Goal: Task Accomplishment & Management: Use online tool/utility

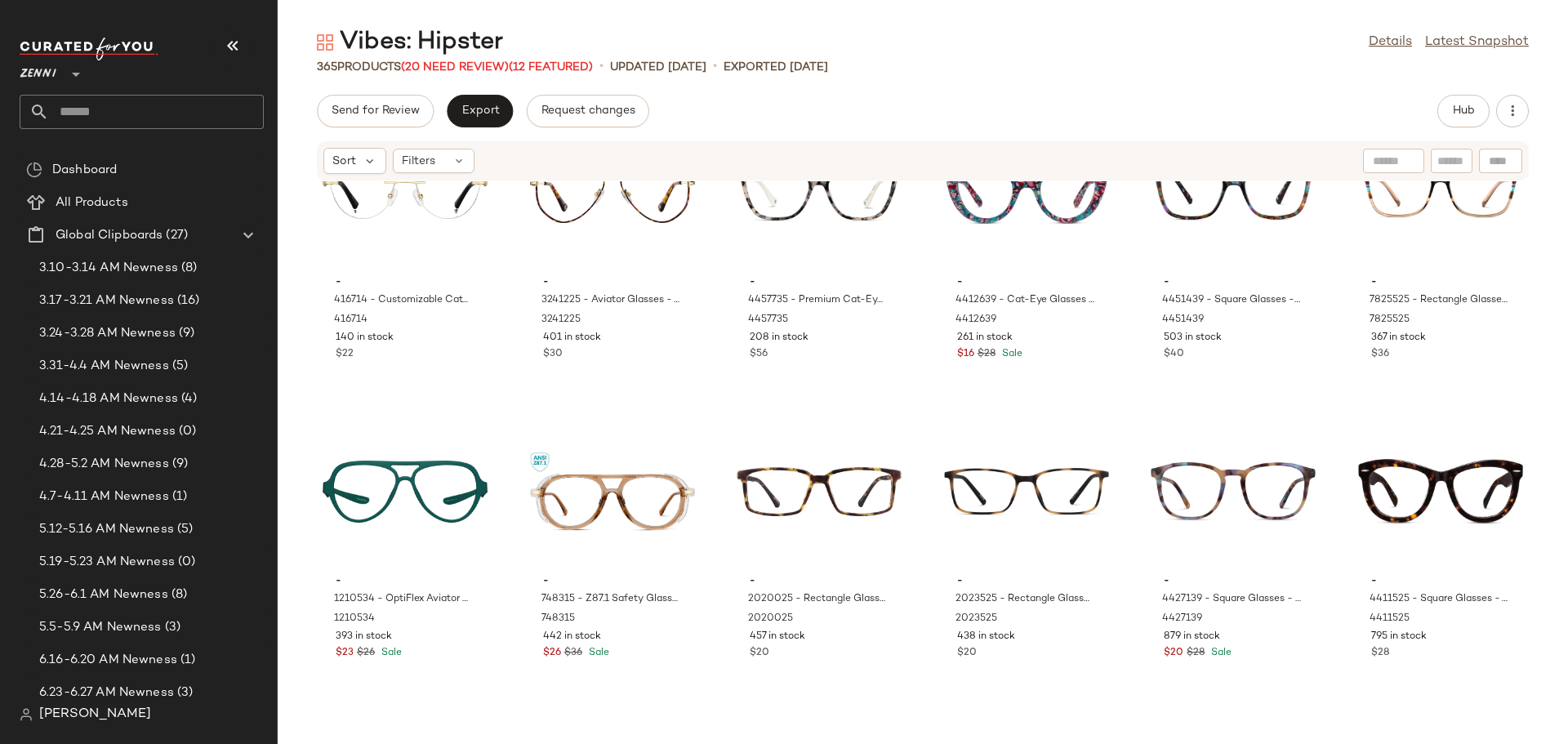
scroll to position [1646, 0]
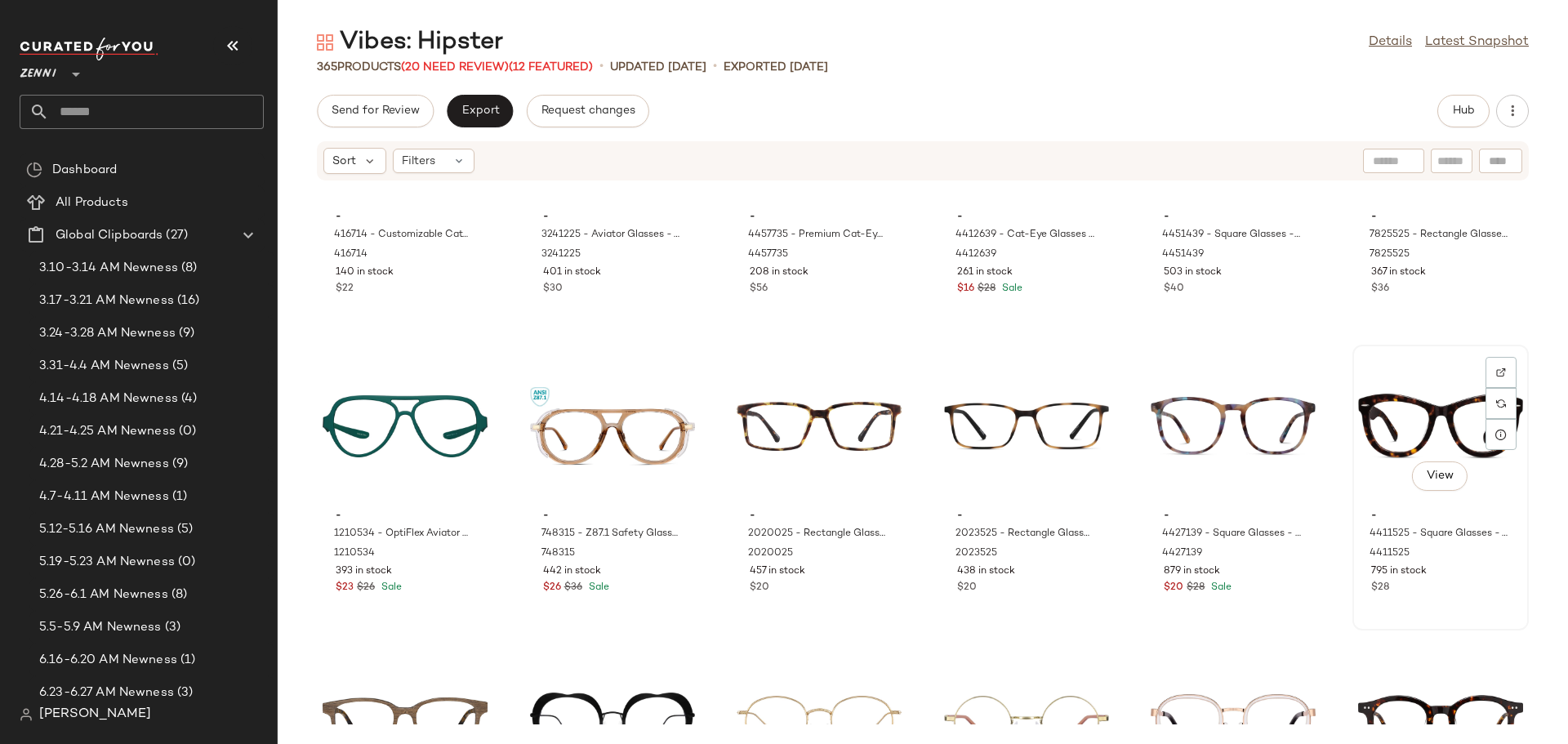
click at [1368, 431] on div "View" at bounding box center [1441, 426] width 165 height 152
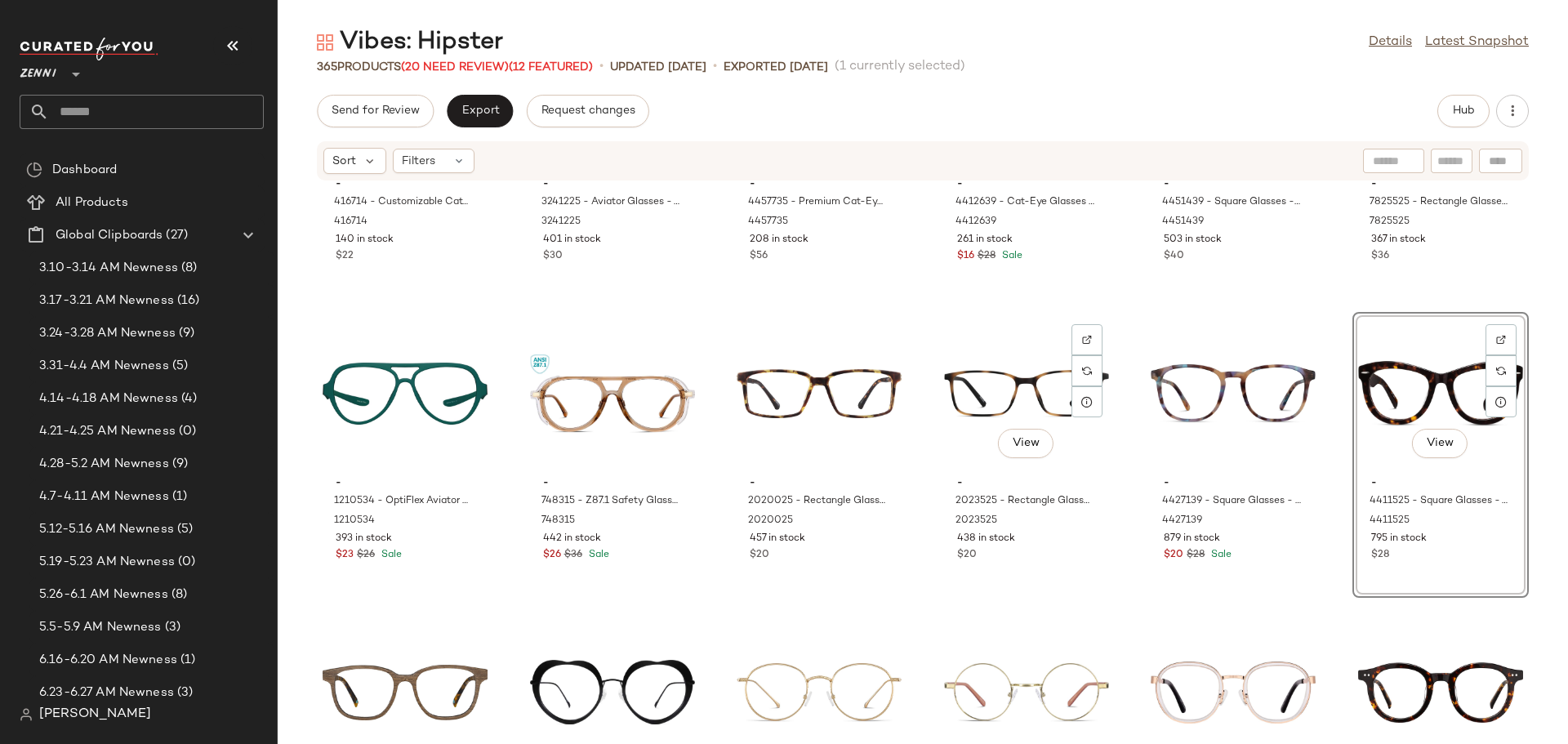
scroll to position [1809, 0]
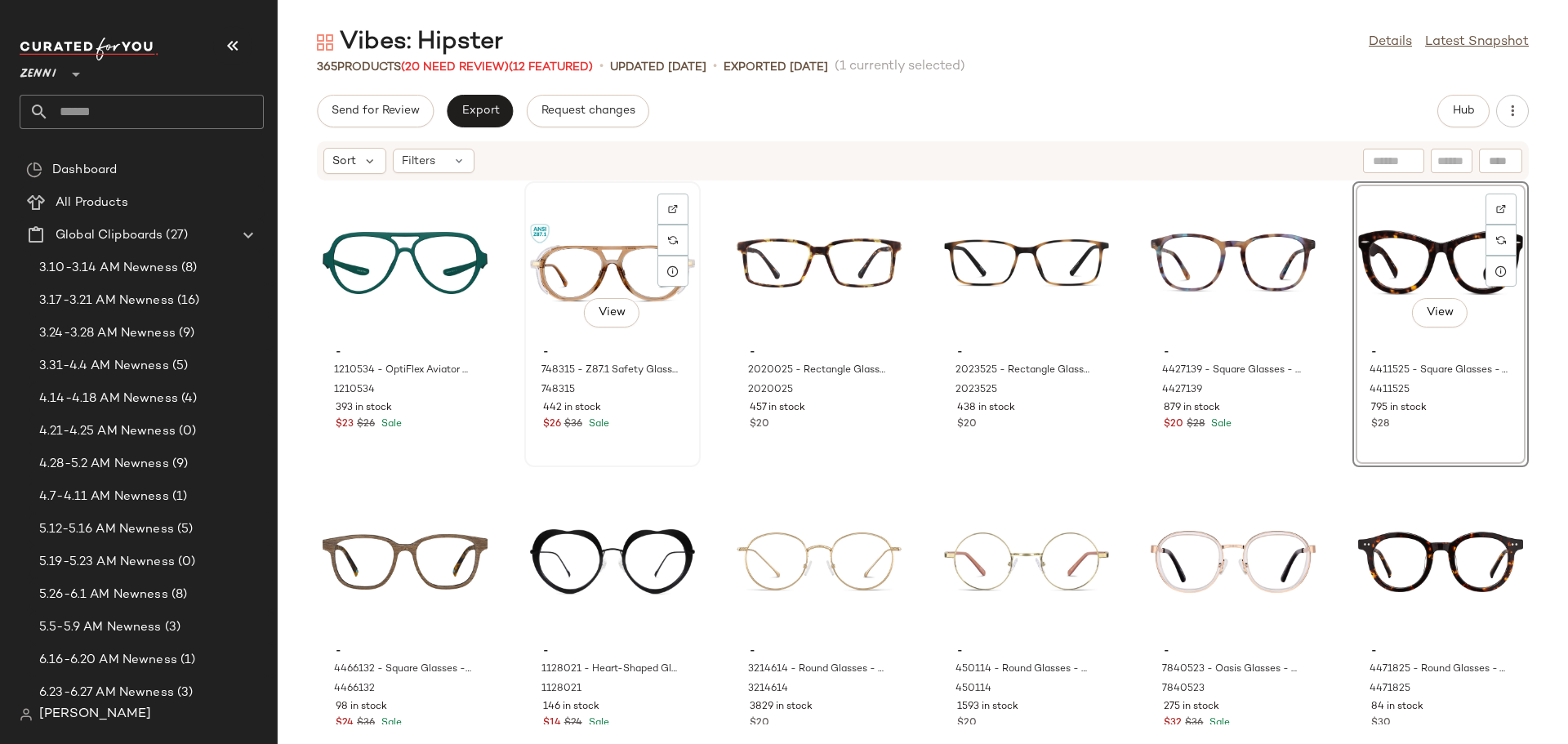
click at [575, 270] on div "View" at bounding box center [612, 263] width 165 height 152
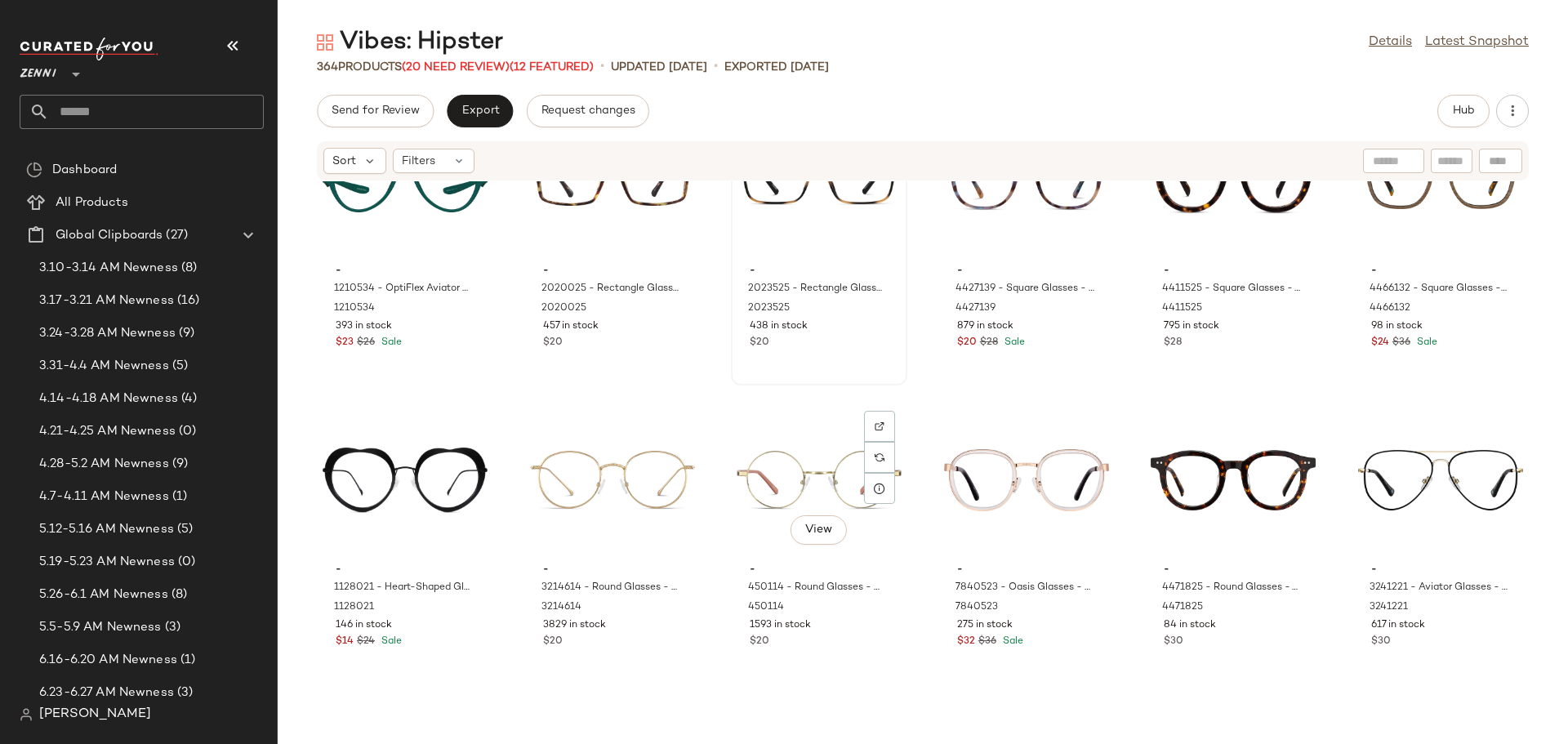
scroll to position [1973, 0]
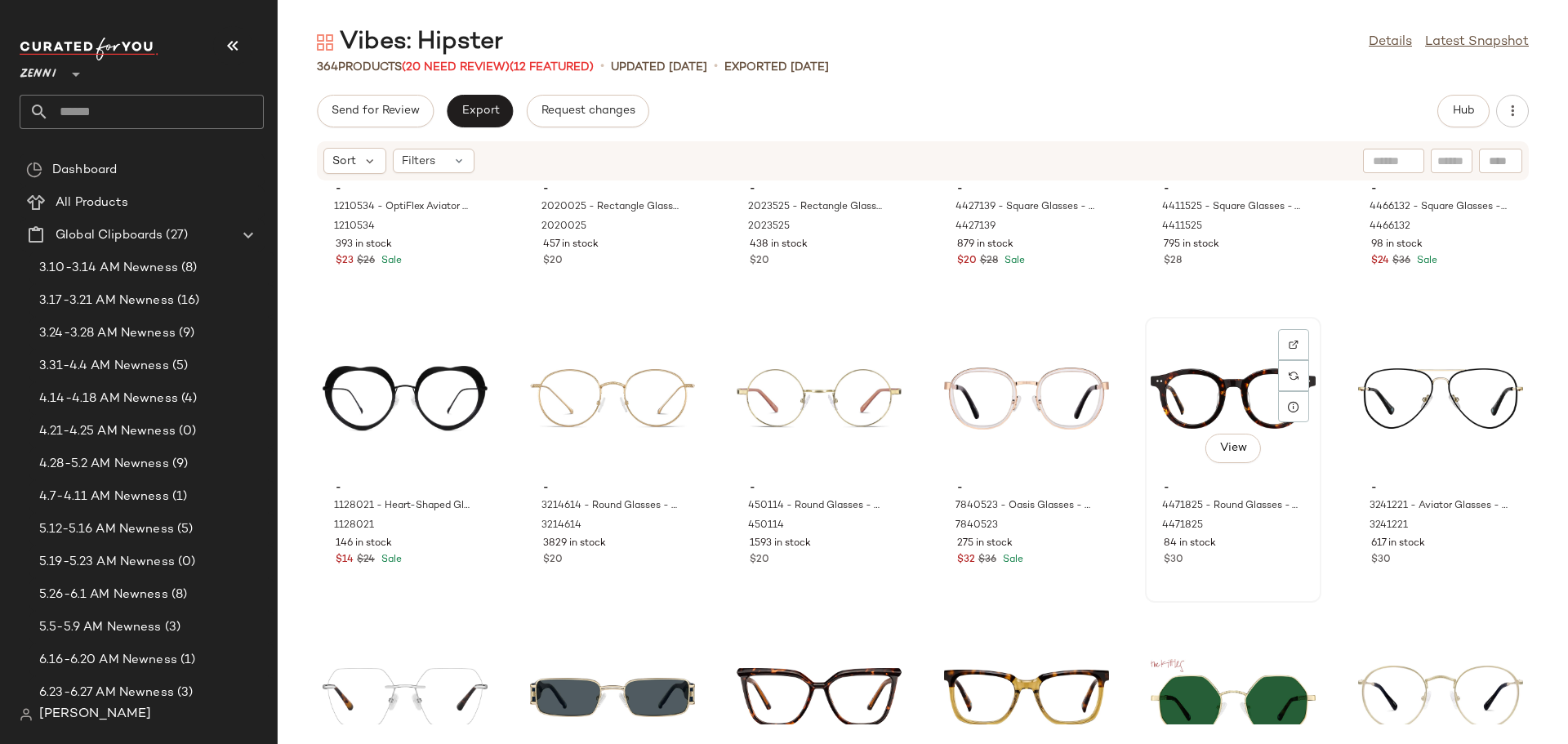
click at [1164, 401] on div "View" at bounding box center [1233, 398] width 165 height 152
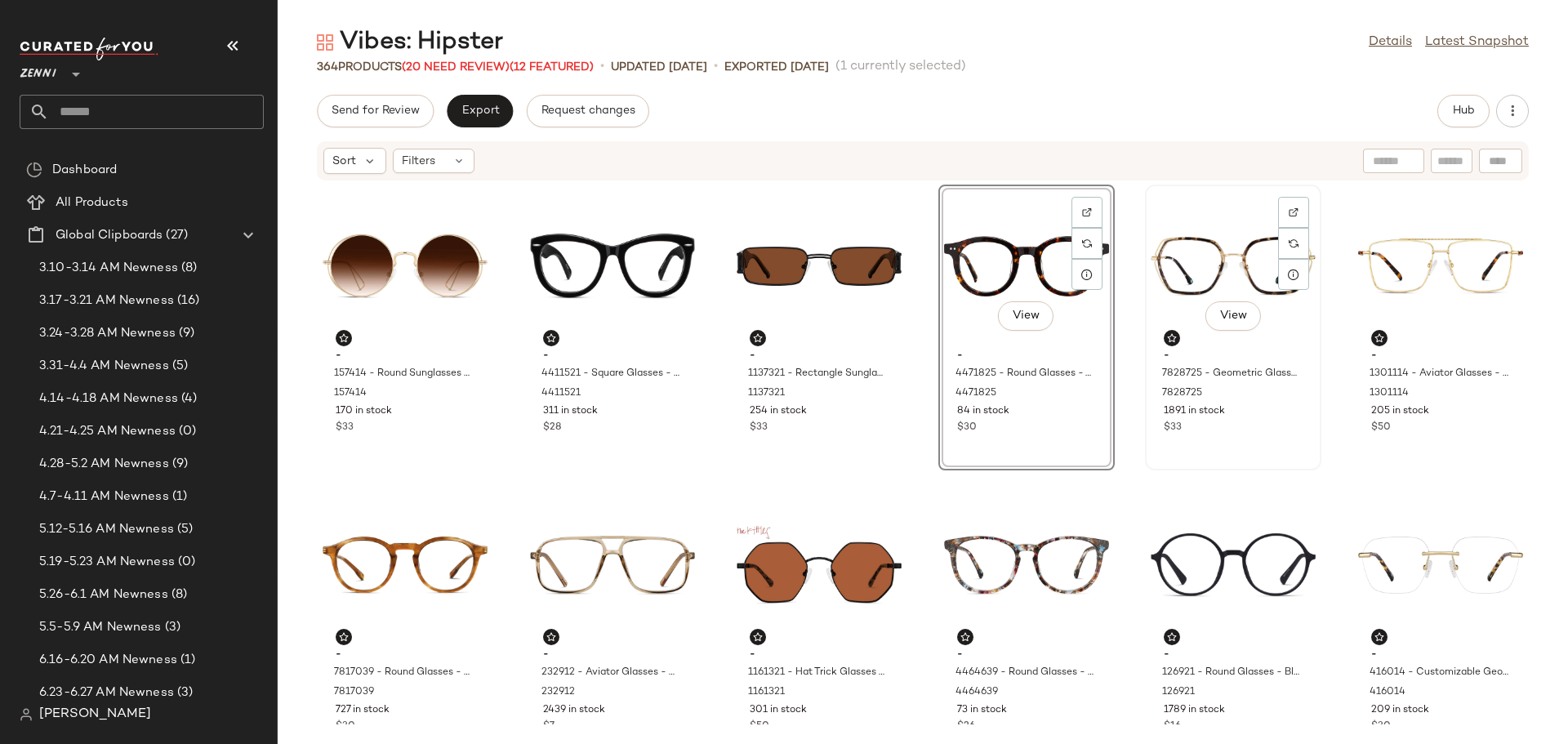
click at [1245, 434] on div "$33" at bounding box center [1233, 428] width 139 height 15
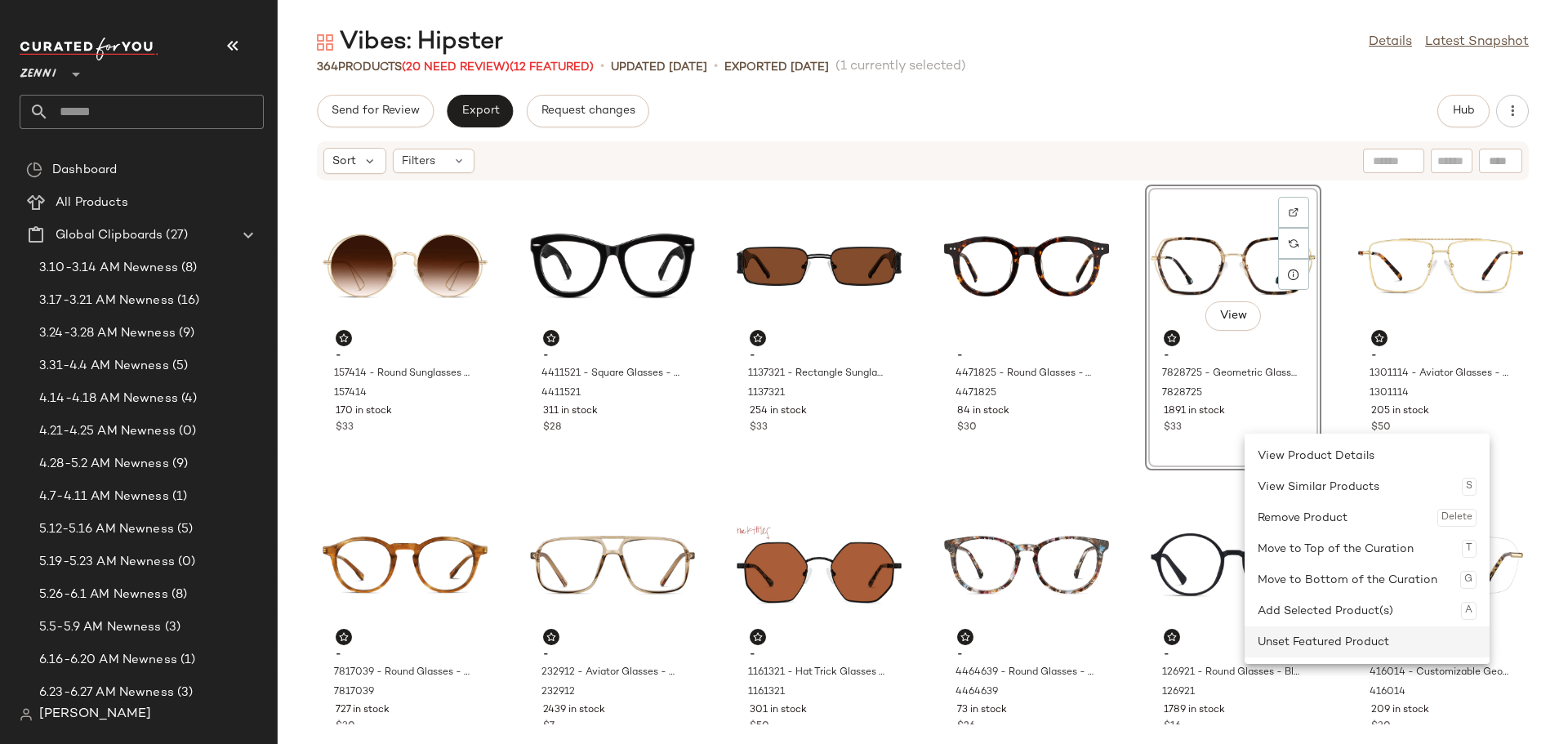
click at [1296, 643] on div "Unset Featured Product" at bounding box center [1367, 641] width 219 height 31
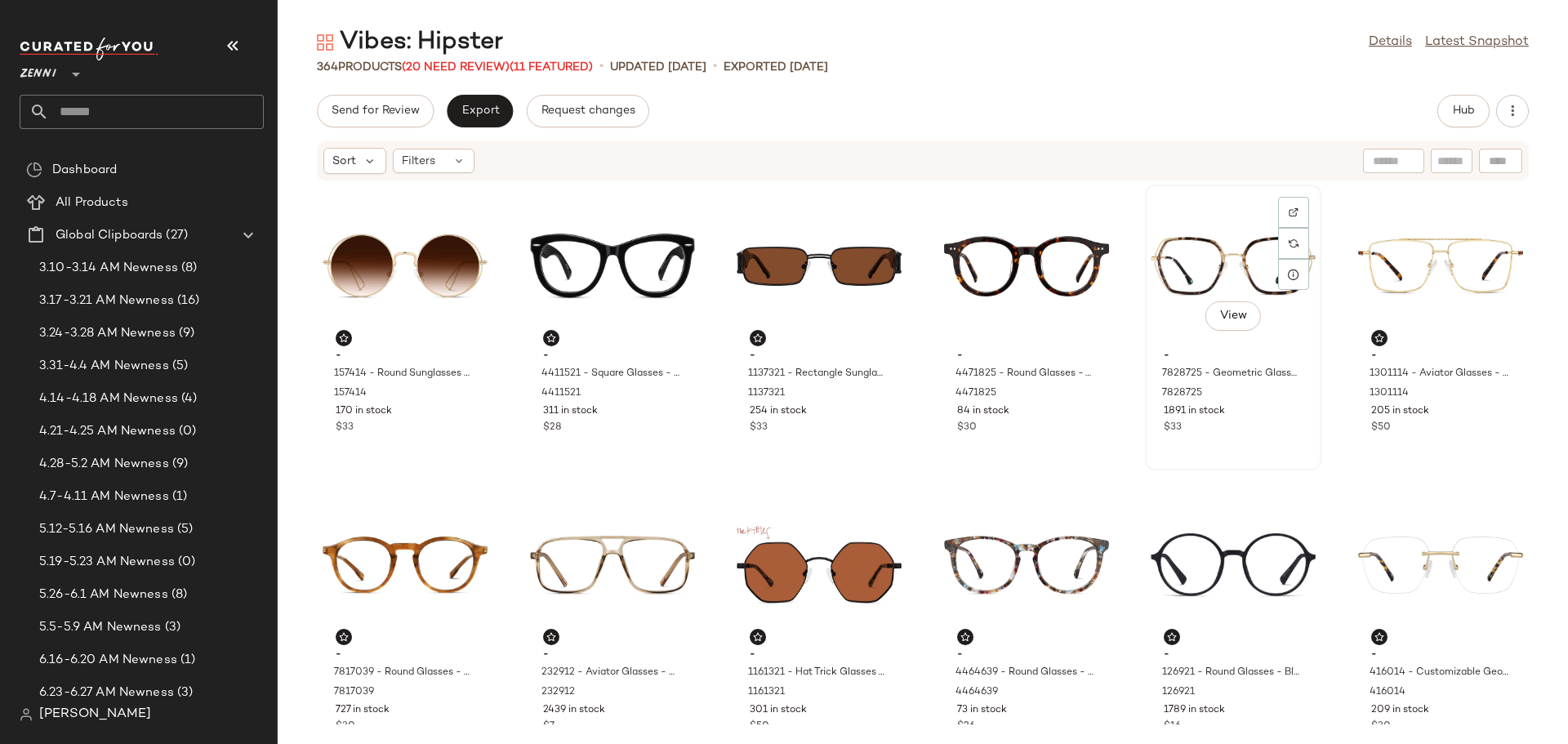
click at [1239, 425] on div "$33" at bounding box center [1233, 428] width 139 height 15
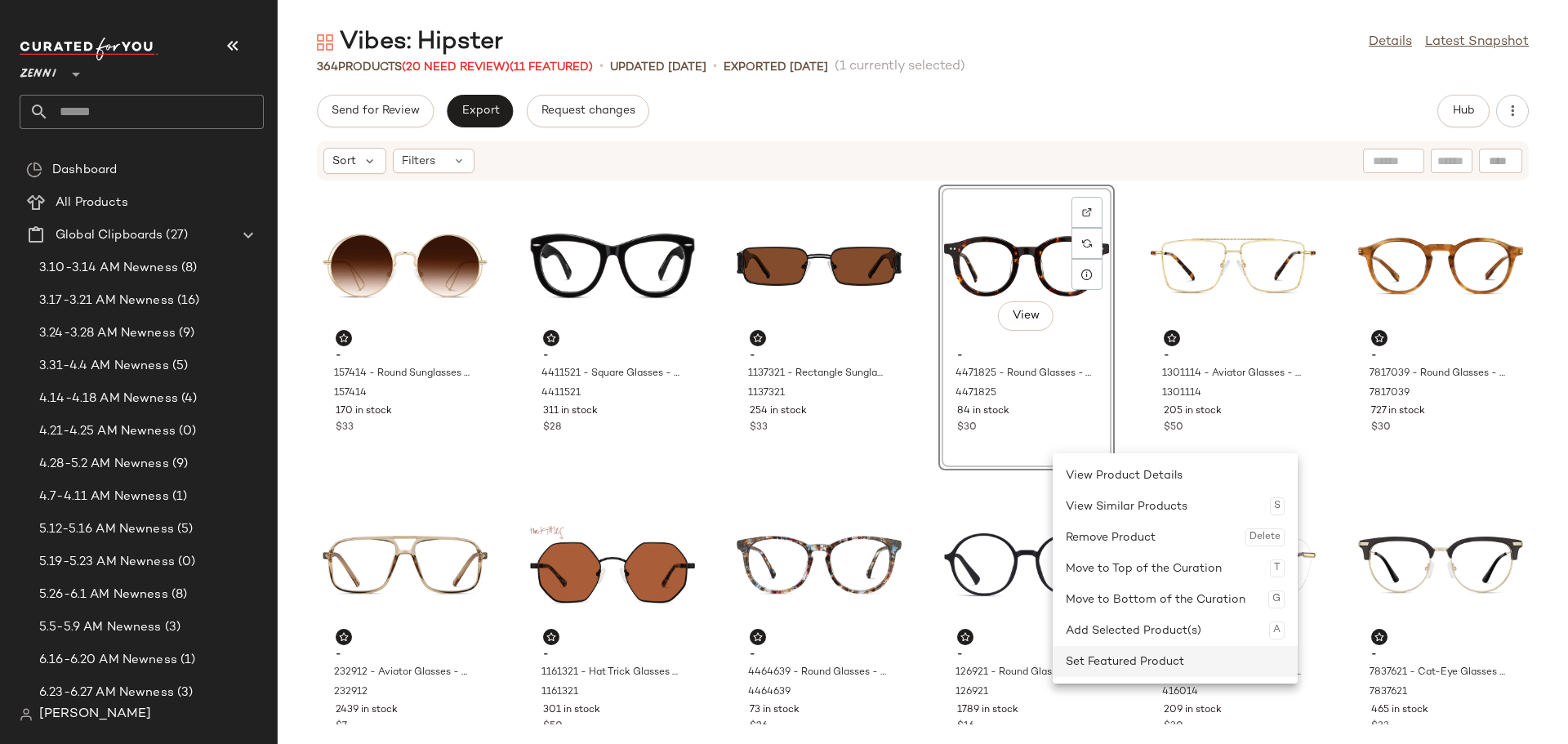
click at [1108, 656] on div "Set Featured Product" at bounding box center [1174, 661] width 219 height 31
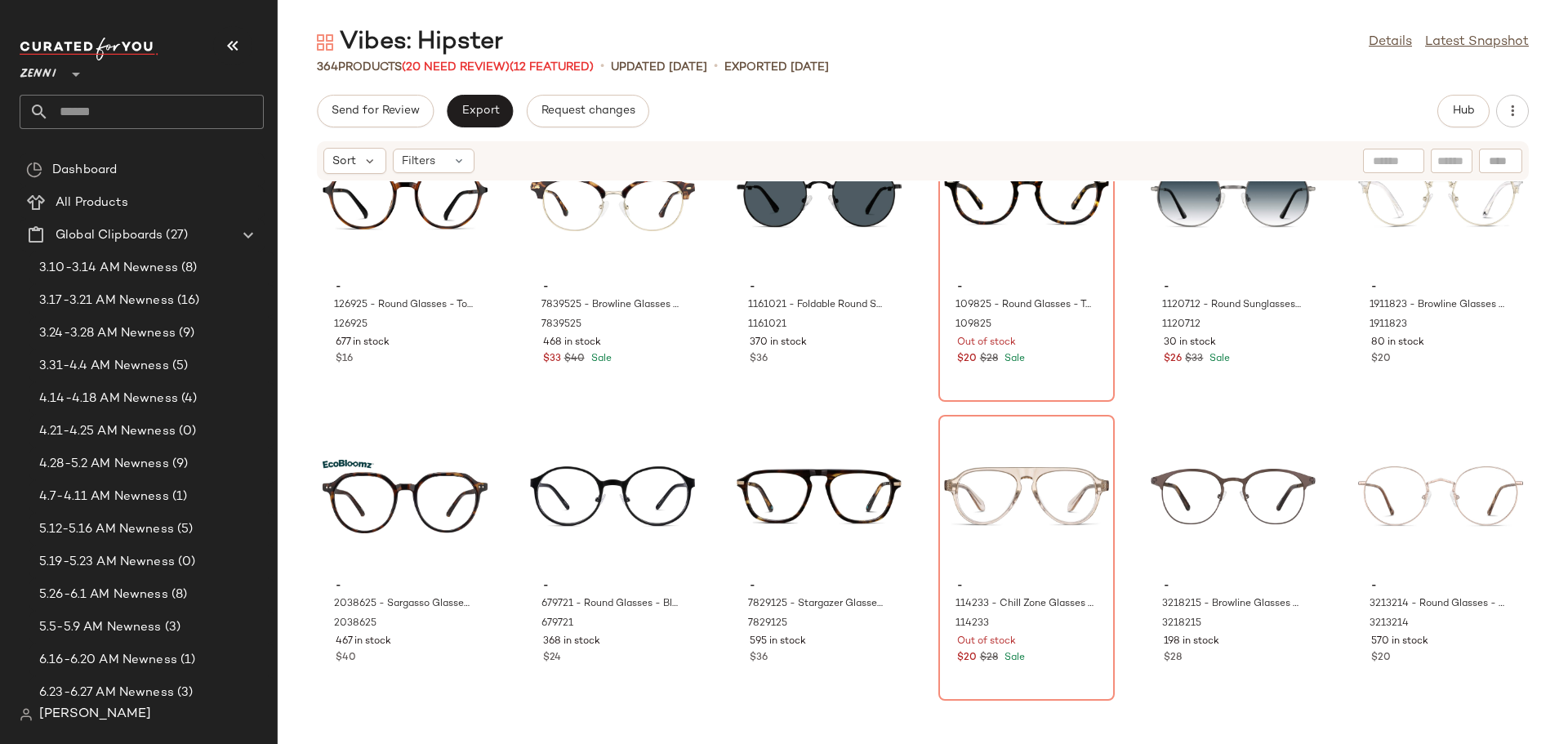
scroll to position [8180, 0]
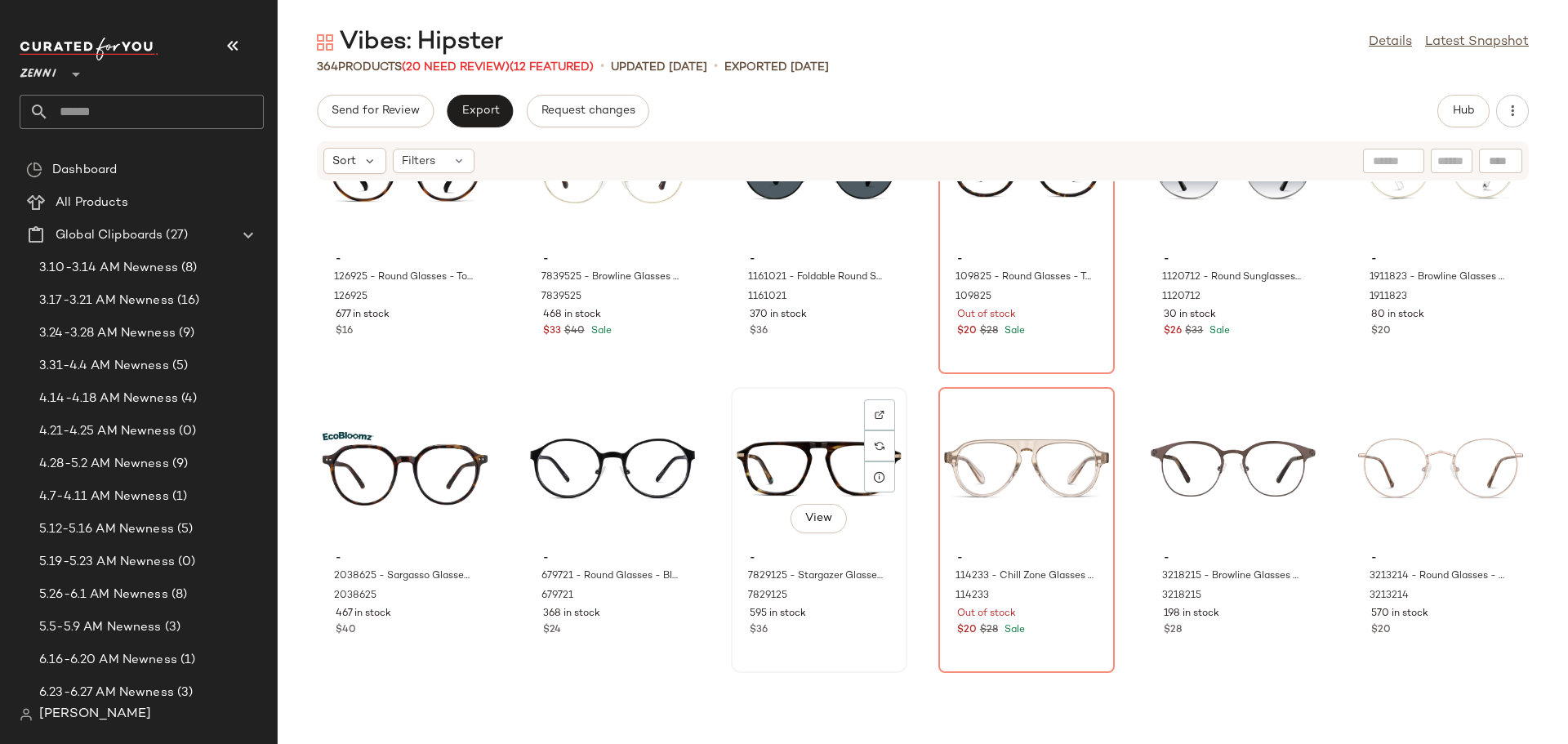
click at [789, 450] on div "View" at bounding box center [820, 468] width 165 height 152
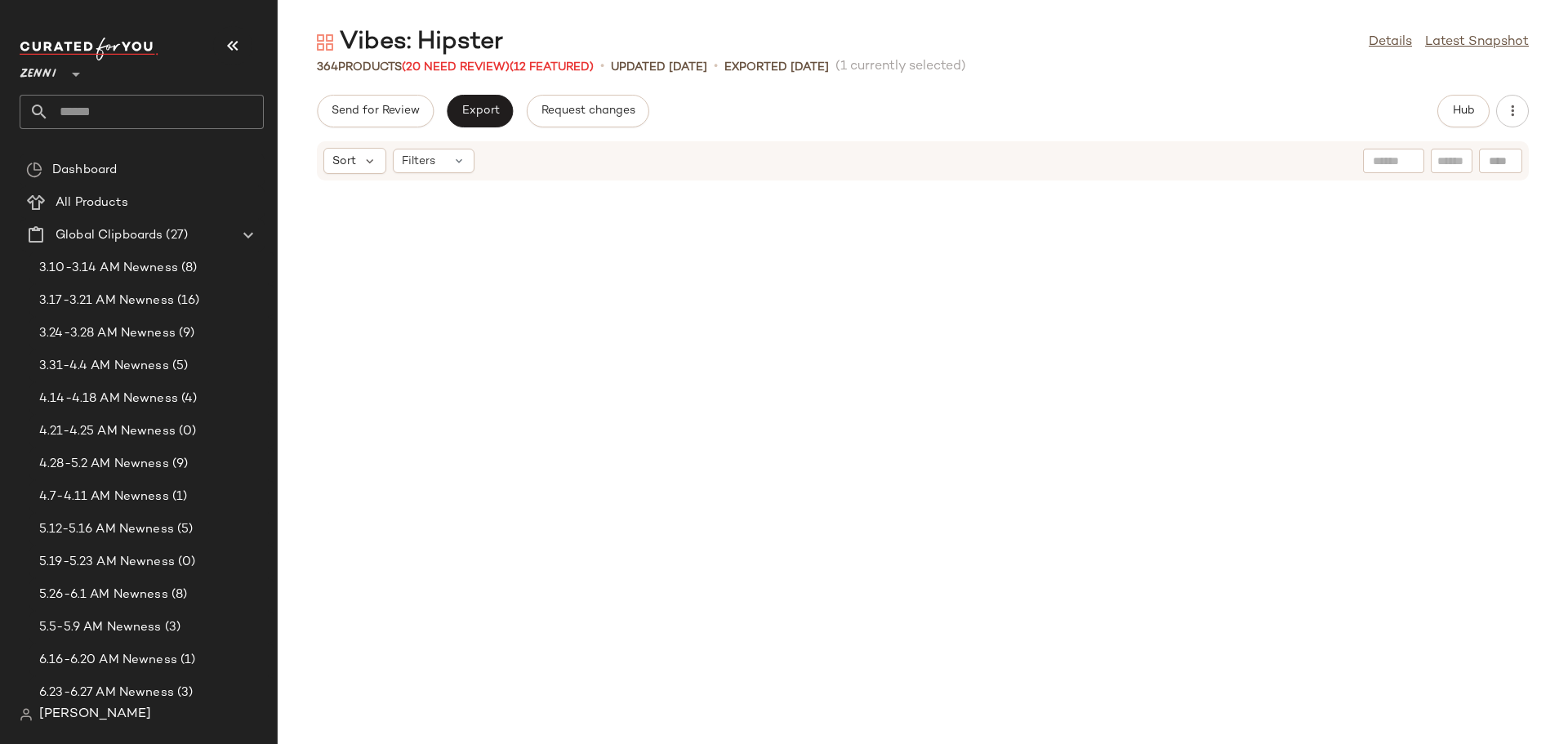
scroll to position [16554, 0]
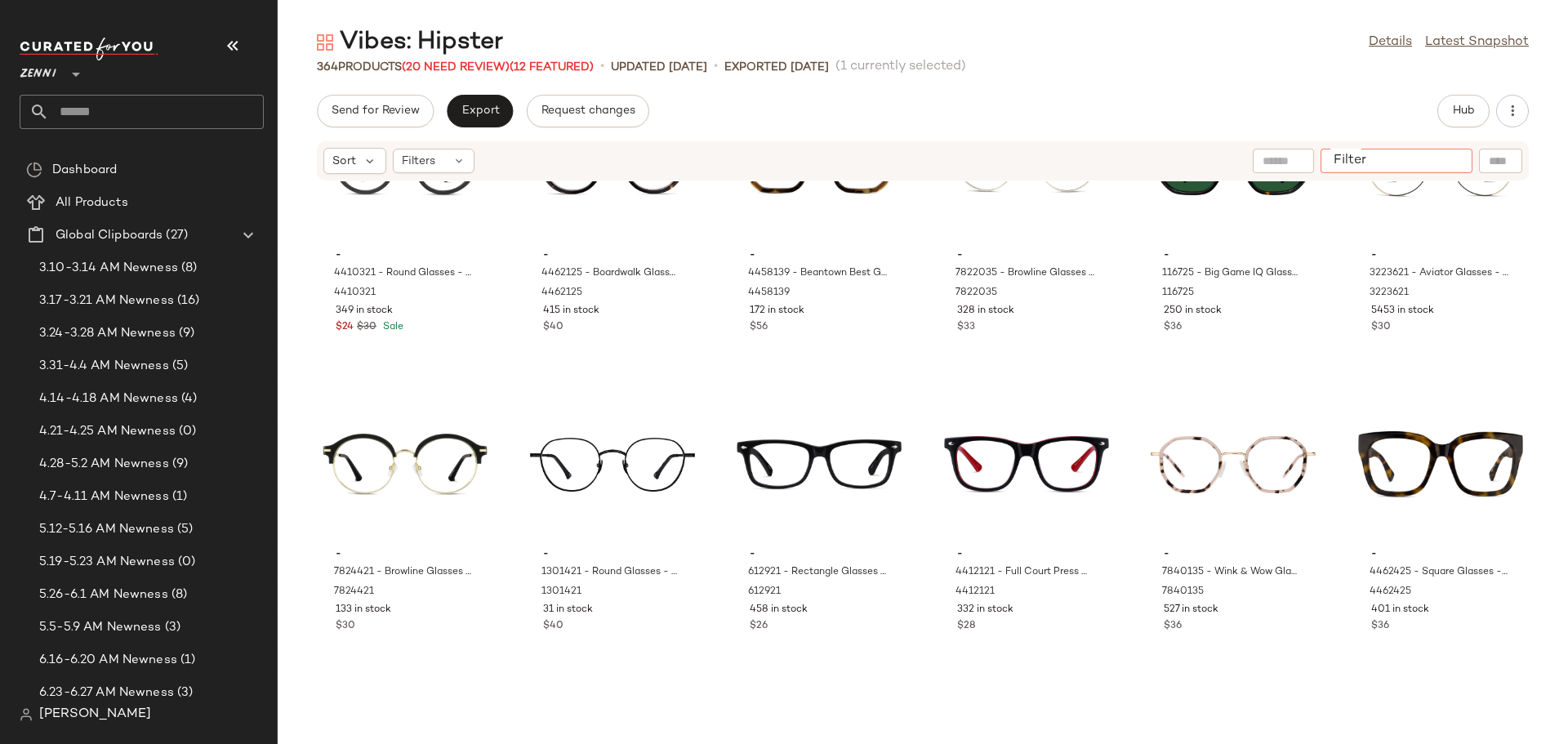
click at [1448, 157] on input "Filter" at bounding box center [1397, 162] width 139 height 18
click at [1368, 483] on div "View" at bounding box center [1441, 465] width 165 height 152
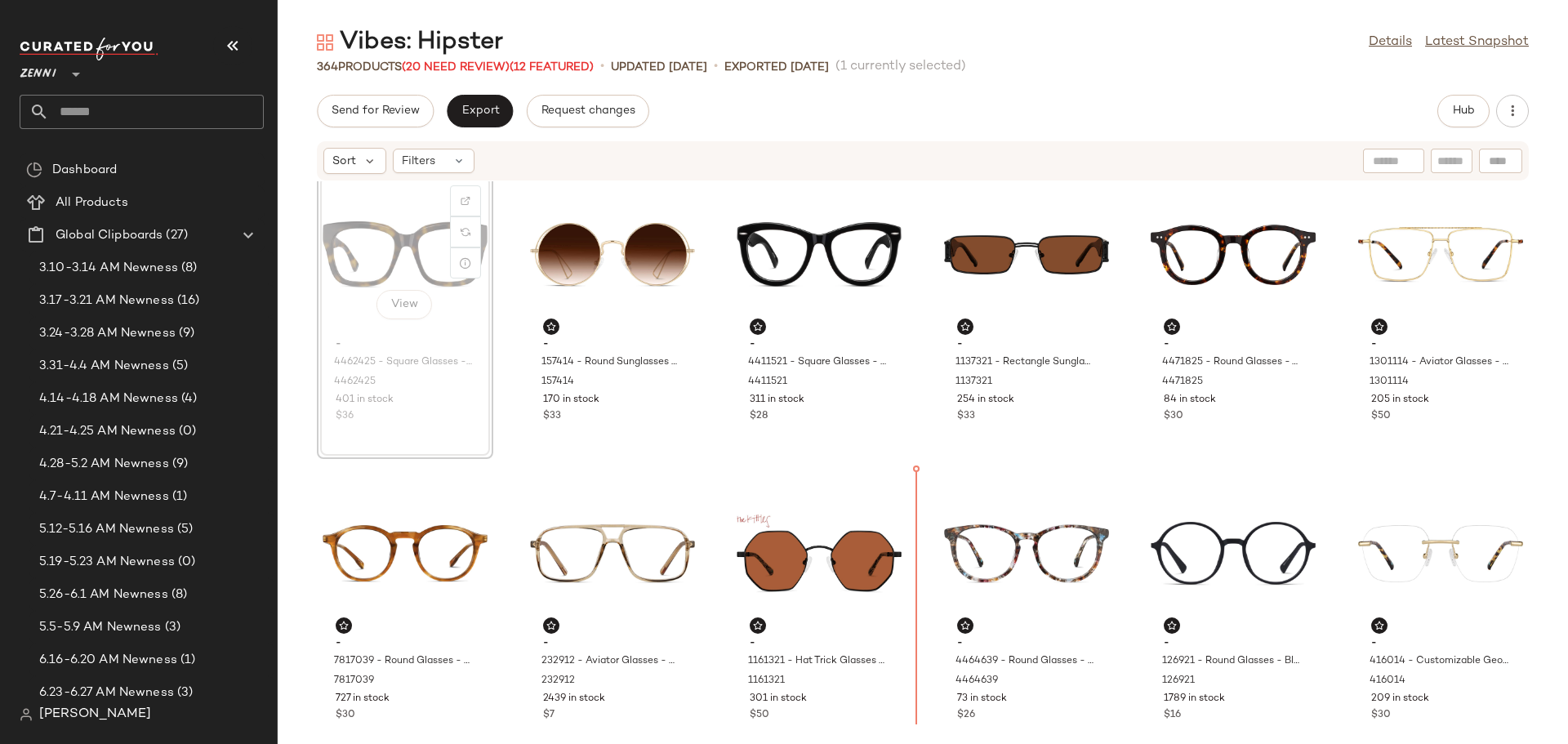
scroll to position [17, 0]
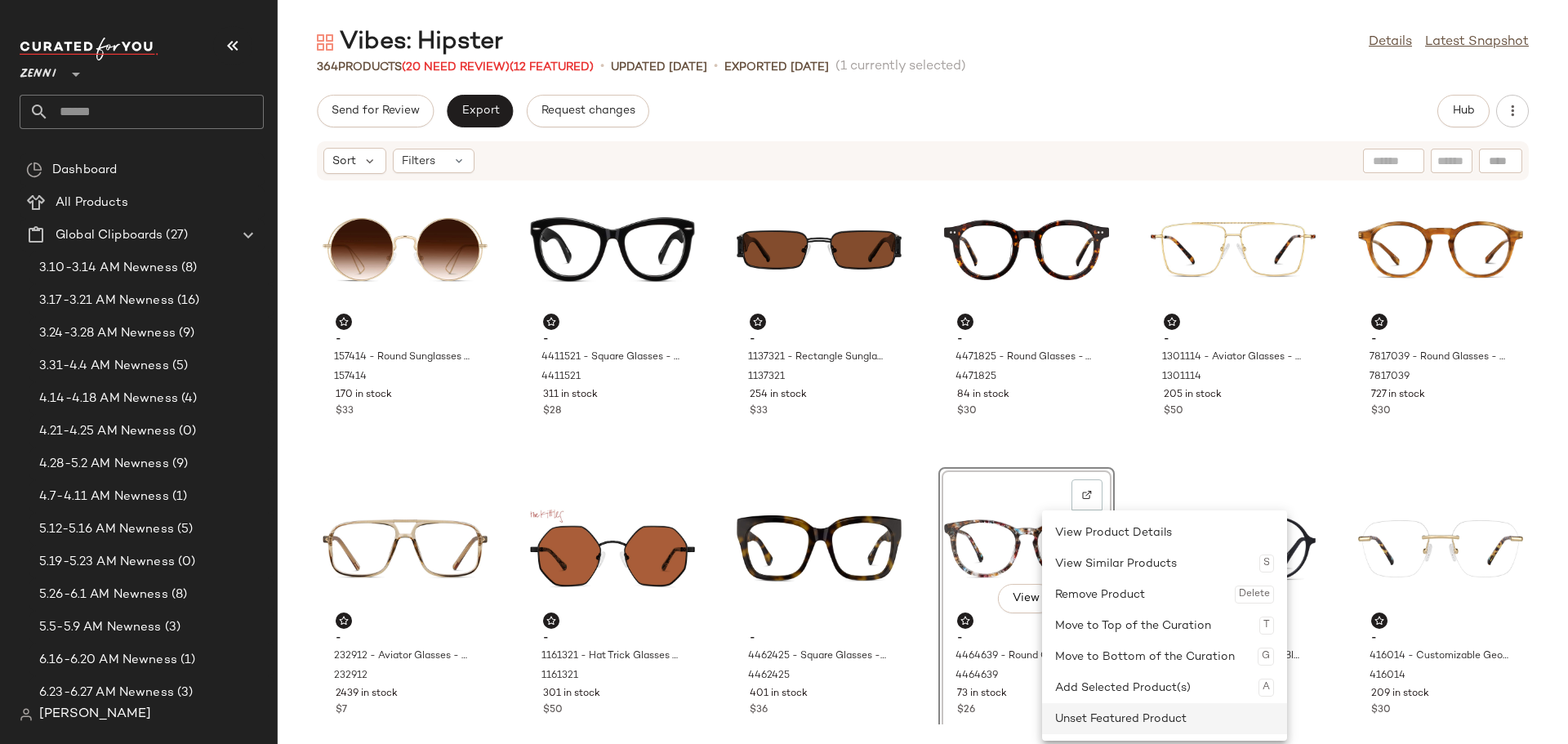
click at [1114, 715] on div "Unset Featured Product" at bounding box center [1164, 719] width 219 height 31
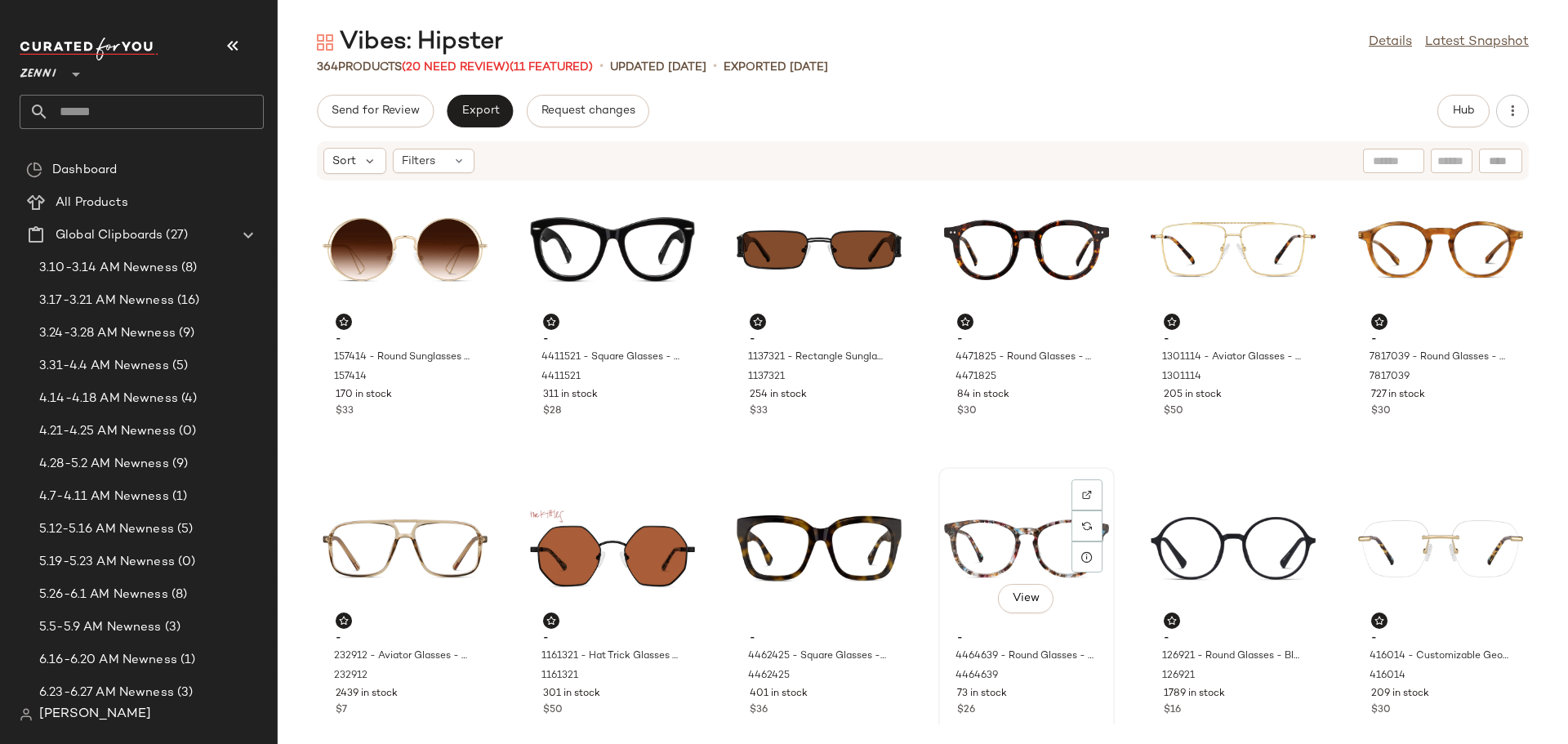
click at [1022, 700] on div "73 in stock" at bounding box center [1027, 694] width 139 height 15
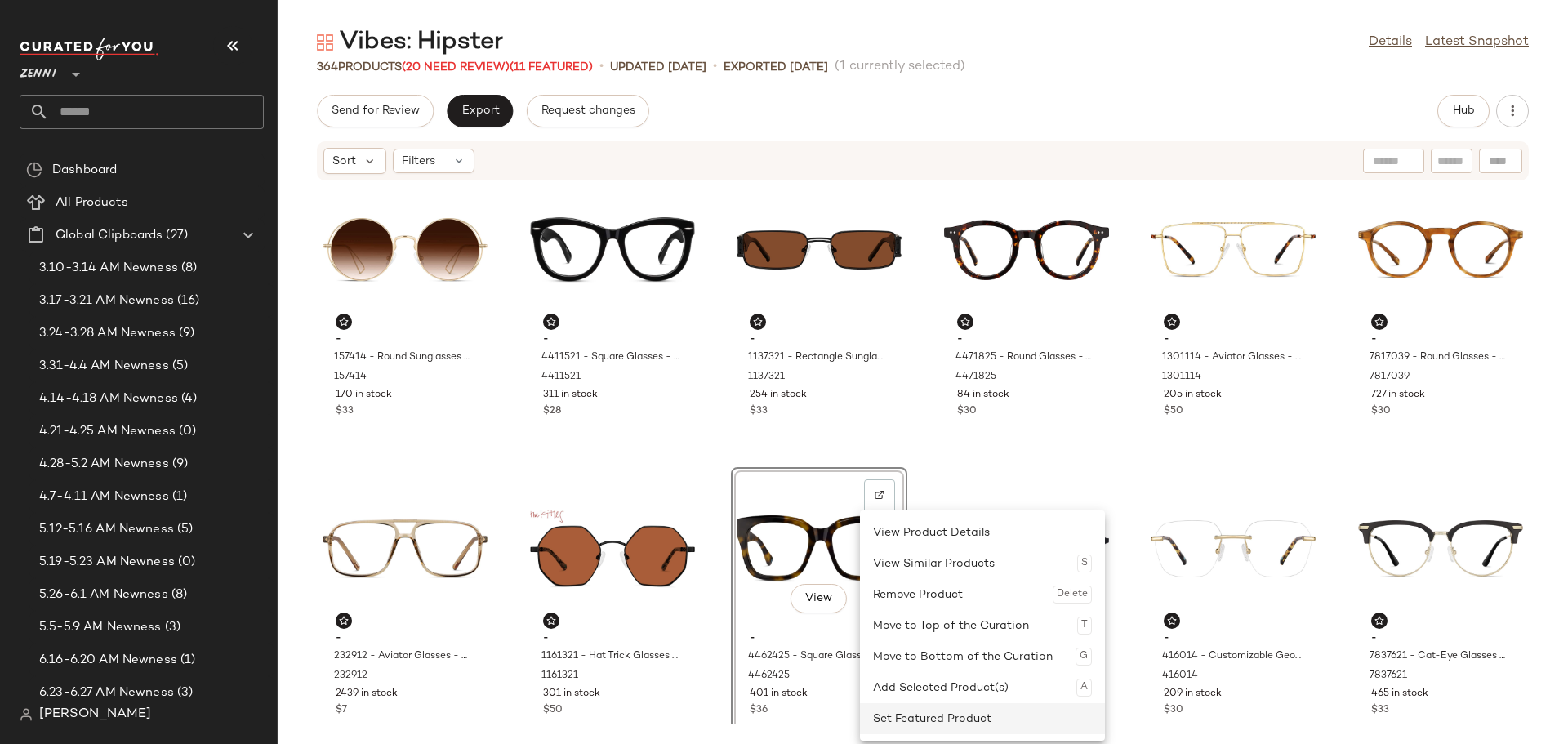
click at [897, 714] on div "Set Featured Product" at bounding box center [982, 719] width 219 height 31
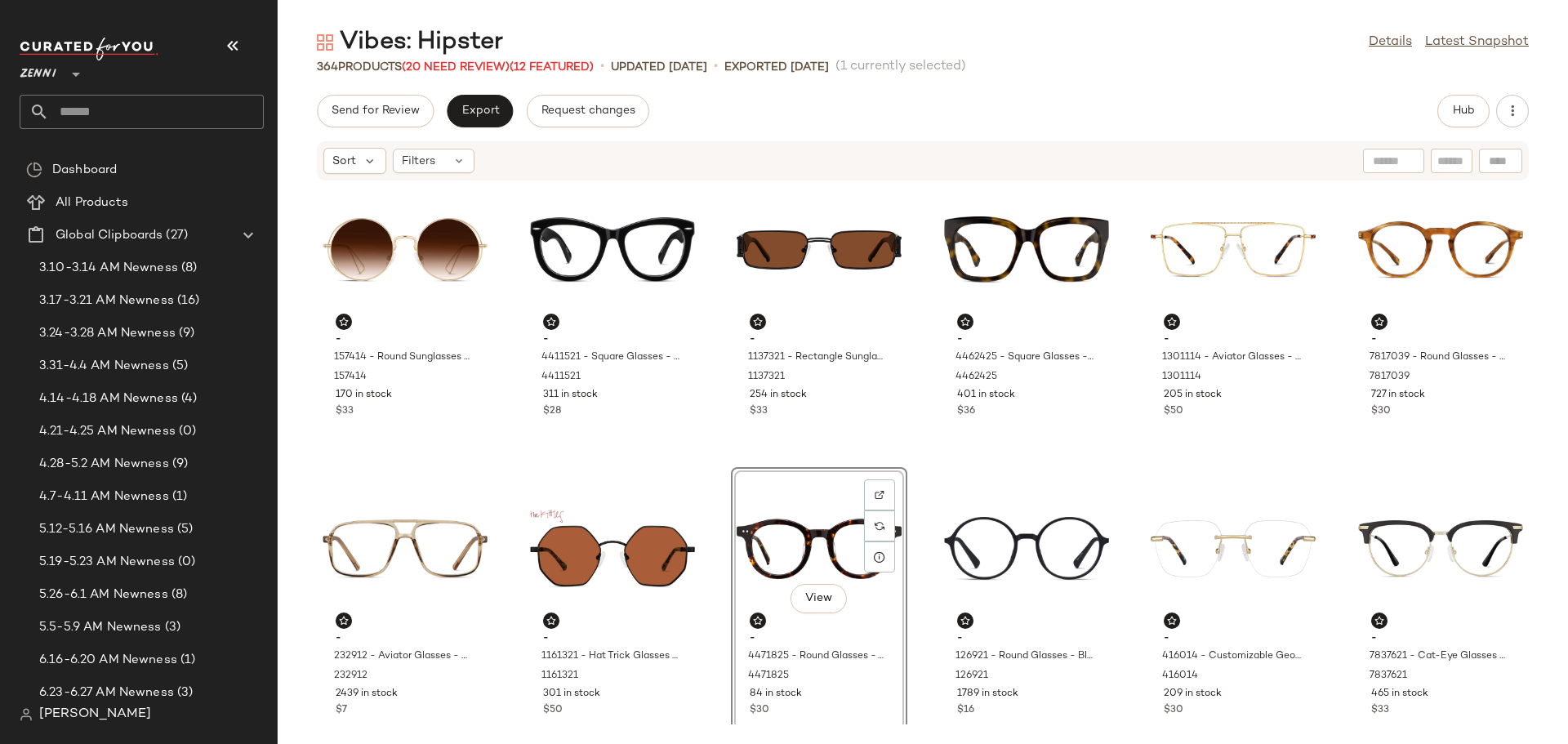
click at [717, 477] on div "- 157414 - Round Sunglasses - Gold - Metal 157414 170 in stock $33 - 4411521 - …" at bounding box center [922, 452] width 1290 height 543
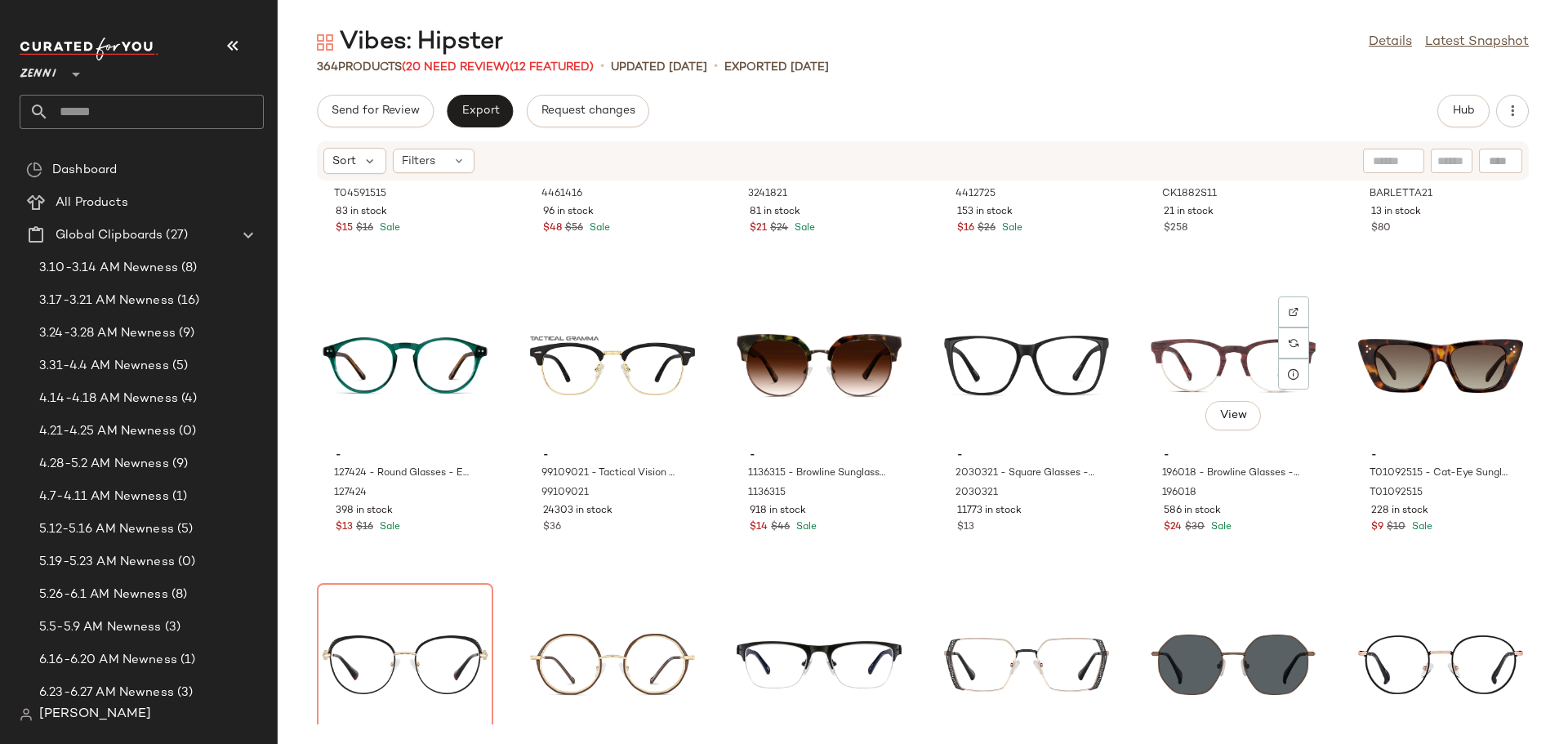
scroll to position [6792, 0]
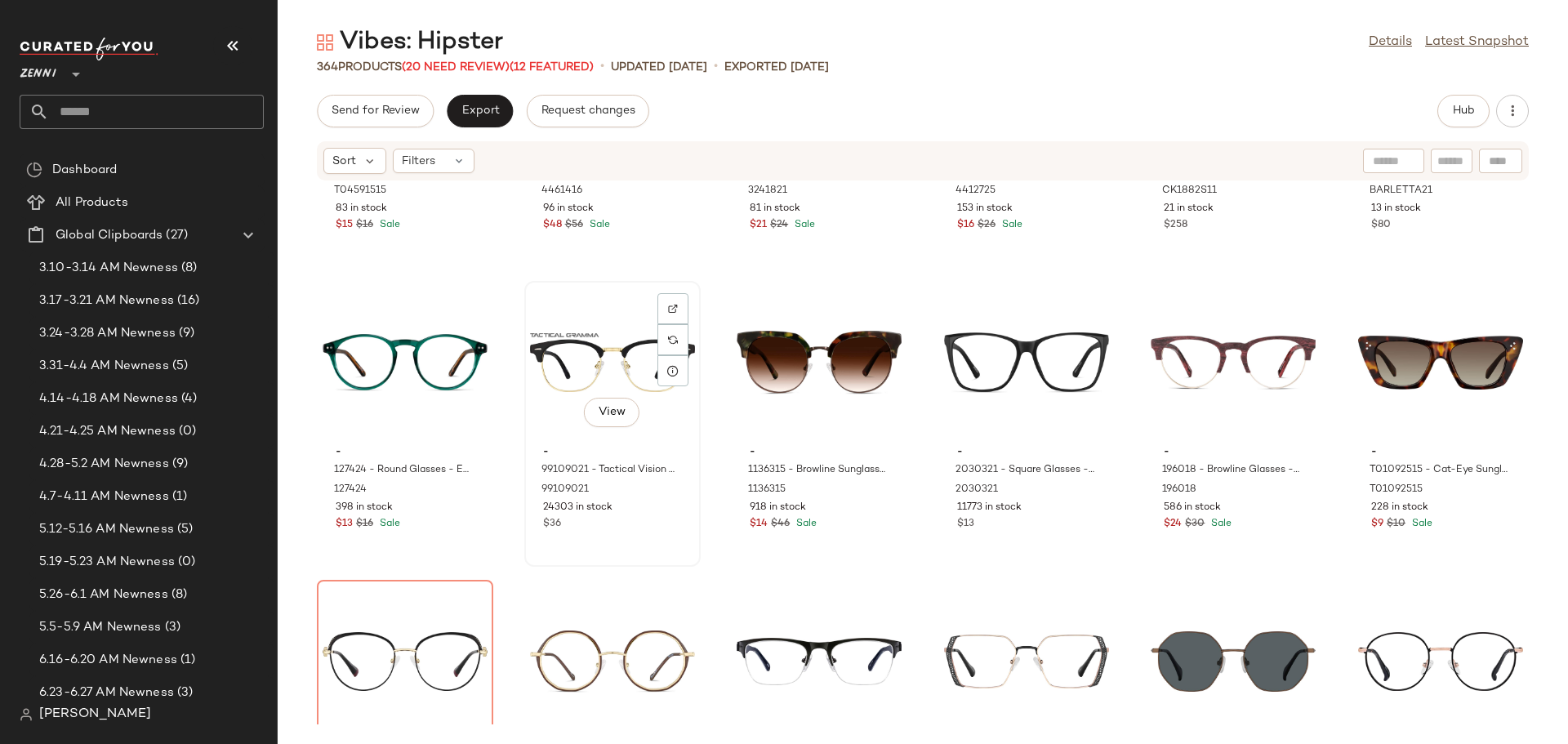
click at [639, 527] on div "$36" at bounding box center [612, 524] width 139 height 15
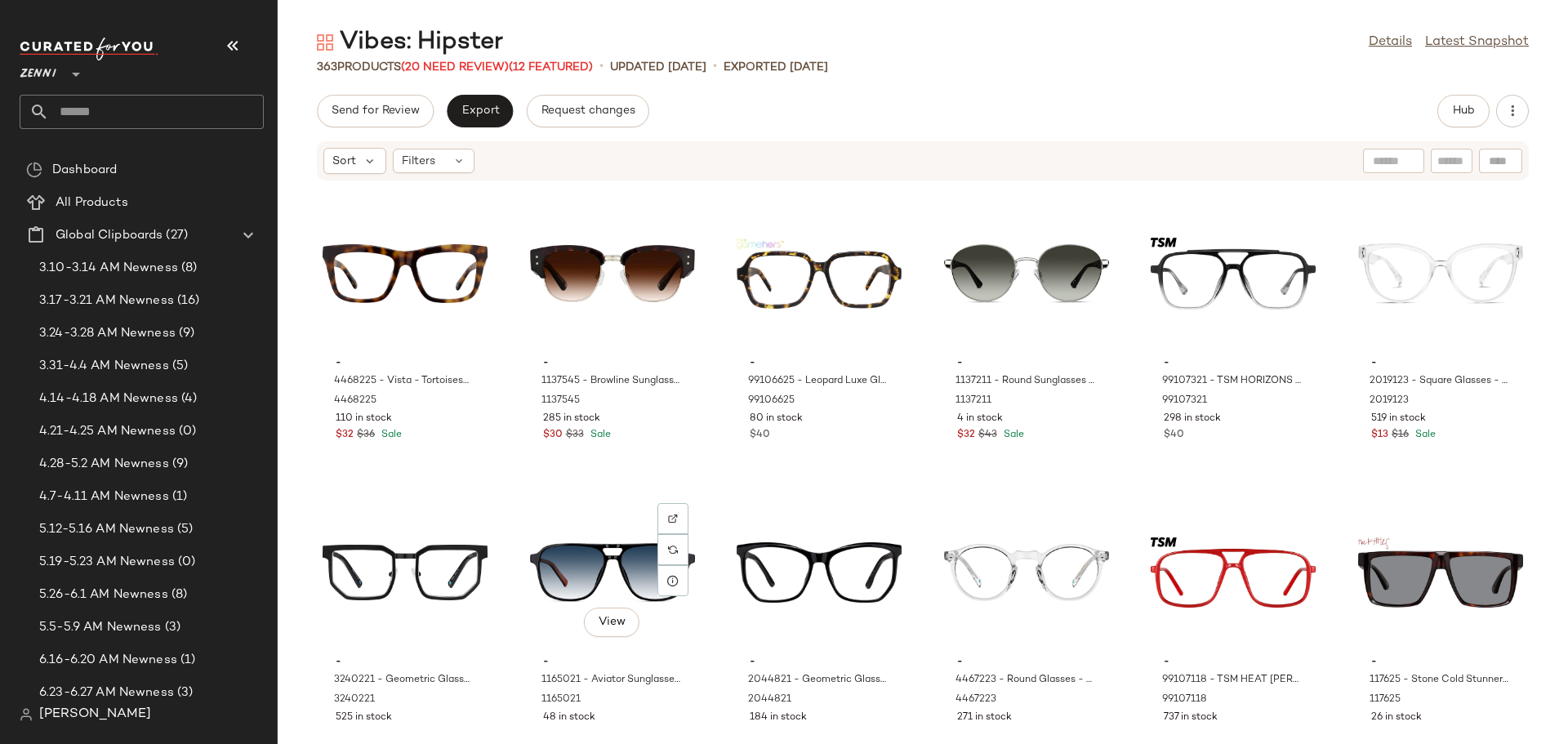
scroll to position [11692, 0]
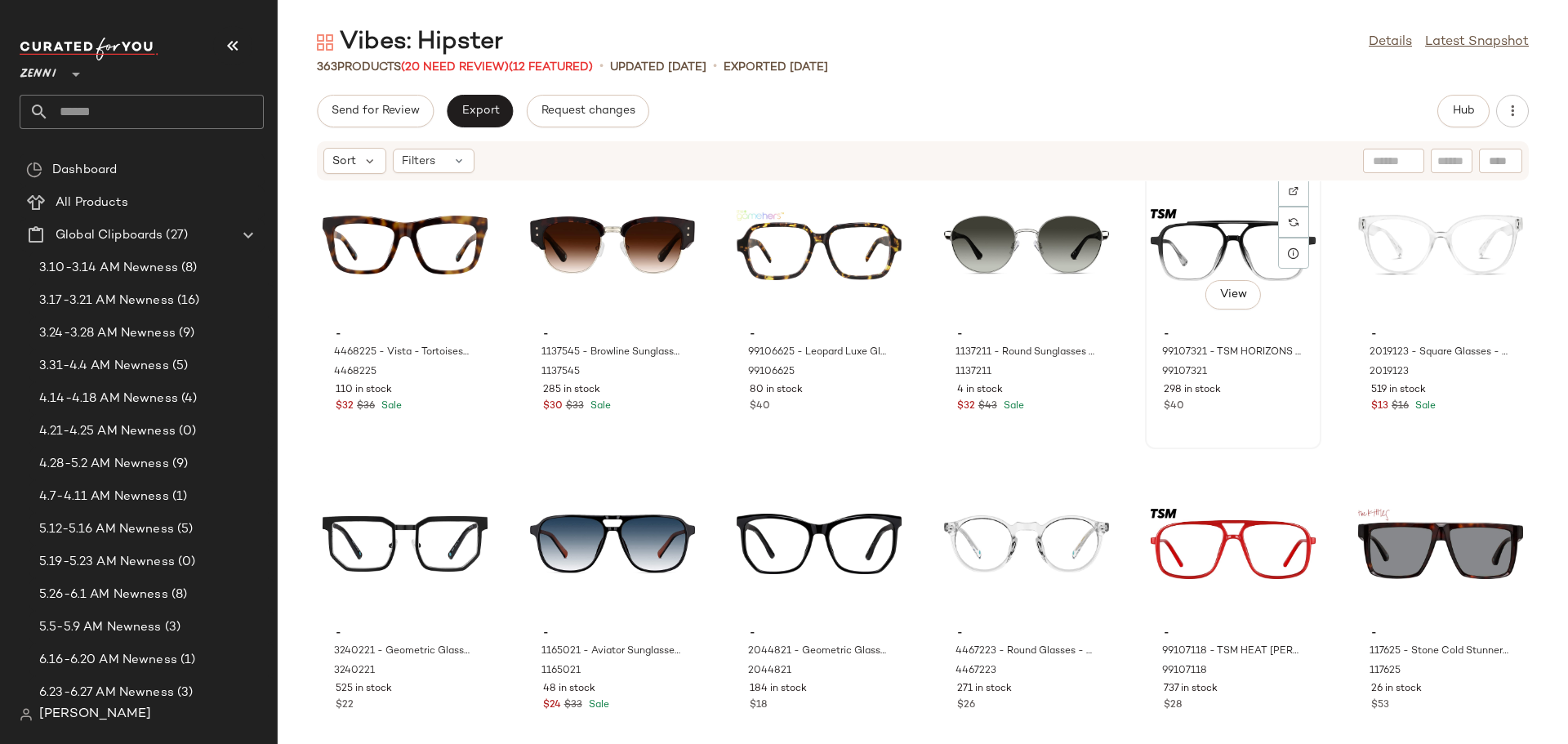
click at [1275, 424] on div "View - 99107321 - TSM HORIZONS - Black - Plastic 99107321 298 in stock $40" at bounding box center [1232, 307] width 173 height 283
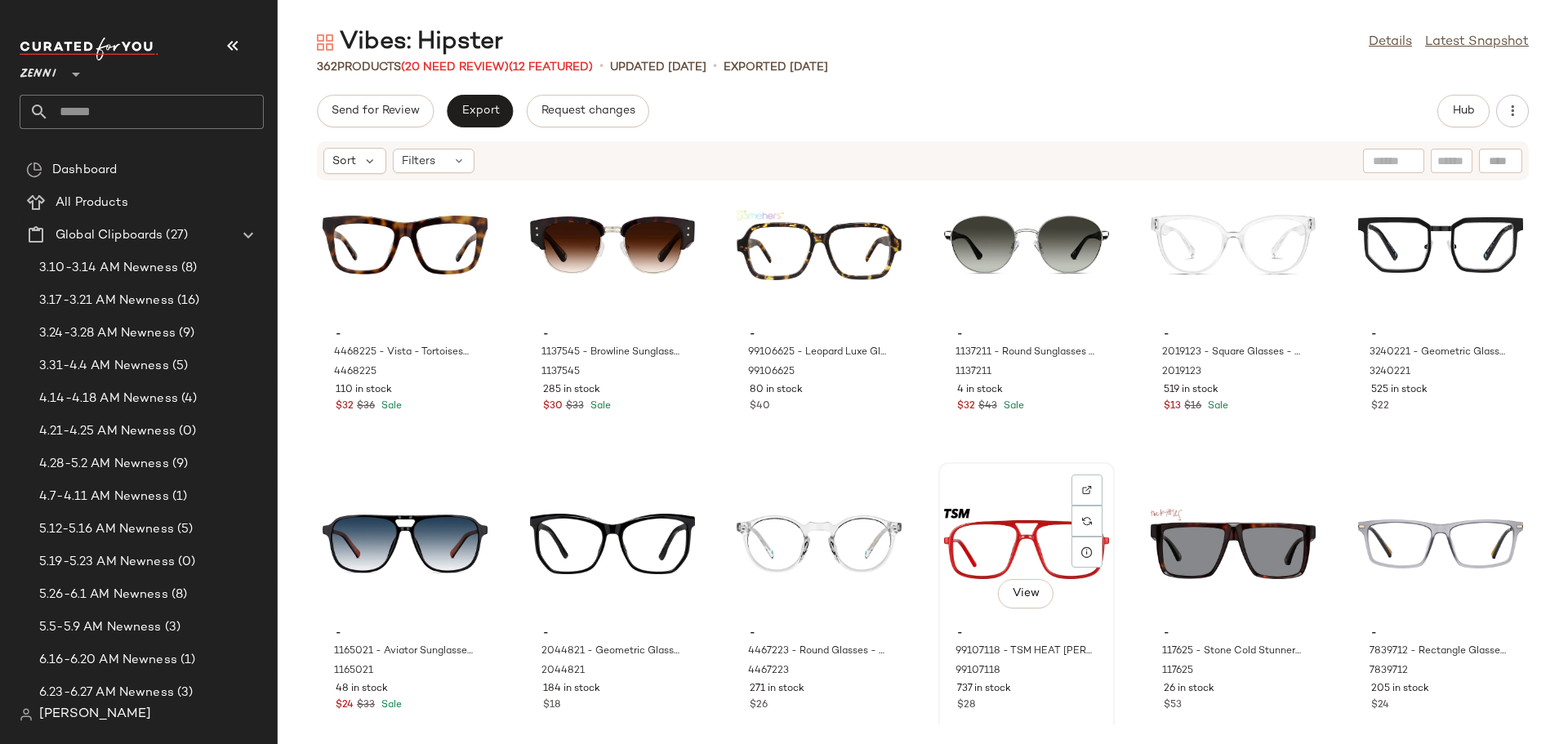
click at [1053, 697] on div "- 99107118 - TSM HEAT [PERSON_NAME] - Red - Plastic 99107118 737 in stock $28" at bounding box center [1027, 668] width 165 height 95
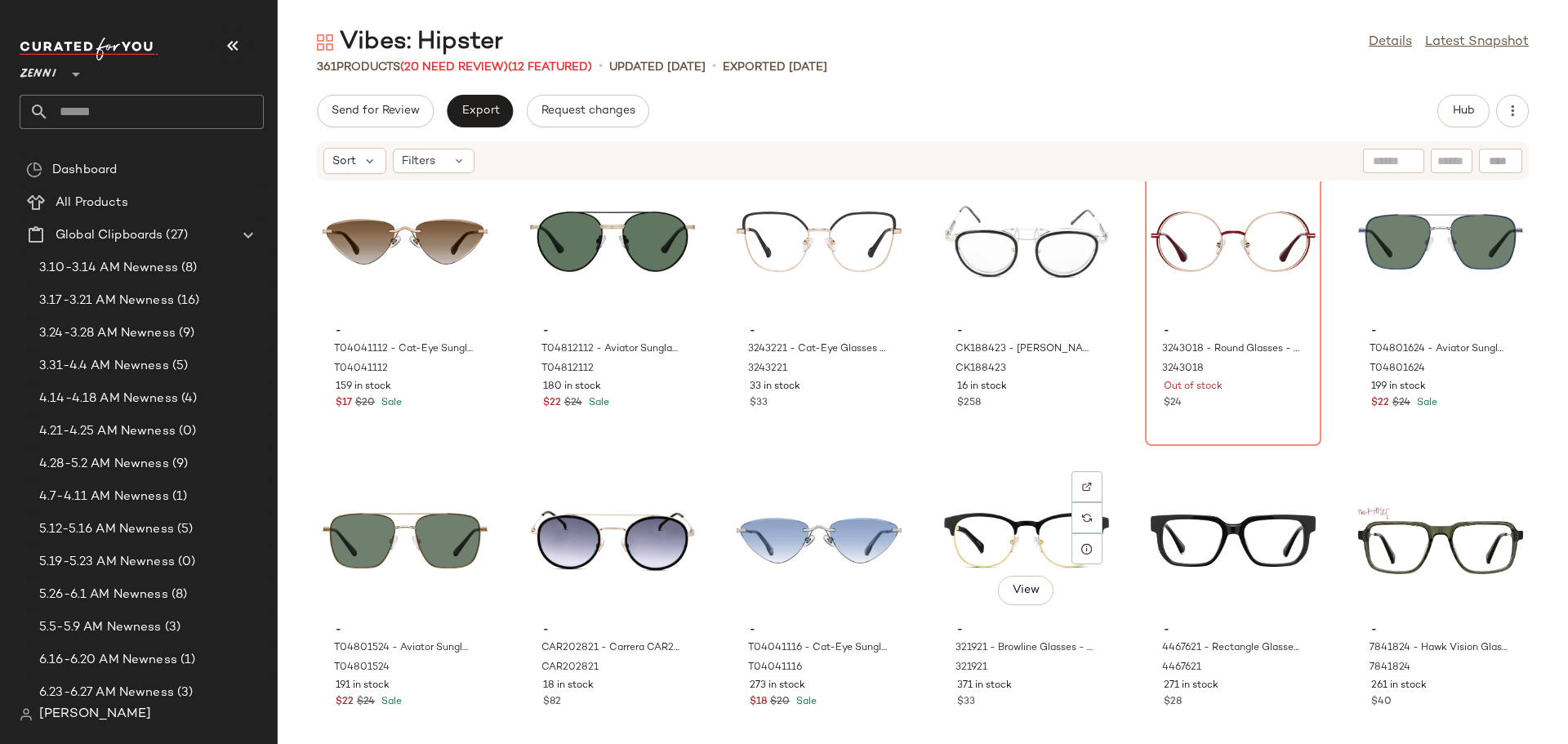
scroll to position [13571, 0]
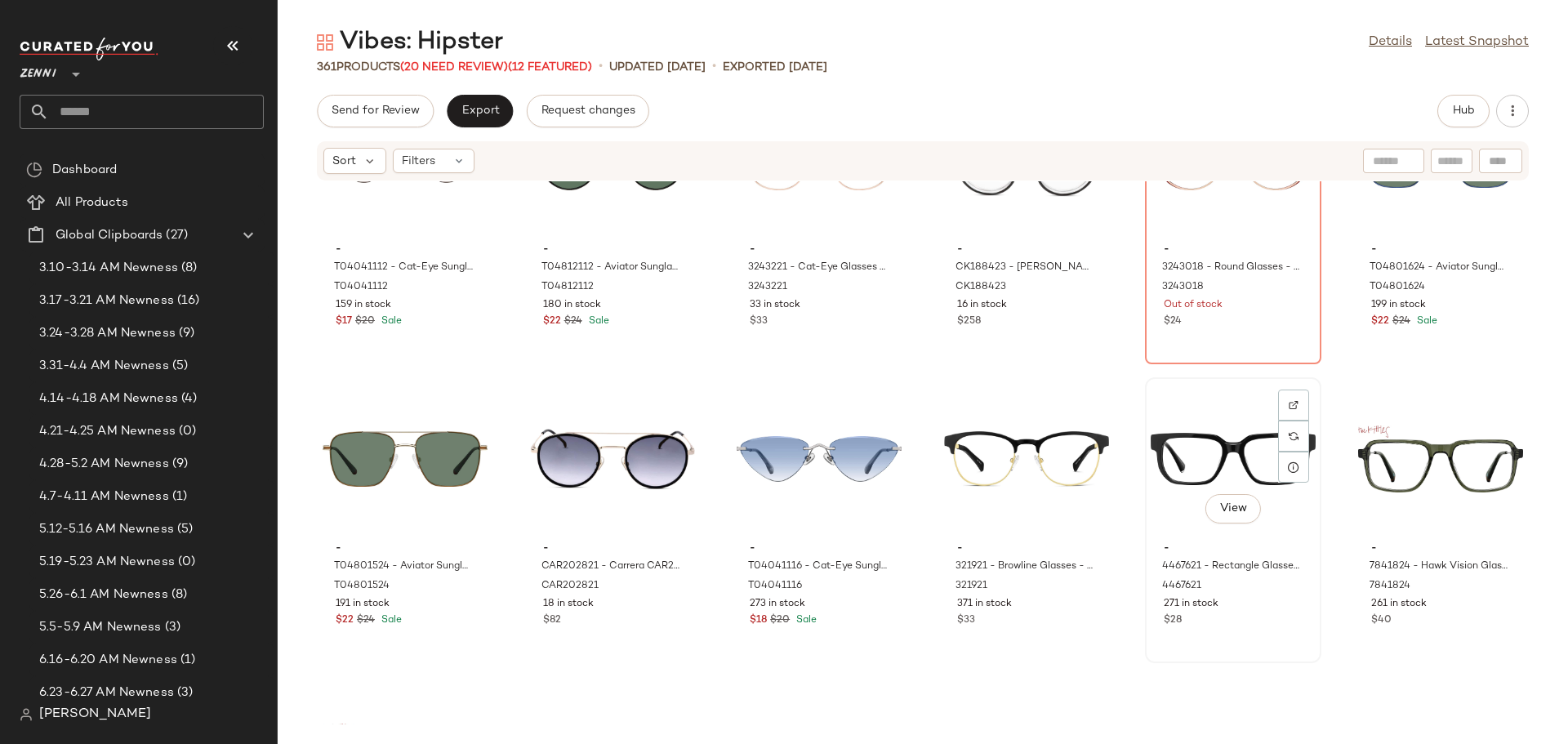
click at [1181, 473] on div "View" at bounding box center [1233, 459] width 165 height 152
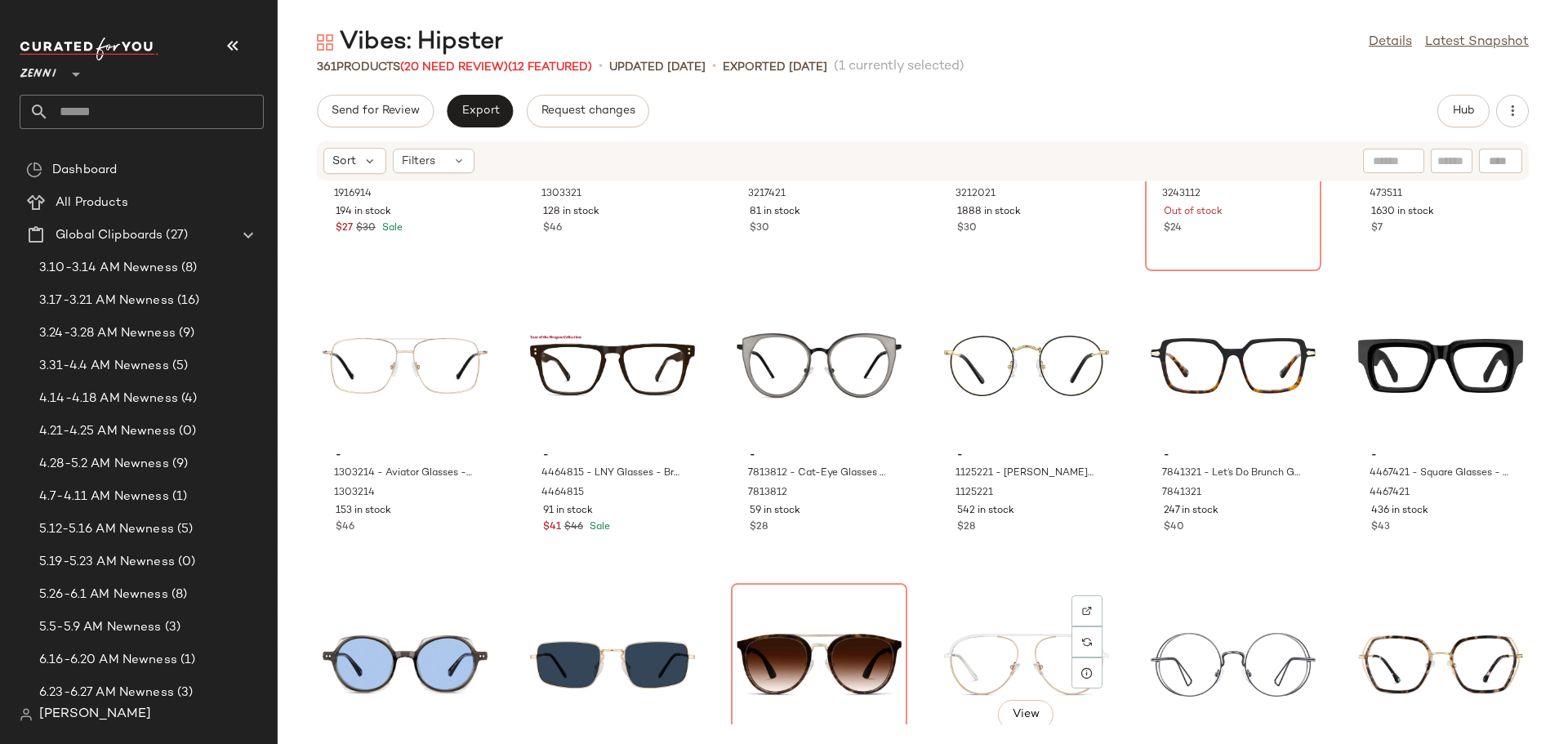
scroll to position [17246, 0]
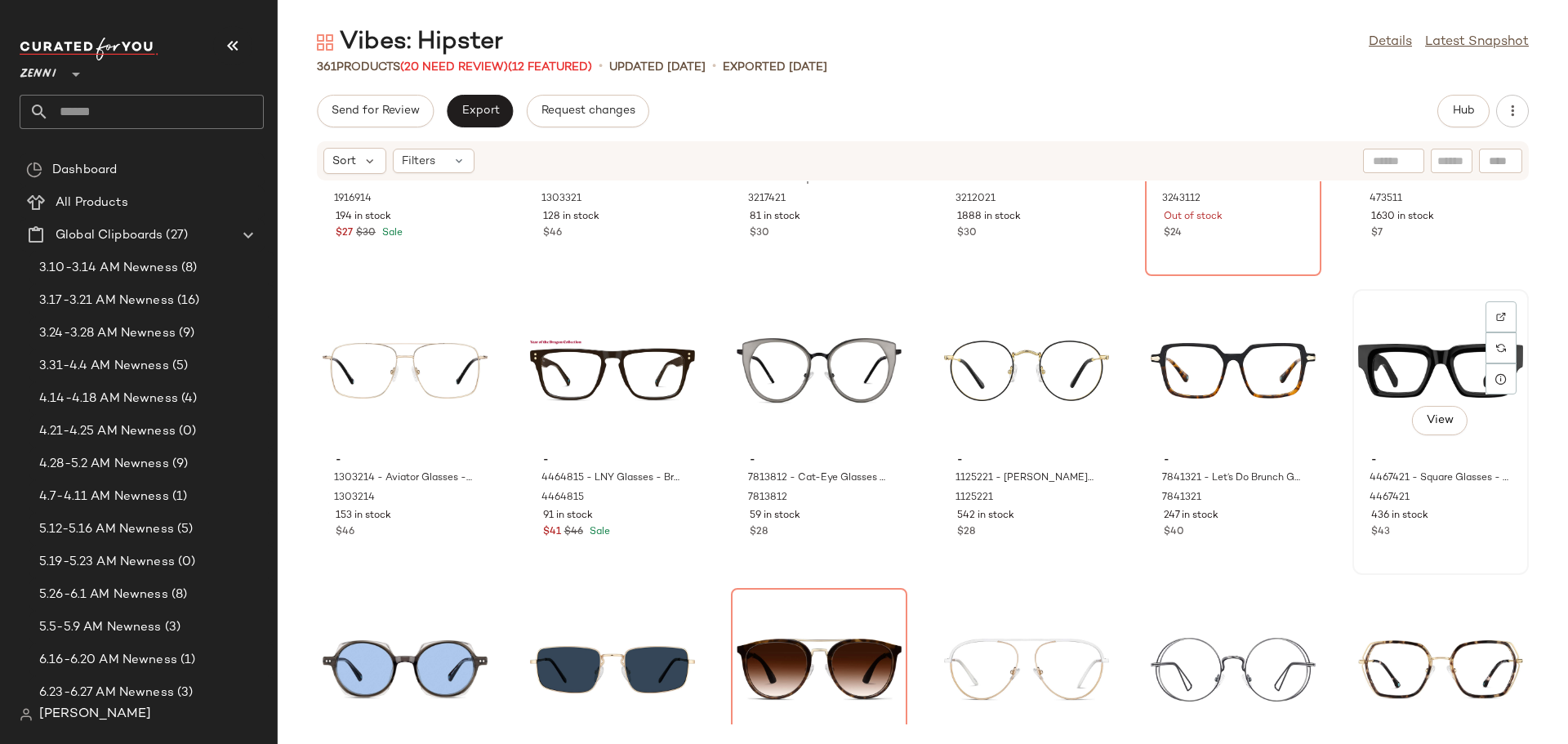
click at [1378, 377] on div "View" at bounding box center [1441, 371] width 165 height 152
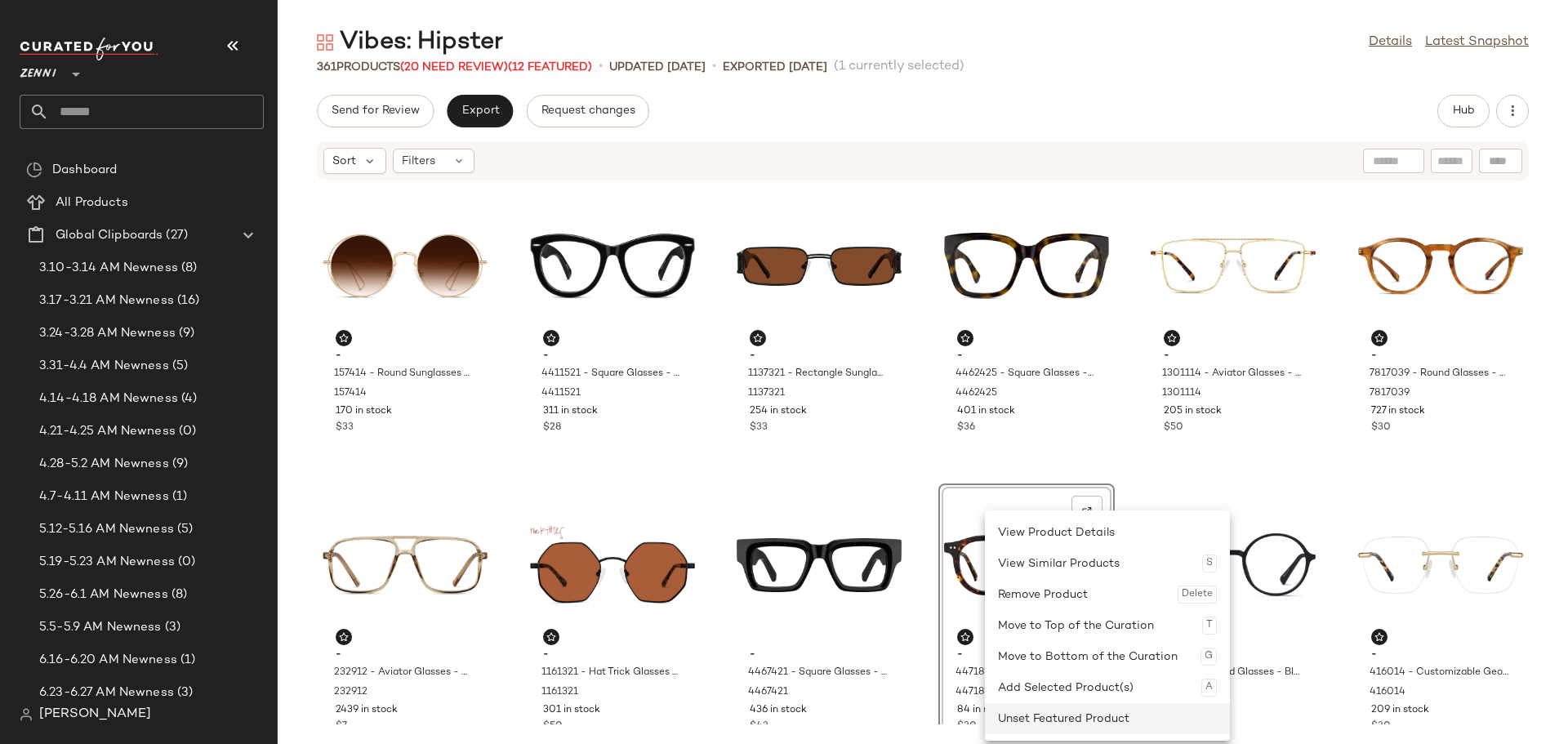
click at [997, 720] on div "Unset Featured Product" at bounding box center [1107, 719] width 245 height 31
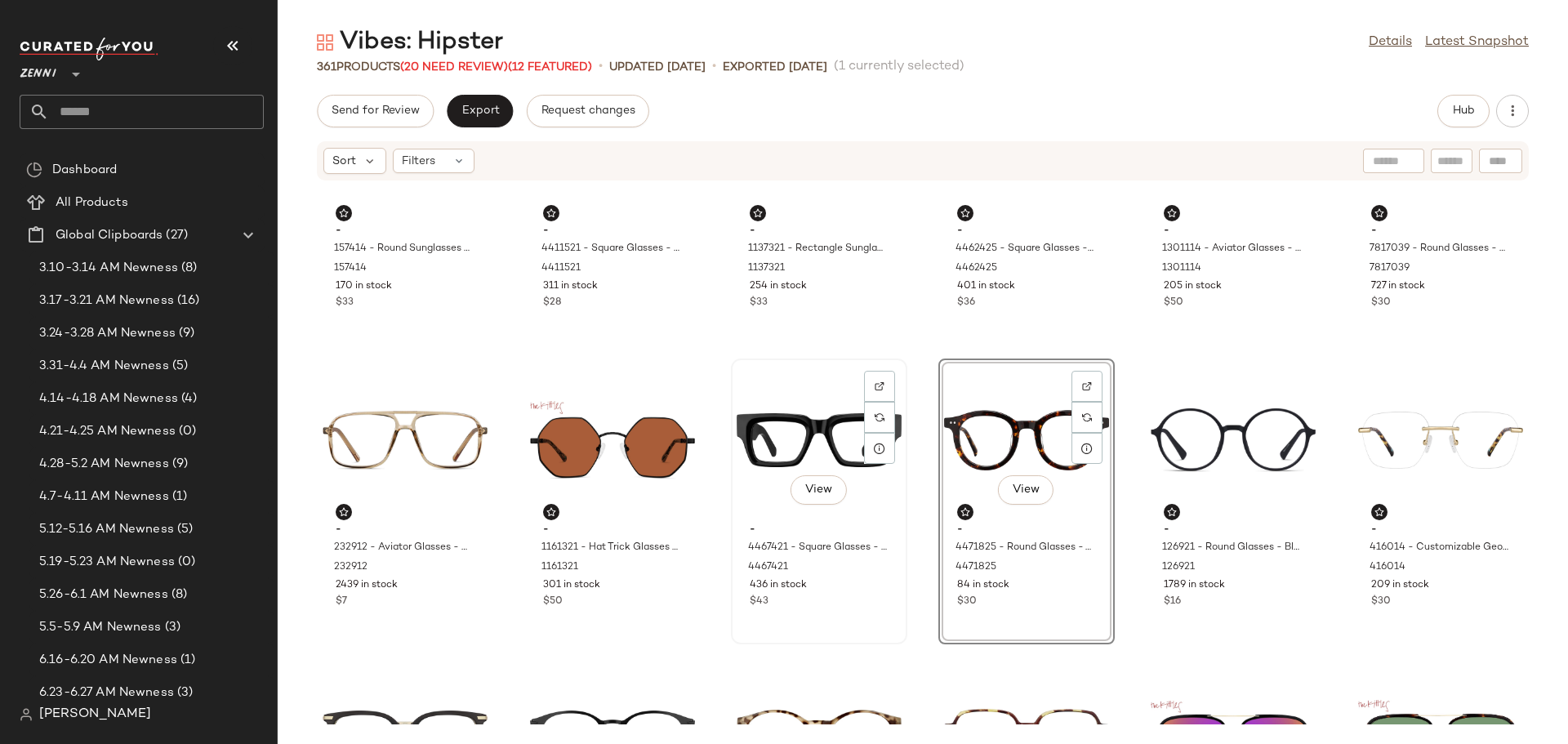
scroll to position [163, 0]
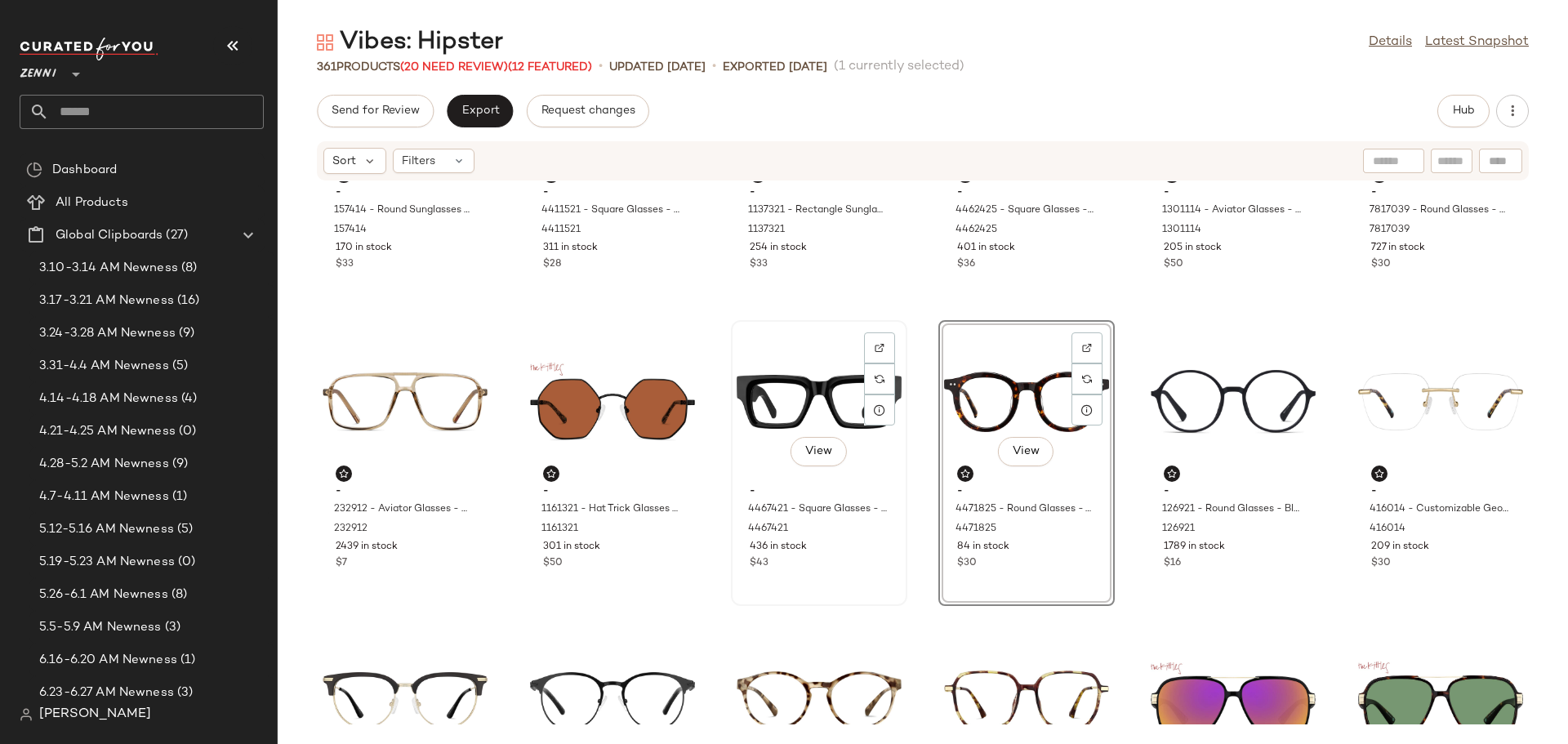
click at [827, 573] on div "View - 4467421 - Square Glasses - Black - Acetate 4467421 436 in stock $43" at bounding box center [819, 463] width 173 height 283
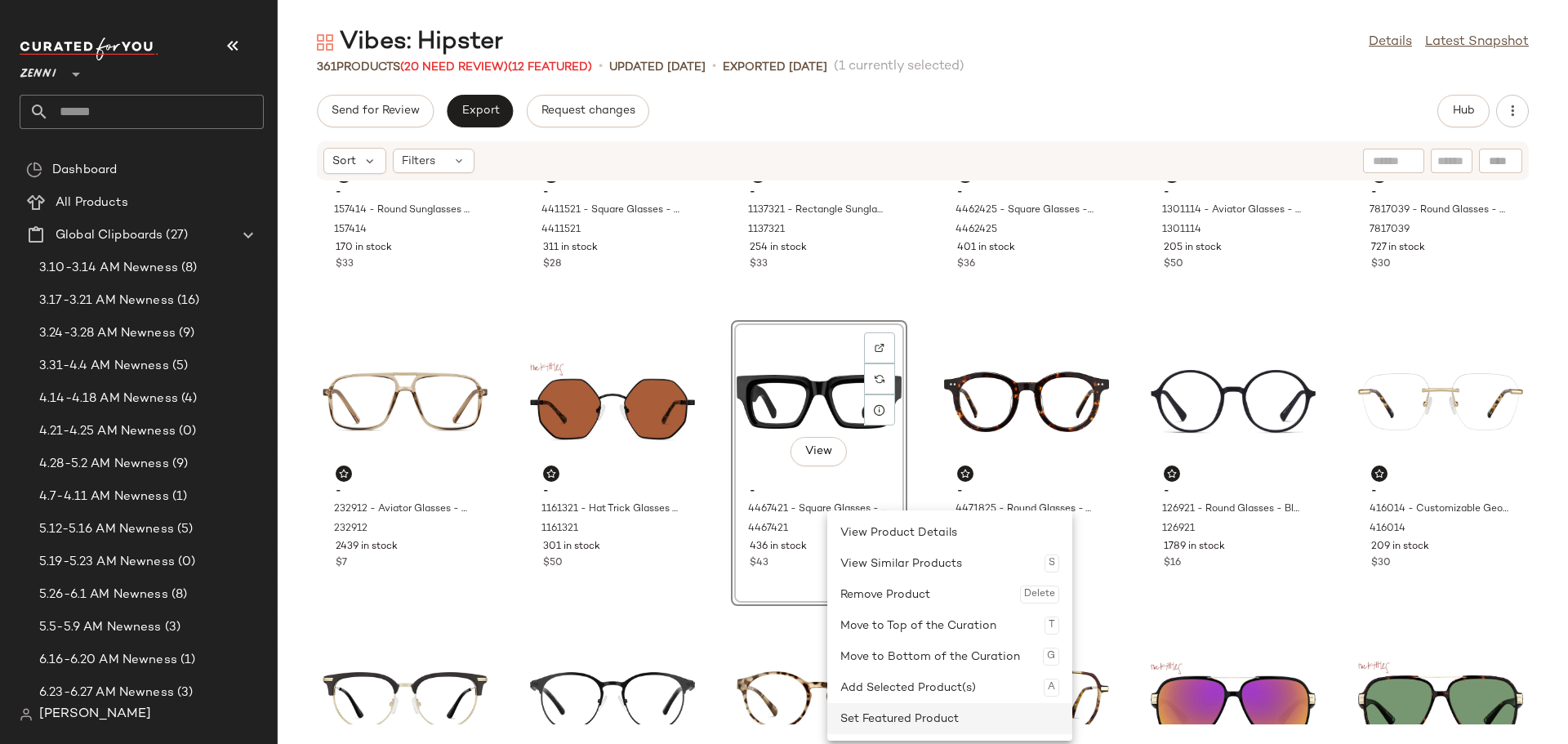
click at [869, 710] on div "Set Featured Product" at bounding box center [950, 719] width 219 height 31
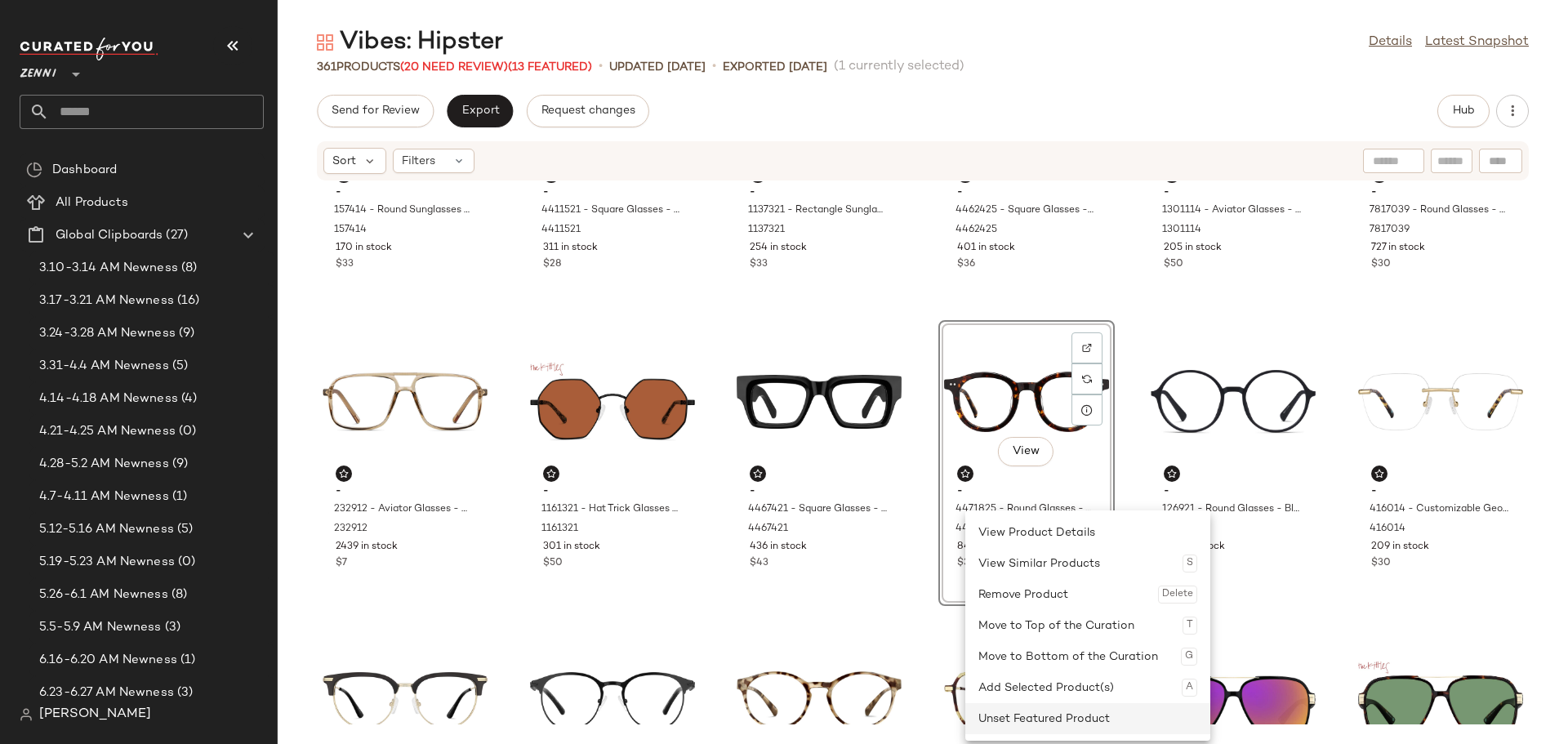
click at [1008, 716] on div "Unset Featured Product" at bounding box center [1087, 719] width 219 height 31
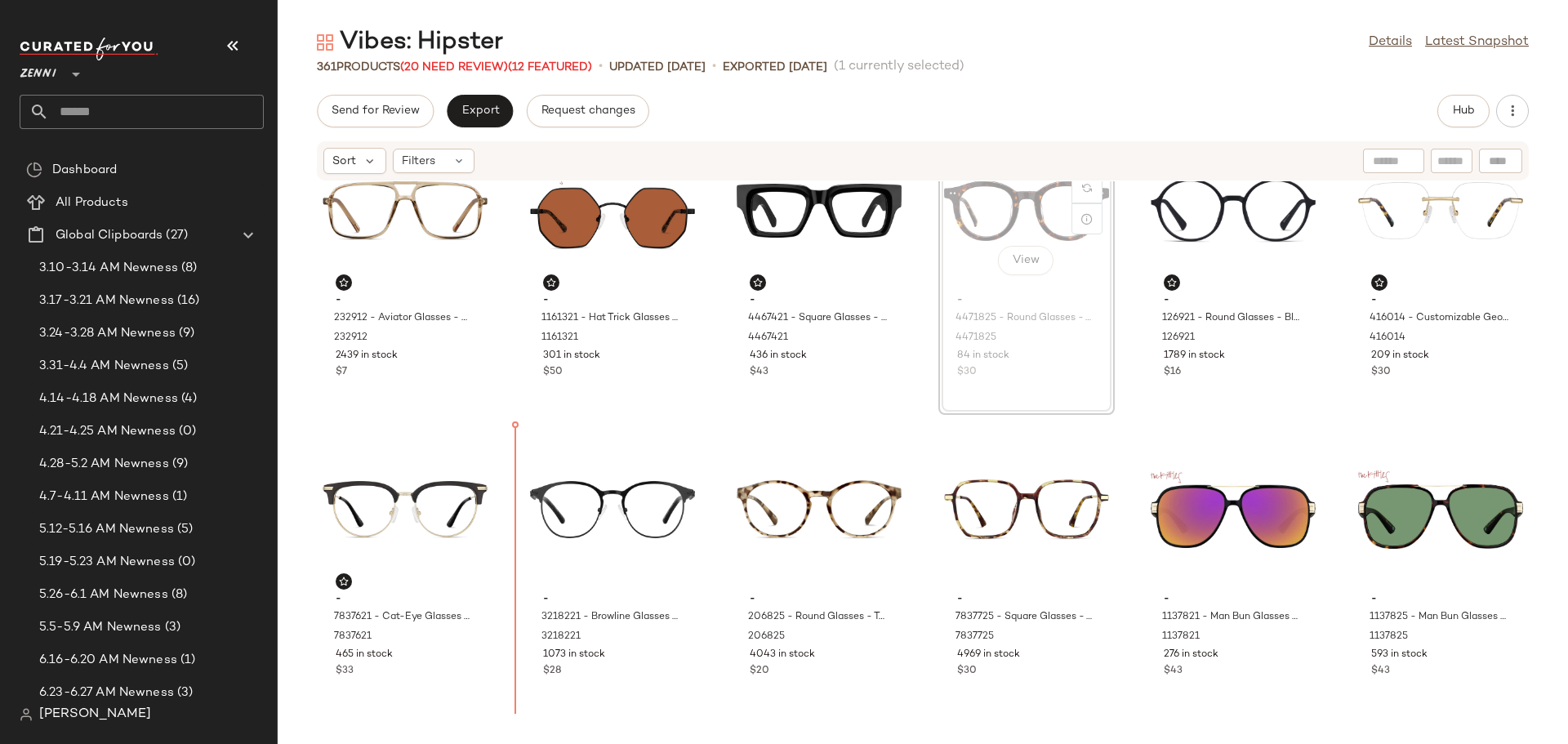
scroll to position [372, 0]
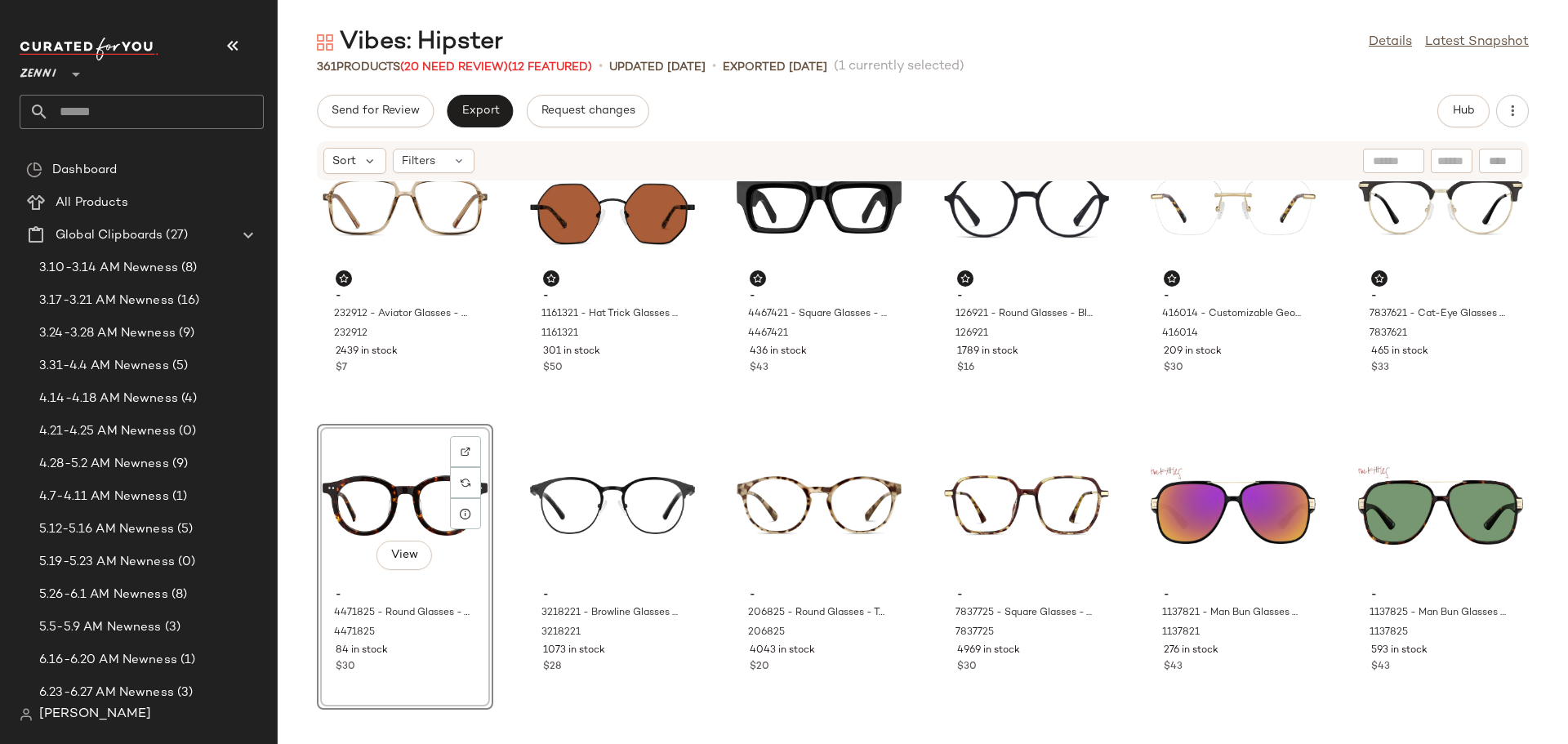
click at [518, 604] on div "- 232912 - Aviator Glasses - Brown - Plastic 232912 2439 in stock $7 - 1161321 …" at bounding box center [922, 452] width 1290 height 543
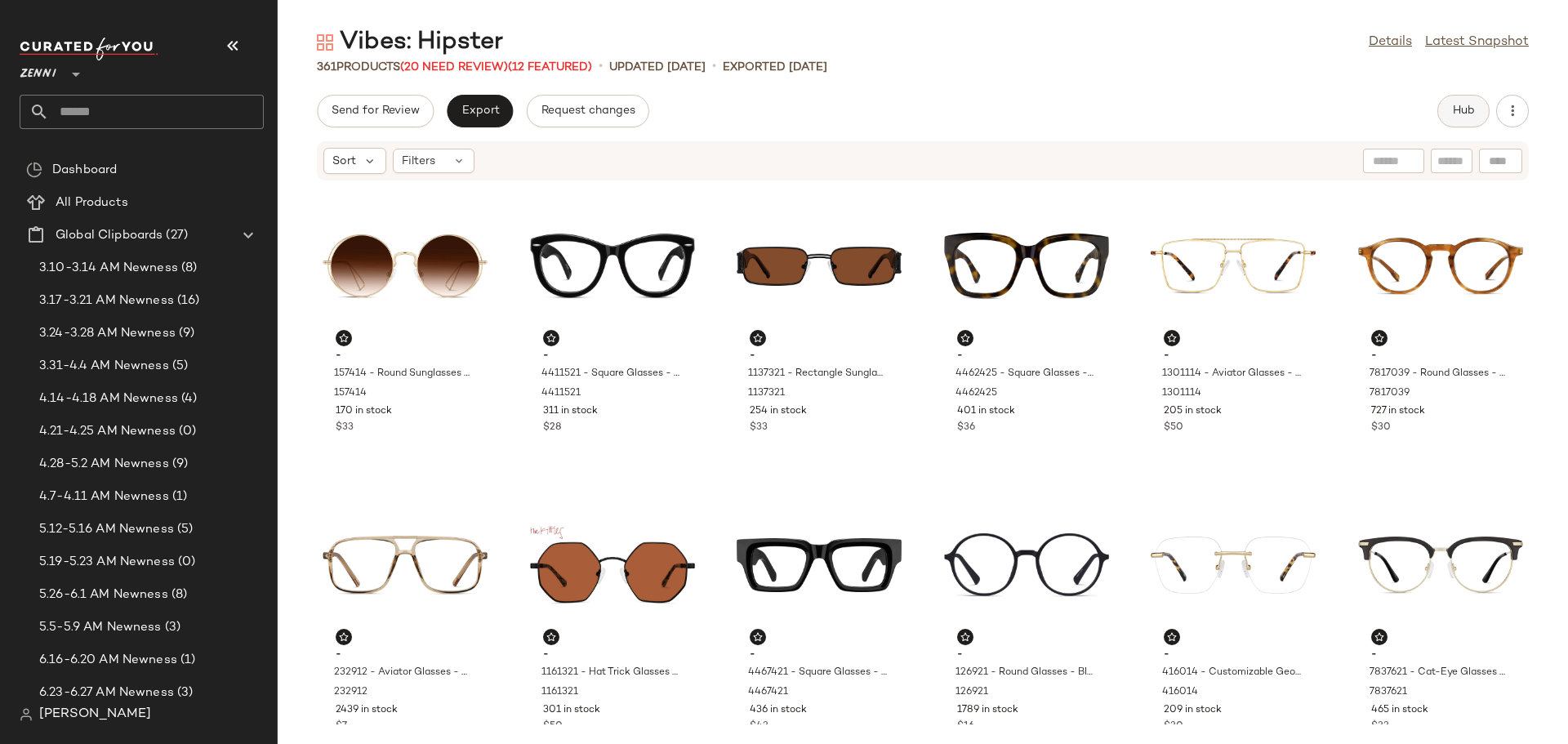
click at [1471, 118] on span "Hub" at bounding box center [1463, 111] width 23 height 13
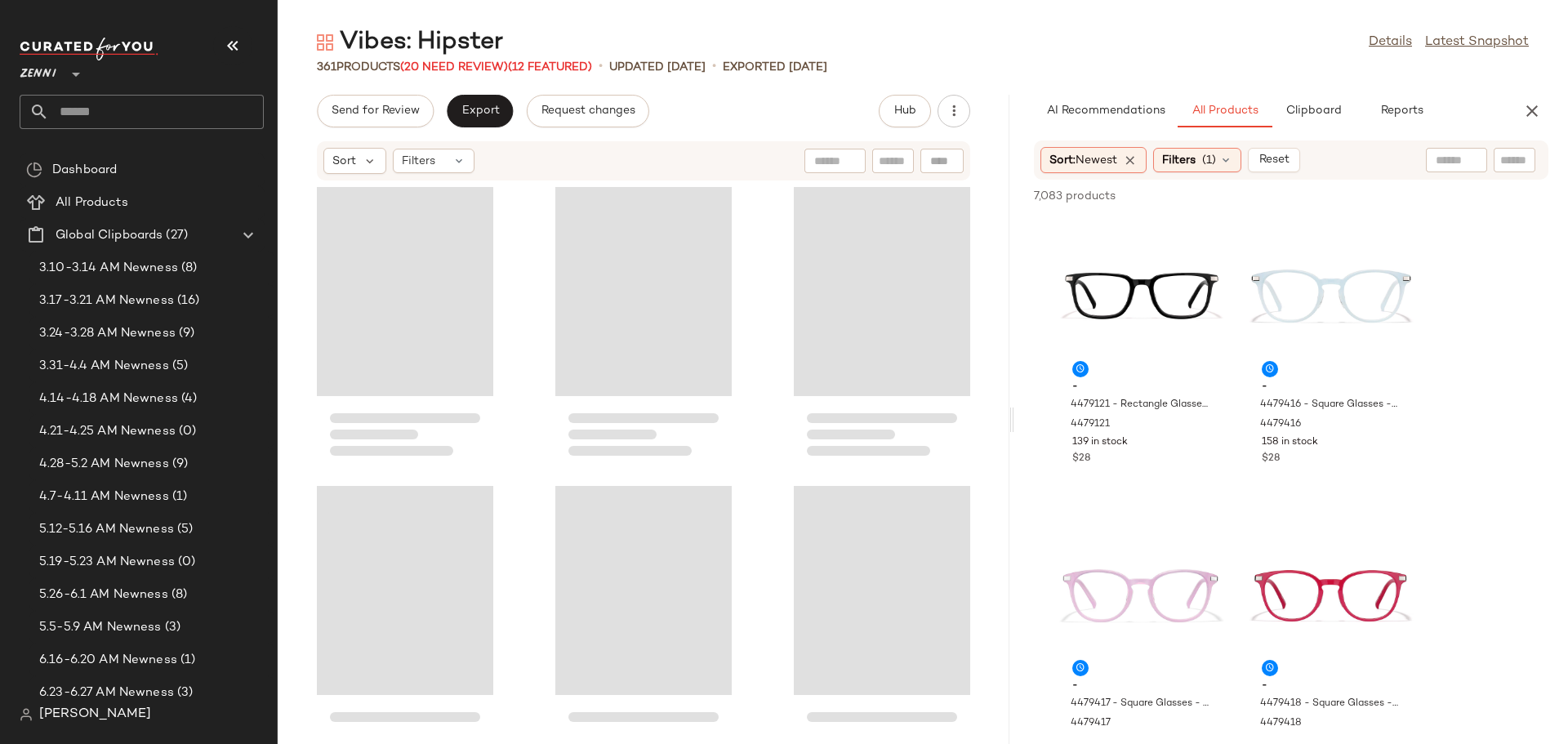
drag, startPoint x: 922, startPoint y: 427, endPoint x: 1015, endPoint y: 434, distance: 93.3
click at [1015, 434] on div "Vibes: Hipster Details Latest Snapshot 361 Products (20 Need Review) (12 Featur…" at bounding box center [922, 385] width 1290 height 718
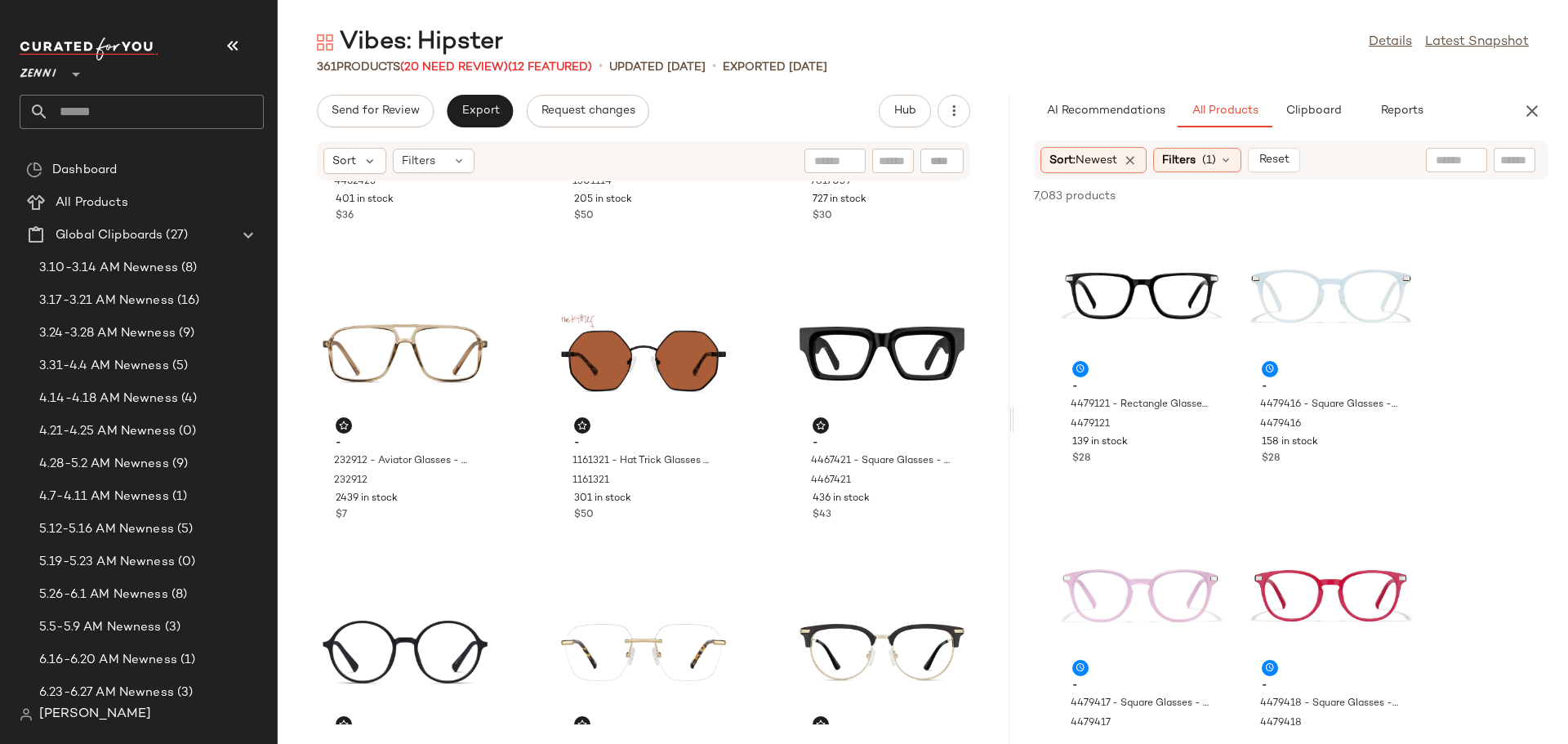
scroll to position [585, 0]
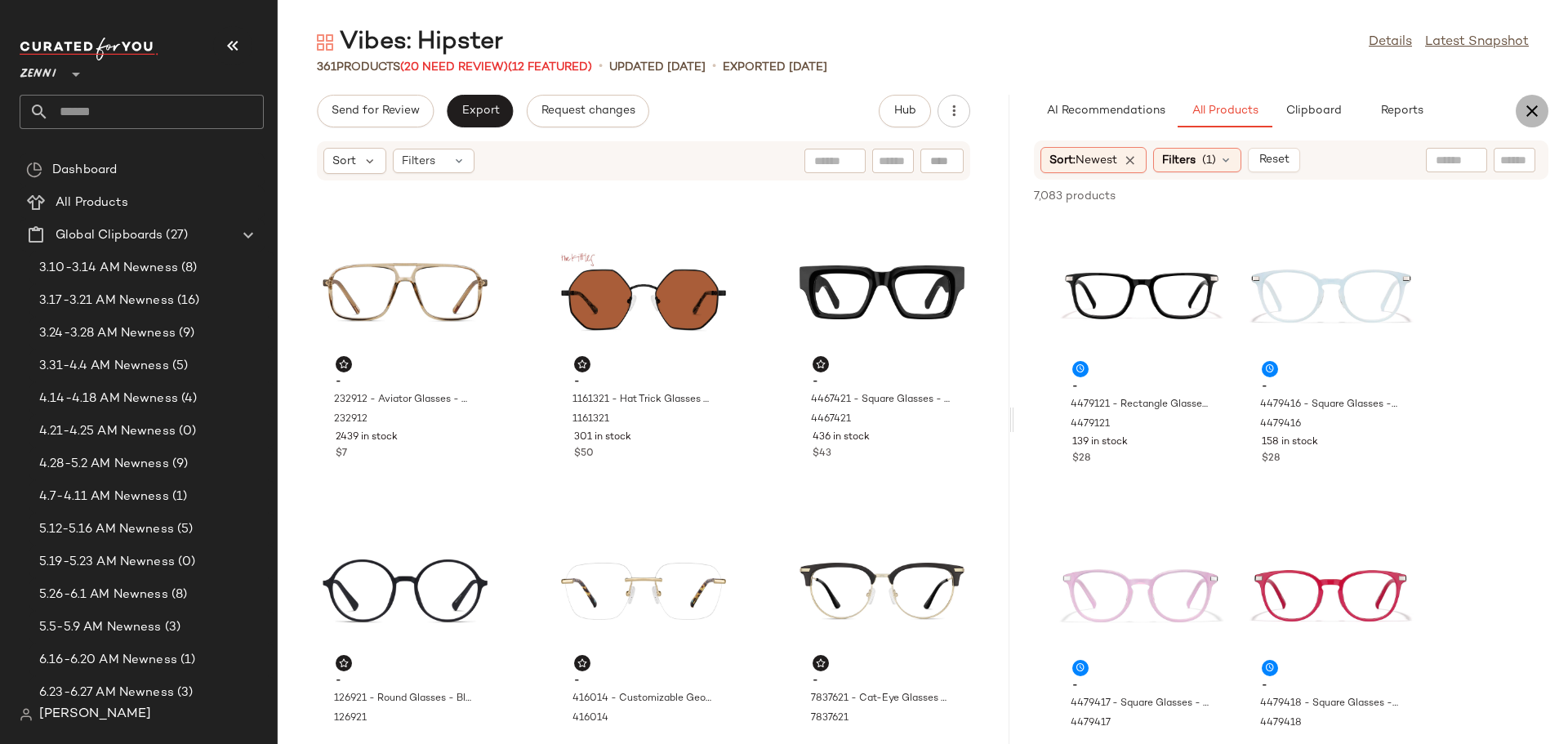
click at [1534, 104] on icon "button" at bounding box center [1532, 111] width 19 height 19
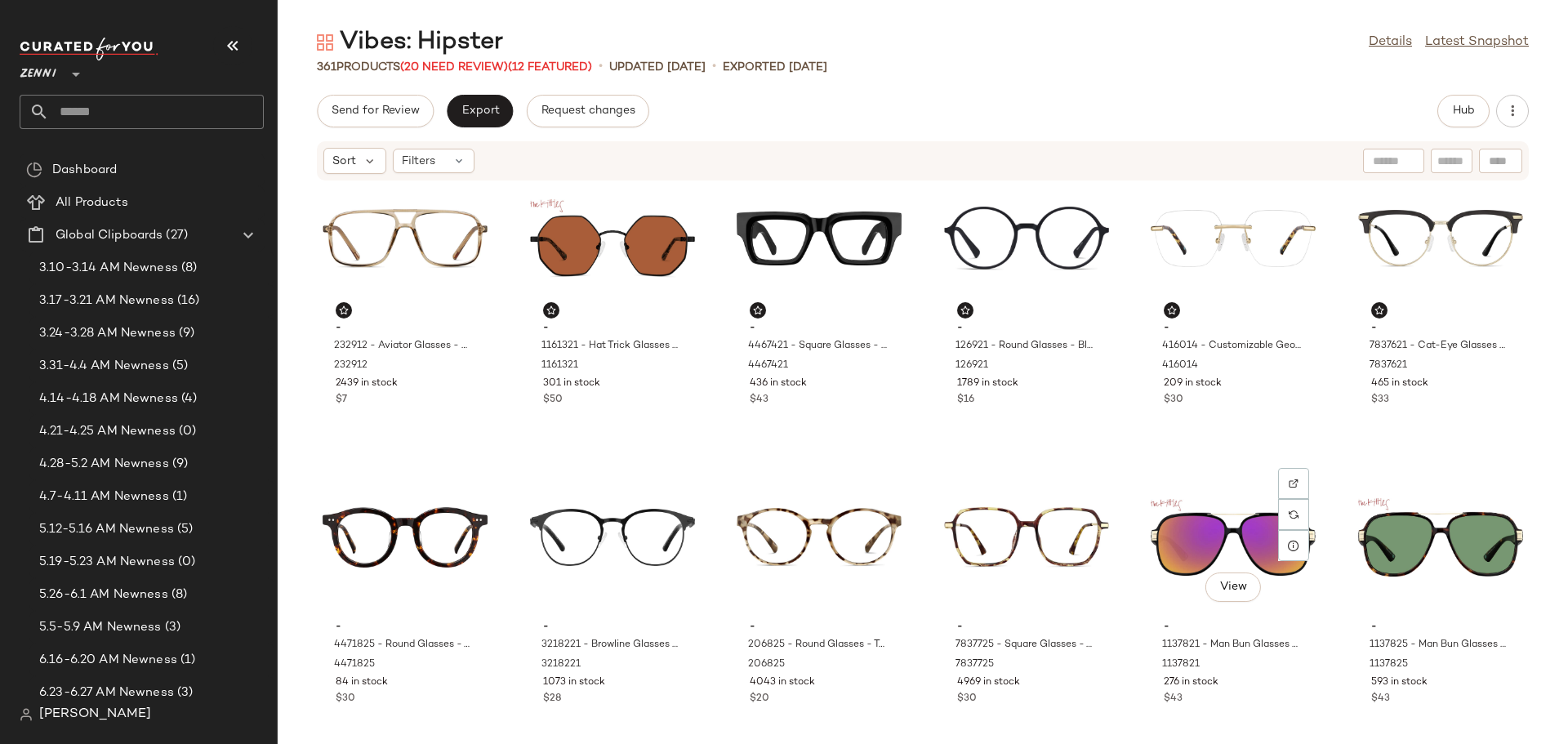
scroll to position [667, 0]
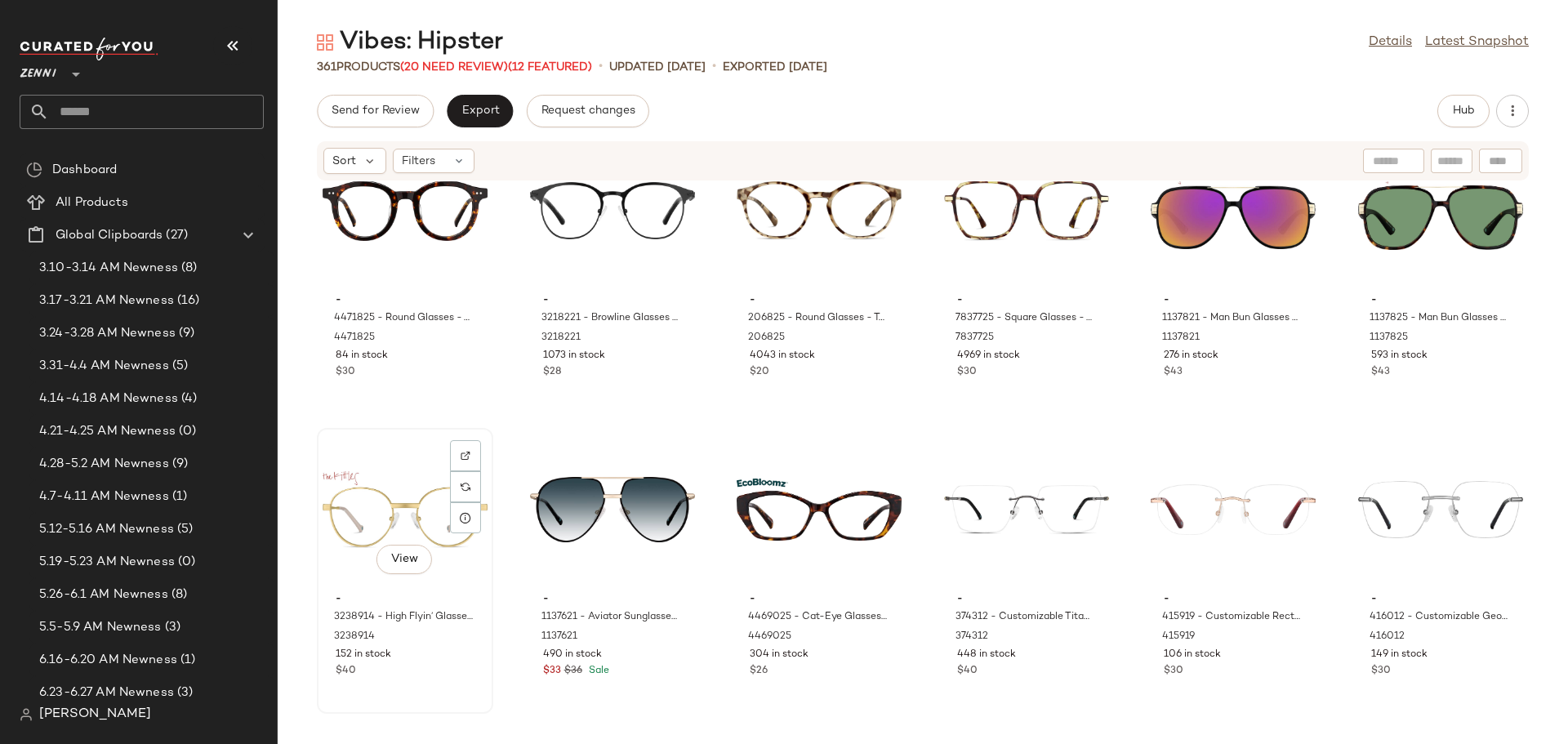
click at [417, 524] on div "View" at bounding box center [405, 509] width 165 height 152
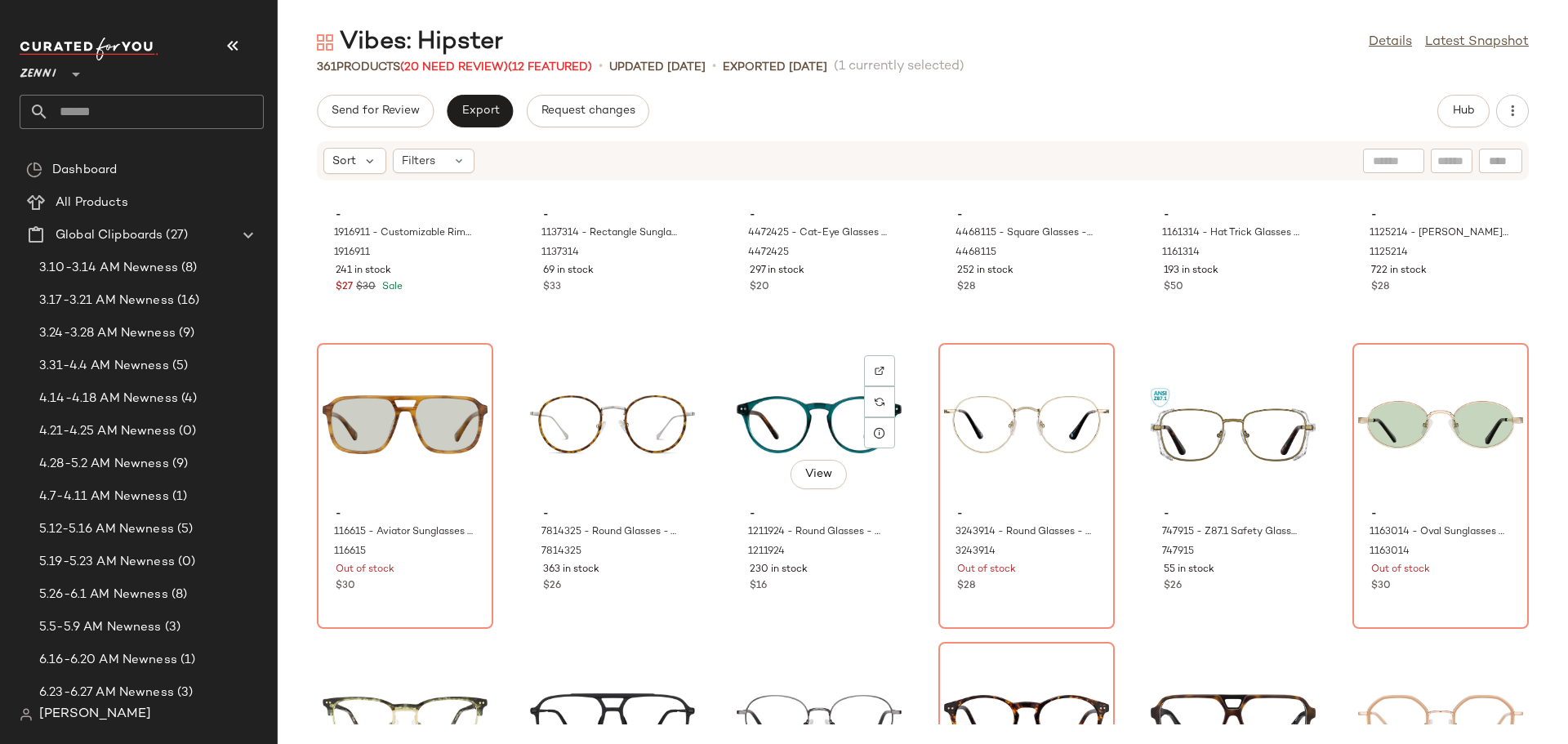
scroll to position [2626, 0]
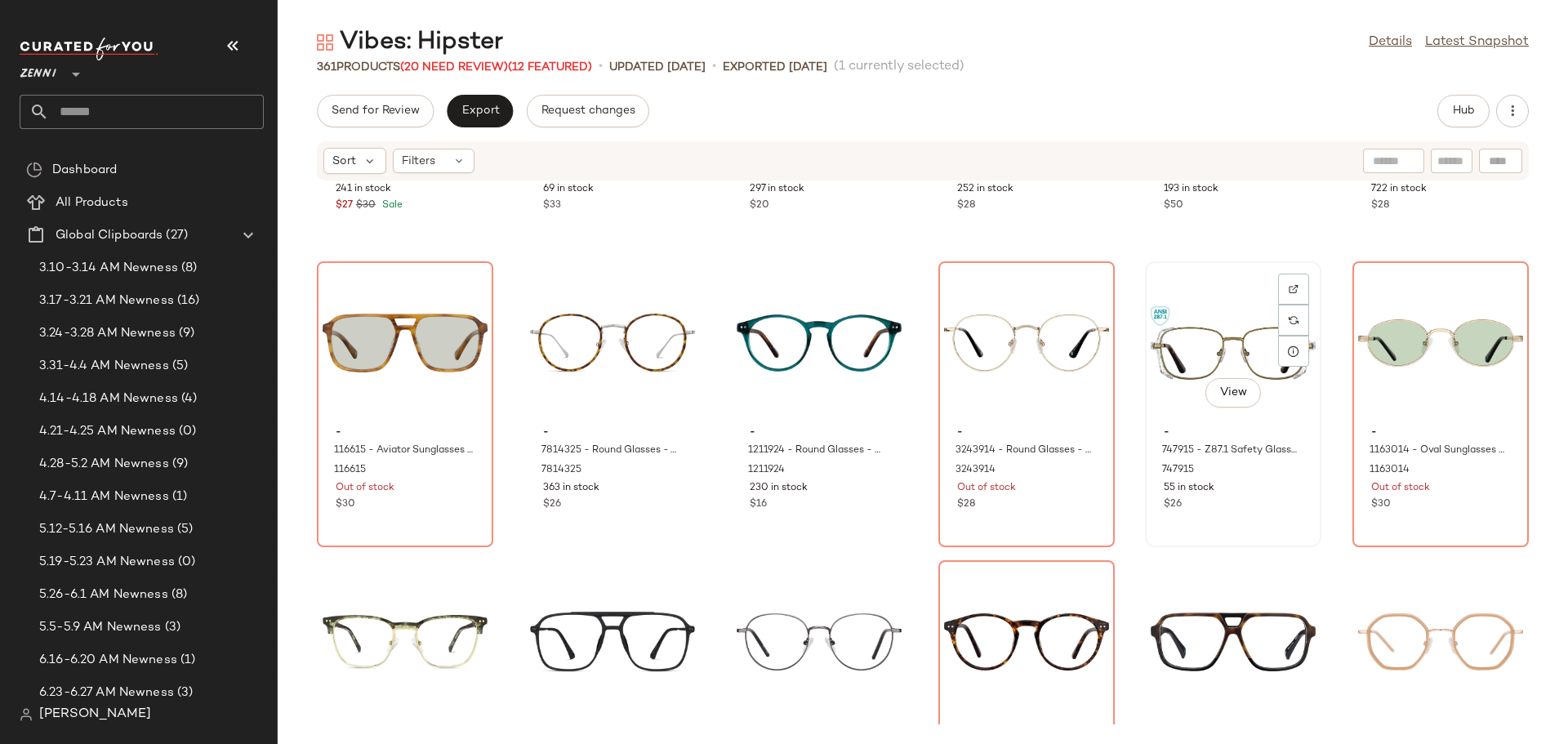
click at [1225, 509] on div "$26" at bounding box center [1233, 504] width 139 height 15
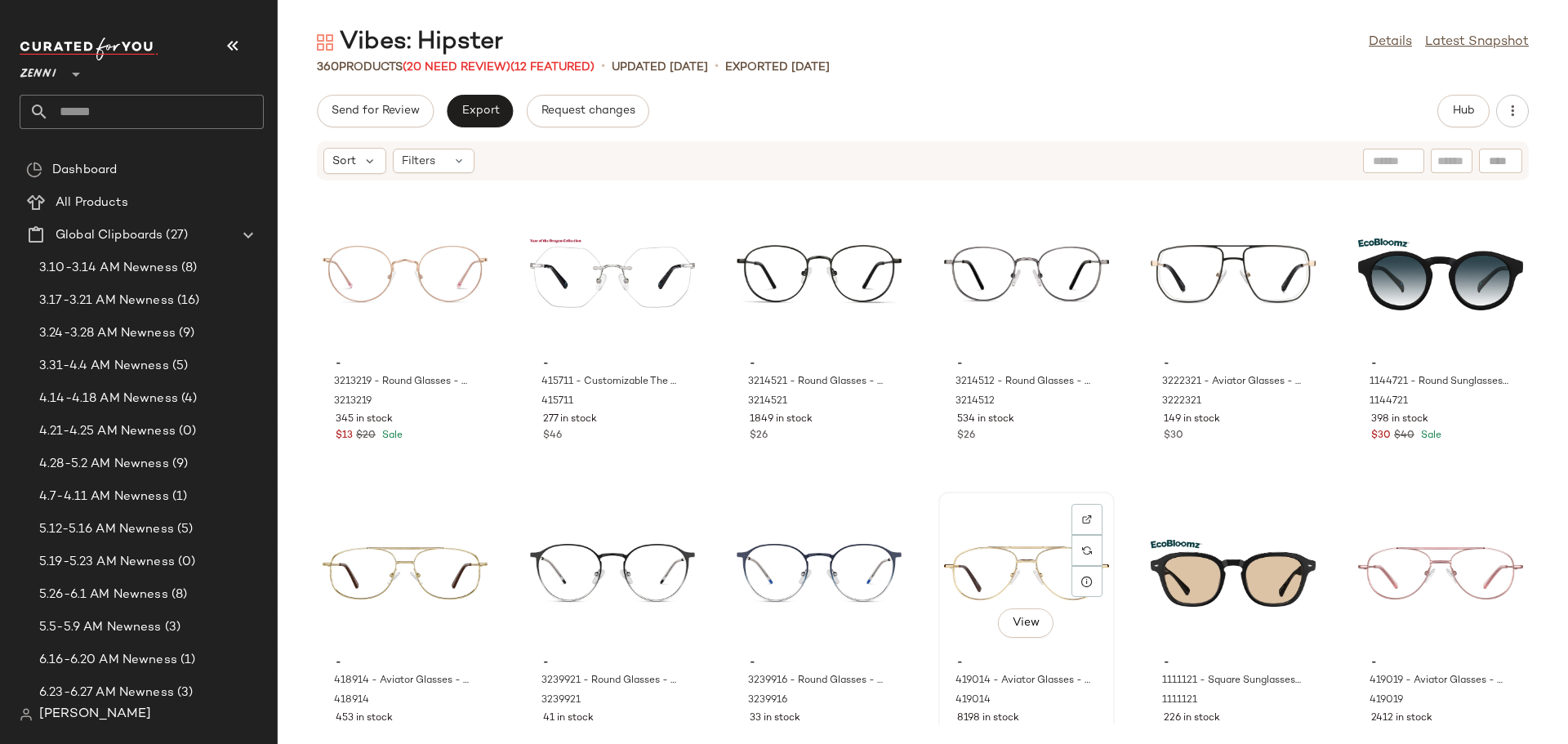
scroll to position [10549, 0]
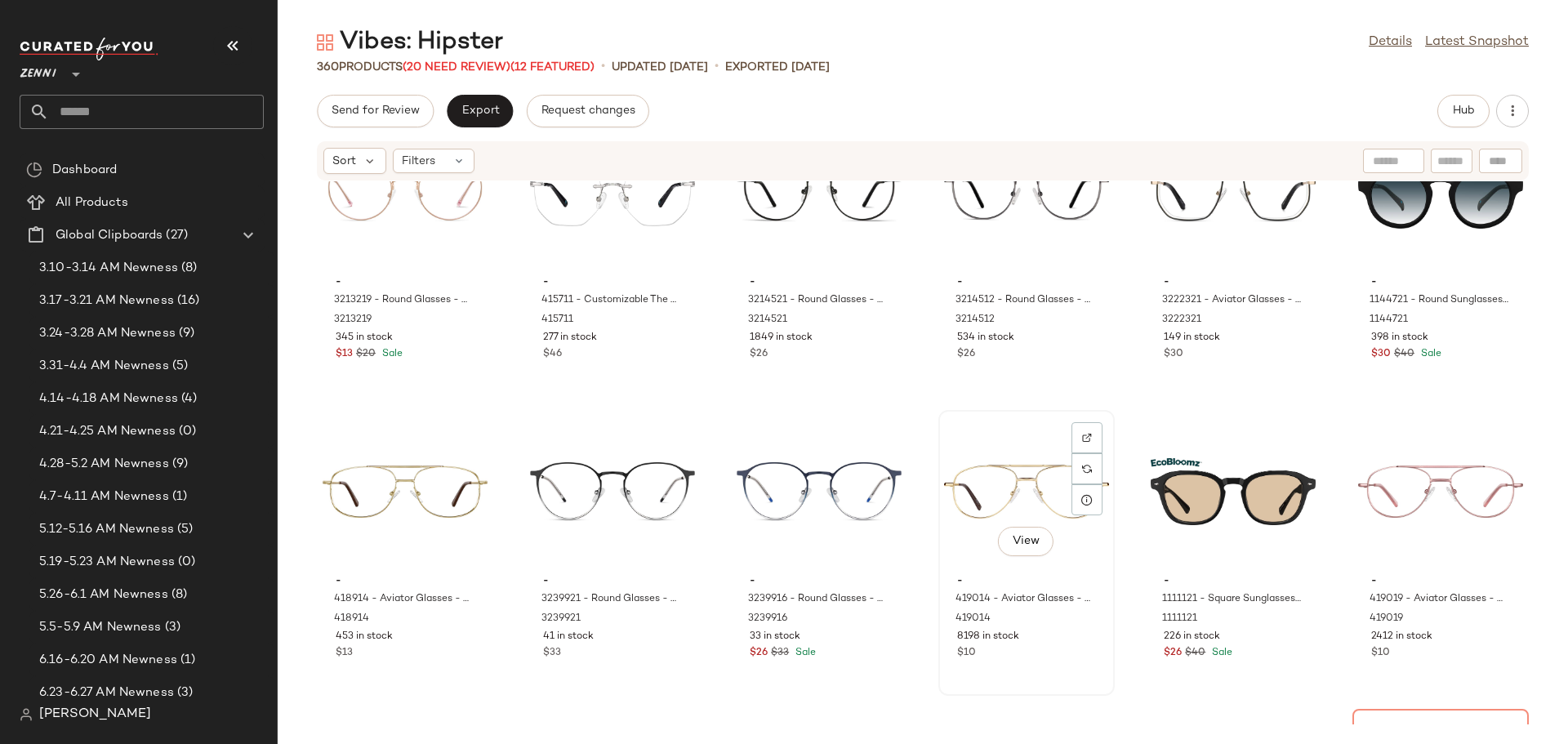
click at [972, 506] on div "View" at bounding box center [1027, 491] width 165 height 152
click at [1082, 435] on img at bounding box center [1087, 437] width 10 height 10
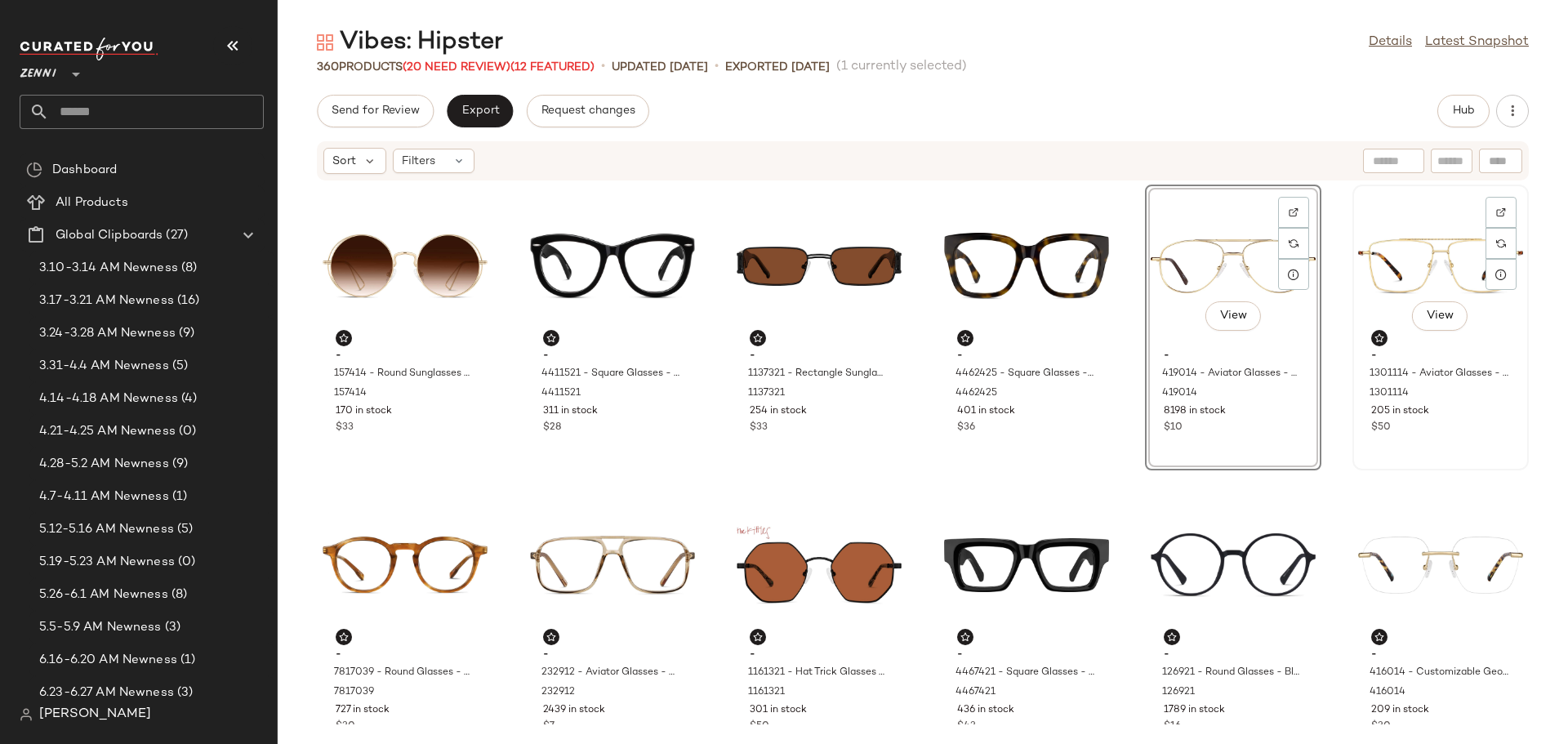
click at [1371, 450] on div "View - 1301114 - Aviator Glasses - Gold - Titanium 1301114 205 in stock $50" at bounding box center [1441, 328] width 173 height 283
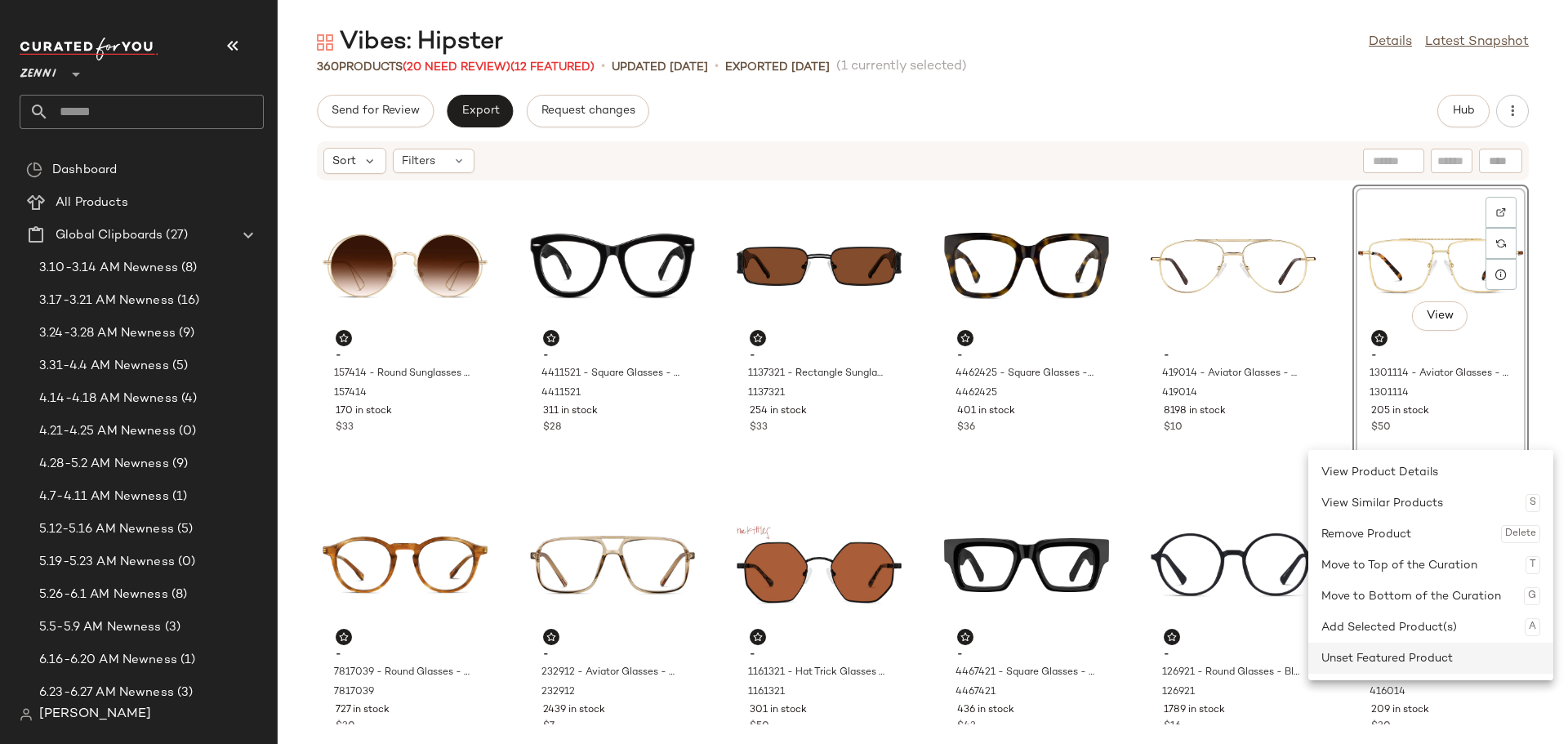
click at [1364, 653] on div "Unset Featured Product" at bounding box center [1430, 658] width 219 height 31
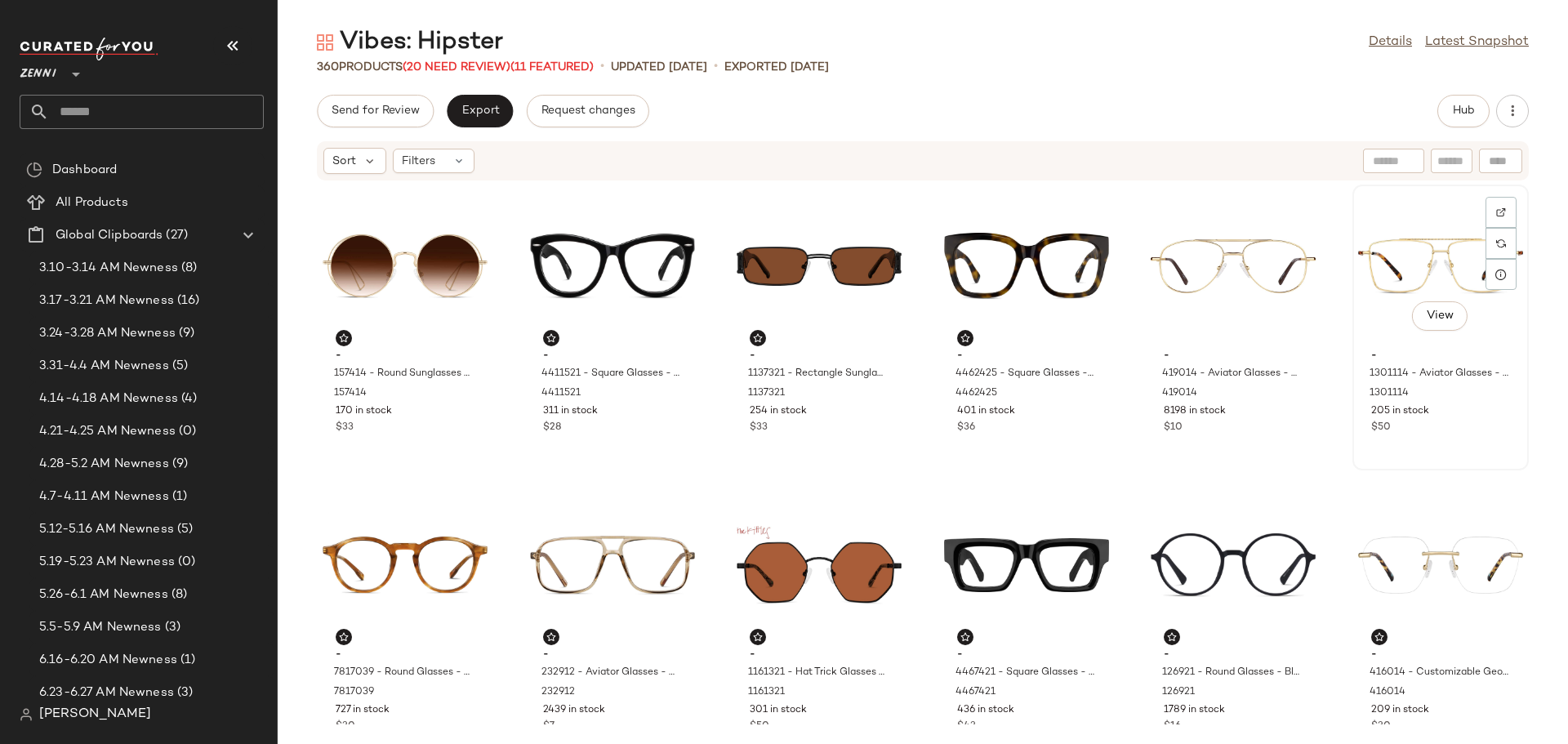
click at [1432, 437] on div "View - 1301114 - Aviator Glasses - Gold - Titanium 1301114 205 in stock $50" at bounding box center [1441, 328] width 173 height 283
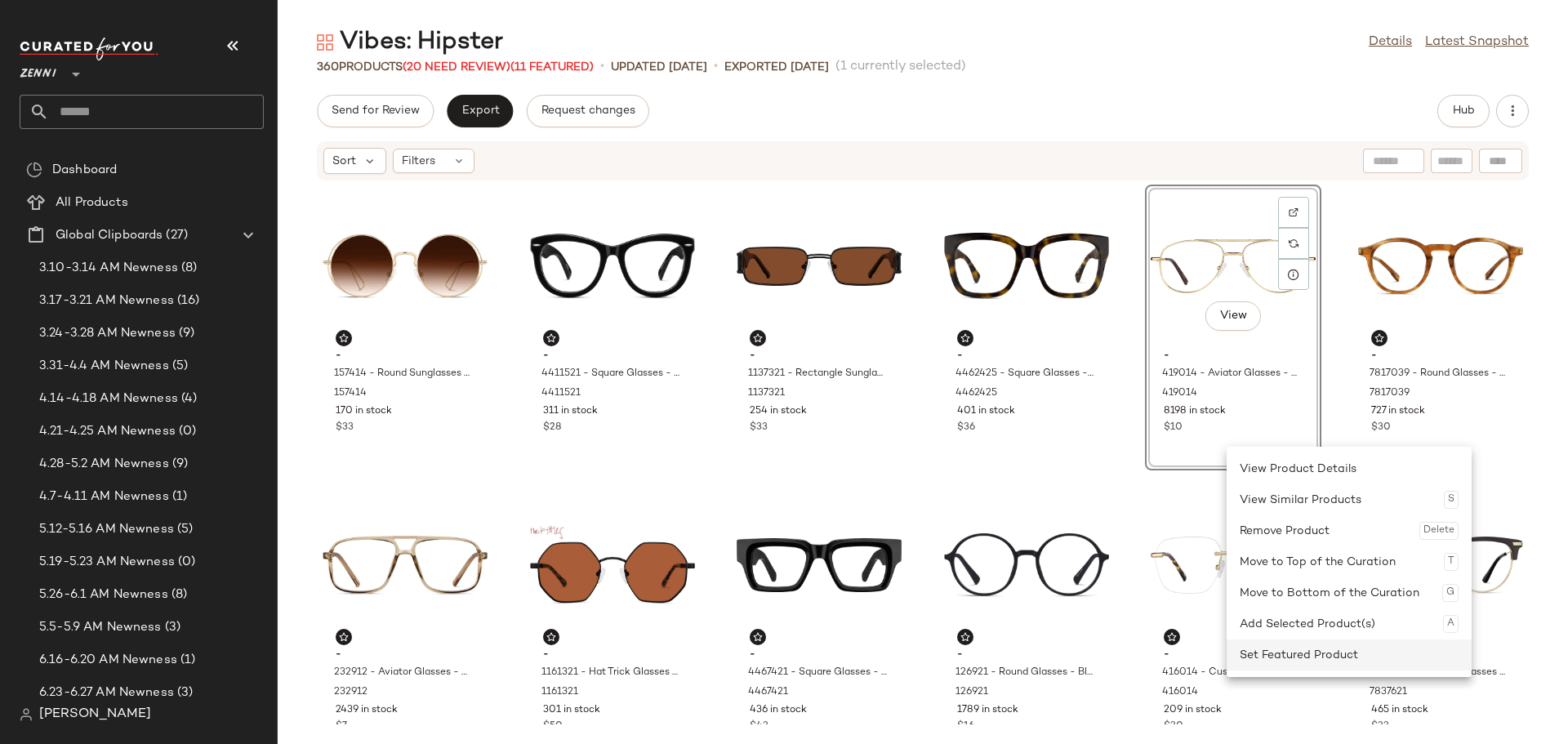
click at [1280, 646] on div "Set Featured Product" at bounding box center [1348, 654] width 219 height 31
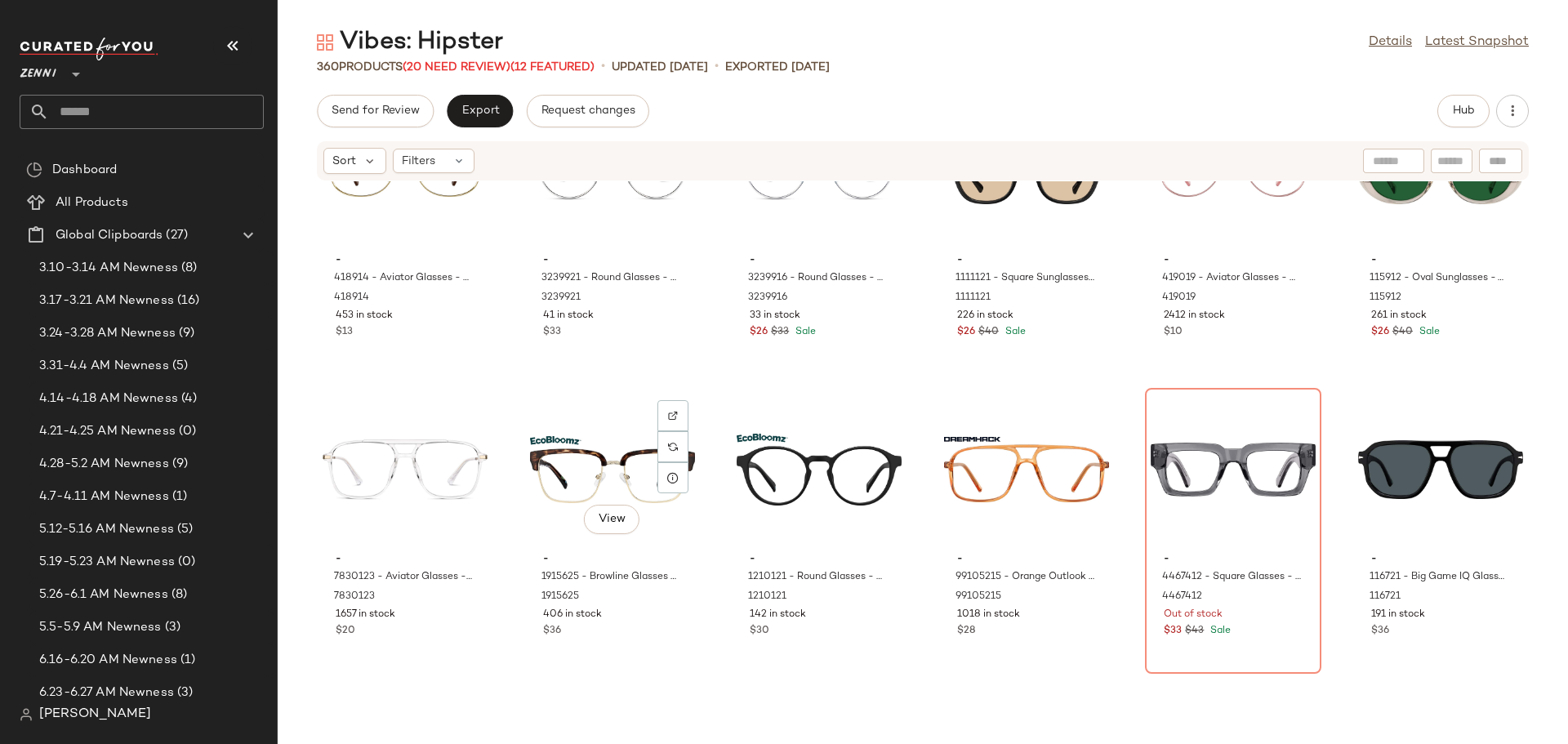
scroll to position [10875, 0]
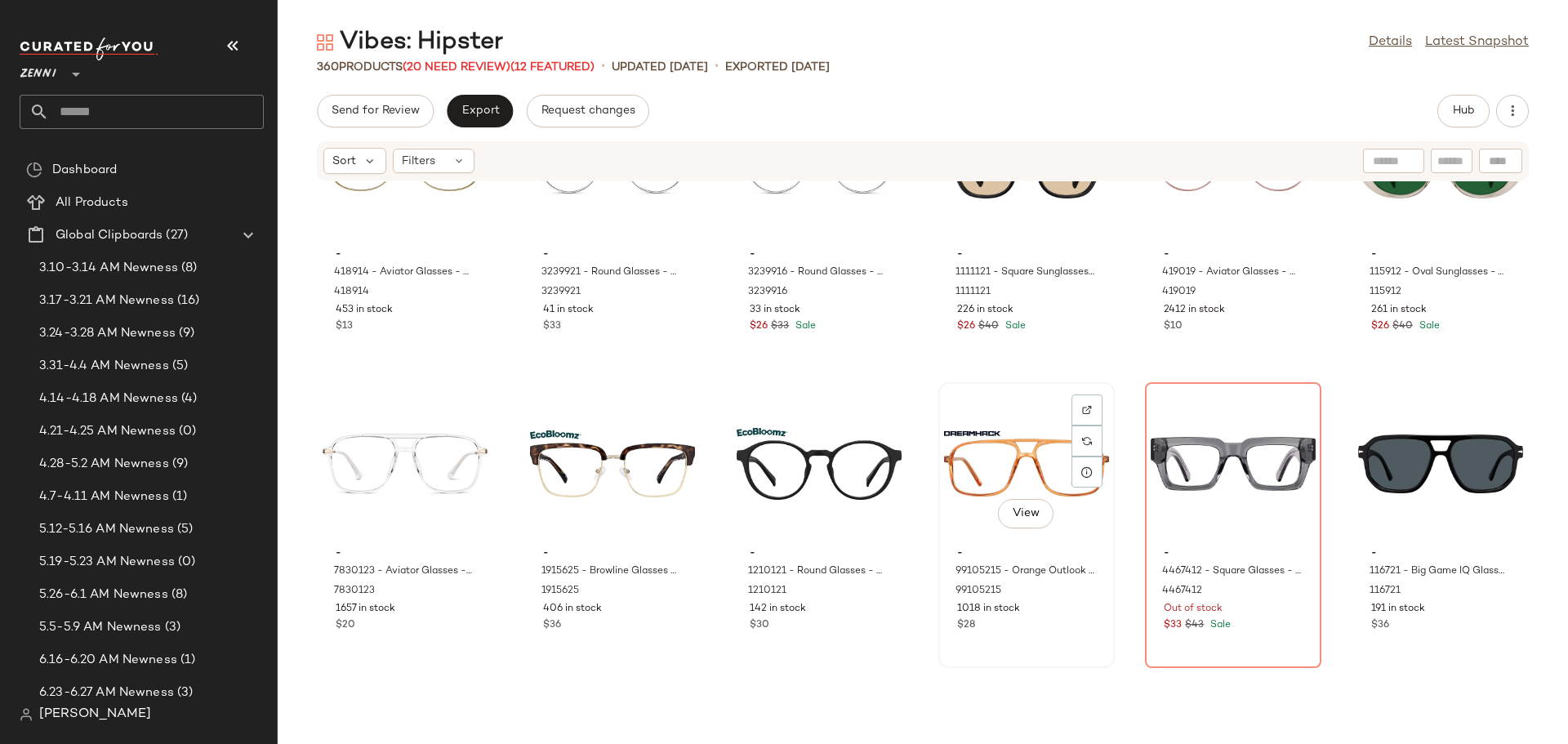
click at [1039, 630] on div "$28" at bounding box center [1027, 625] width 139 height 15
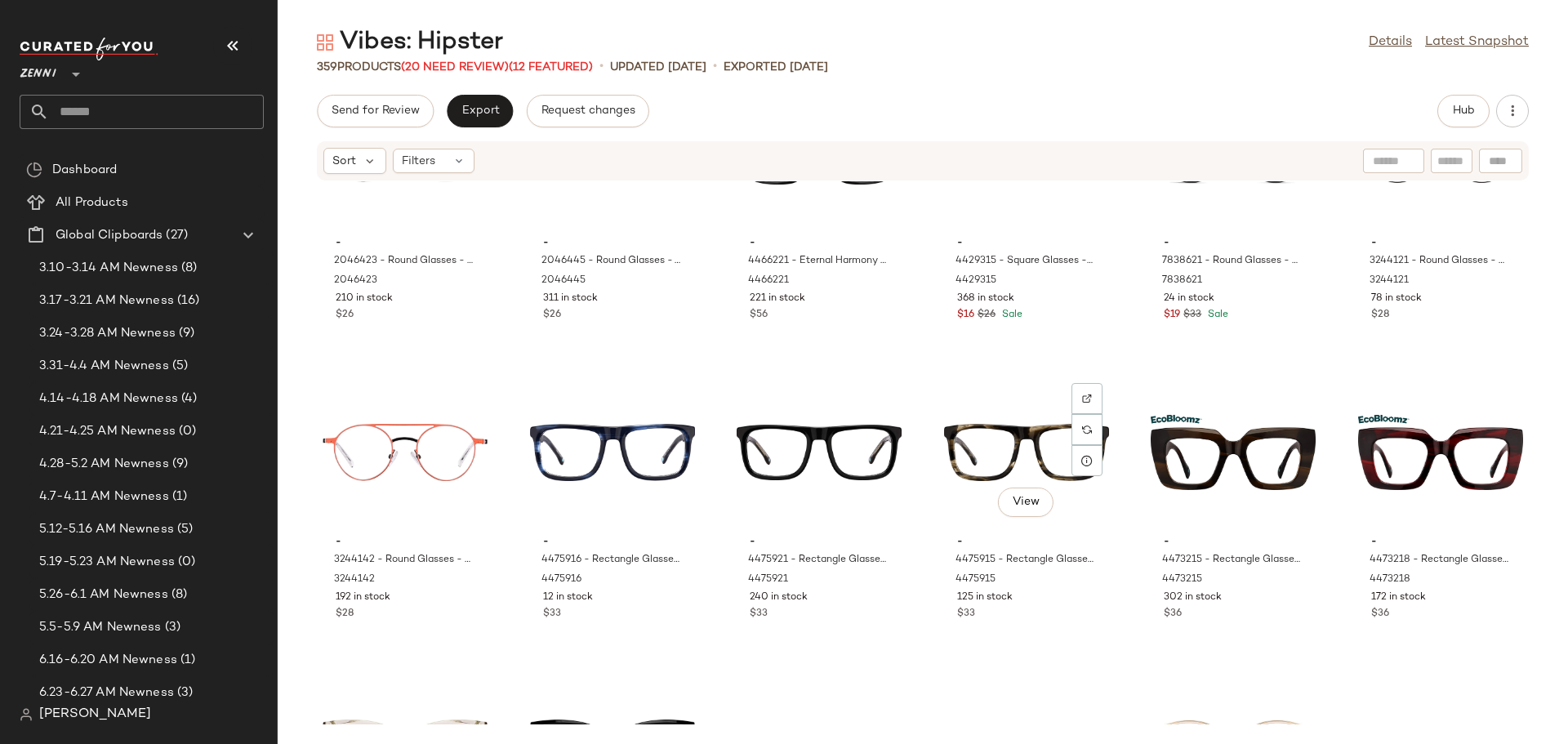
scroll to position [14551, 0]
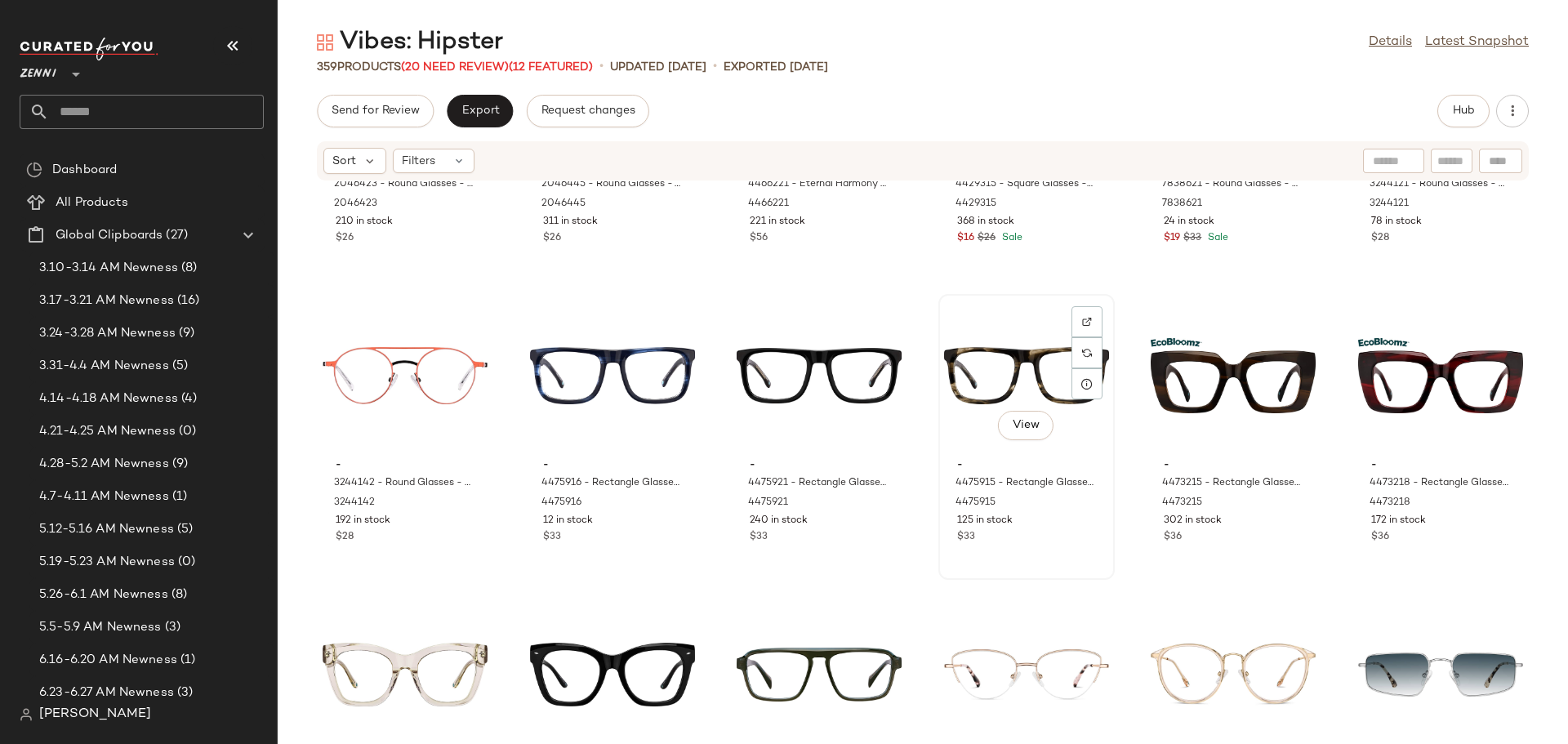
click at [967, 384] on div "View" at bounding box center [1027, 375] width 165 height 152
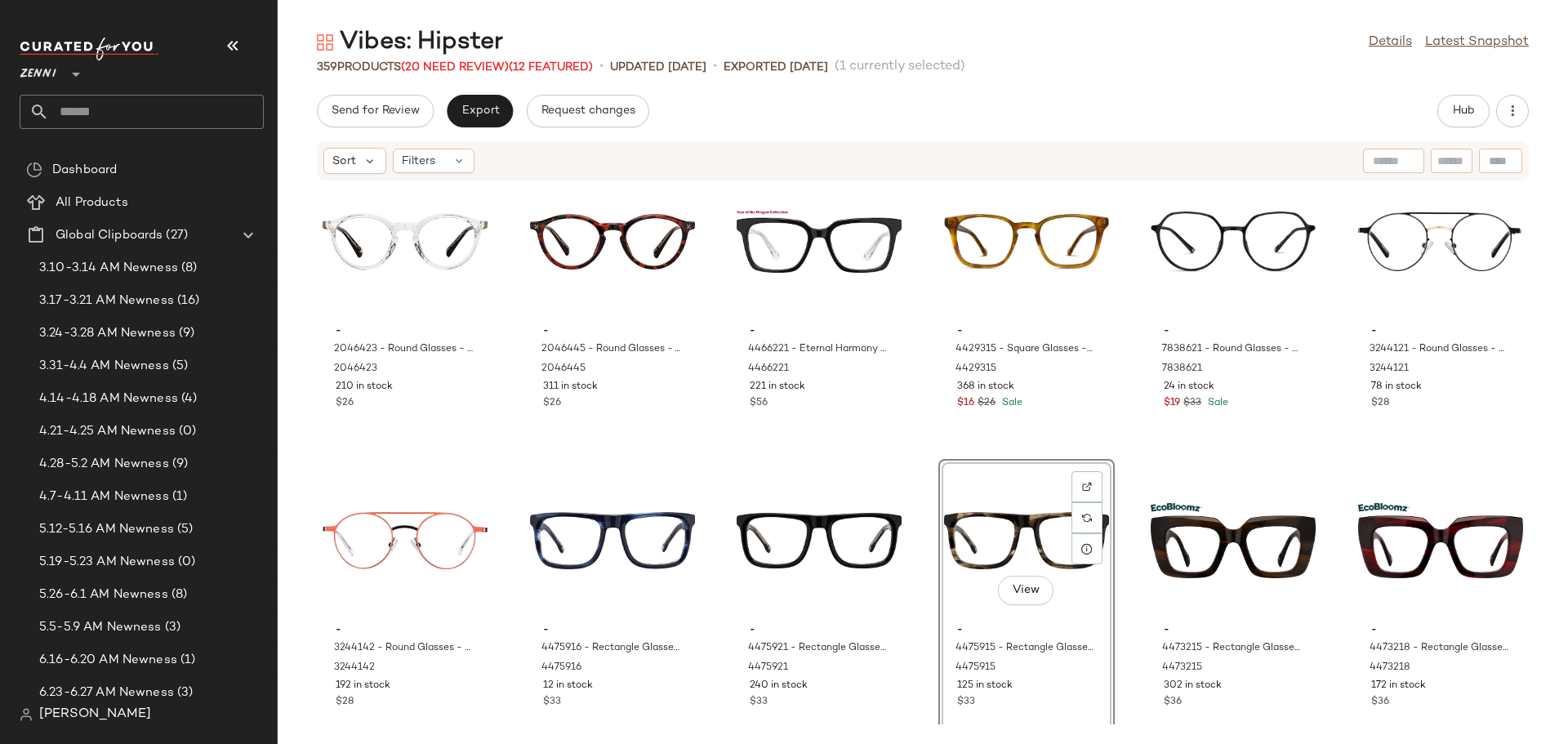
scroll to position [14467, 0]
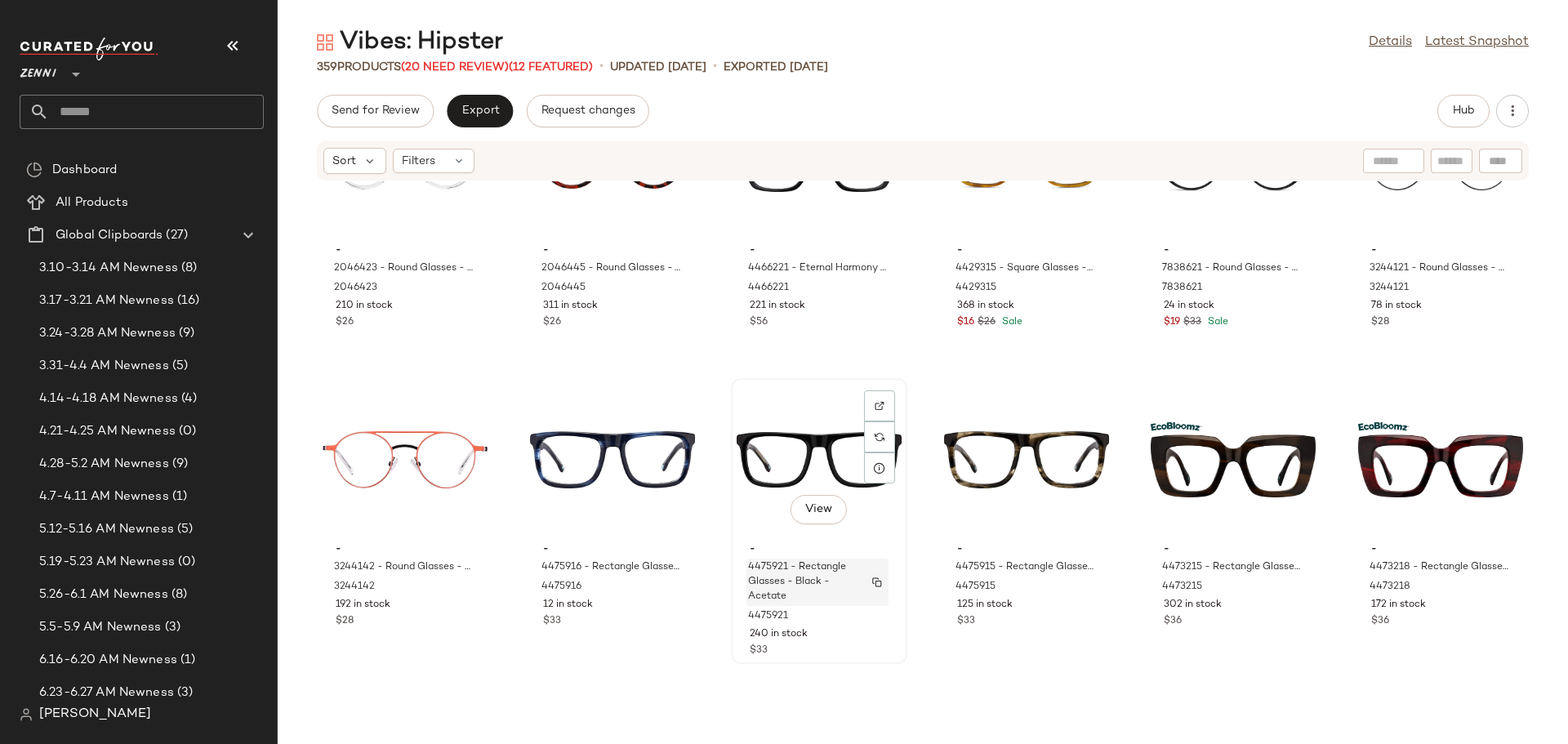
click at [816, 583] on span "4475921 - Rectangle Glasses - Black - Acetate" at bounding box center [802, 582] width 108 height 44
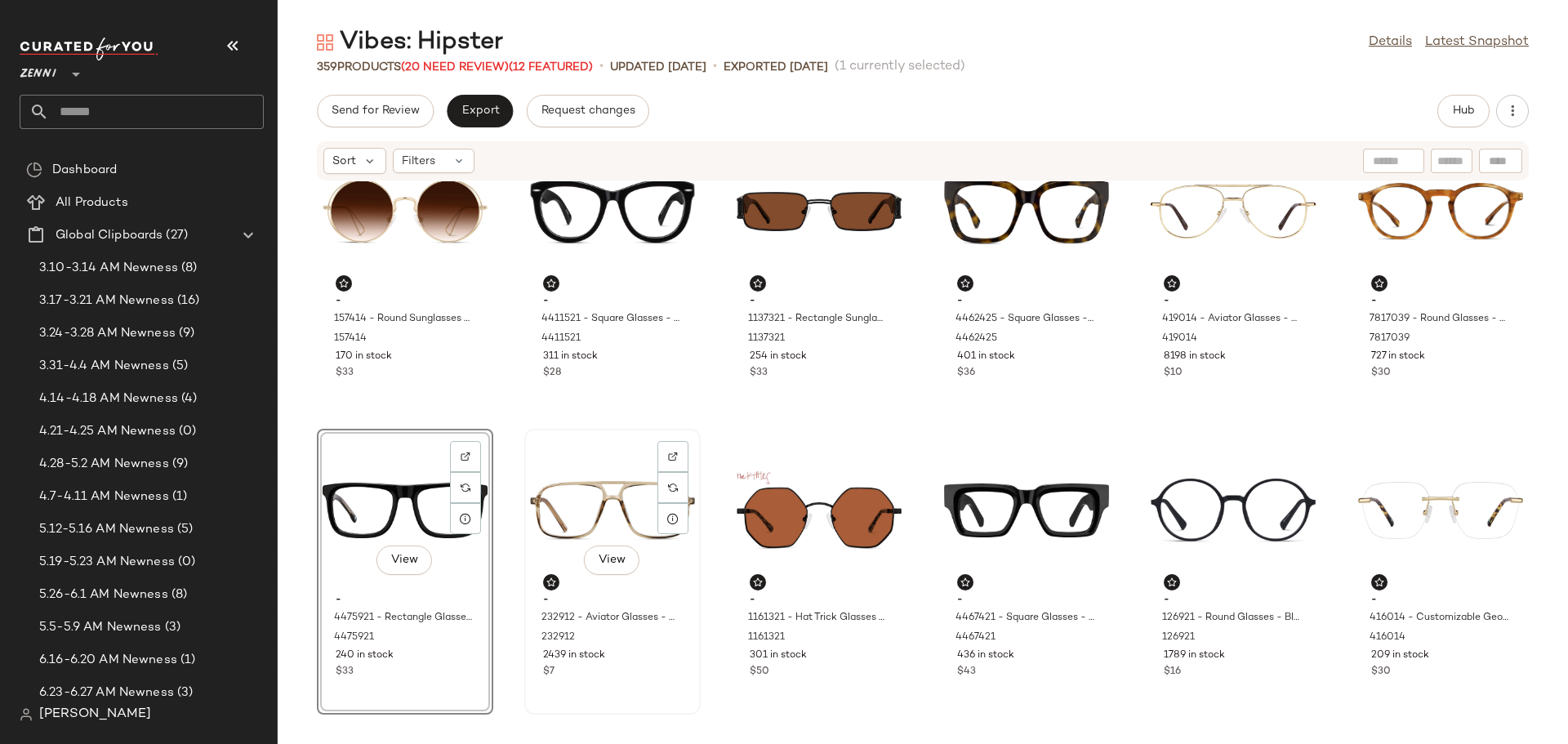
scroll to position [82, 0]
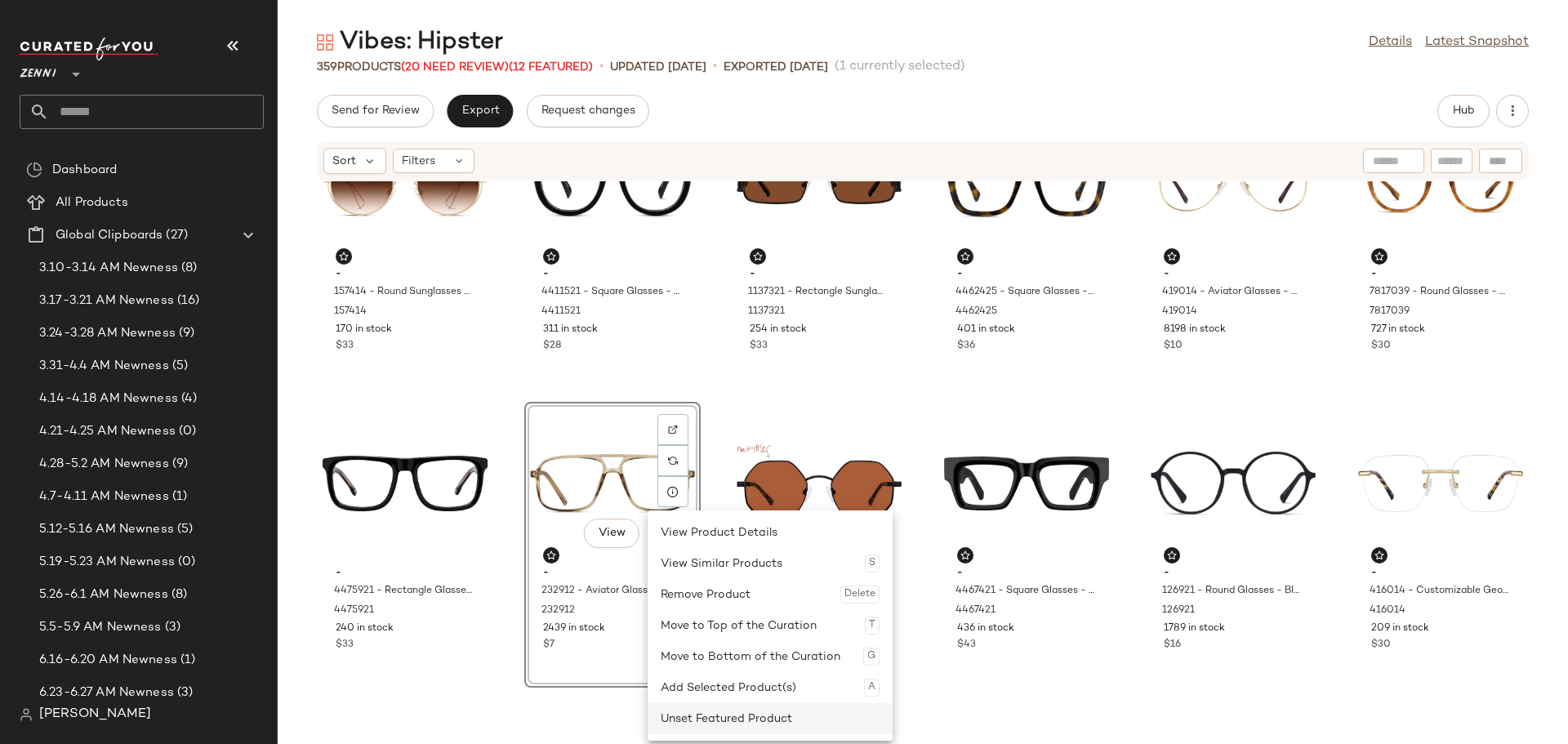
click at [685, 714] on div "Unset Featured Product" at bounding box center [770, 719] width 219 height 31
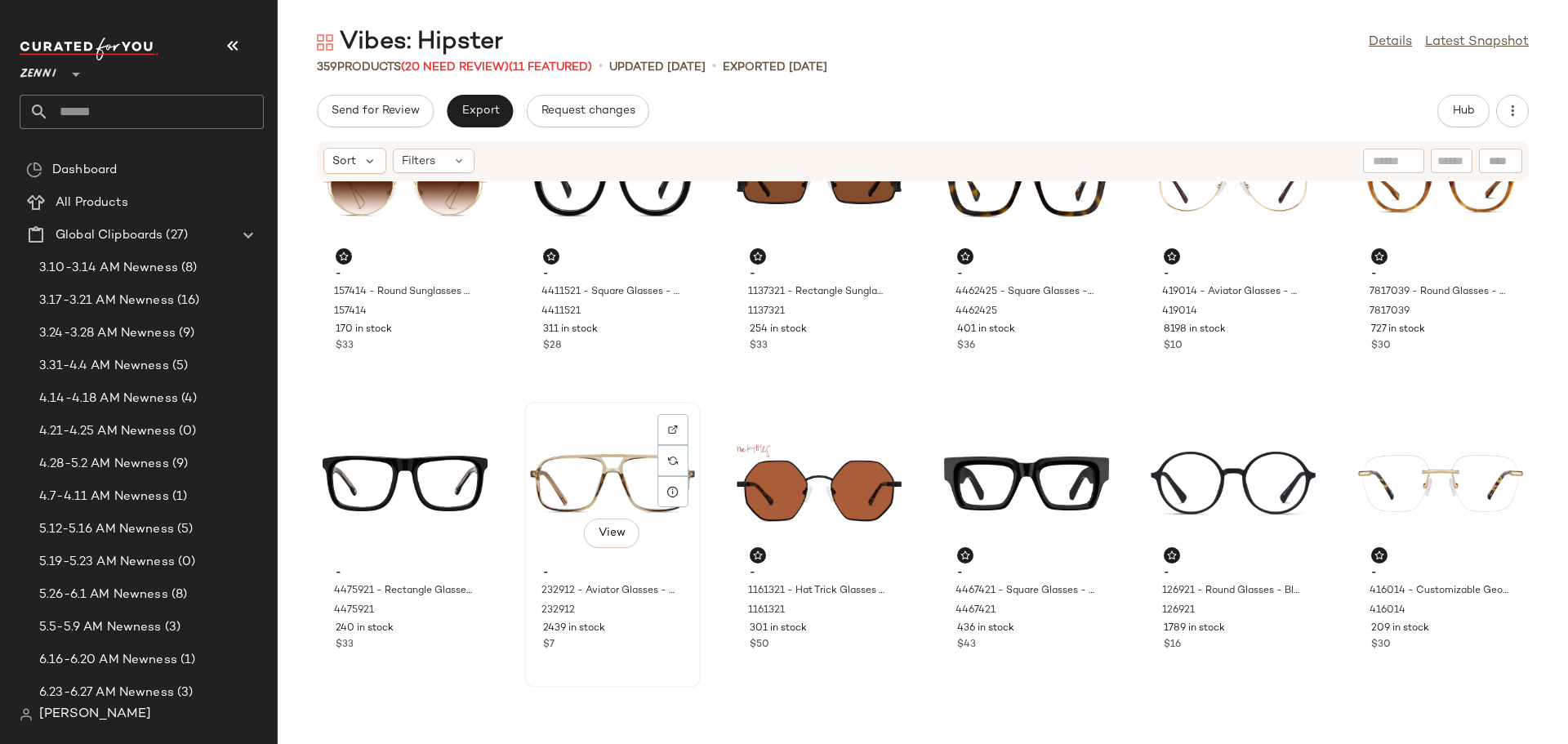
click at [659, 646] on div "$7" at bounding box center [612, 645] width 139 height 15
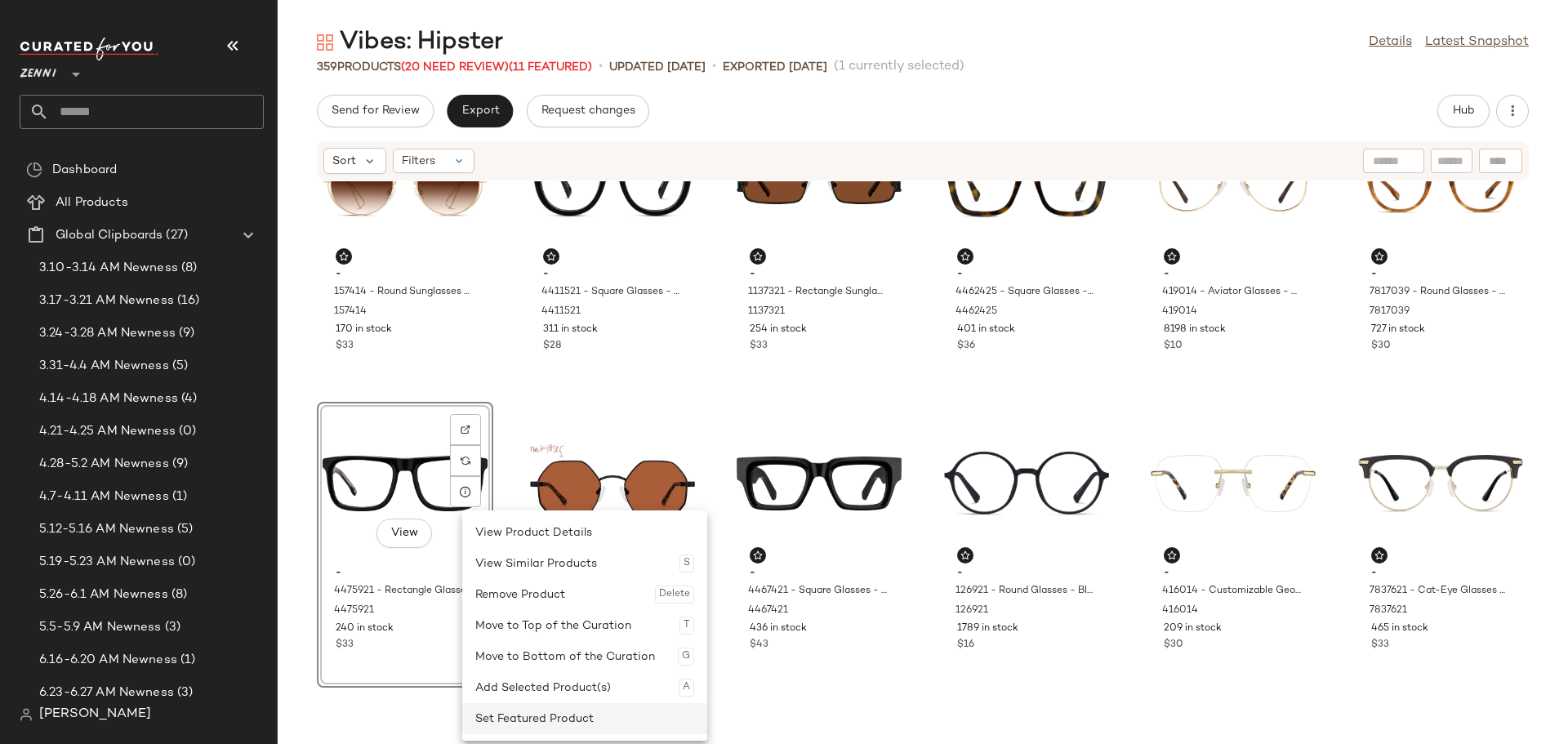
click at [484, 712] on div "Set Featured Product" at bounding box center [584, 719] width 219 height 31
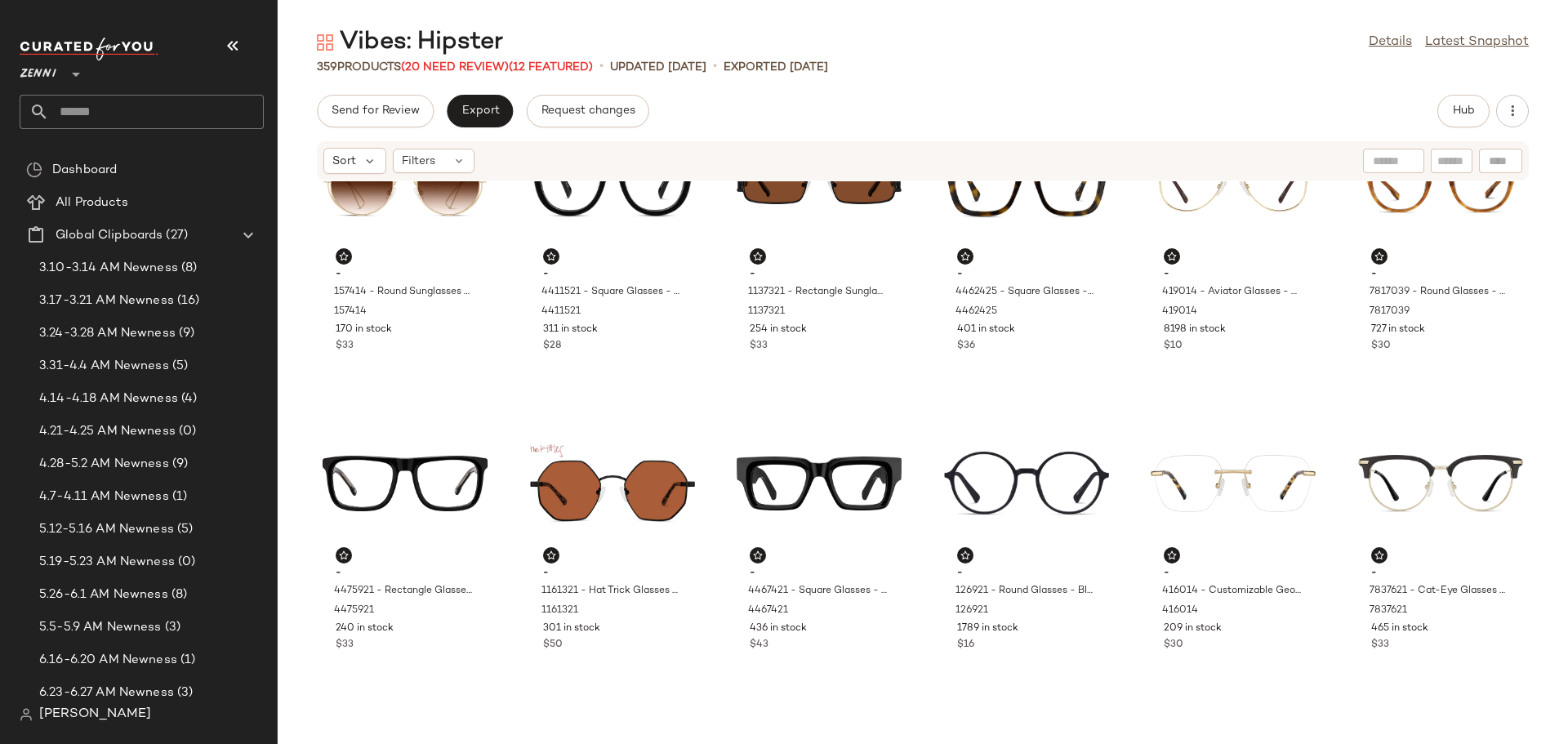
click at [308, 414] on div "- 157414 - Round Sunglasses - Gold - Metal 157414 170 in stock $33 - 4411521 - …" at bounding box center [922, 452] width 1290 height 543
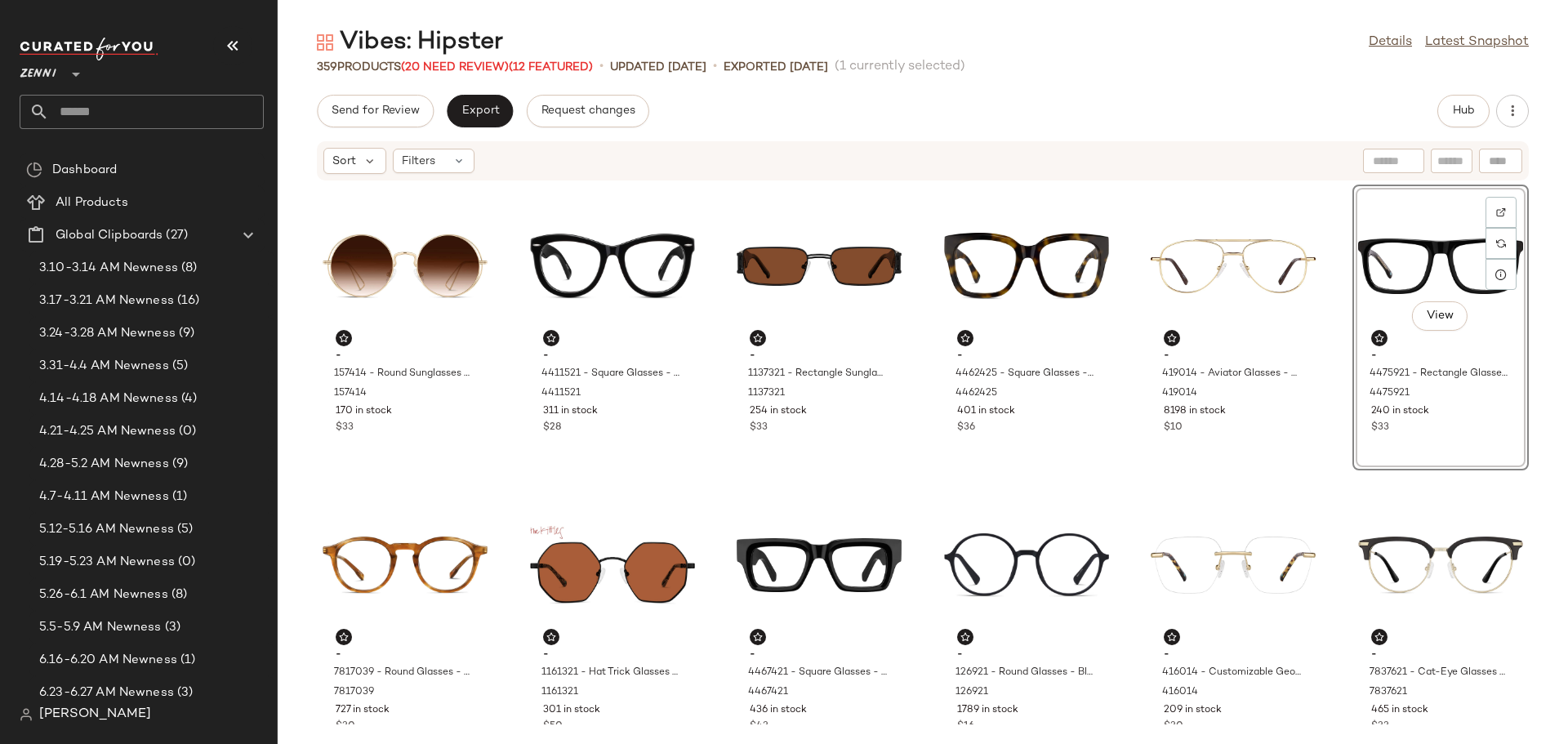
click at [933, 480] on div "- 157414 - Round Sunglasses - Gold - Metal 157414 170 in stock $33 - 4411521 - …" at bounding box center [922, 452] width 1290 height 543
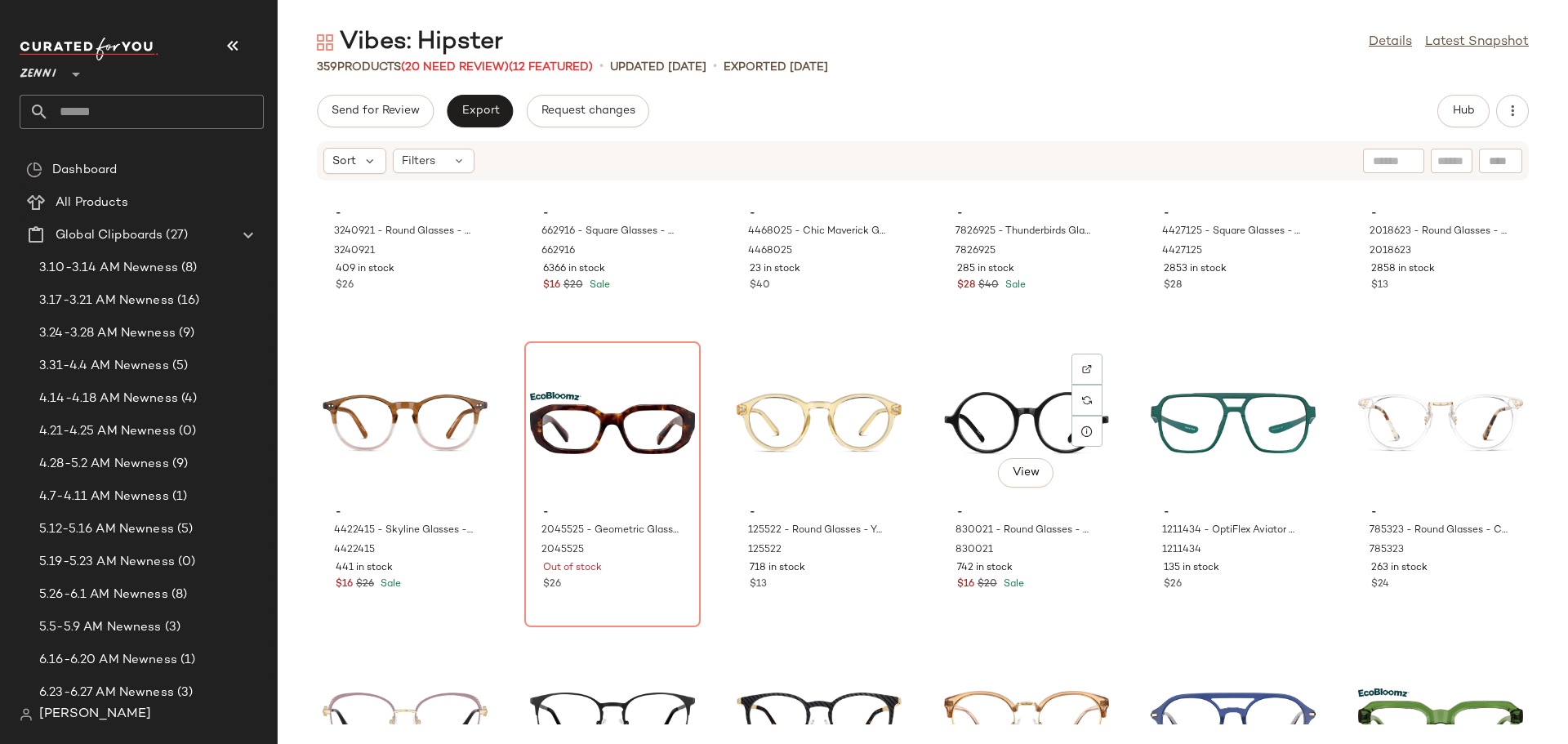
scroll to position [4097, 0]
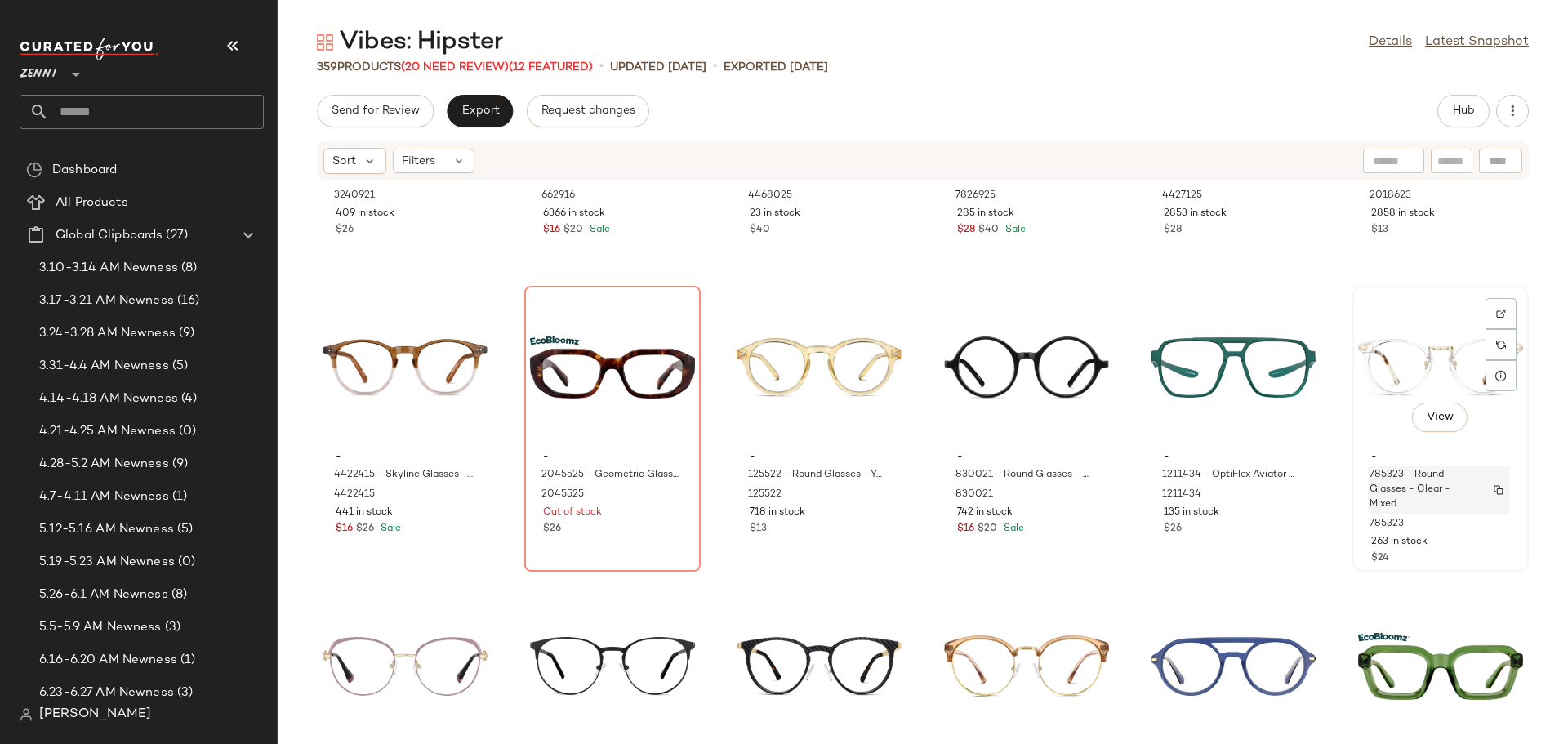
click at [1398, 493] on span "785323 - Round Glasses - Clear - Mixed" at bounding box center [1423, 490] width 108 height 44
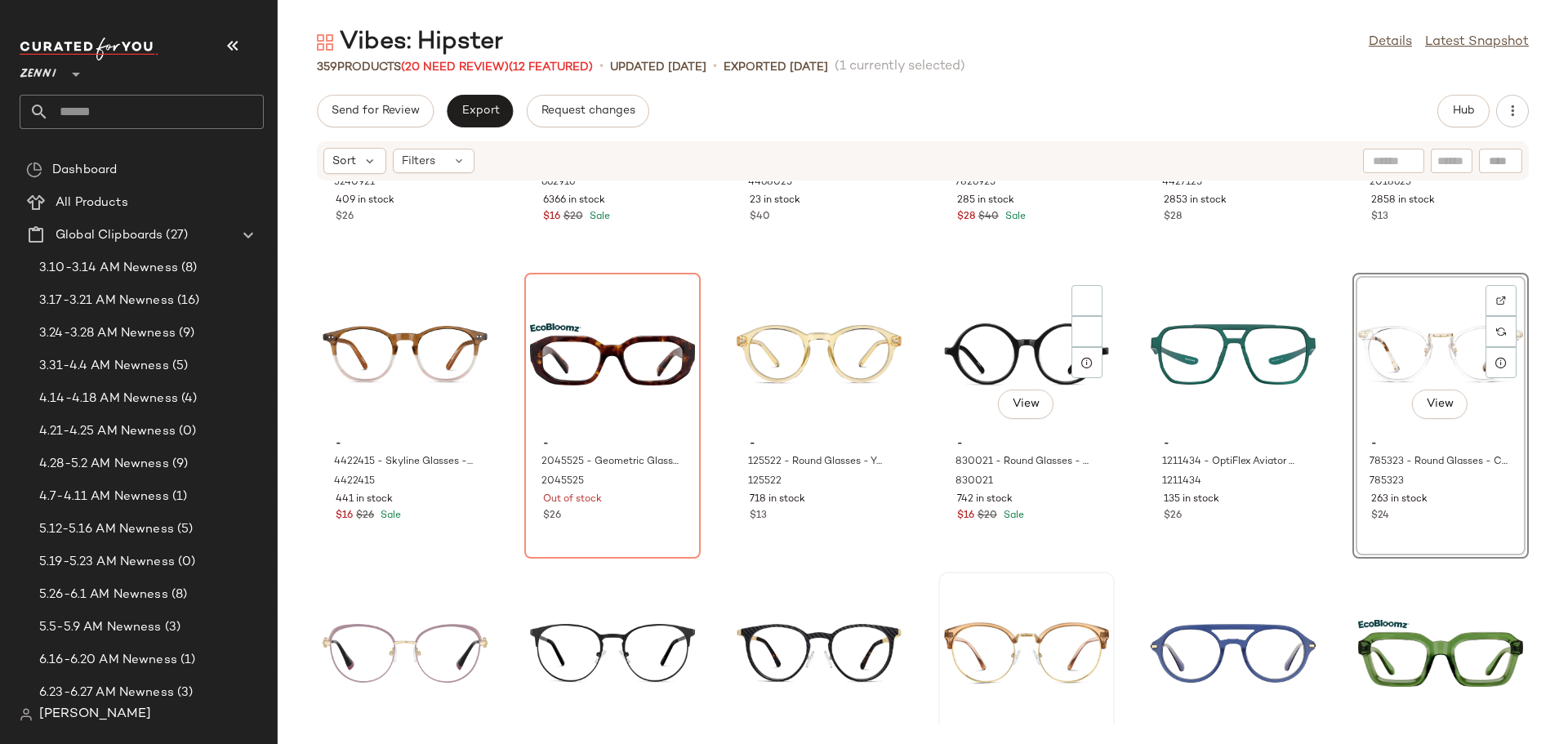
scroll to position [4015, 0]
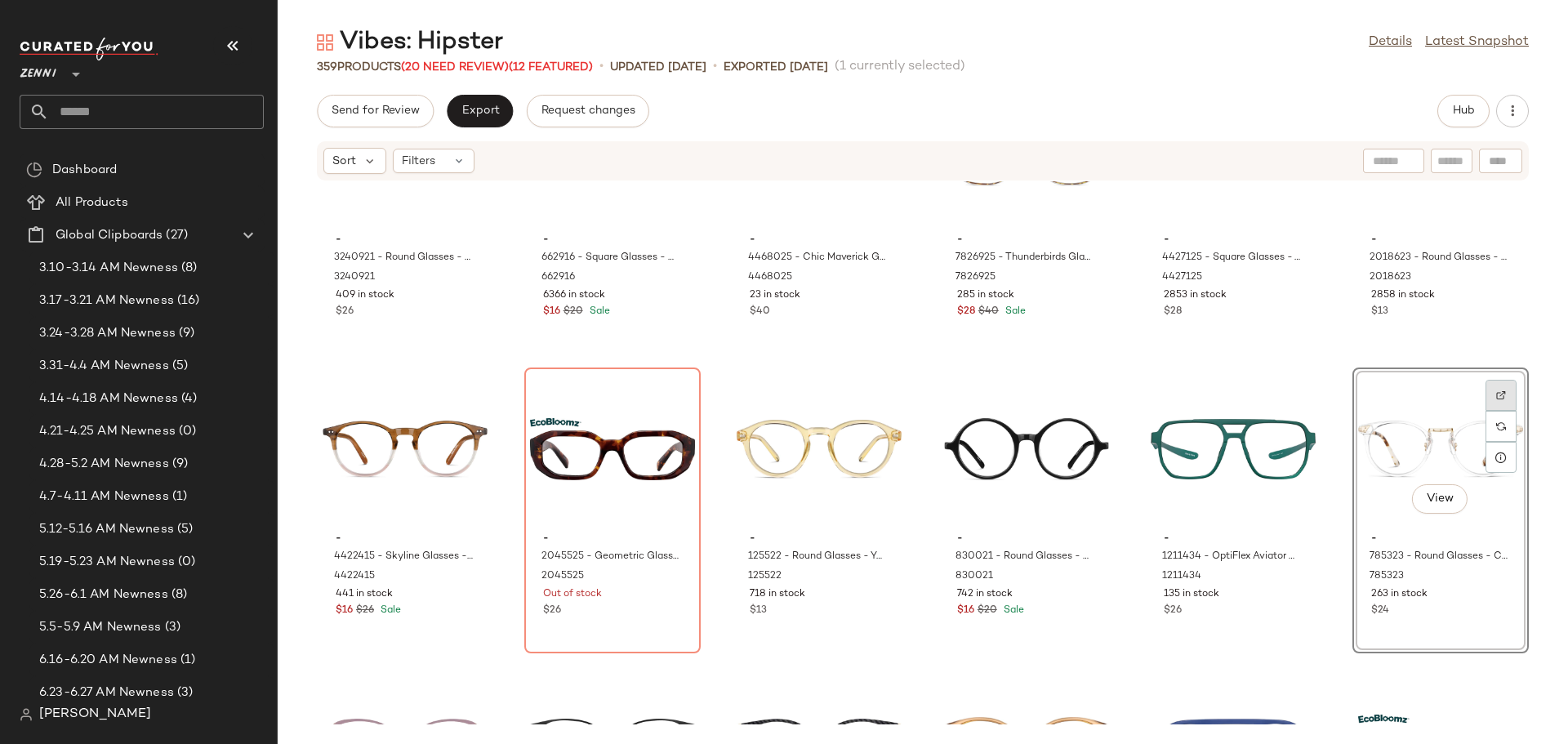
click at [1496, 392] on img at bounding box center [1500, 394] width 10 height 10
click at [1499, 163] on div at bounding box center [1500, 161] width 43 height 25
paste input "******"
type input "******"
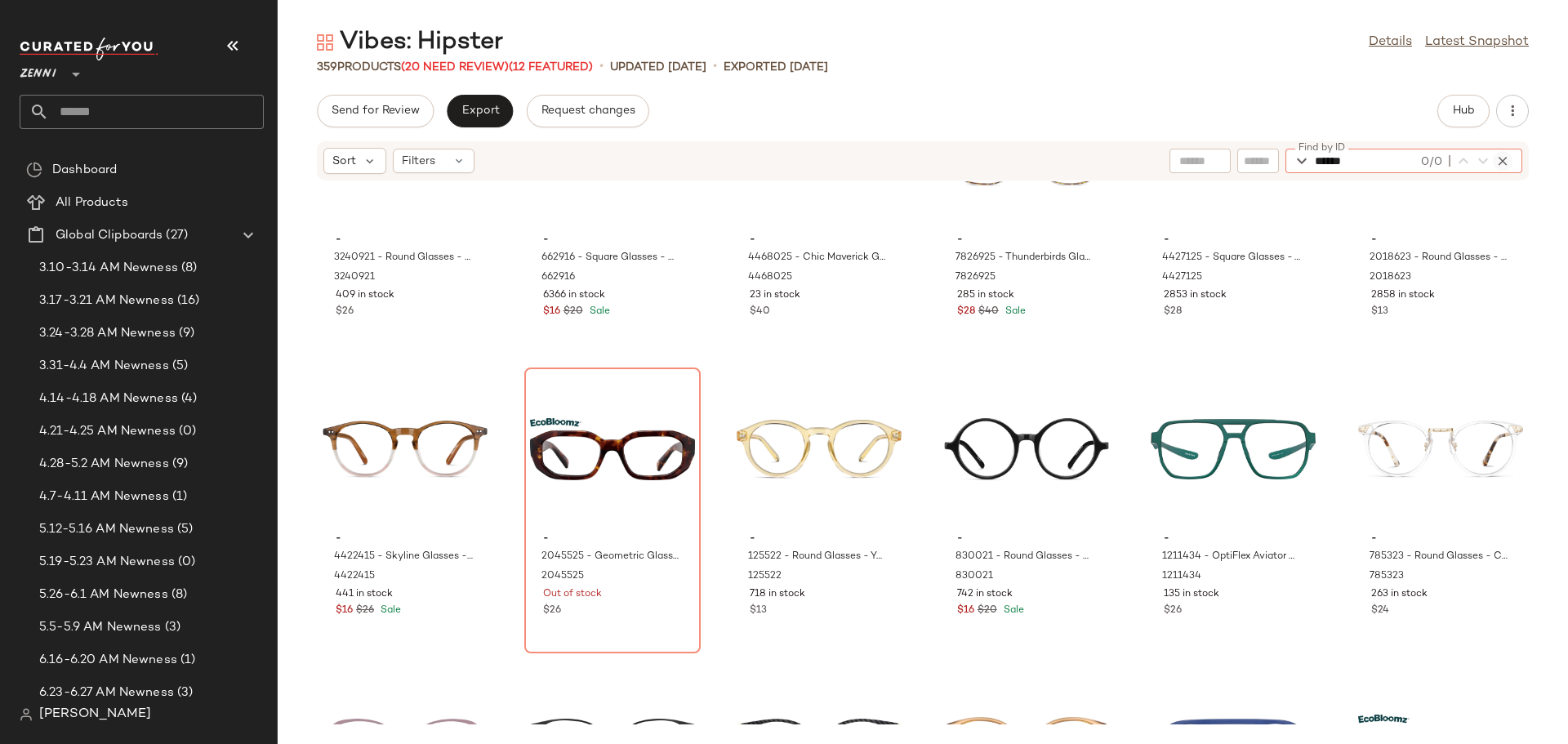
click at [1503, 161] on icon "button" at bounding box center [1502, 161] width 15 height 15
click at [1463, 113] on span "Hub" at bounding box center [1463, 111] width 23 height 13
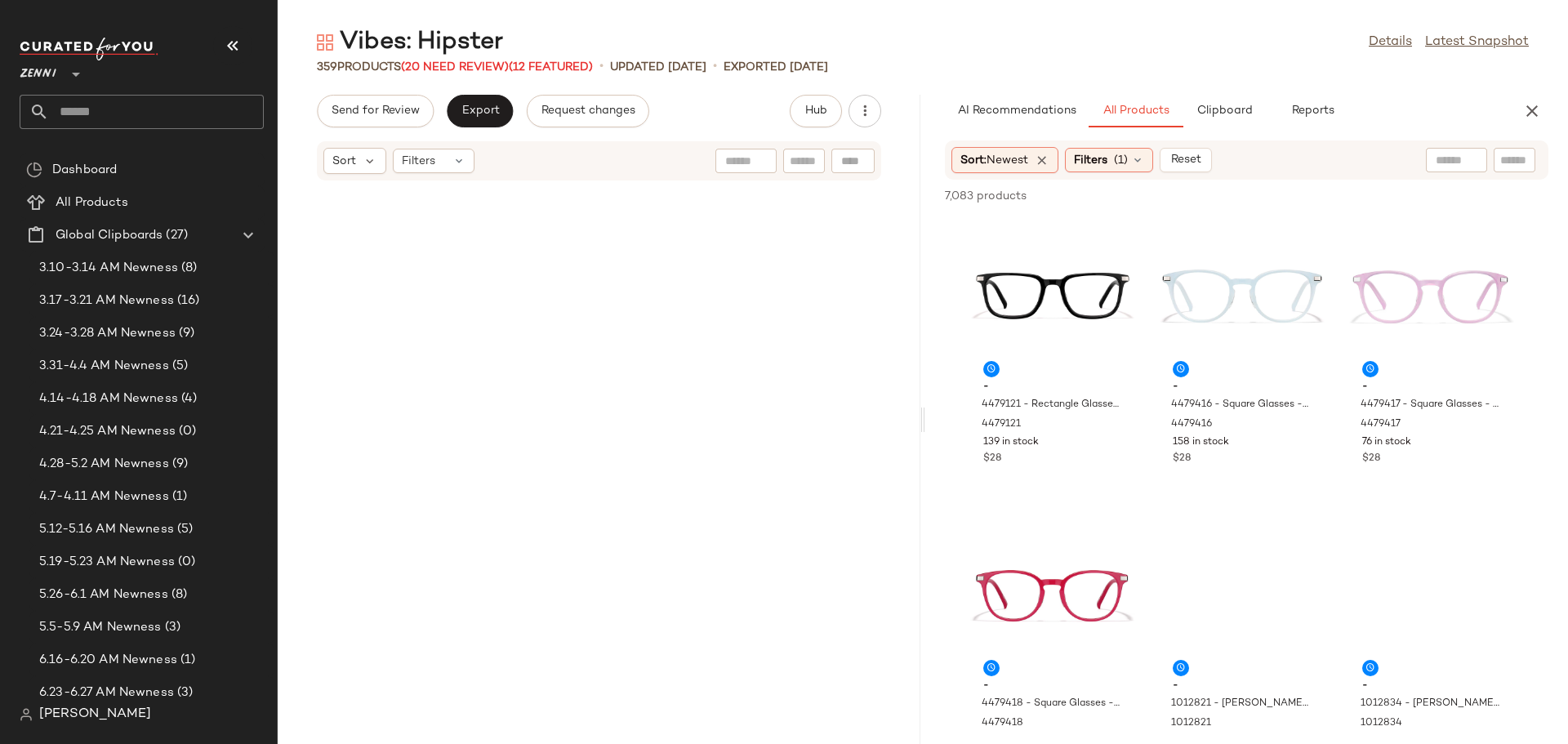
scroll to position [11658, 0]
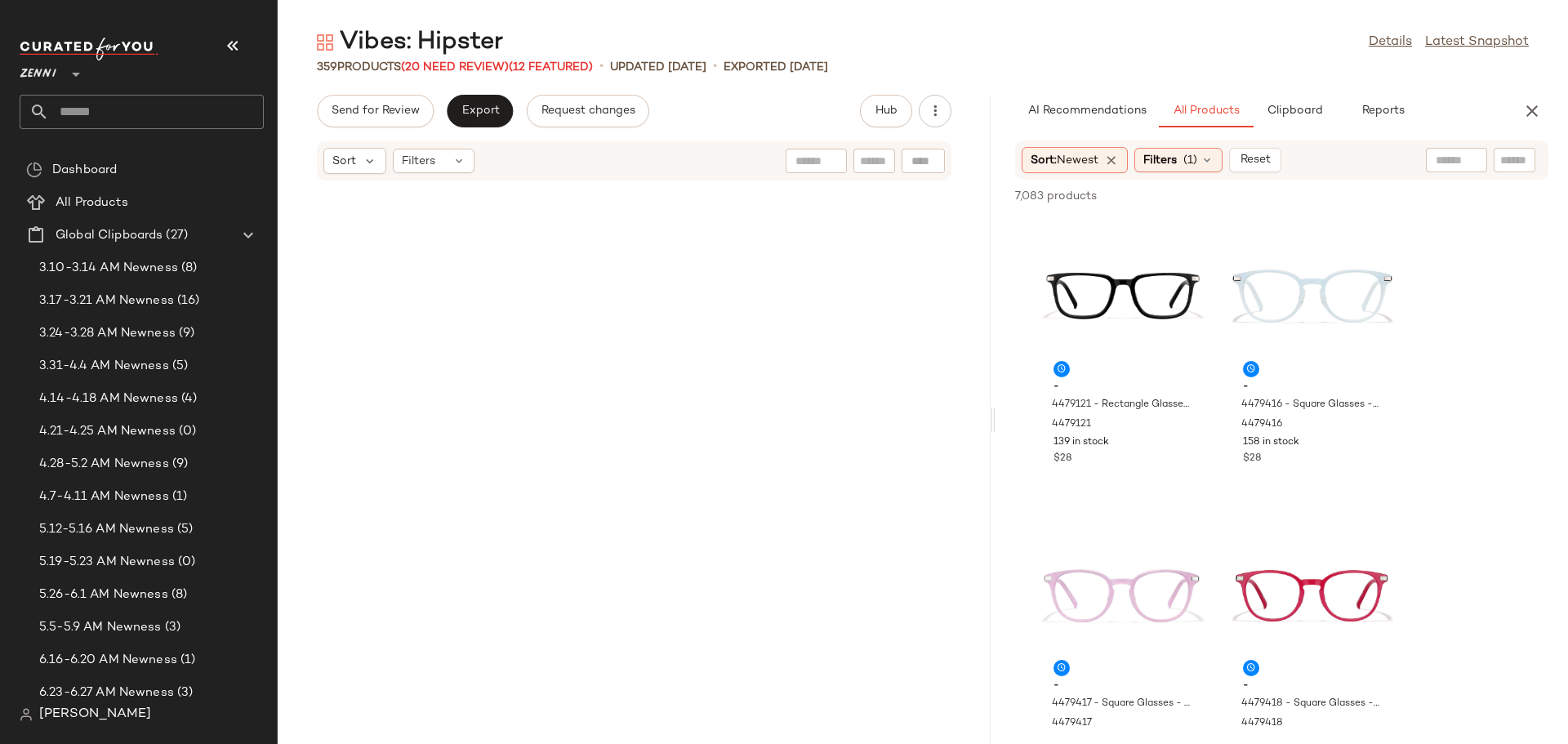
drag, startPoint x: 923, startPoint y: 423, endPoint x: 1015, endPoint y: 406, distance: 93.6
click at [1000, 410] on div "Vibes: Hipster Details Latest Snapshot 359 Products (20 Need Review) (12 Featur…" at bounding box center [922, 385] width 1290 height 718
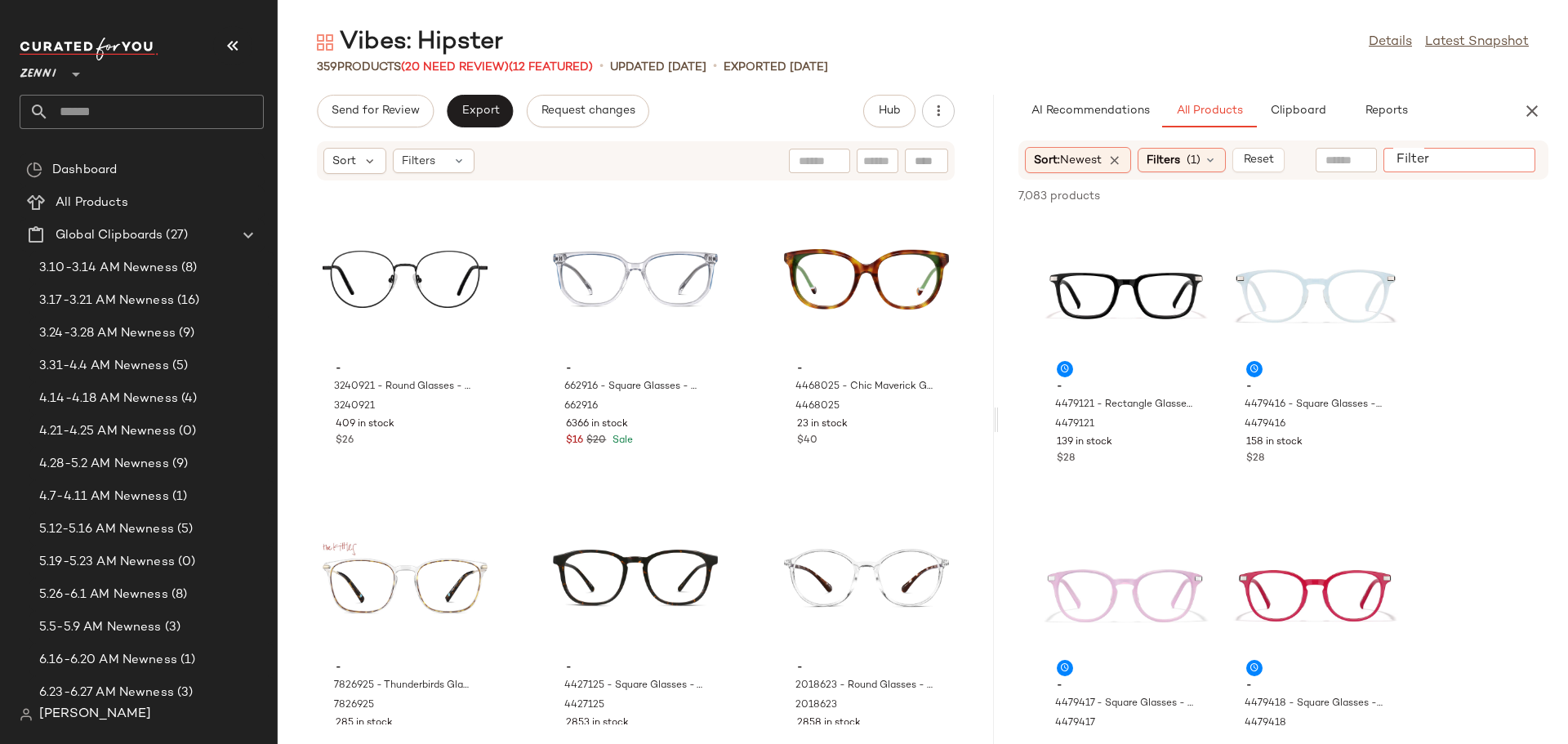
click at [1505, 163] on input "Filter" at bounding box center [1460, 161] width 139 height 18
paste input "******"
type input "******"
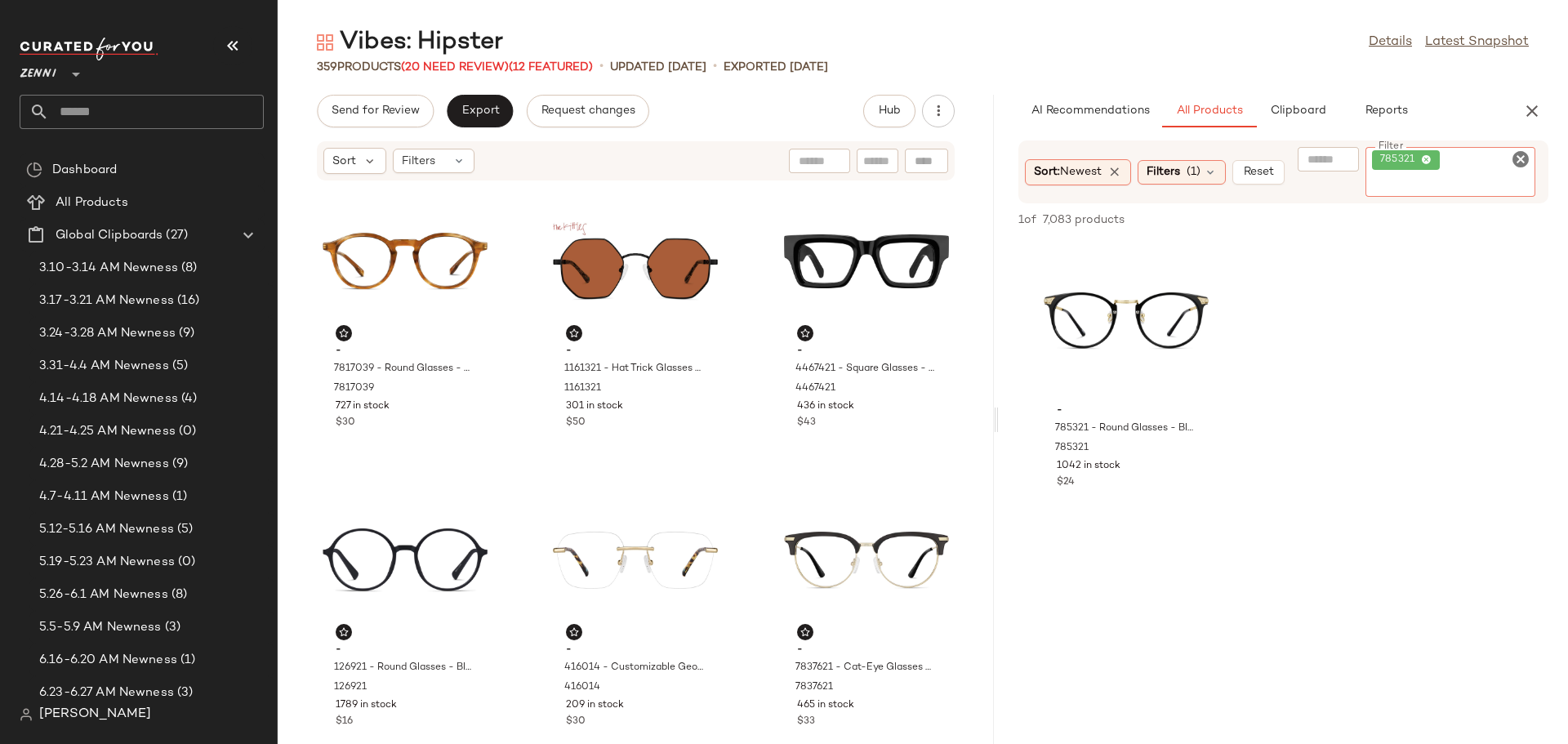
scroll to position [667, 0]
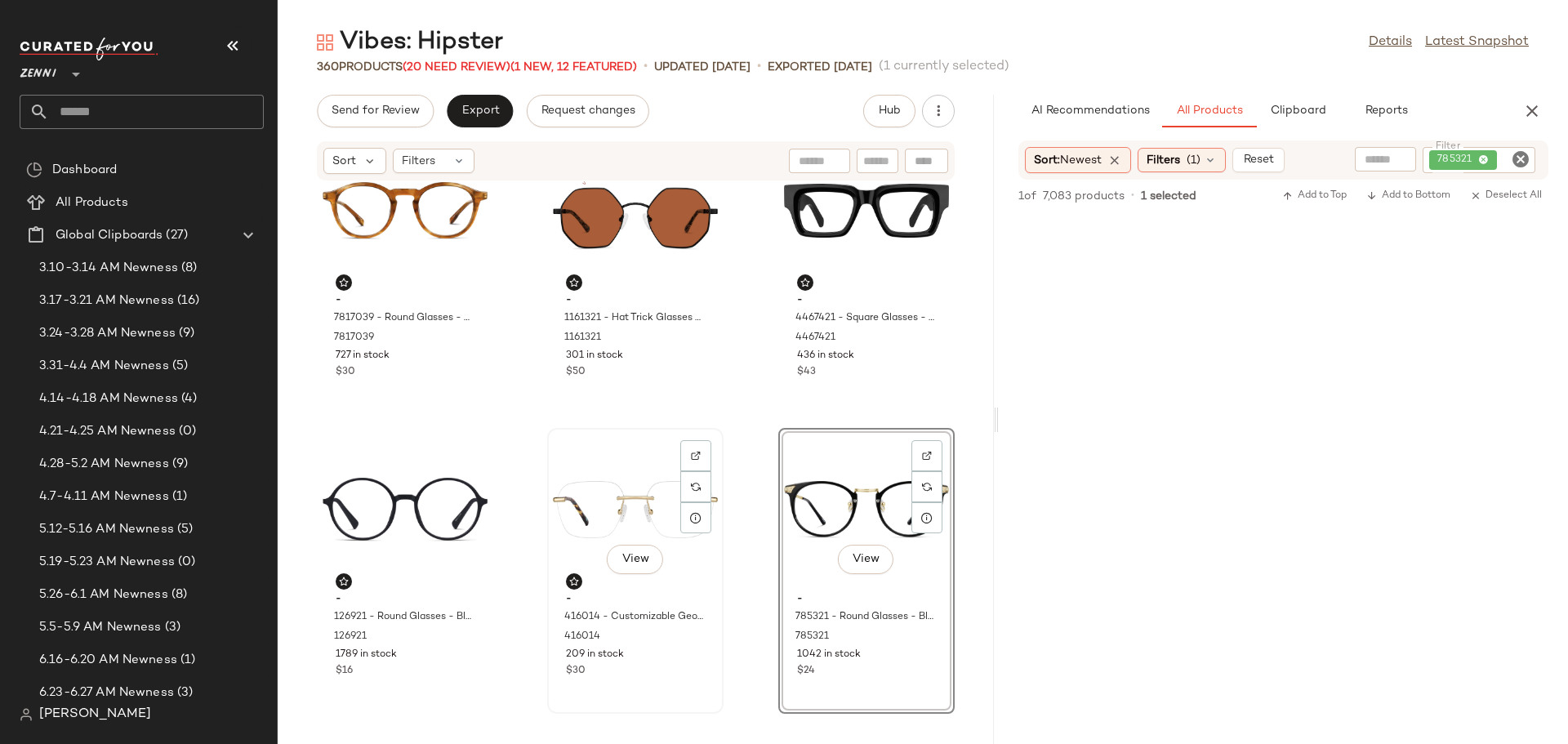
click at [650, 679] on div "- 416014 - Customizable Geometric Rimless Glasses - Gold - Metal 416014 209 in …" at bounding box center [635, 633] width 165 height 95
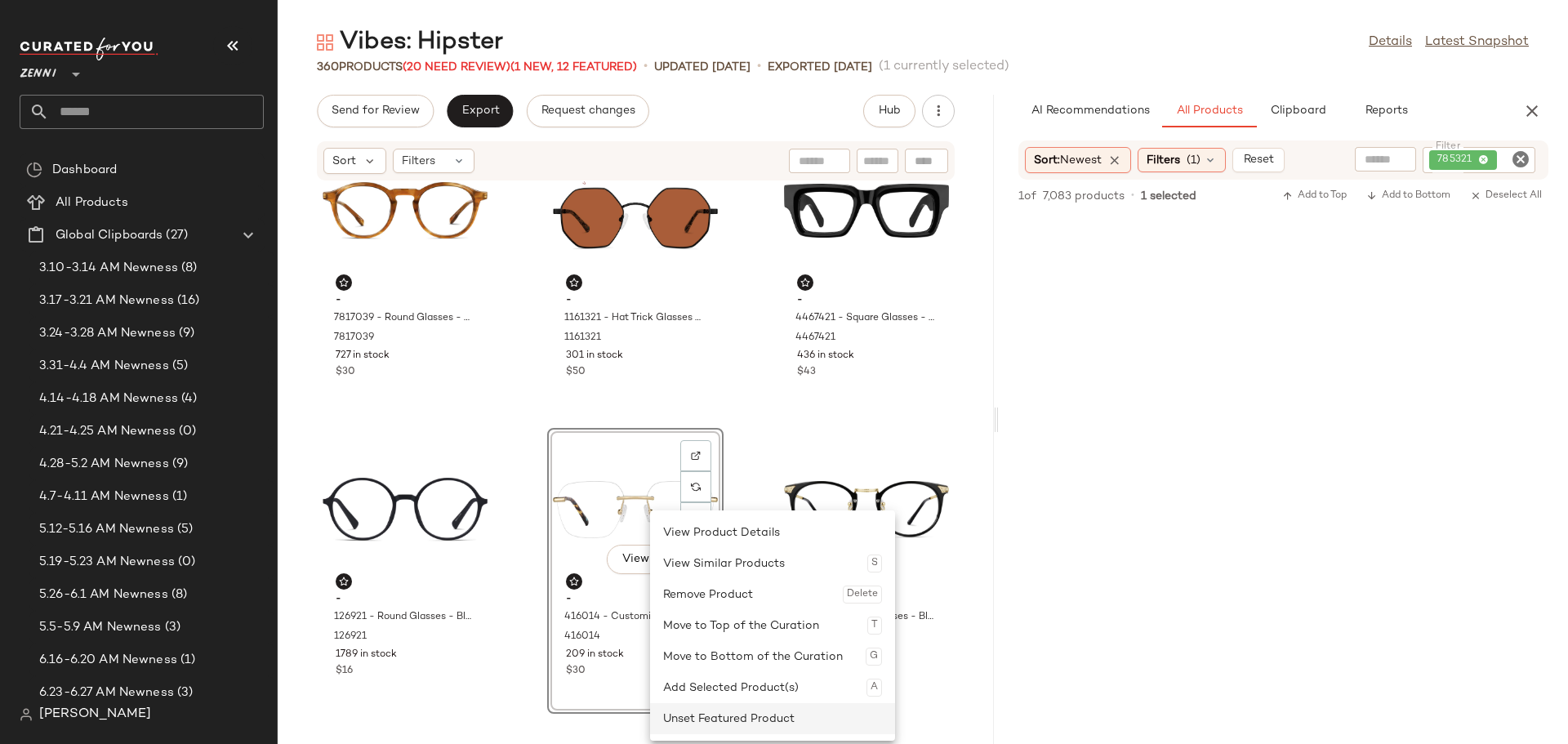
click at [708, 711] on div "Unset Featured Product" at bounding box center [772, 719] width 219 height 31
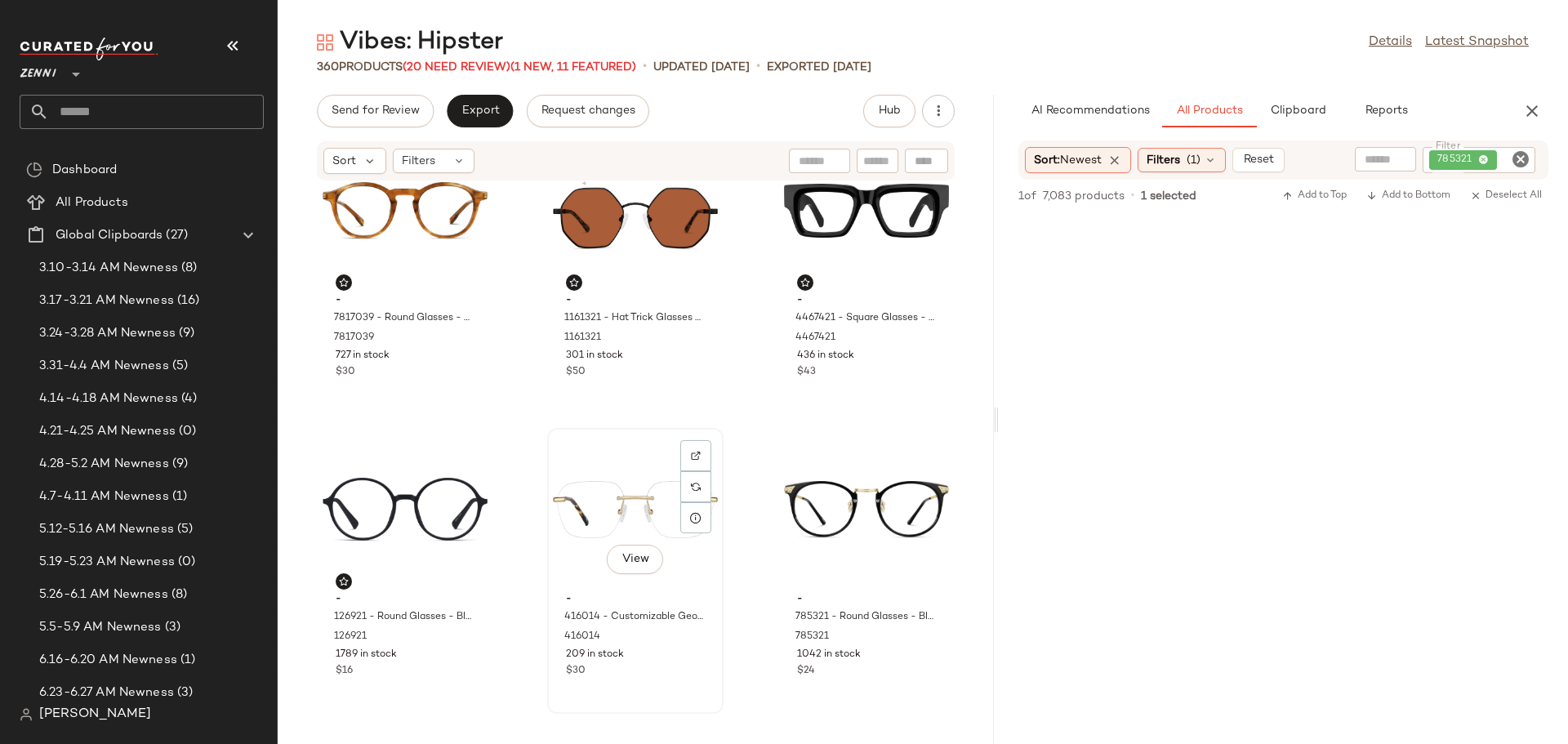
click at [656, 663] on div "- 416014 - Customizable Geometric Rimless Glasses - Gold - Metal 416014 209 in …" at bounding box center [635, 633] width 165 height 95
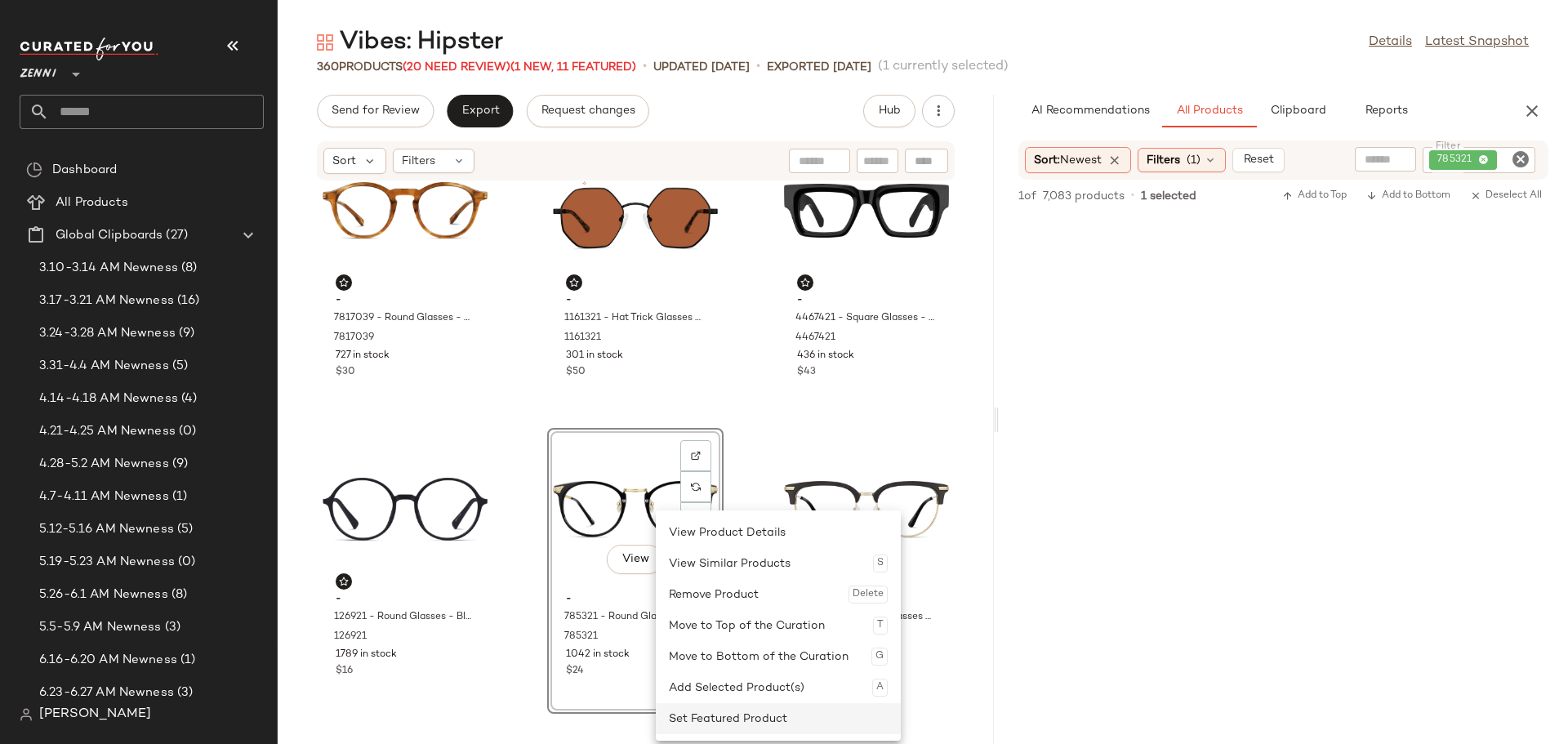
click at [685, 716] on div "Set Featured Product" at bounding box center [778, 719] width 219 height 31
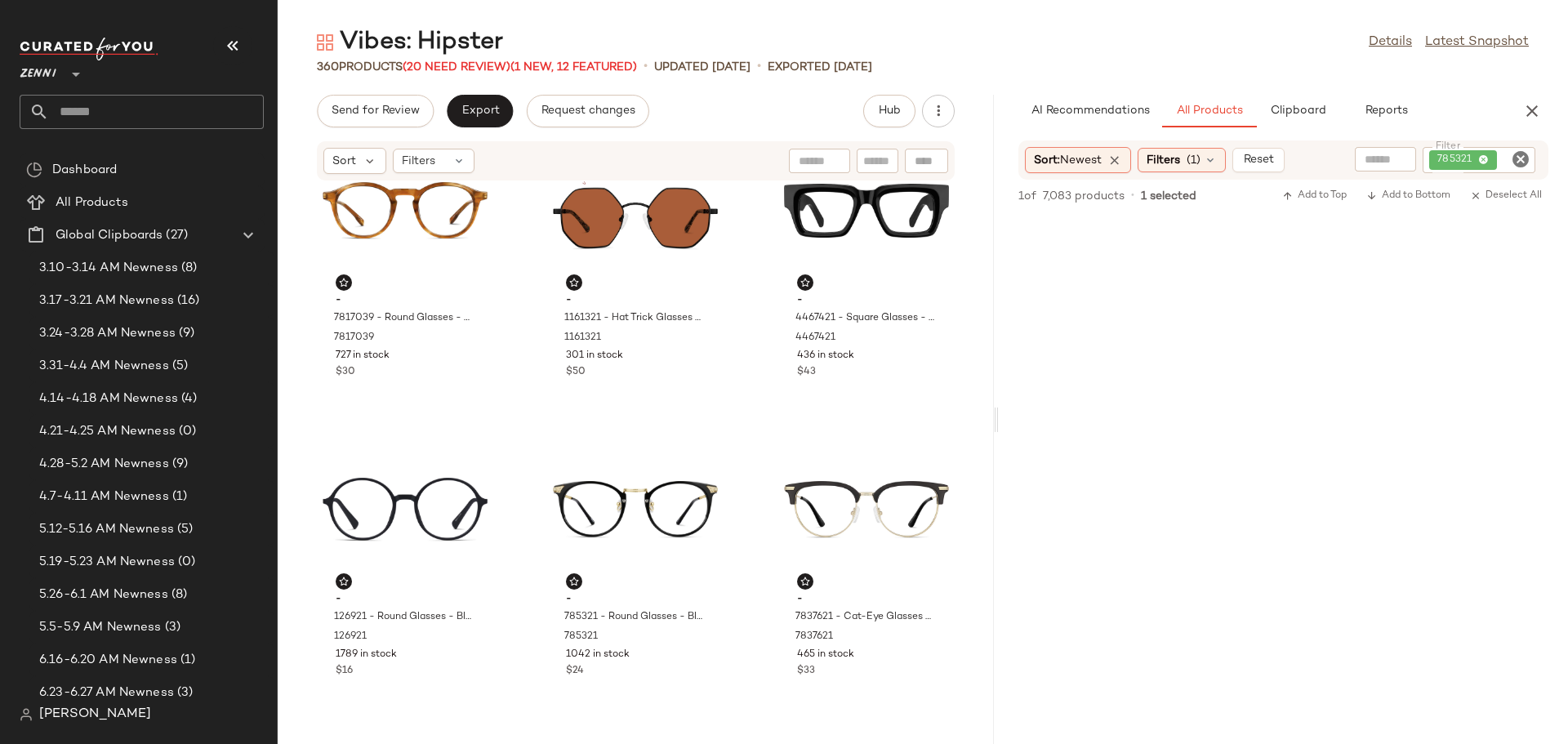
click at [1515, 156] on icon "Clear Filter" at bounding box center [1521, 159] width 19 height 19
click at [1532, 117] on icon "button" at bounding box center [1532, 111] width 19 height 19
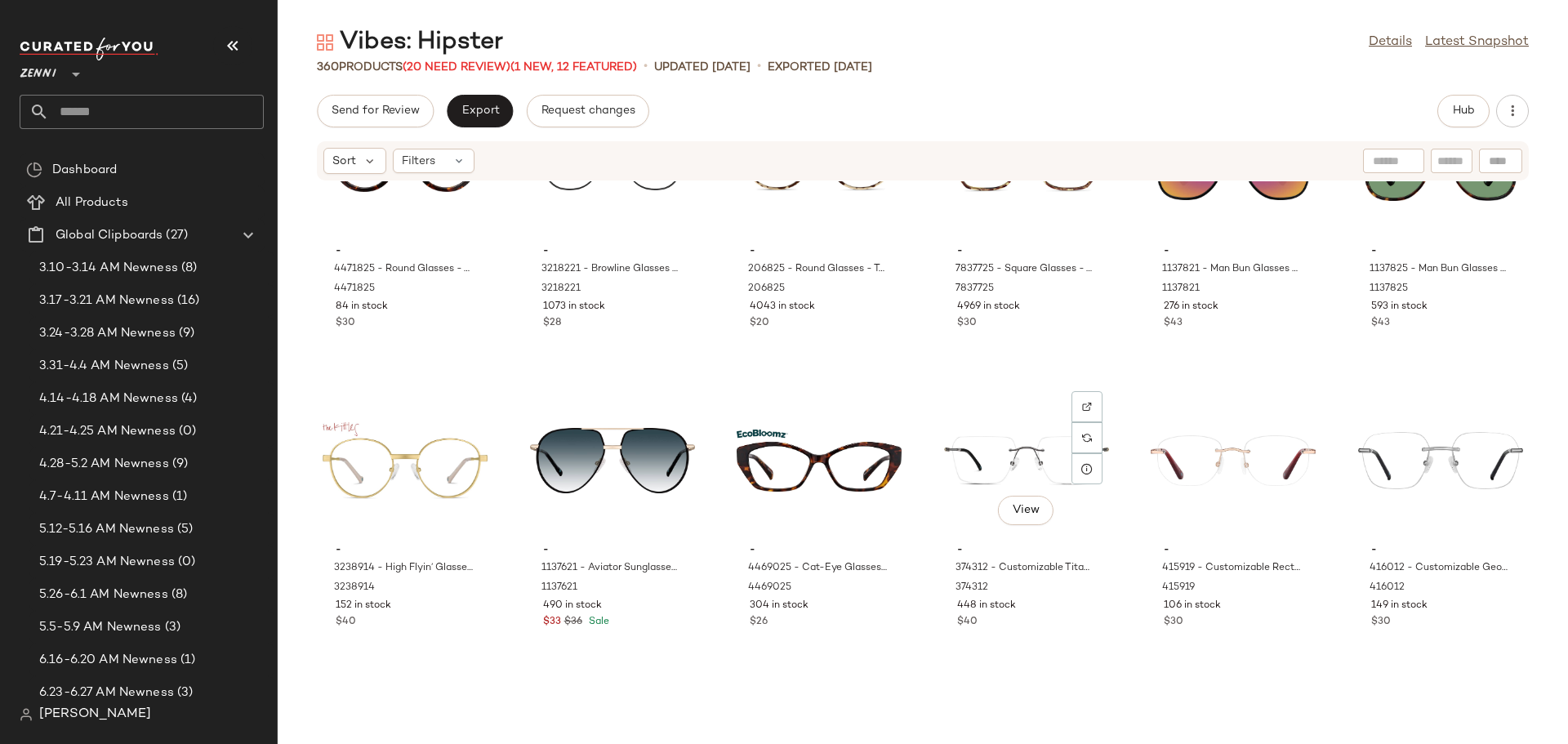
scroll to position [707, 0]
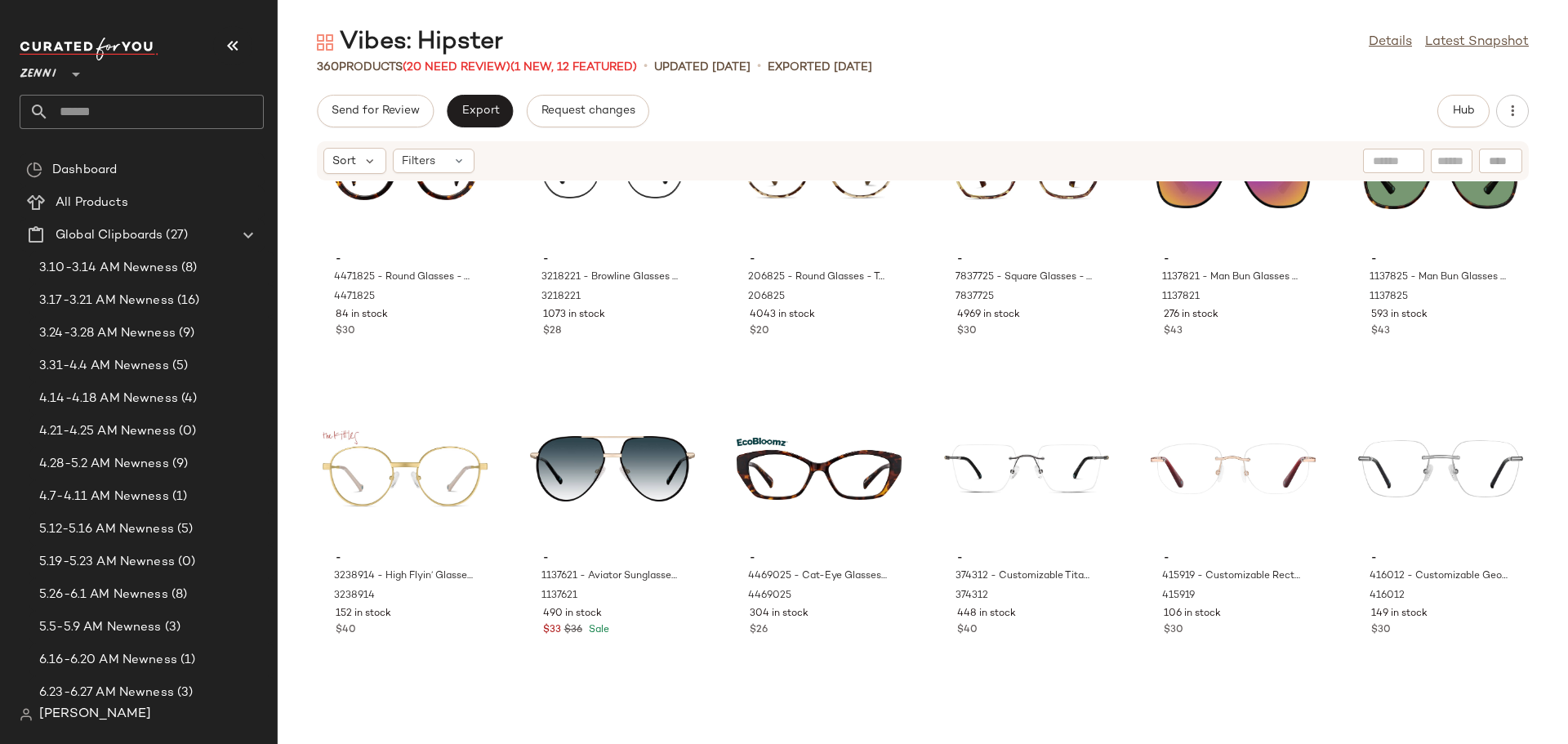
click at [1492, 159] on div at bounding box center [1500, 161] width 43 height 25
click at [1250, 172] on div "Sort Filters Find by ID Find by ID" at bounding box center [923, 161] width 1212 height 40
type input "****"
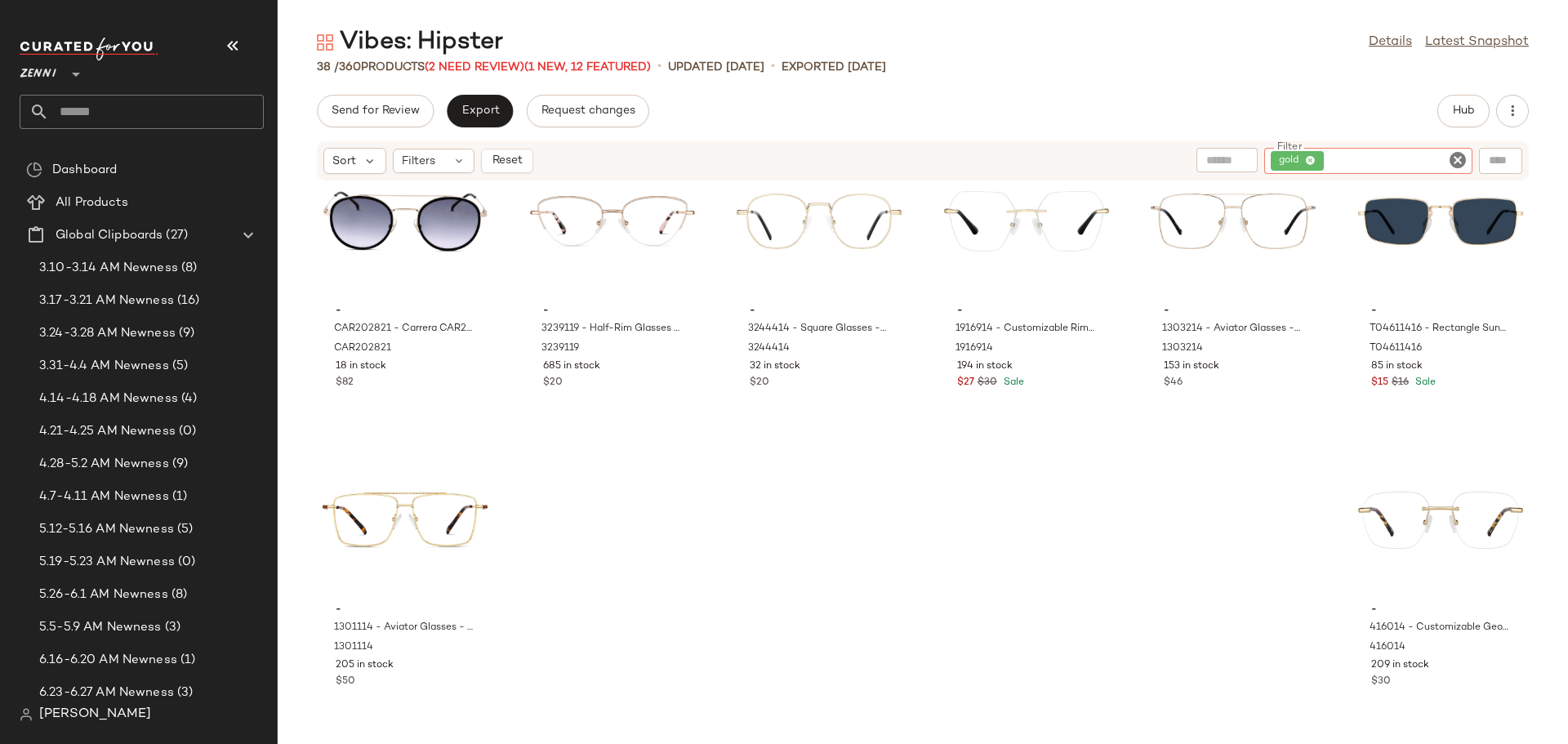
scroll to position [0, 0]
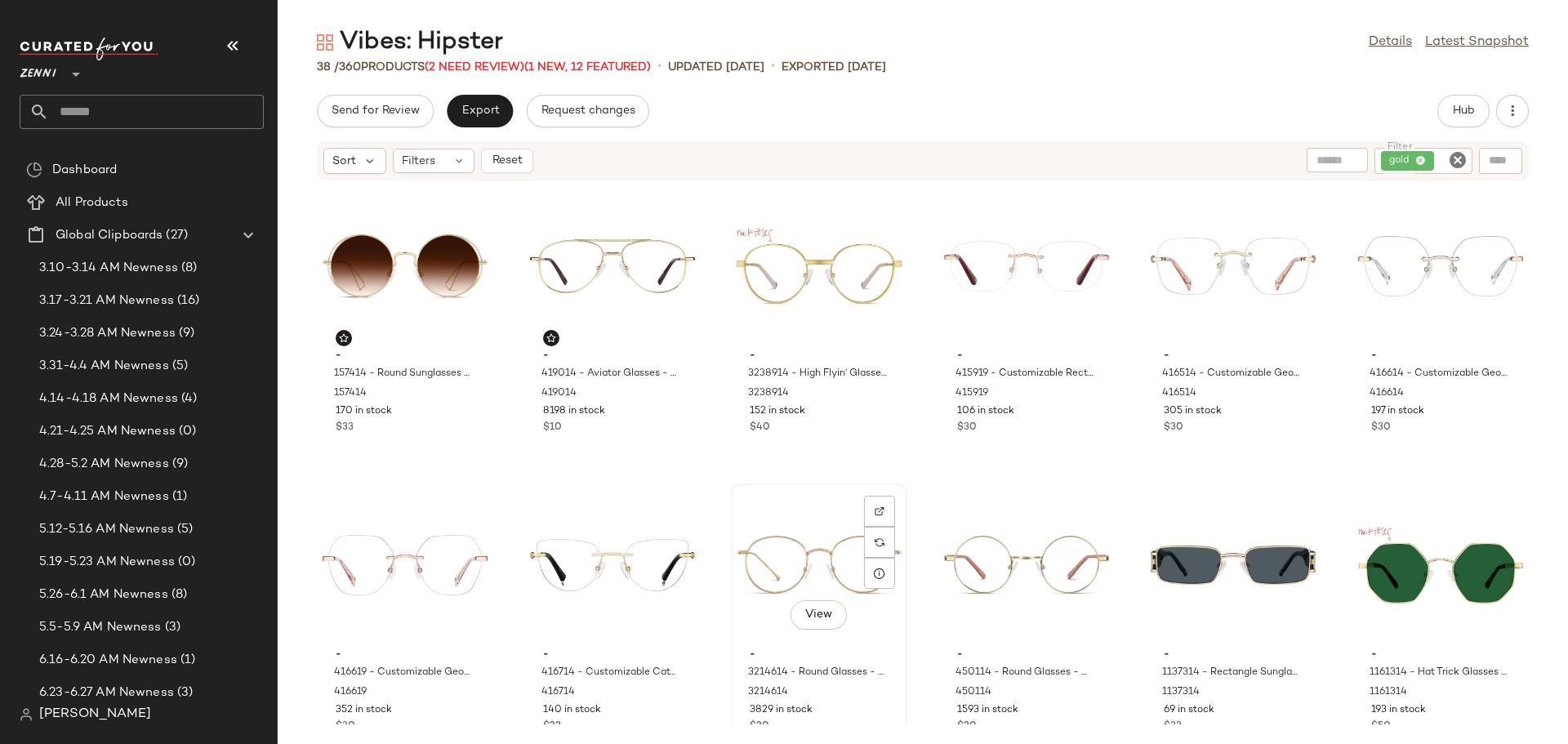
click at [820, 562] on div "View" at bounding box center [820, 565] width 165 height 152
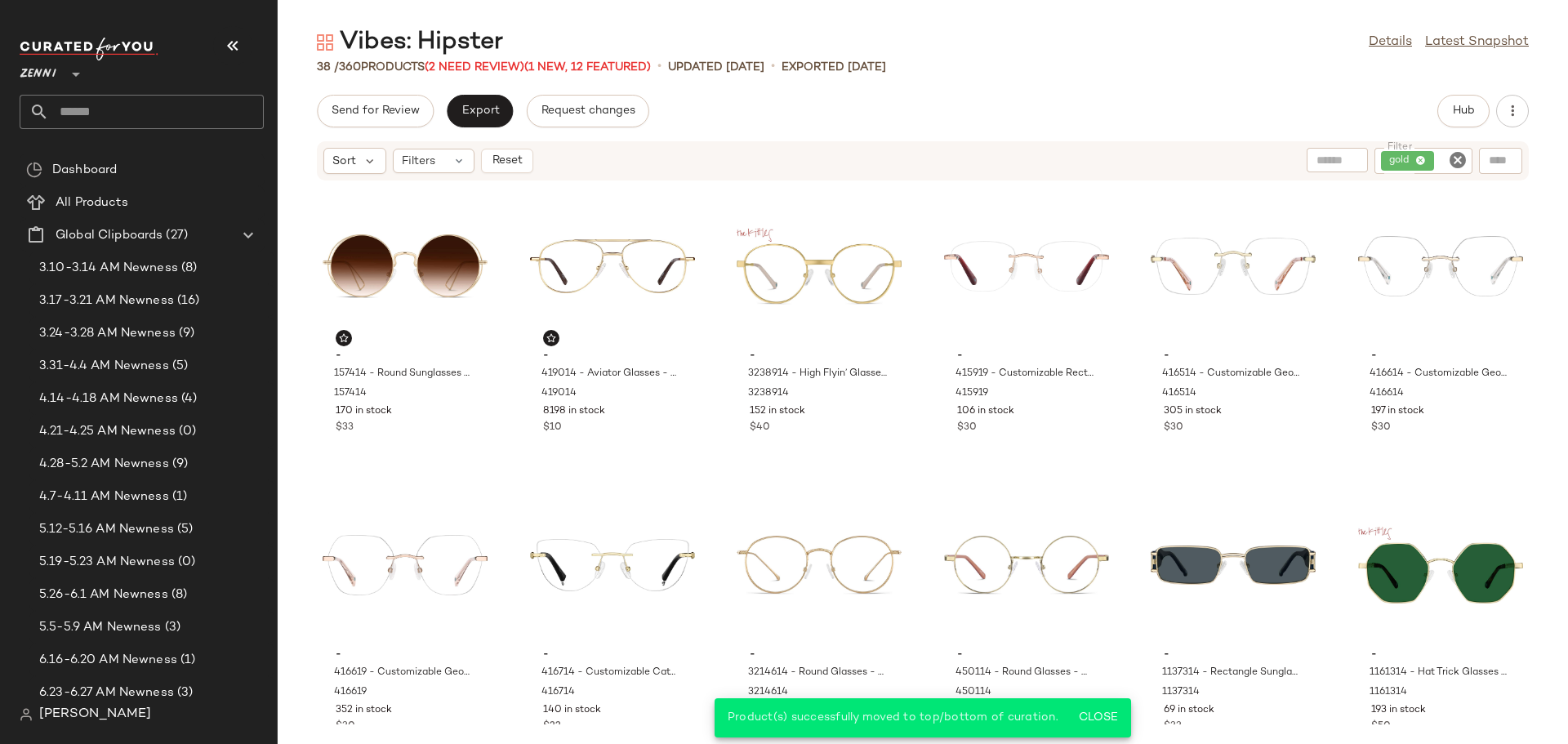
click at [1459, 161] on icon "Clear Filter" at bounding box center [1458, 160] width 19 height 19
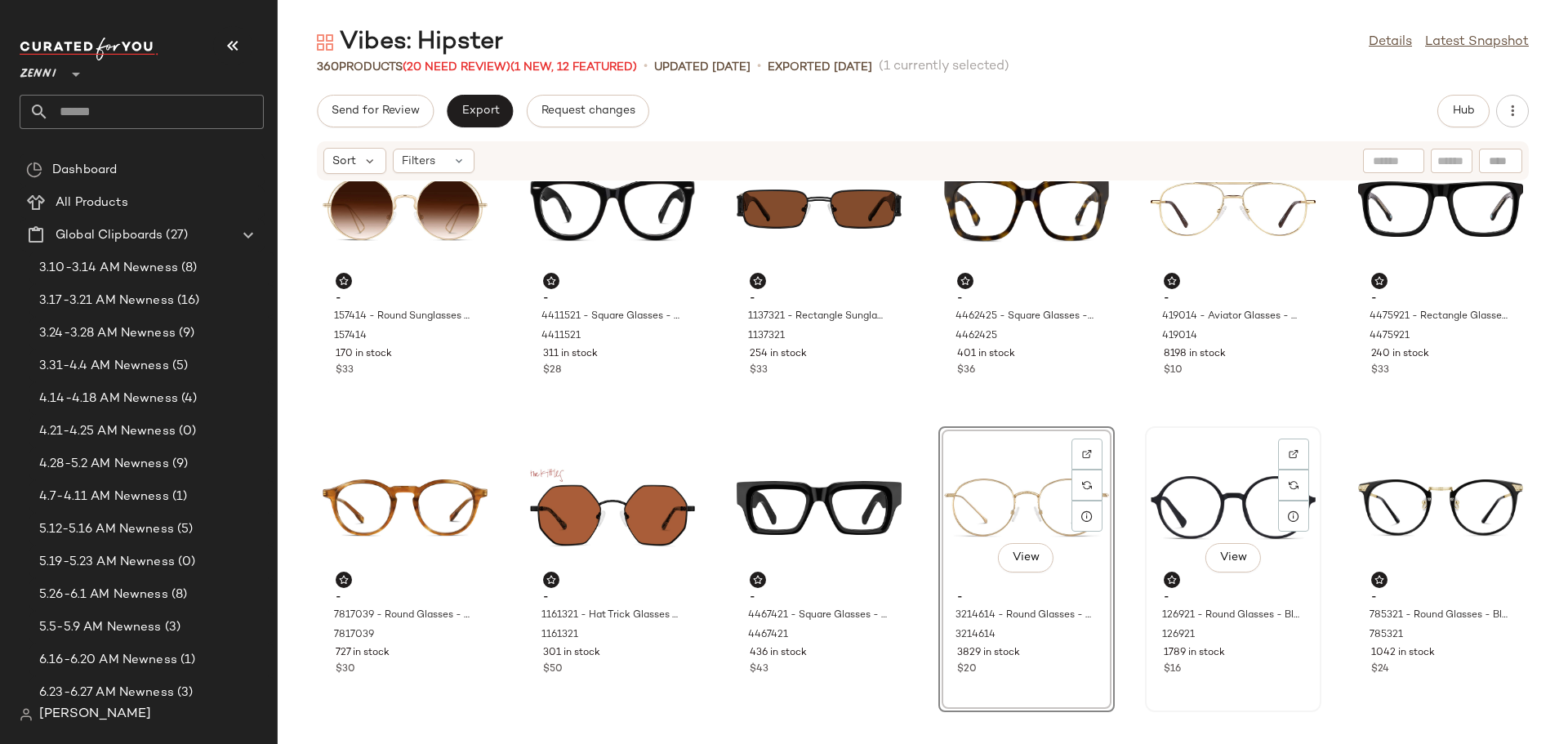
scroll to position [82, 0]
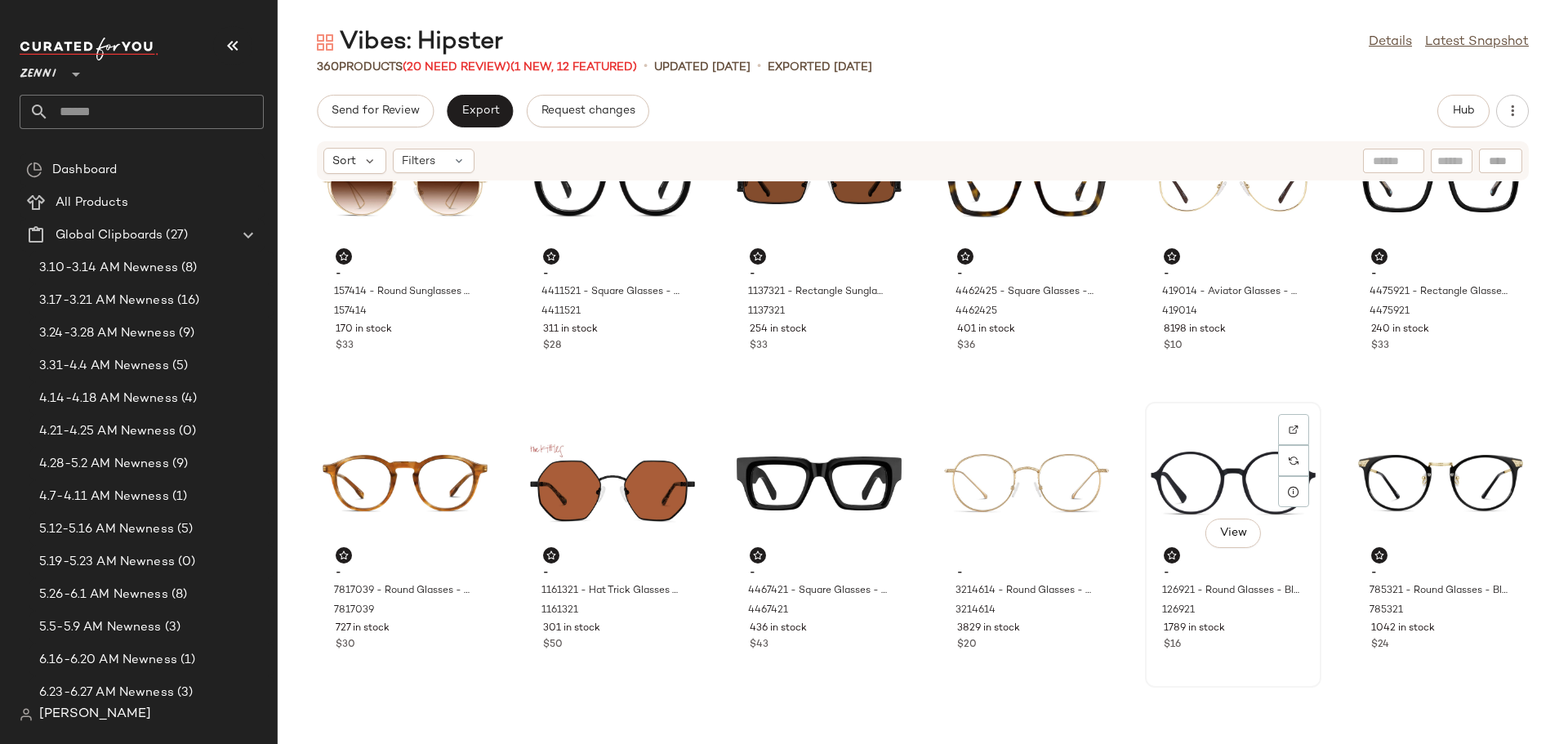
click at [1227, 655] on div "View - 126921 - Round Glasses - Black/Purple - Plastic 126921 1789 in stock $16" at bounding box center [1232, 545] width 173 height 283
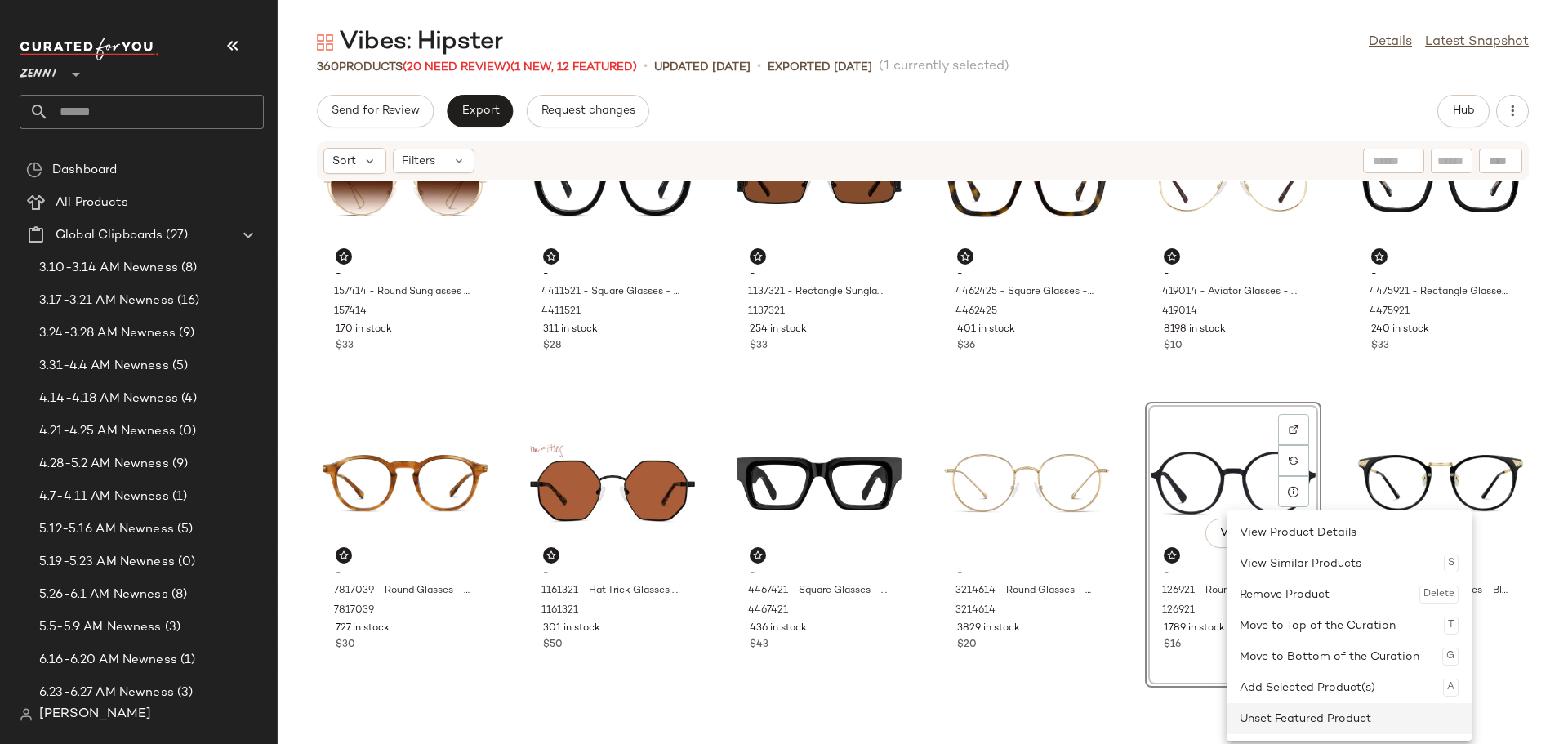
click at [1276, 712] on div "Unset Featured Product" at bounding box center [1348, 719] width 219 height 31
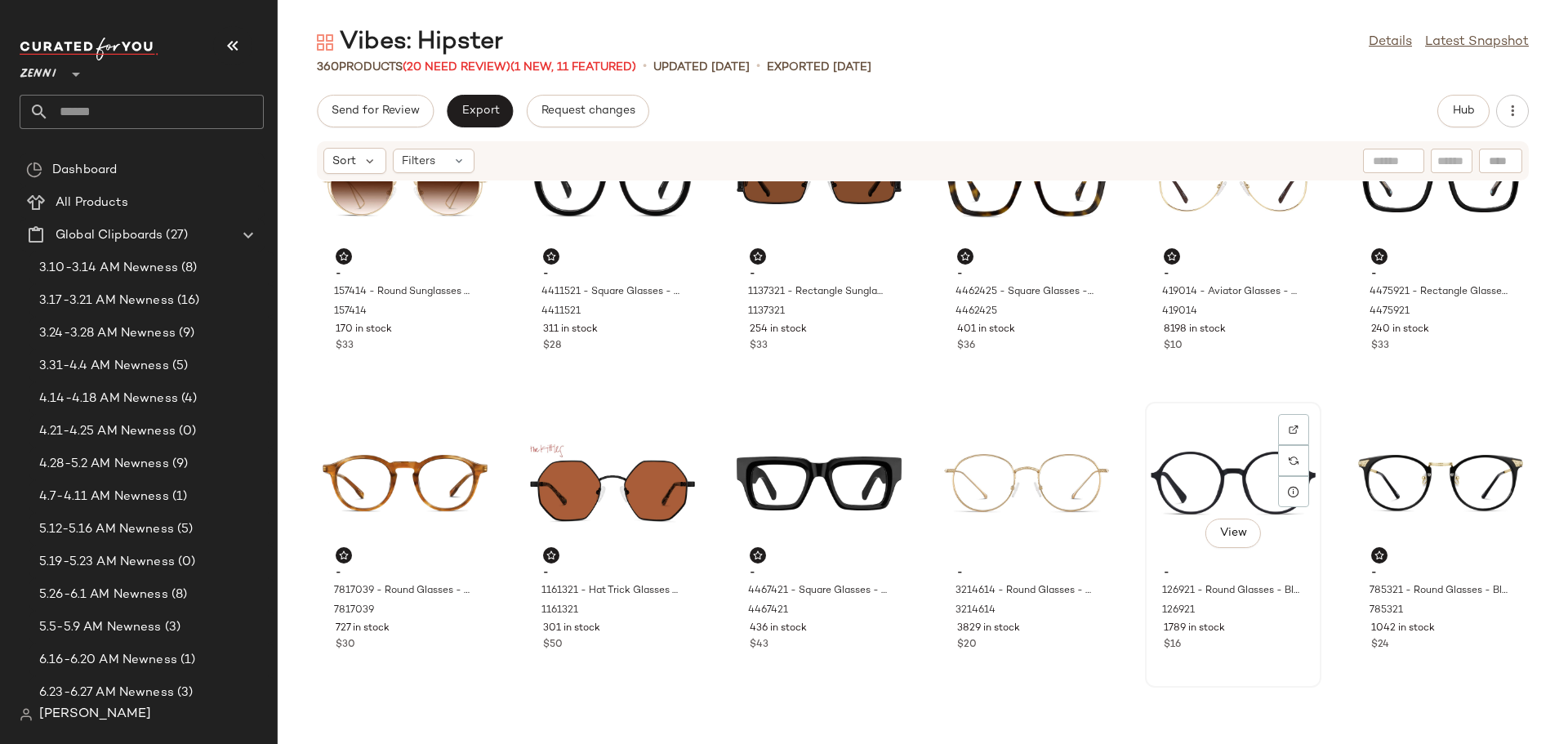
click at [1229, 635] on div "1789 in stock" at bounding box center [1233, 629] width 139 height 15
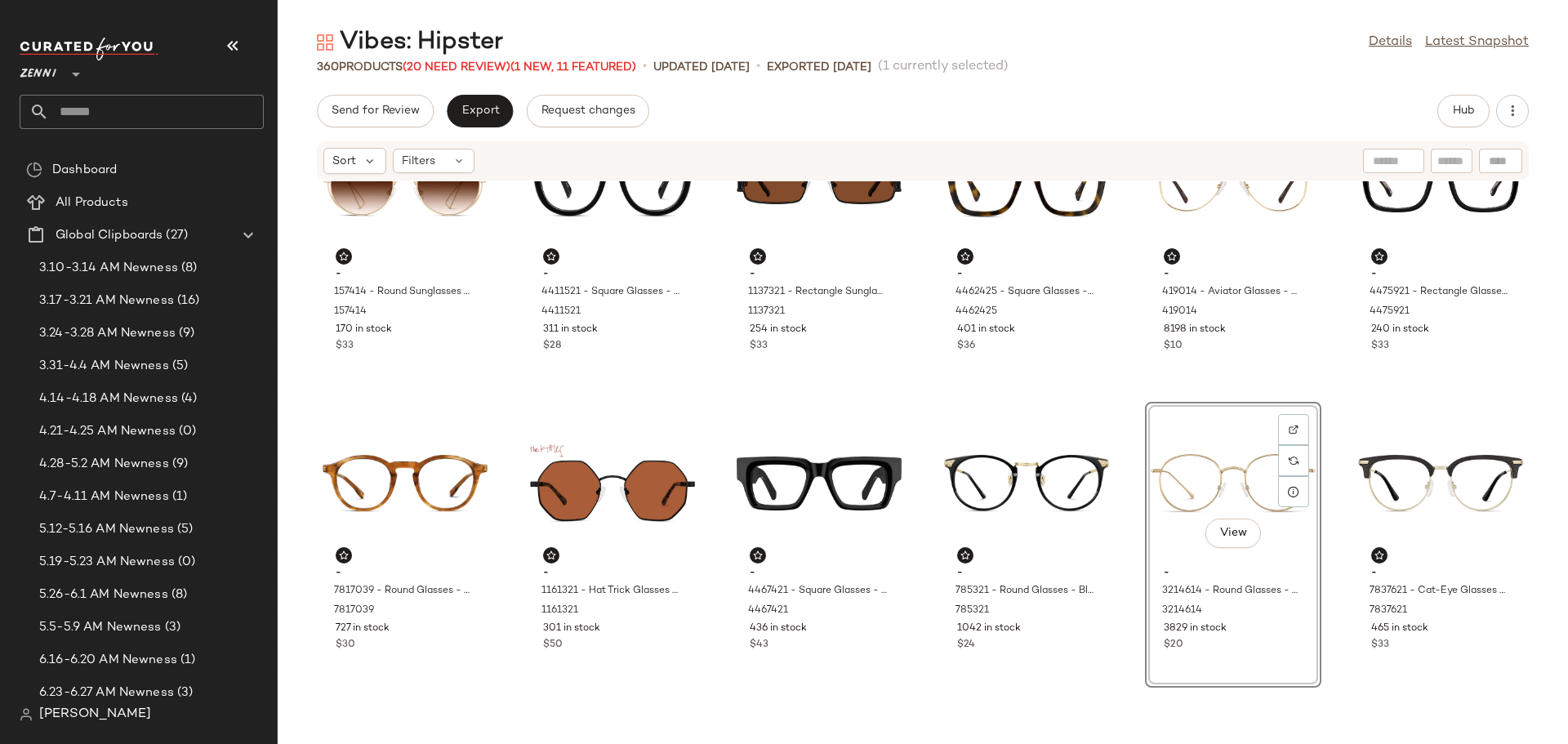
click at [1123, 619] on div "- 157414 - Round Sunglasses - Gold - Metal 157414 170 in stock $33 - 4411521 - …" at bounding box center [922, 452] width 1290 height 543
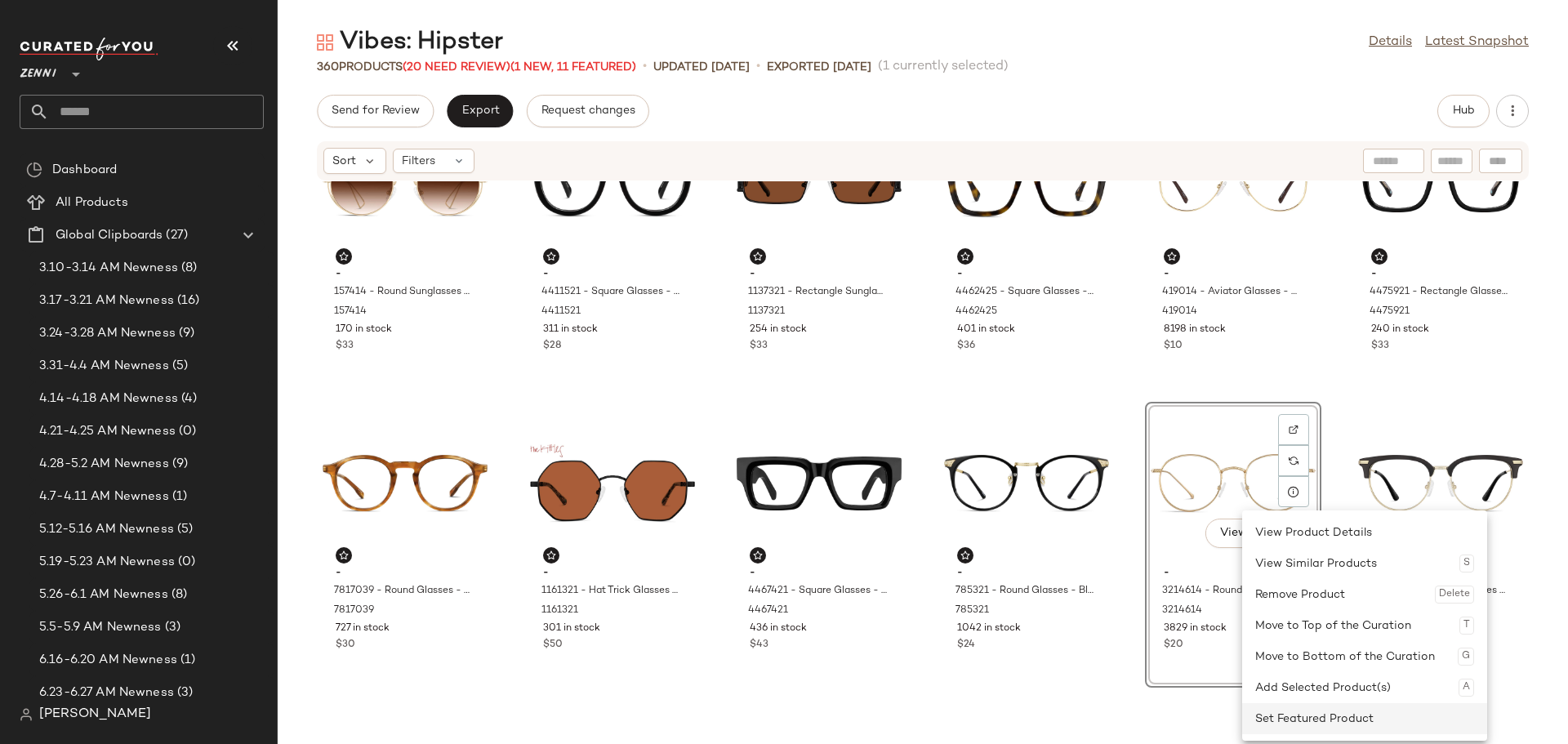
click at [1318, 723] on div "Set Featured Product" at bounding box center [1364, 719] width 219 height 31
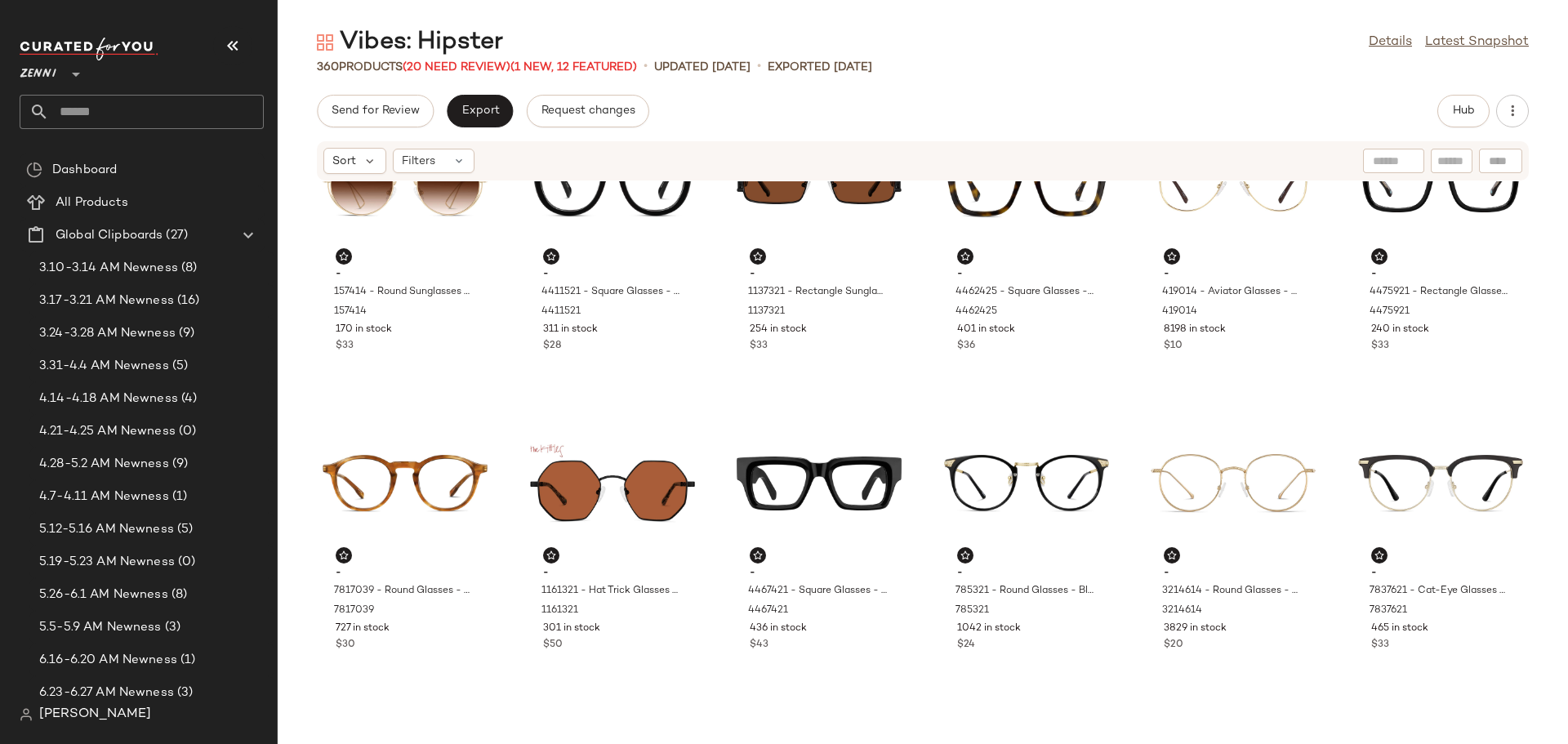
click at [1129, 636] on div "- 157414 - Round Sunglasses - Gold - Metal 157414 170 in stock $33 - 4411521 - …" at bounding box center [922, 452] width 1290 height 543
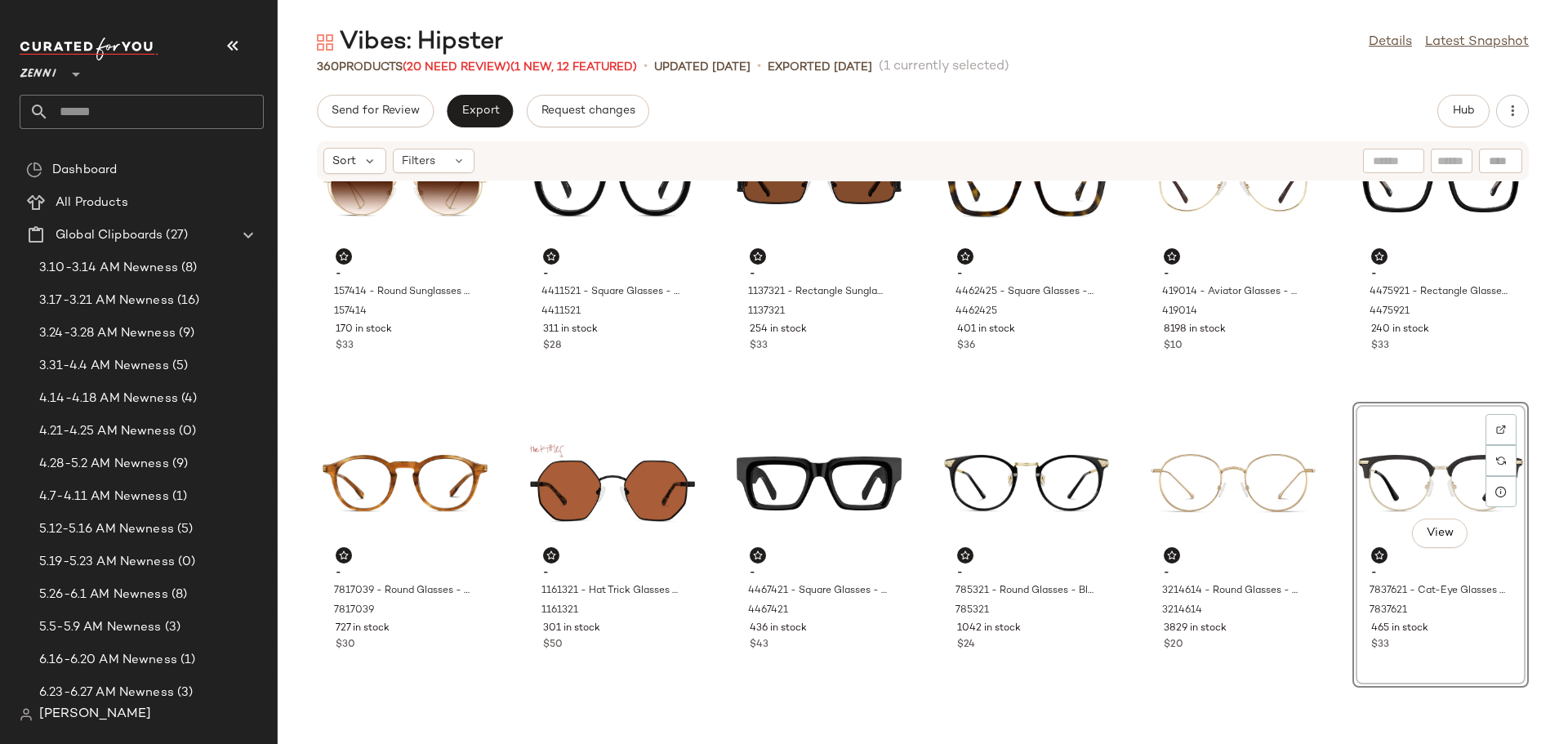
click at [1124, 586] on div "- 157414 - Round Sunglasses - Gold - Metal 157414 170 in stock $33 - 4411521 - …" at bounding box center [922, 452] width 1290 height 543
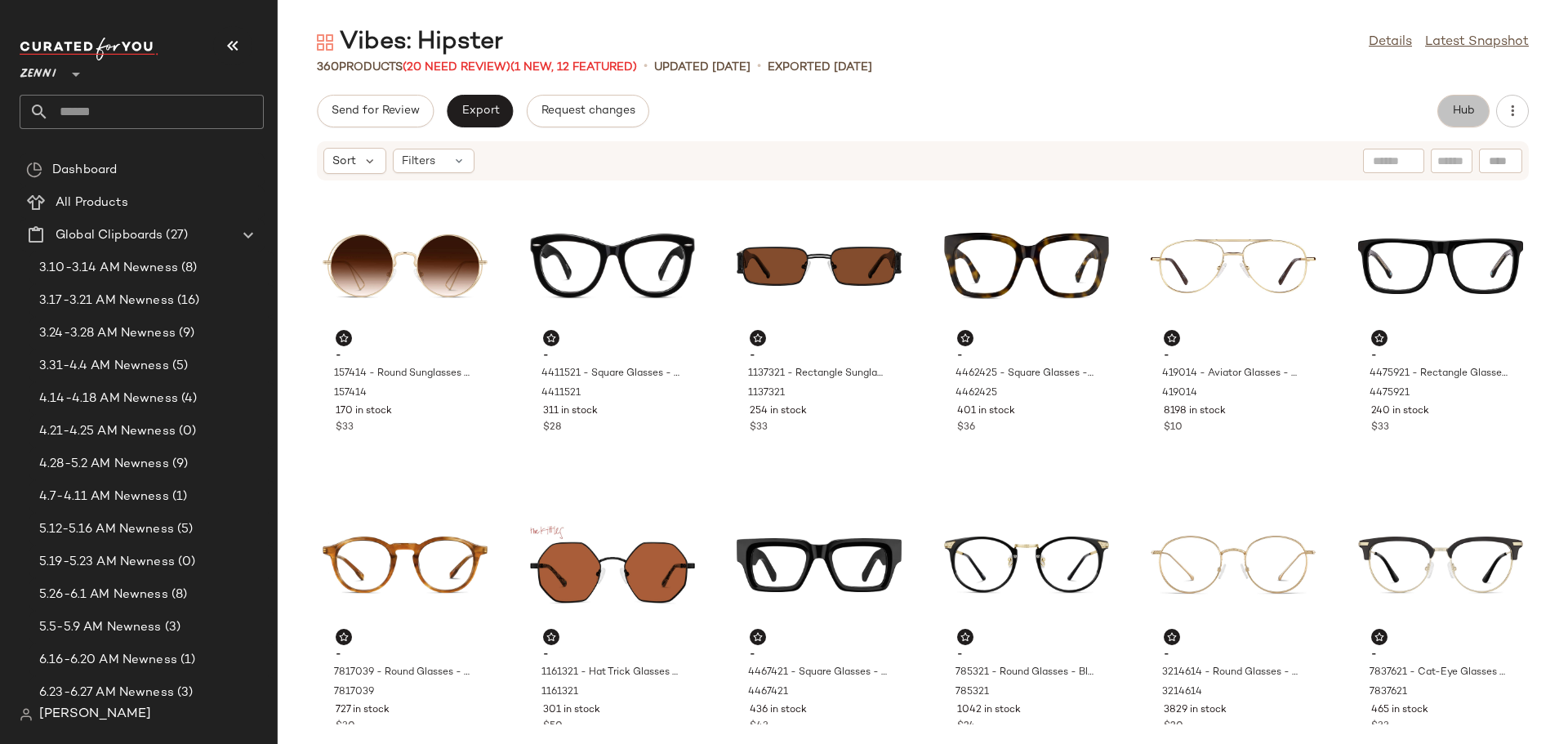
click at [1454, 105] on span "Hub" at bounding box center [1463, 111] width 23 height 13
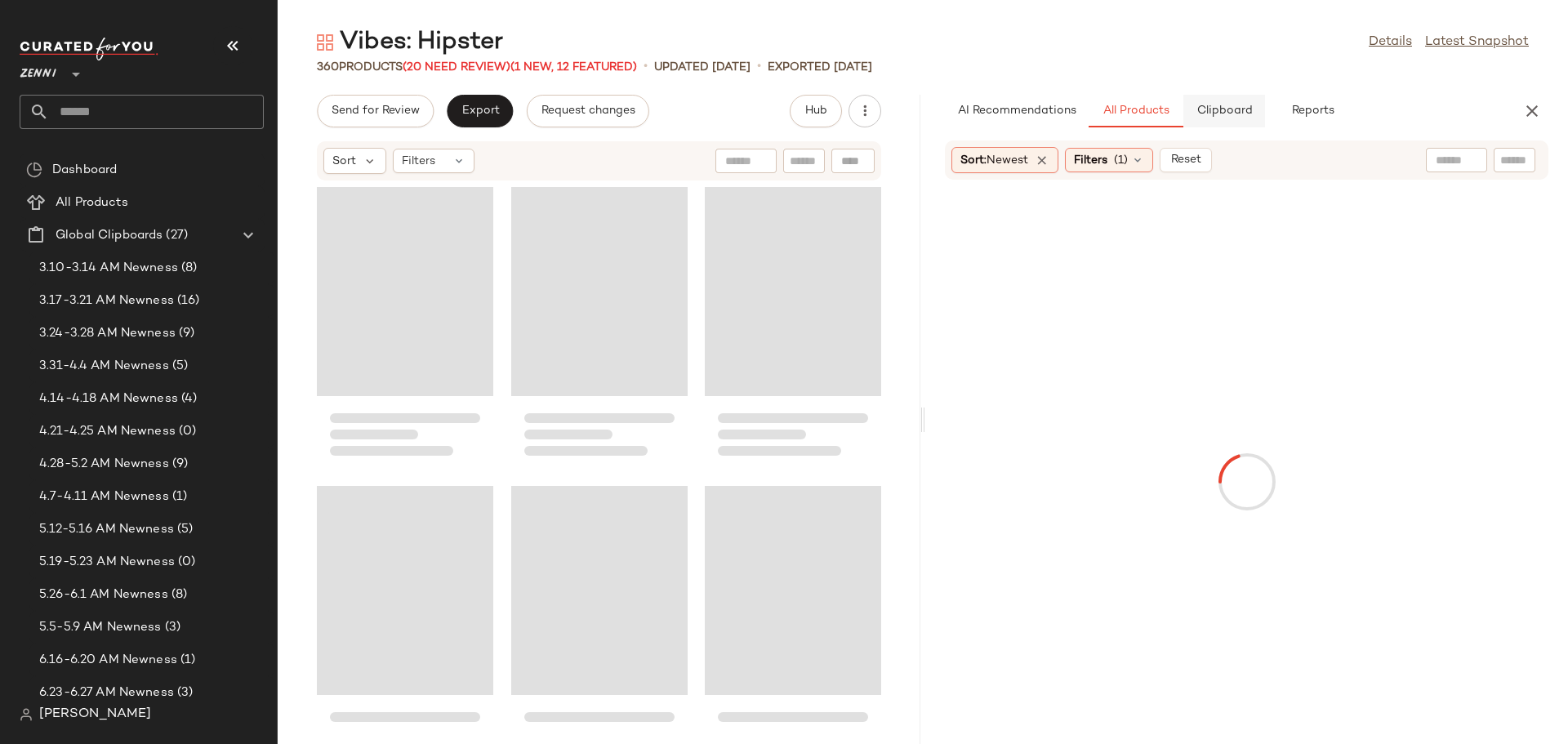
click at [1225, 105] on span "Clipboard" at bounding box center [1224, 111] width 56 height 13
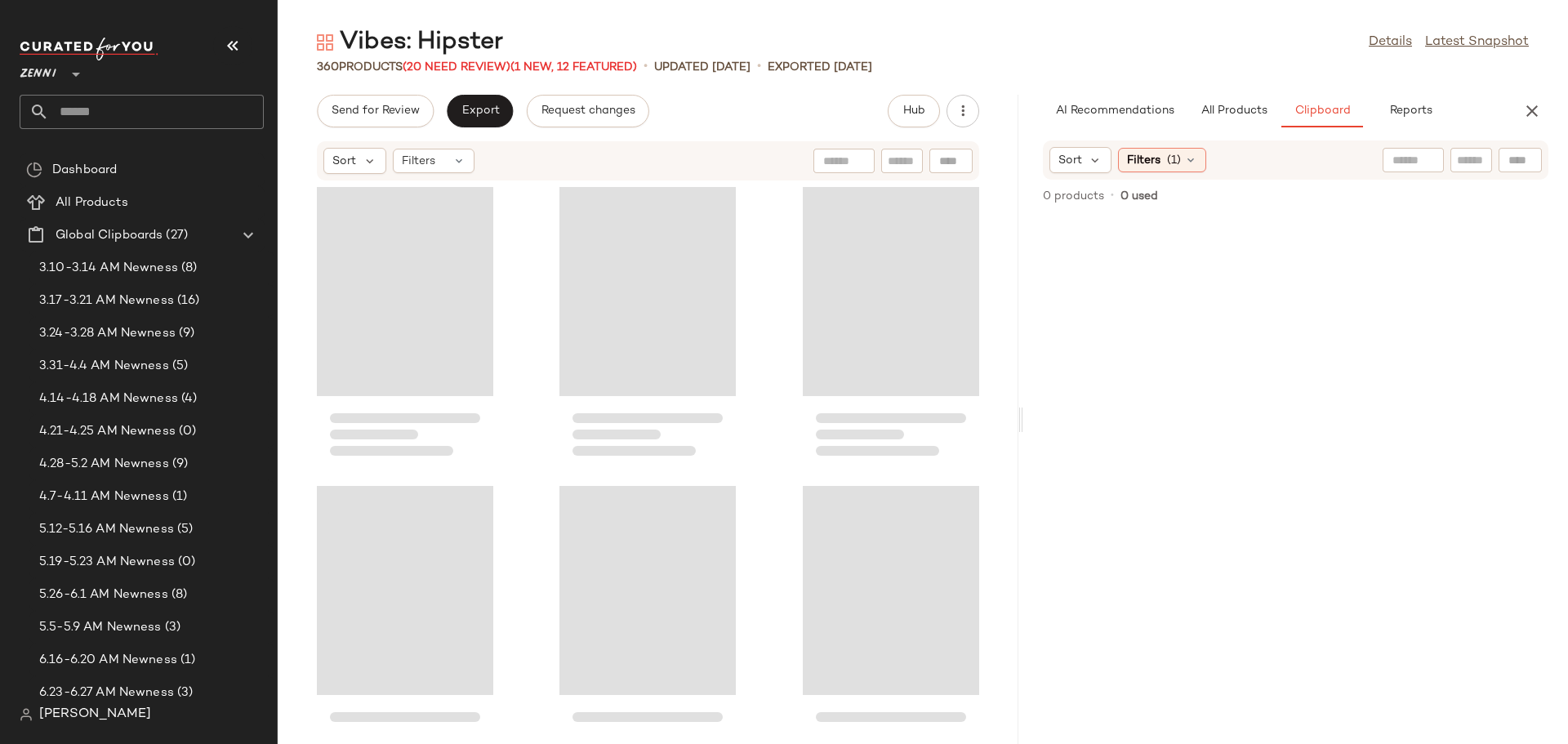
drag, startPoint x: 921, startPoint y: 419, endPoint x: 1022, endPoint y: 422, distance: 101.0
click at [1022, 422] on div "Vibes: Hipster Details Latest Snapshot 360 Products (20 Need Review) (1 New, 12…" at bounding box center [922, 385] width 1290 height 718
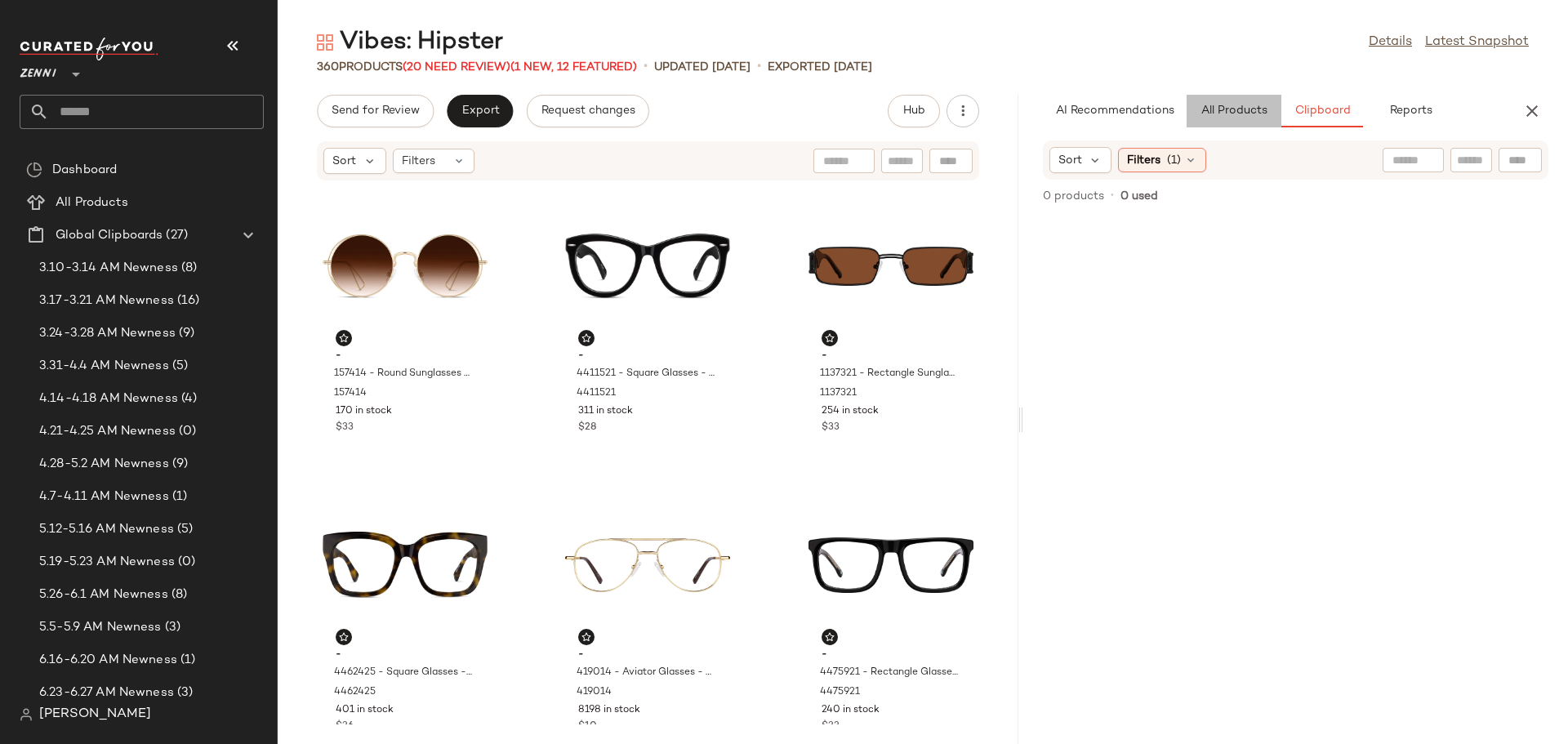
click at [1225, 122] on button "All Products" at bounding box center [1234, 111] width 95 height 33
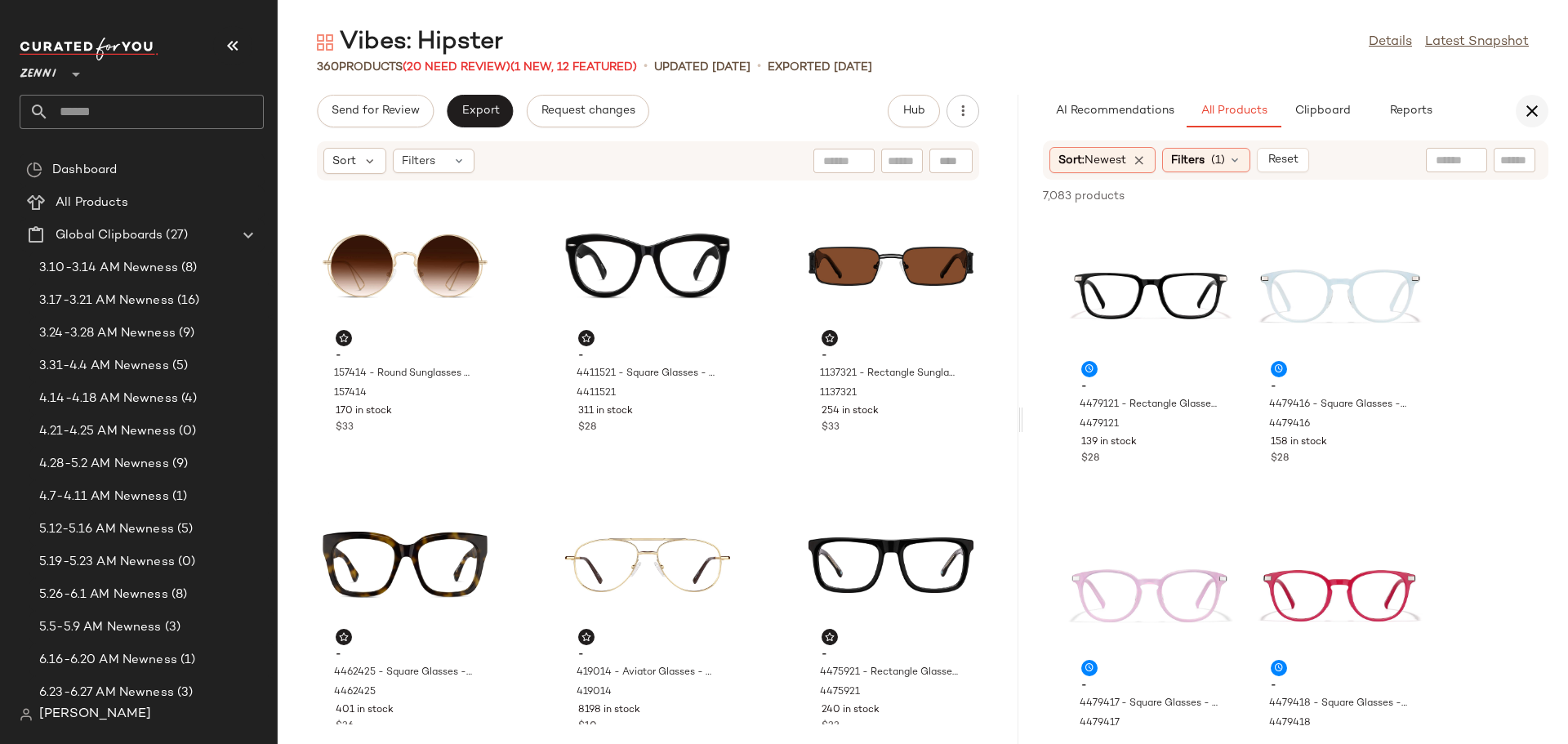
click at [1532, 108] on icon "button" at bounding box center [1532, 111] width 19 height 19
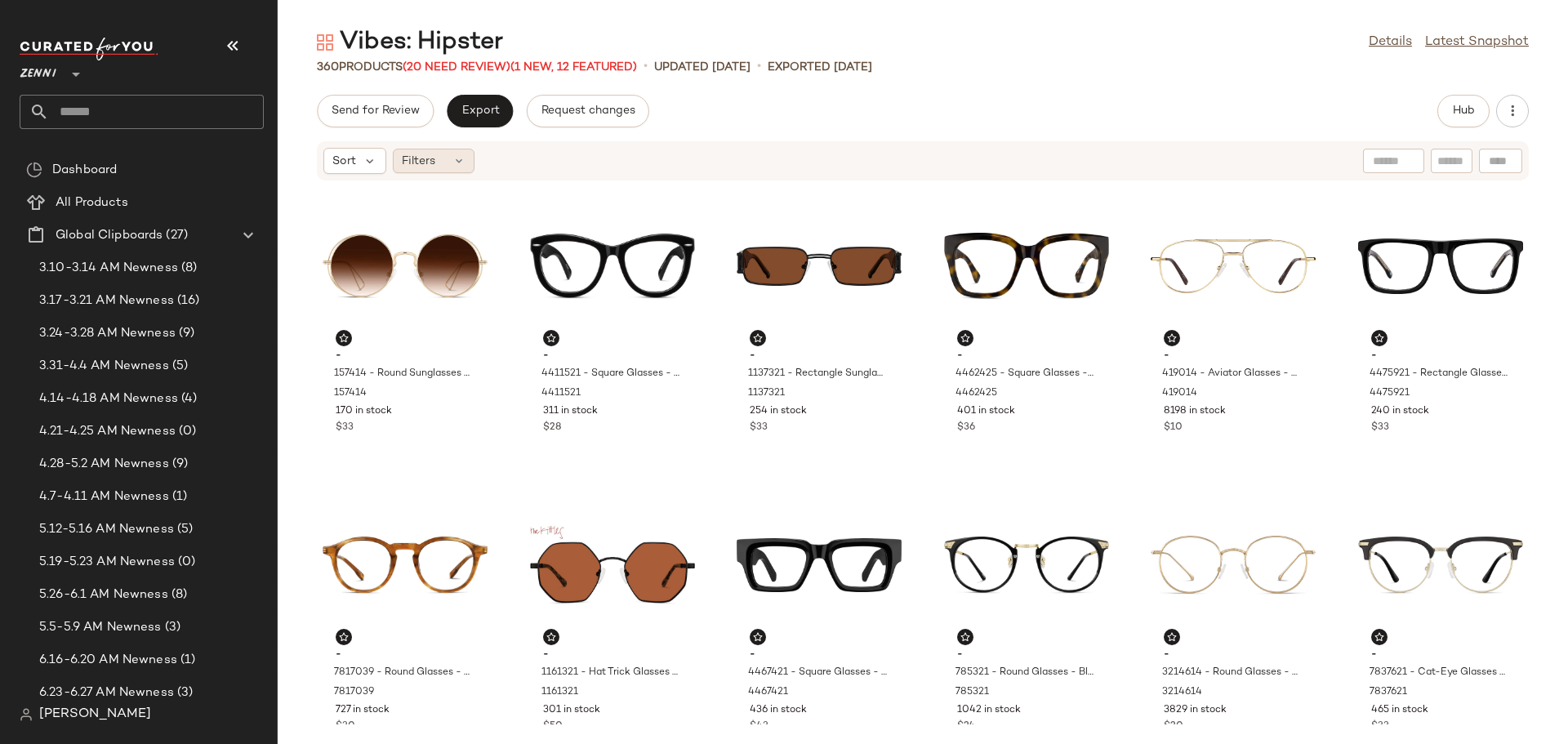
click at [443, 155] on div "Filters" at bounding box center [433, 161] width 82 height 25
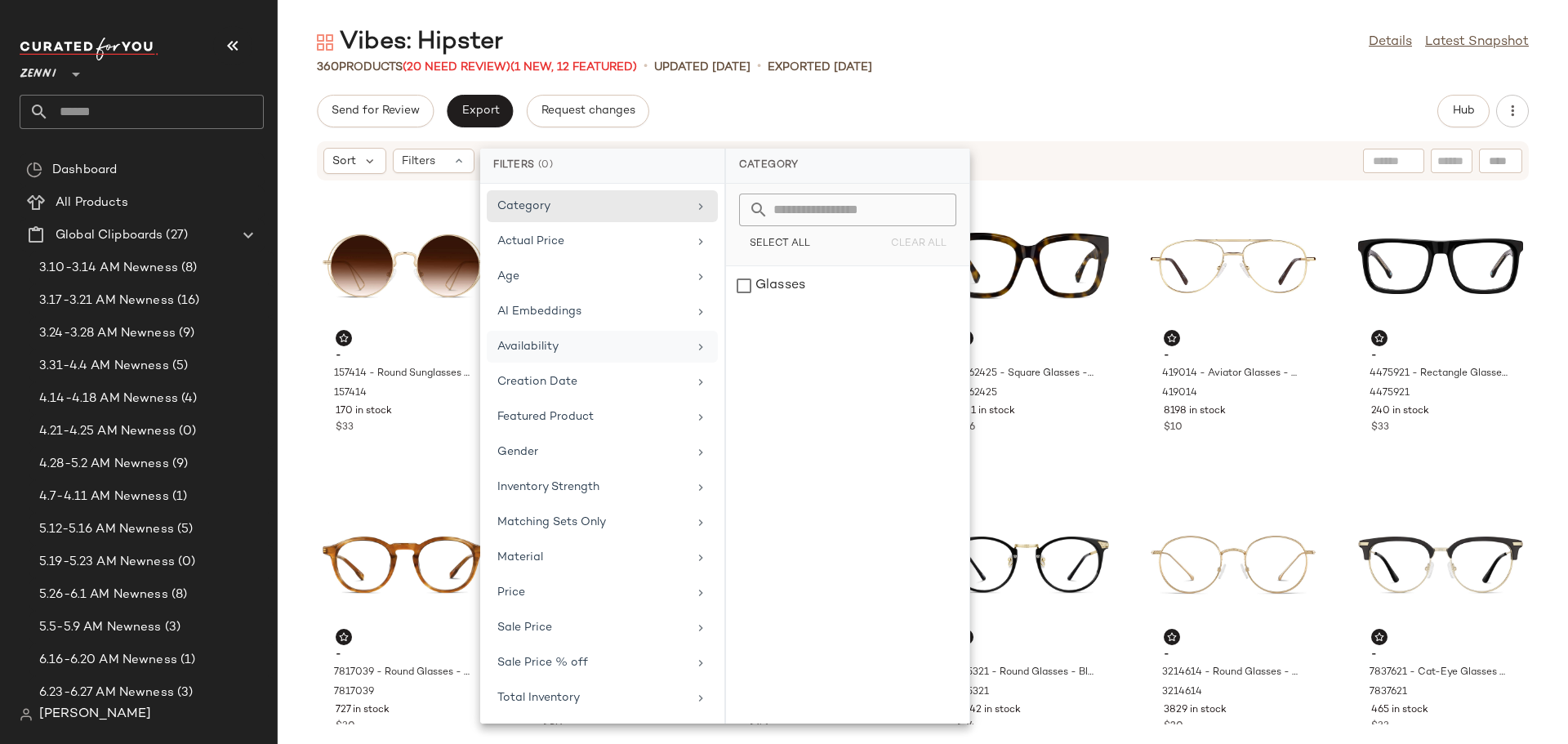
click at [625, 350] on div "Availability" at bounding box center [592, 347] width 191 height 18
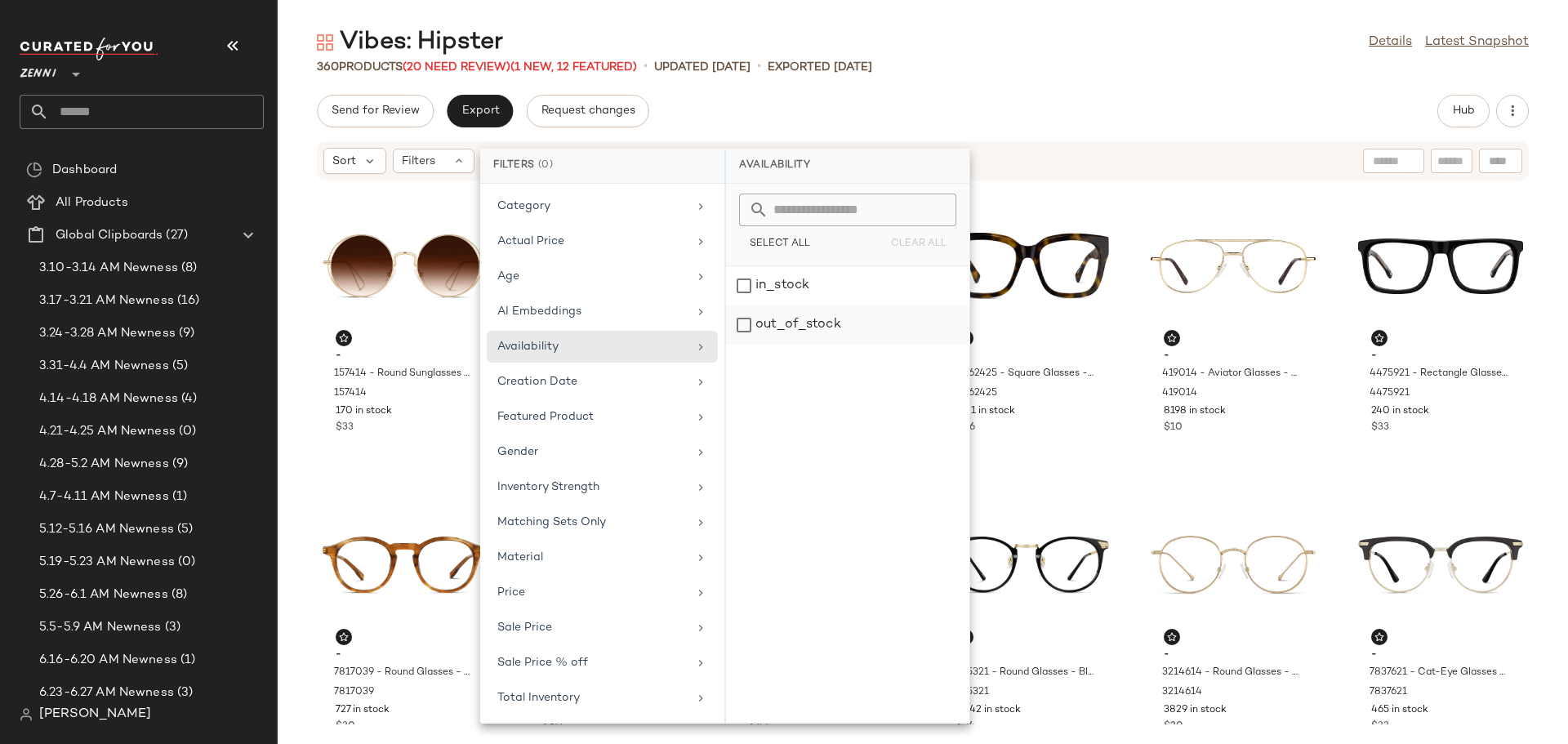
click at [739, 329] on div "out_of_stock" at bounding box center [848, 325] width 243 height 40
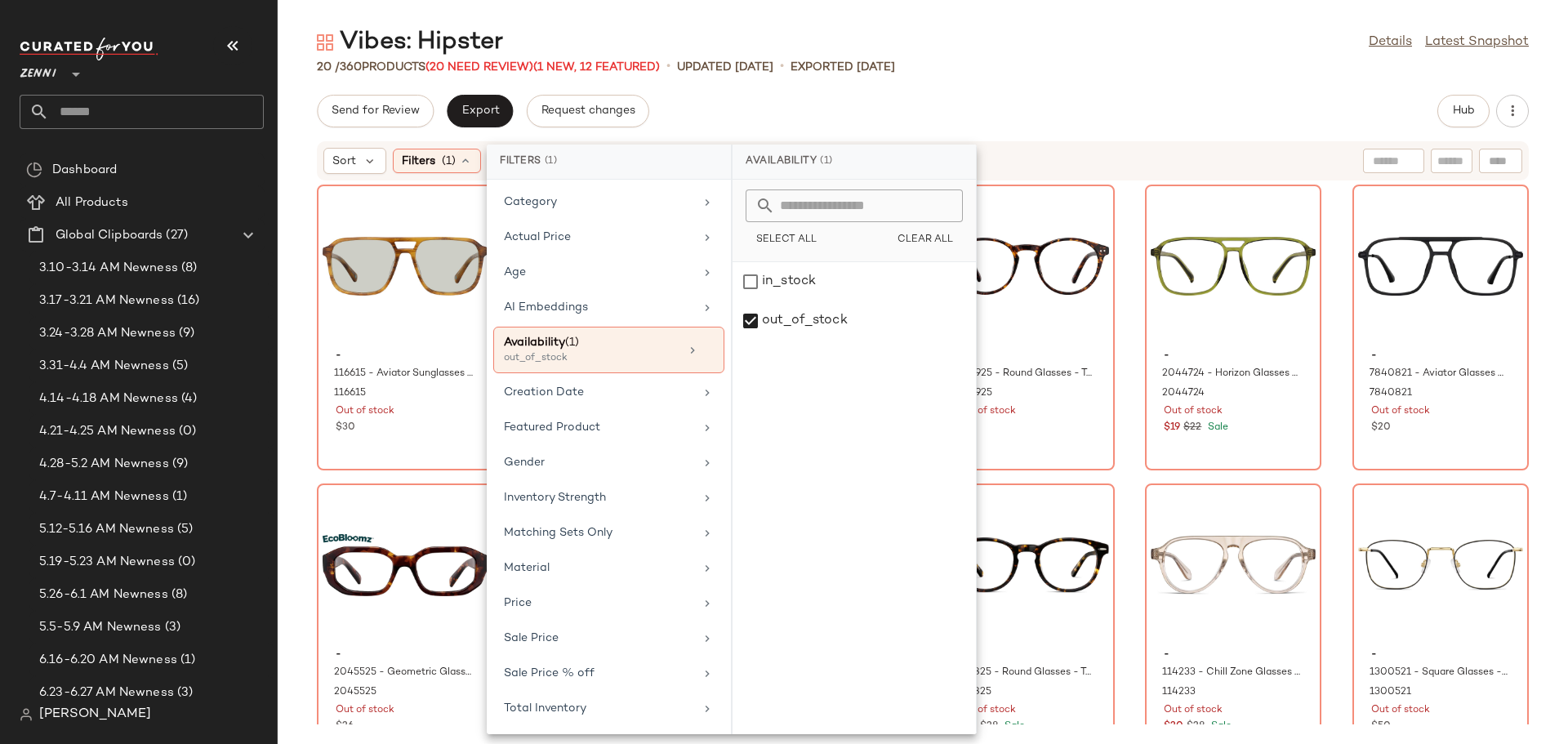
click at [1119, 539] on div "- 116615 - Aviator Sunglasses - Yellow Tortoiseshell - Acetate 116615 Out of st…" at bounding box center [922, 452] width 1290 height 543
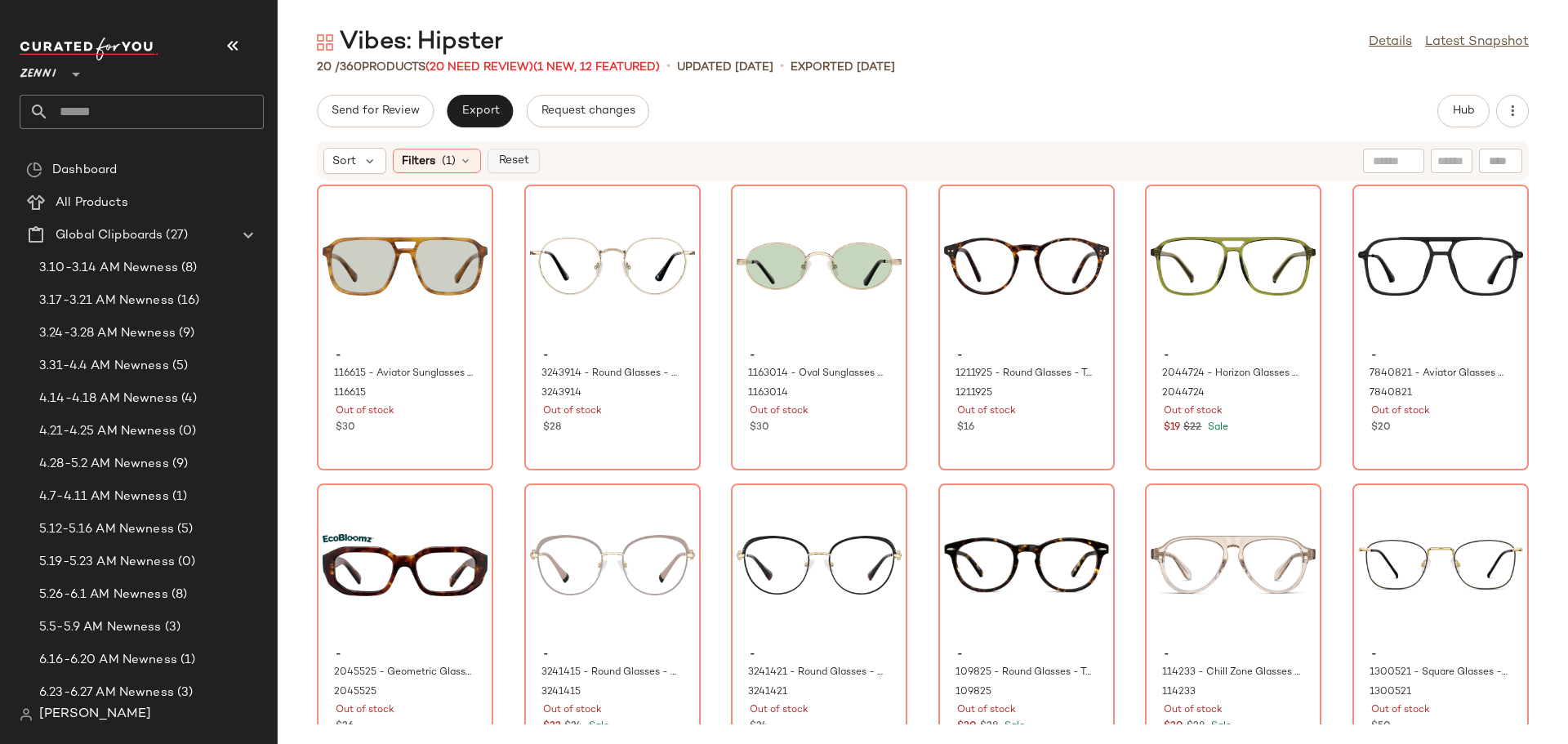
click at [513, 161] on span "Reset" at bounding box center [512, 161] width 31 height 13
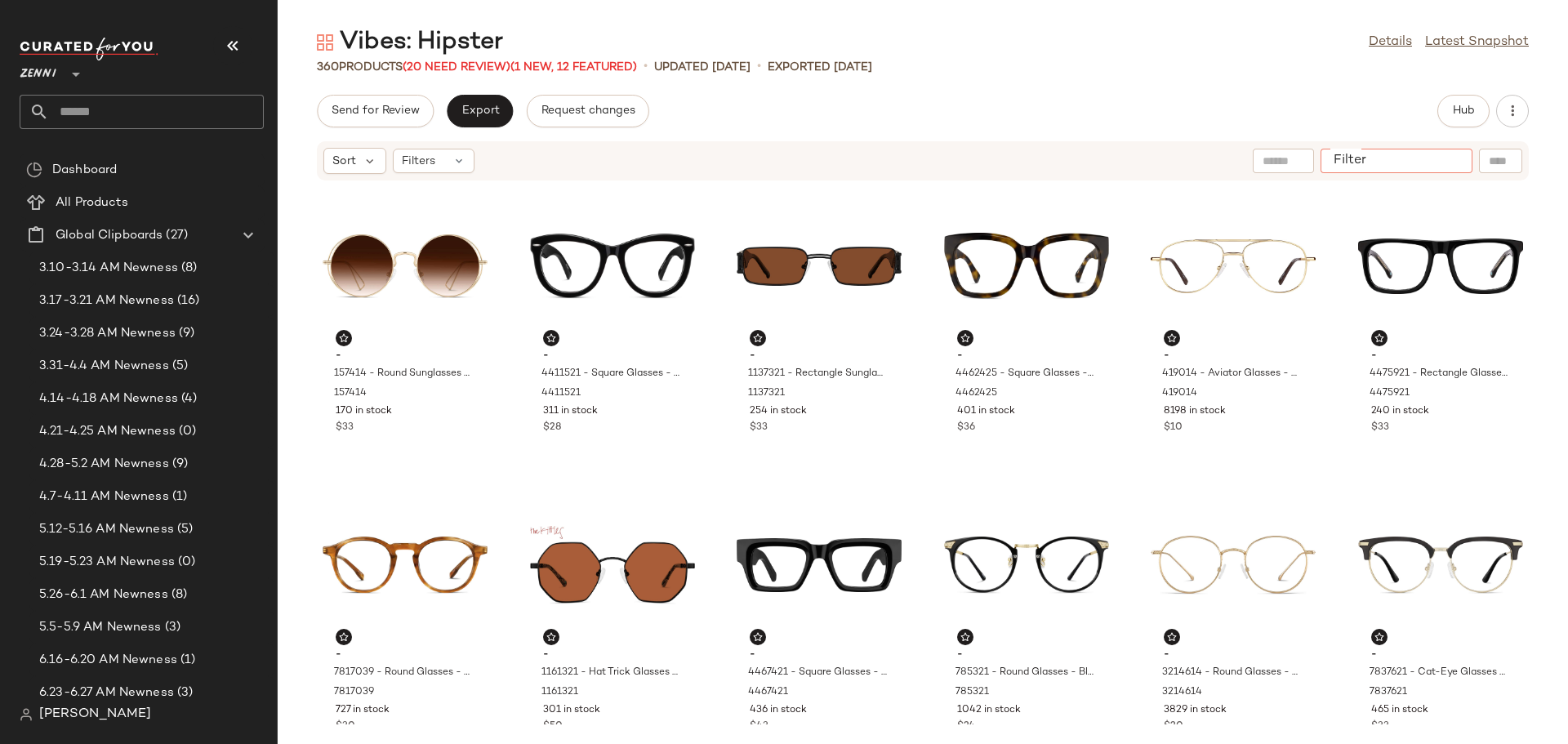
click at [1449, 153] on input "Filter" at bounding box center [1397, 162] width 139 height 18
type input "**********"
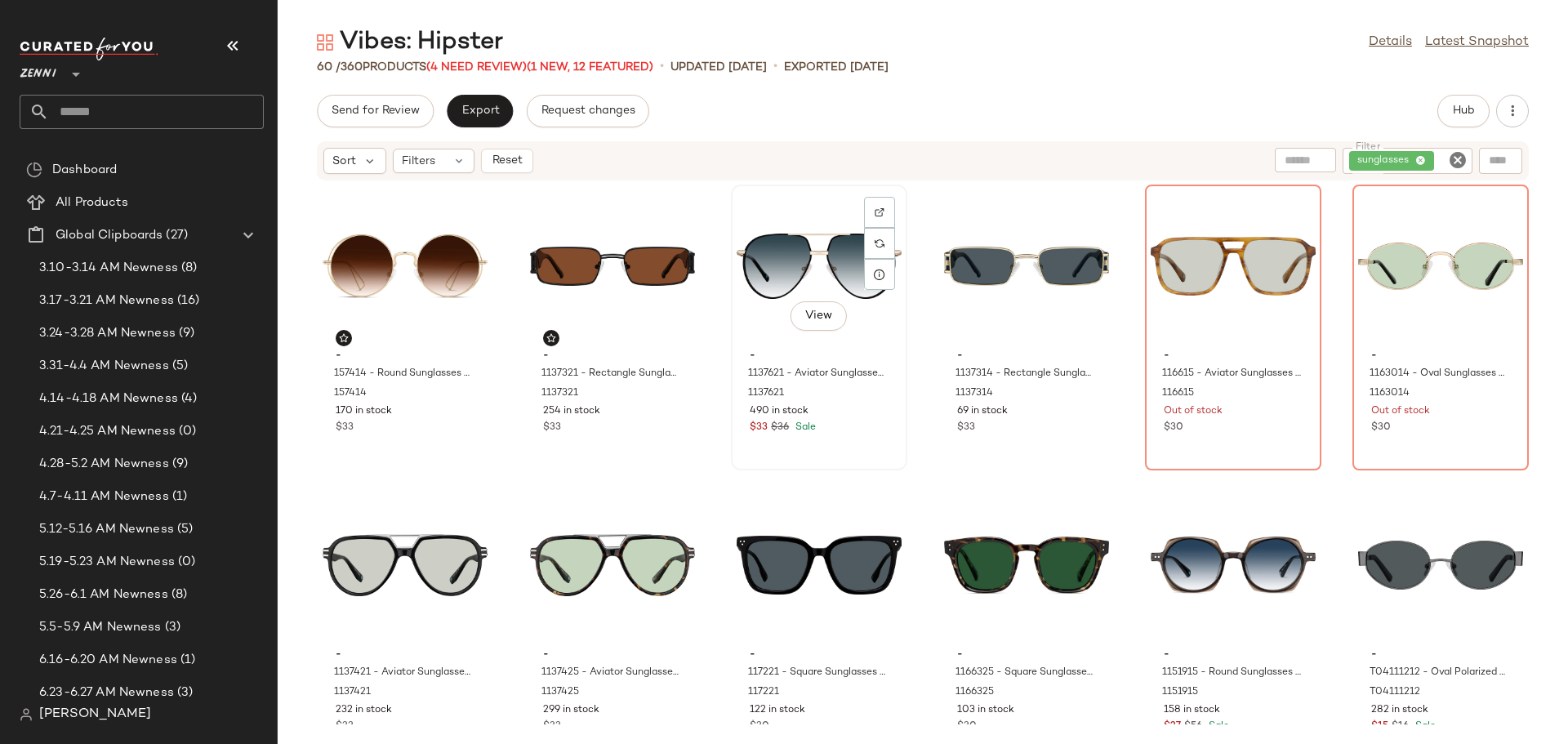
click at [791, 264] on div "View" at bounding box center [820, 266] width 165 height 152
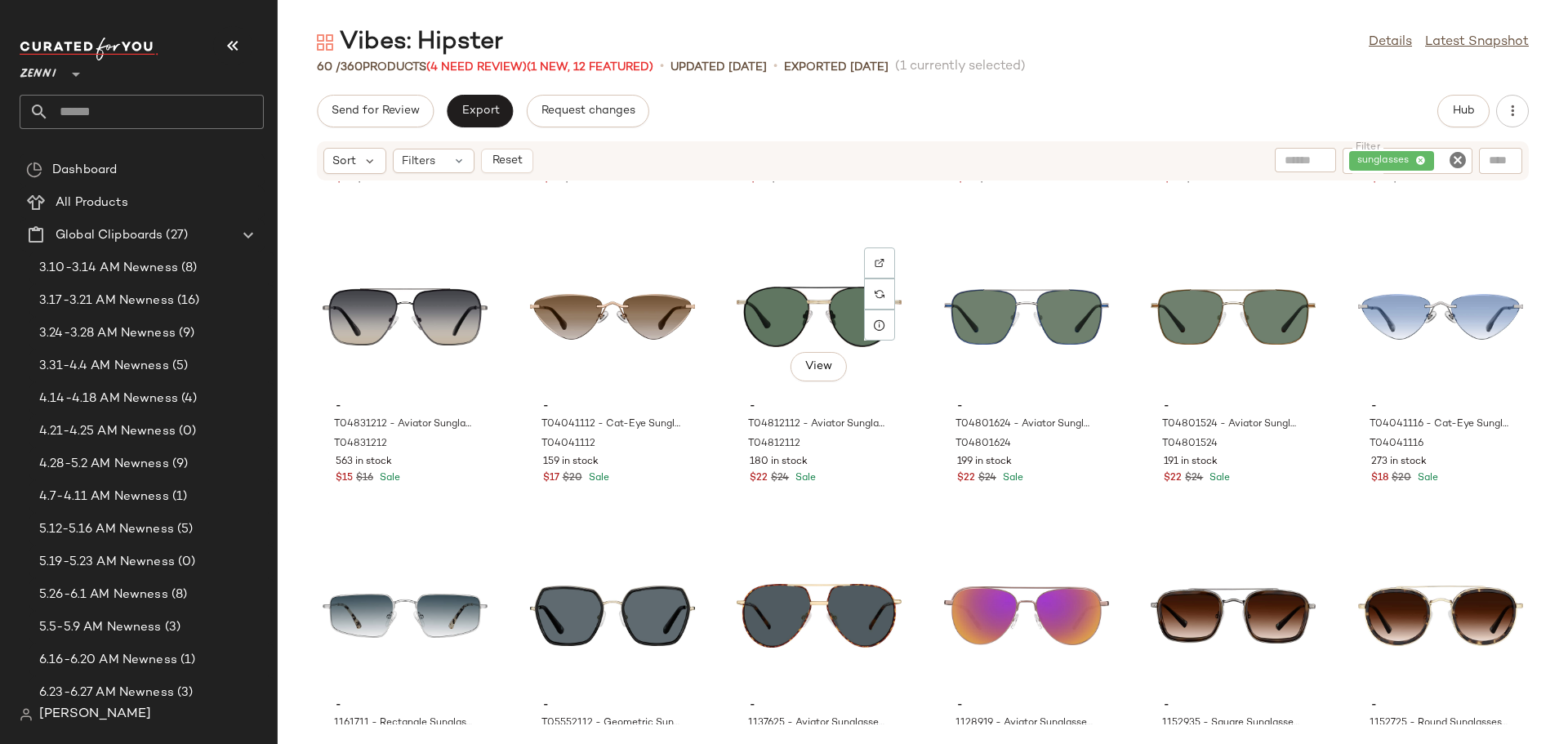
scroll to position [2449, 0]
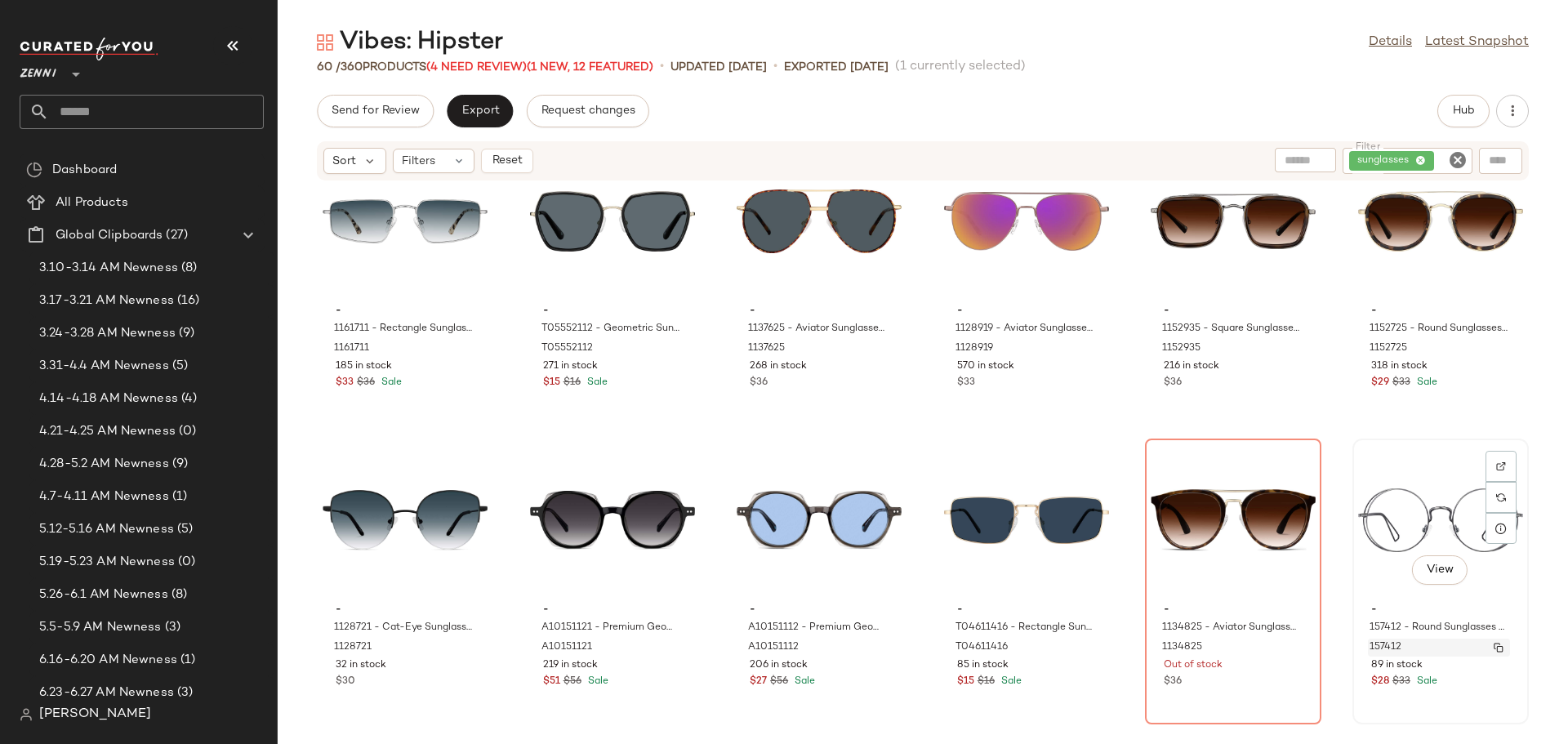
click at [1428, 656] on div "157412" at bounding box center [1439, 647] width 142 height 18
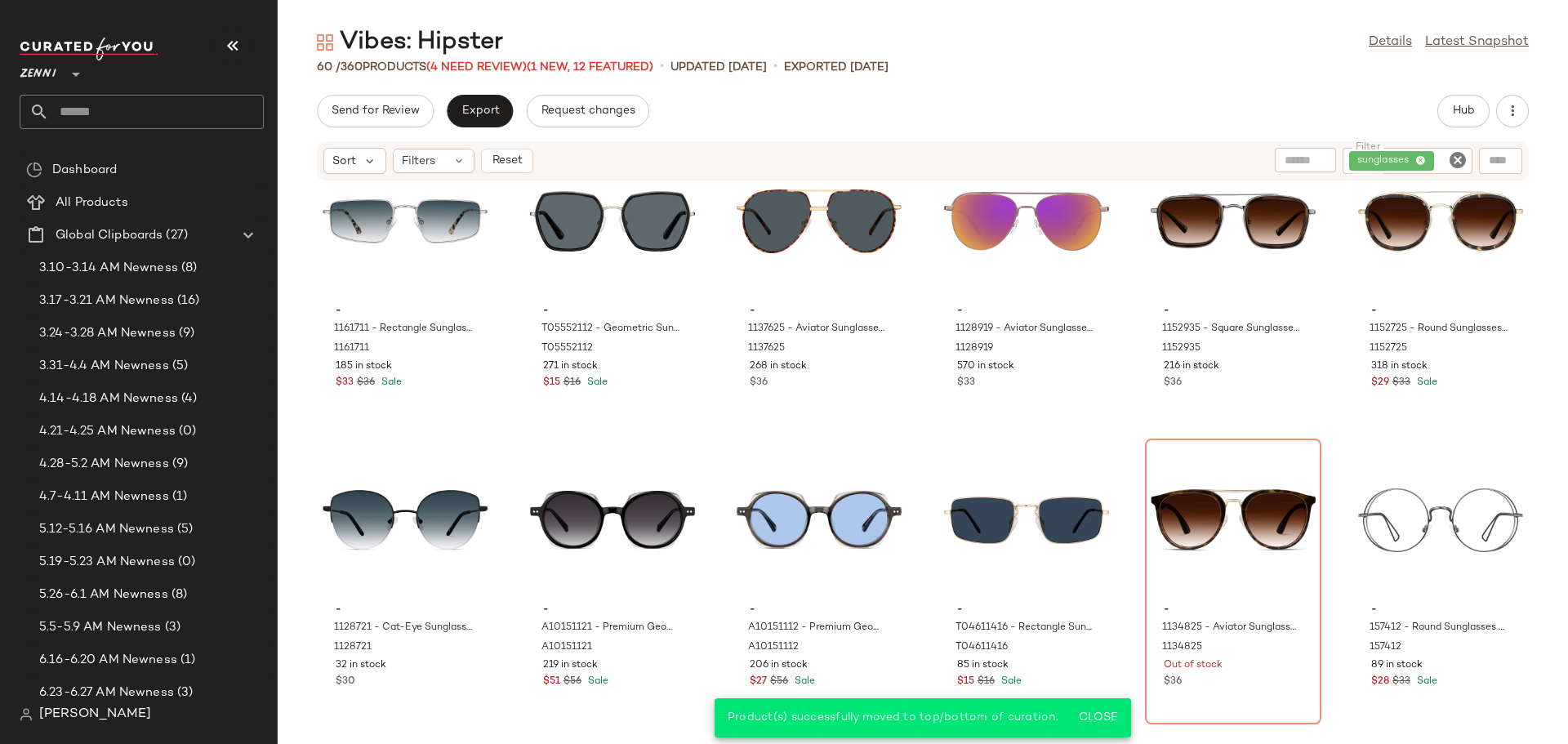
click at [1460, 158] on icon "Clear Filter" at bounding box center [1458, 160] width 19 height 19
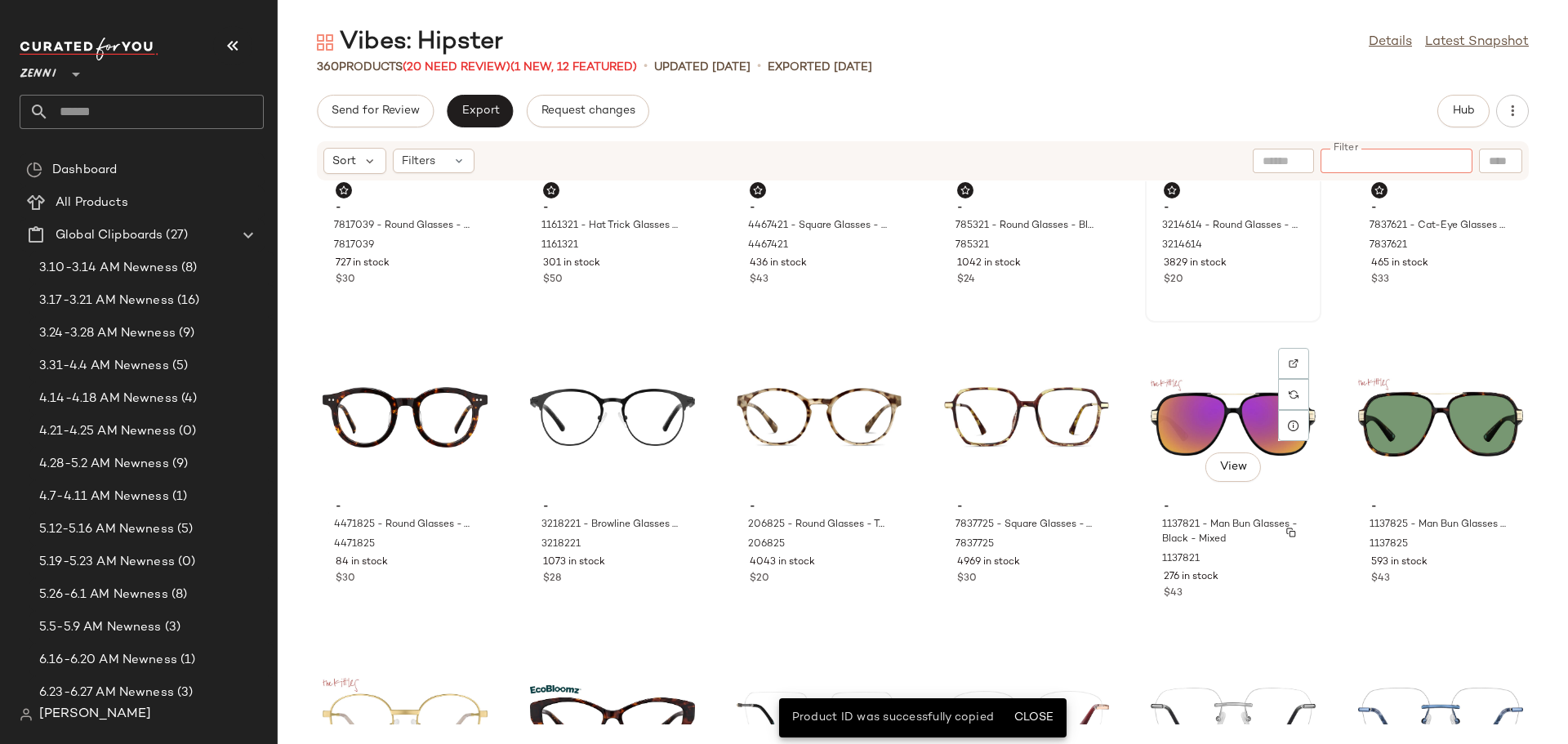
scroll to position [503, 0]
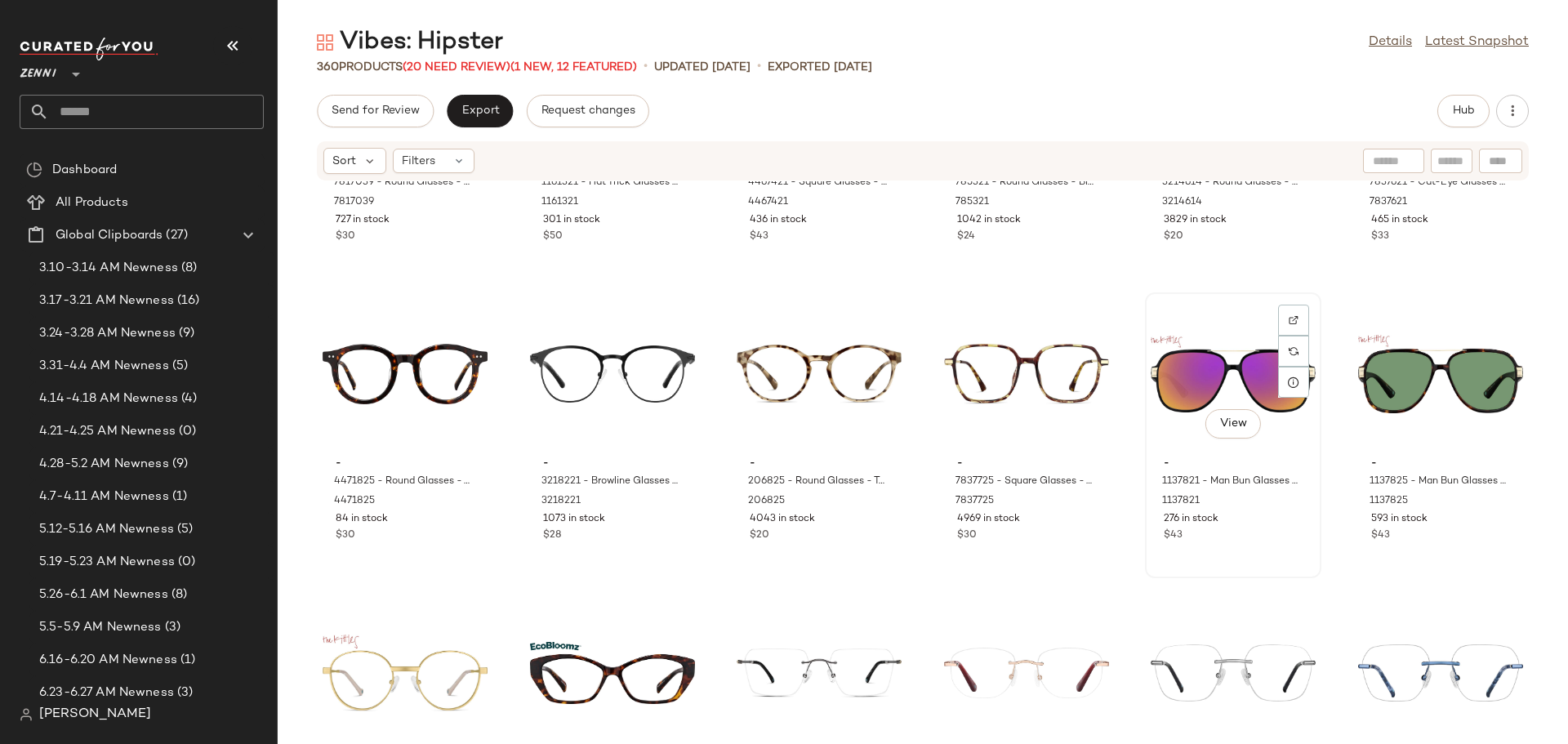
click at [1258, 526] on div "276 in stock" at bounding box center [1233, 519] width 139 height 15
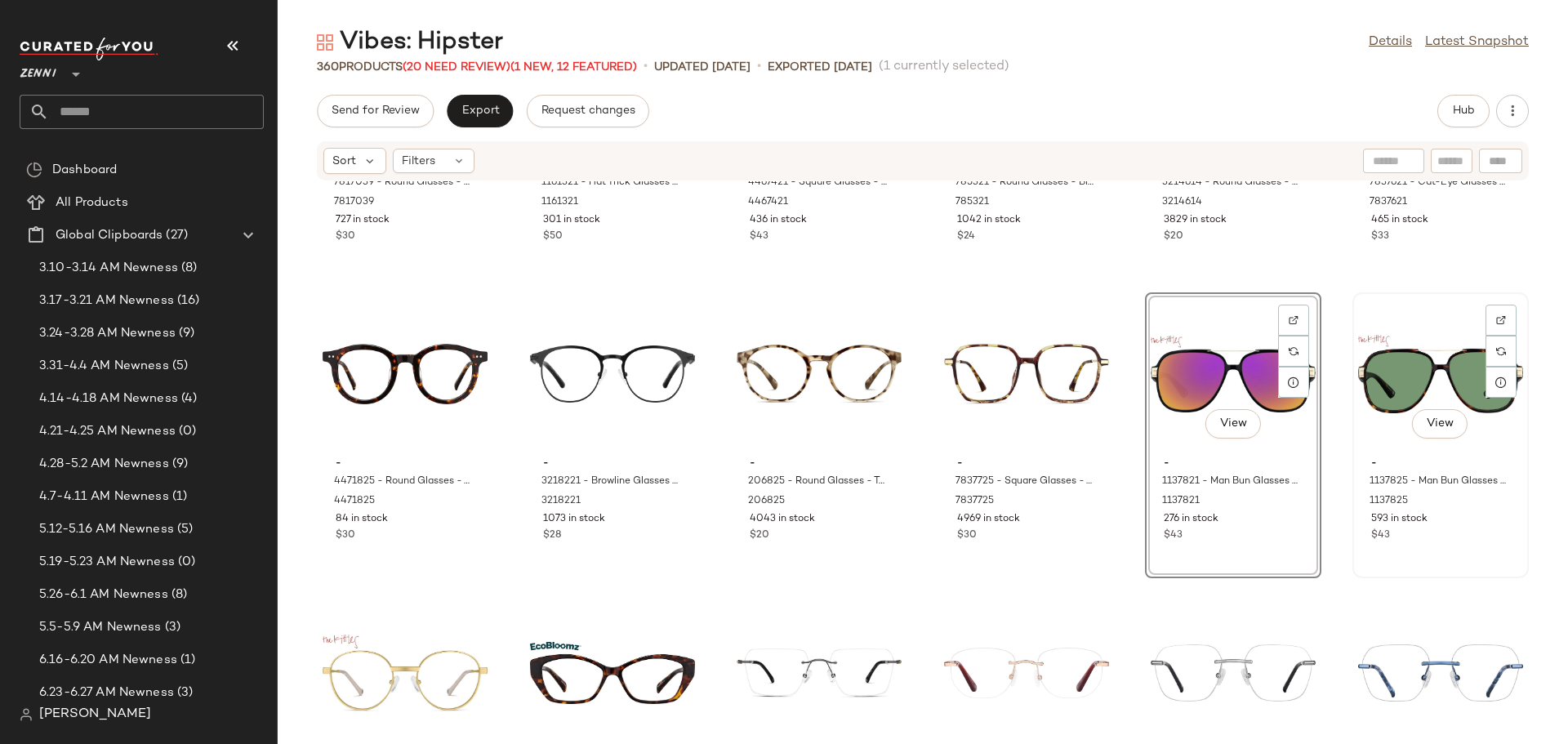
click at [1475, 542] on div "$43" at bounding box center [1441, 536] width 139 height 15
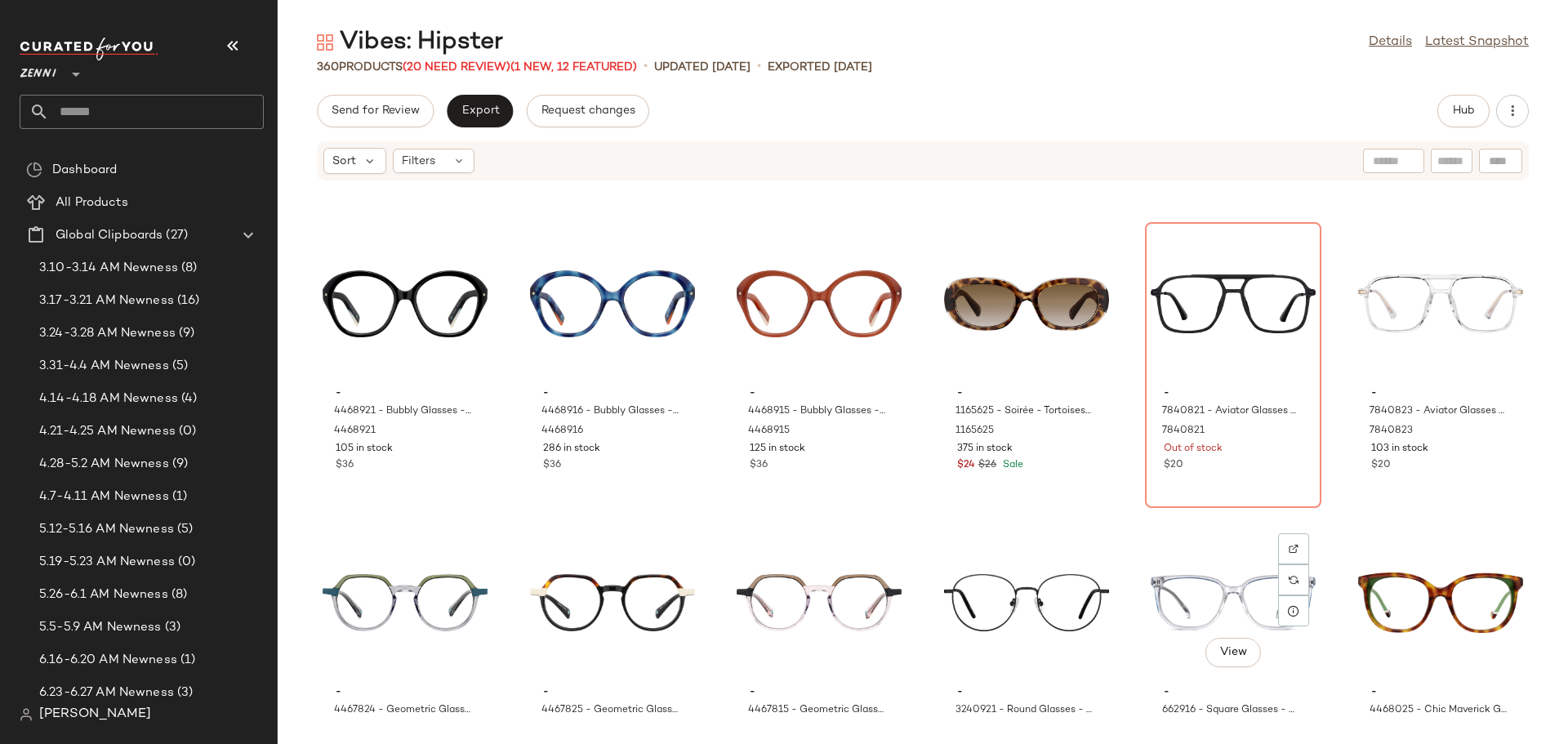
scroll to position [2953, 0]
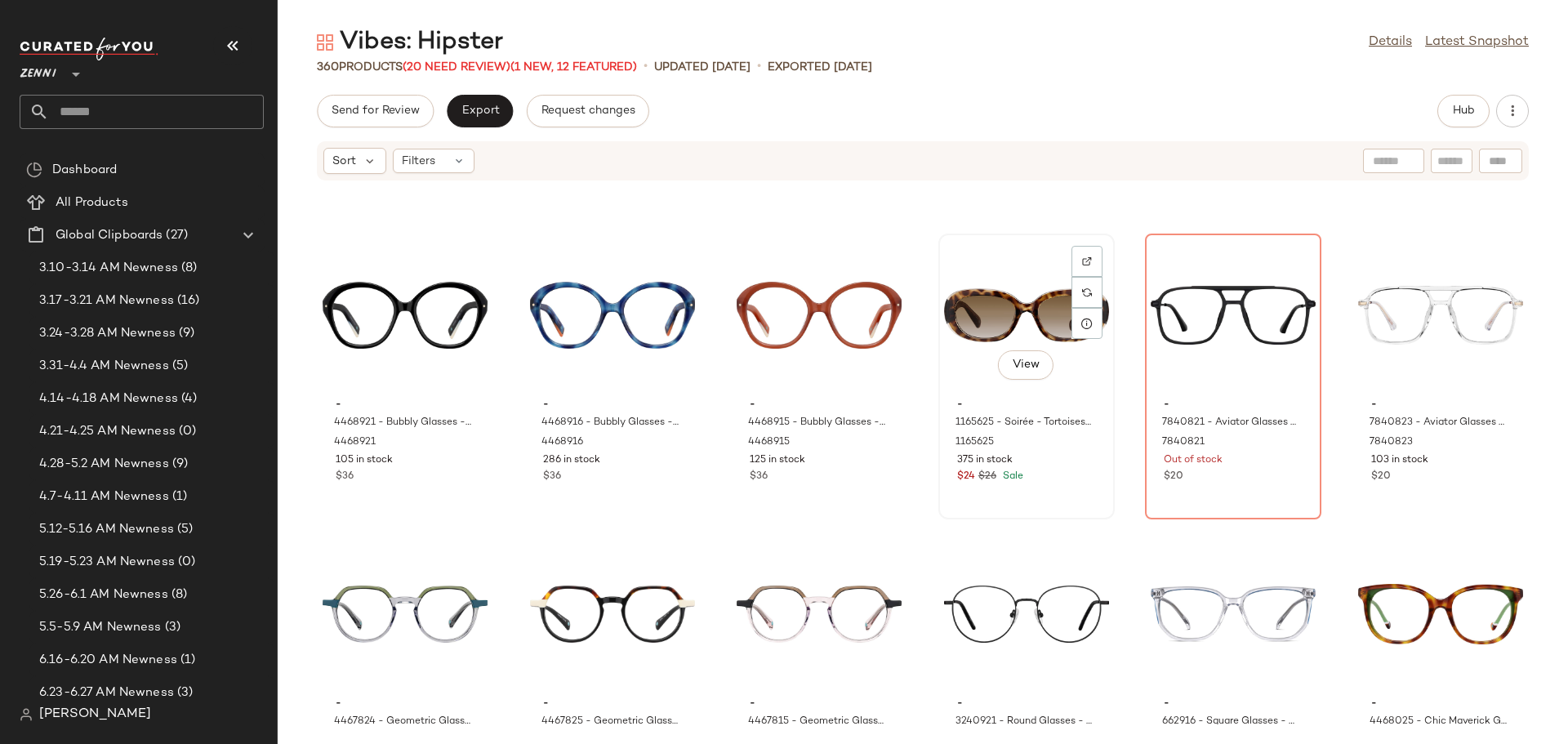
click at [1077, 482] on div "$24 $26 Sale" at bounding box center [1027, 477] width 139 height 15
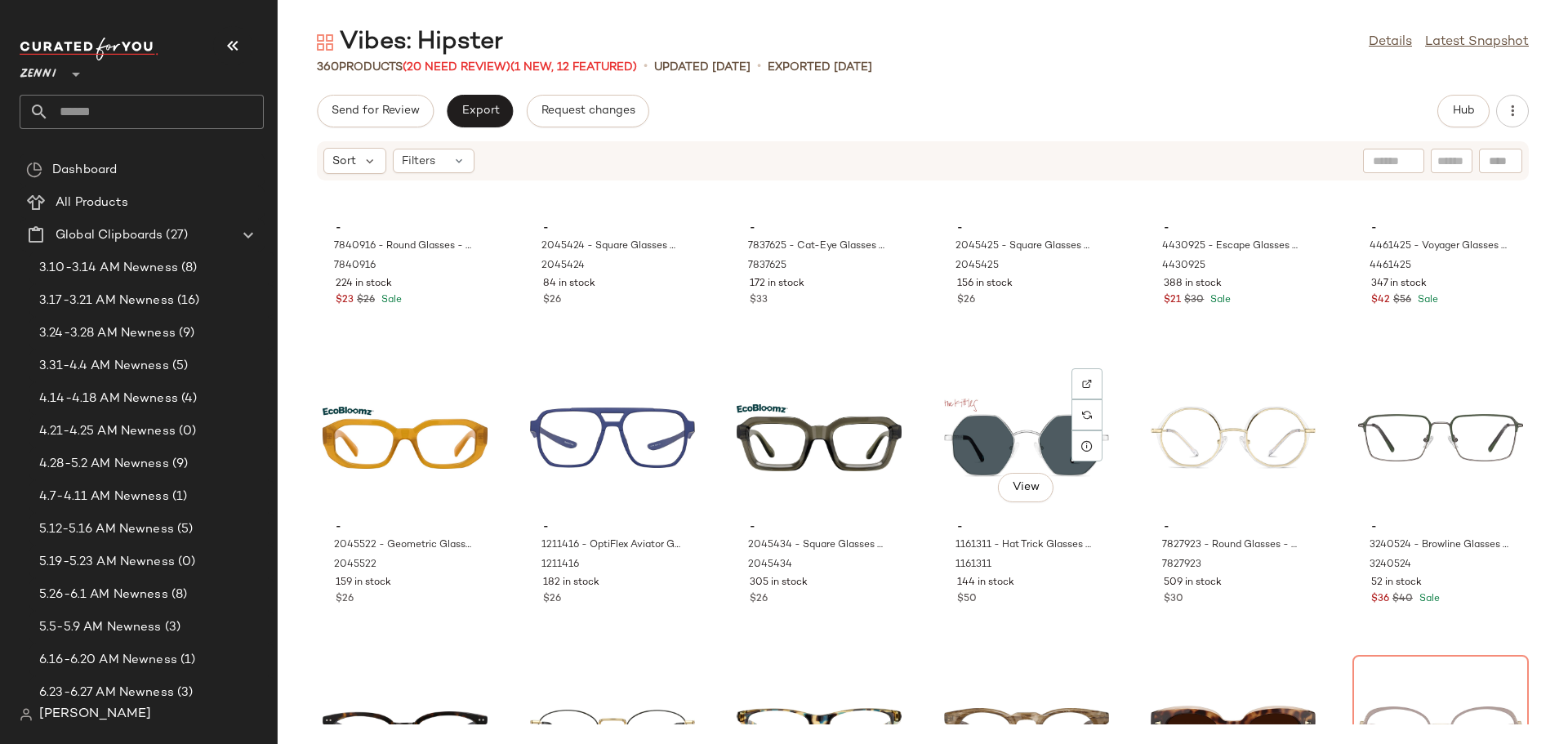
scroll to position [4342, 0]
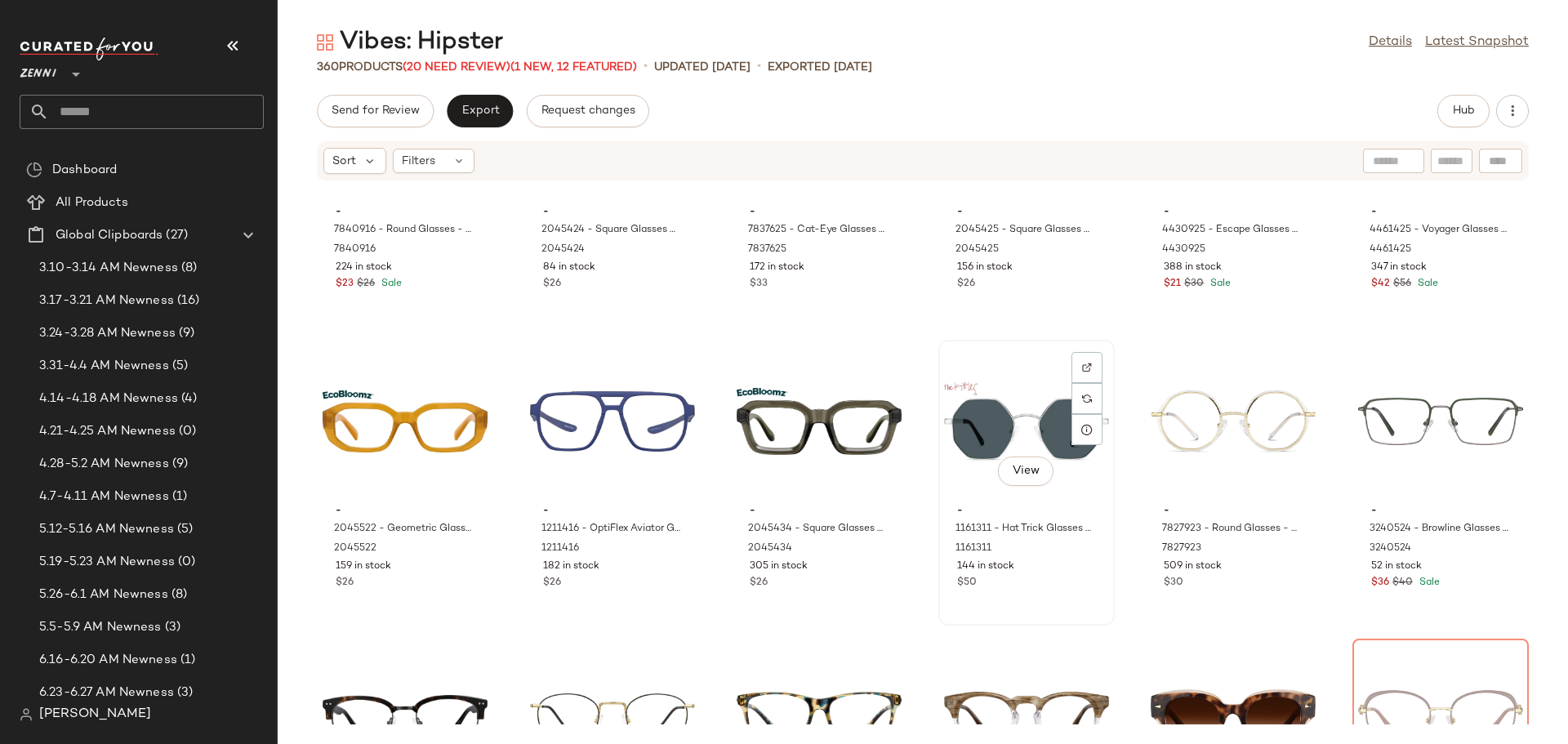
click at [1048, 583] on div "$50" at bounding box center [1027, 583] width 139 height 15
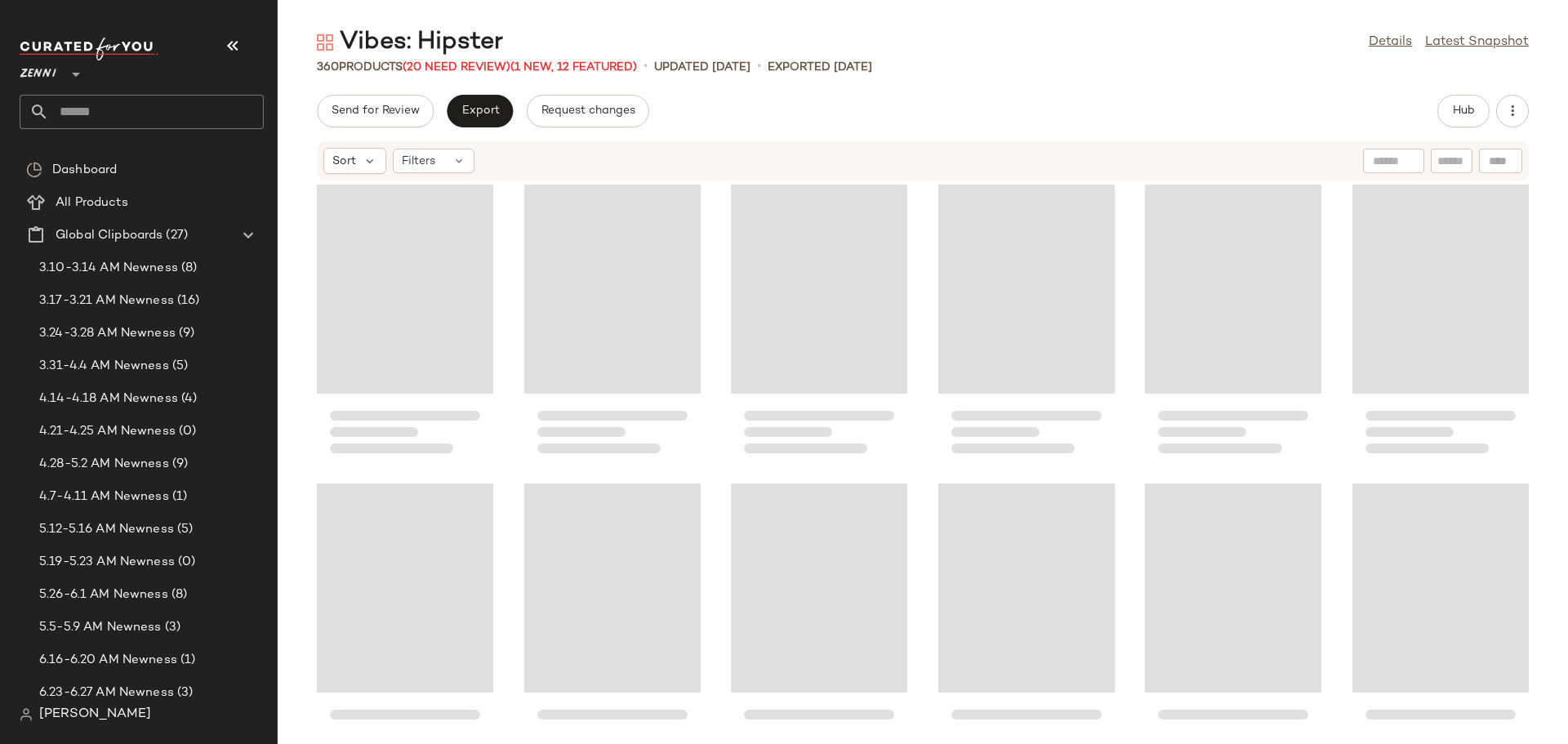
scroll to position [4505, 0]
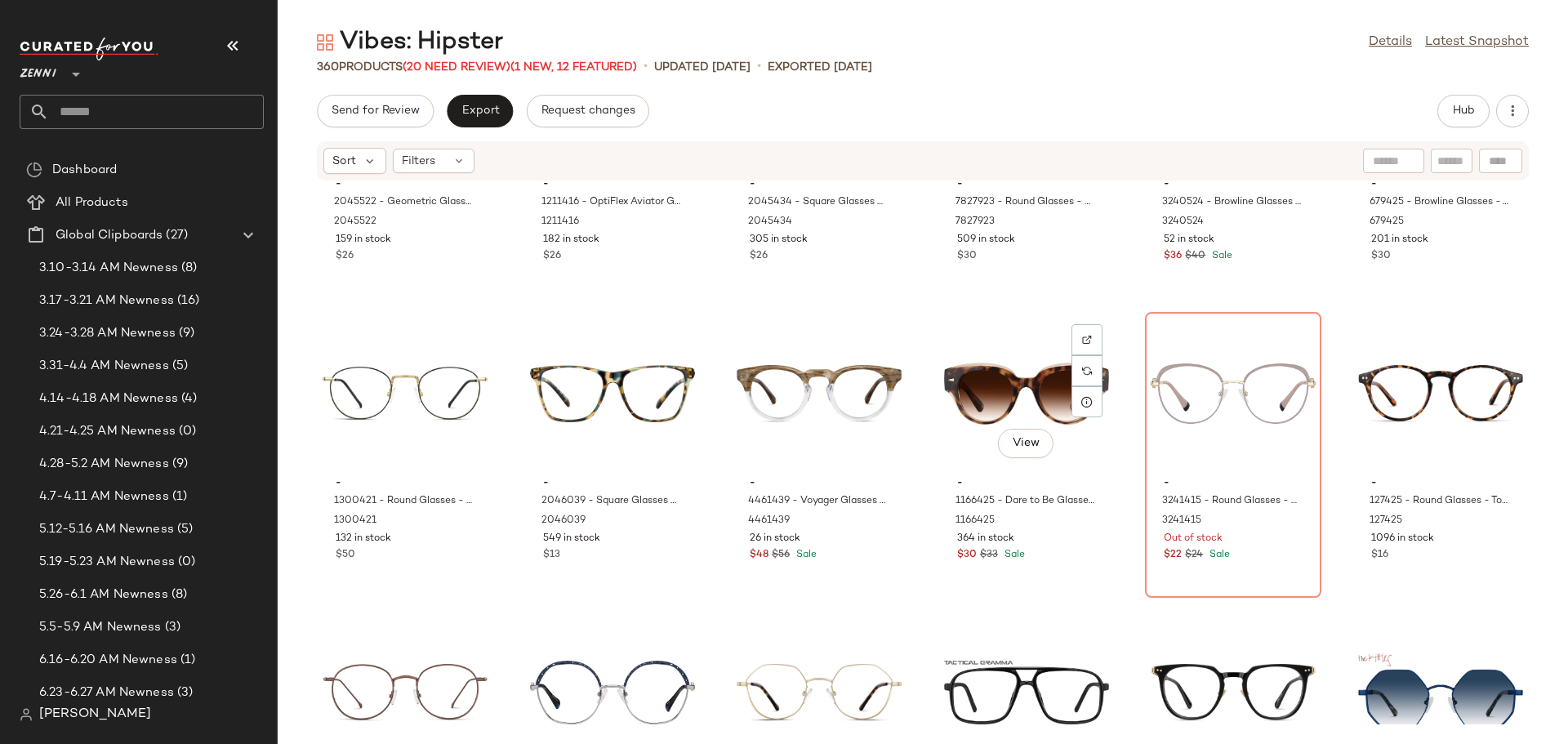
click at [1048, 583] on div "View - 1166425 - Dare to Be Glasses - Tortoiseshell - Plastic 1166425 364 in st…" at bounding box center [1026, 455] width 173 height 283
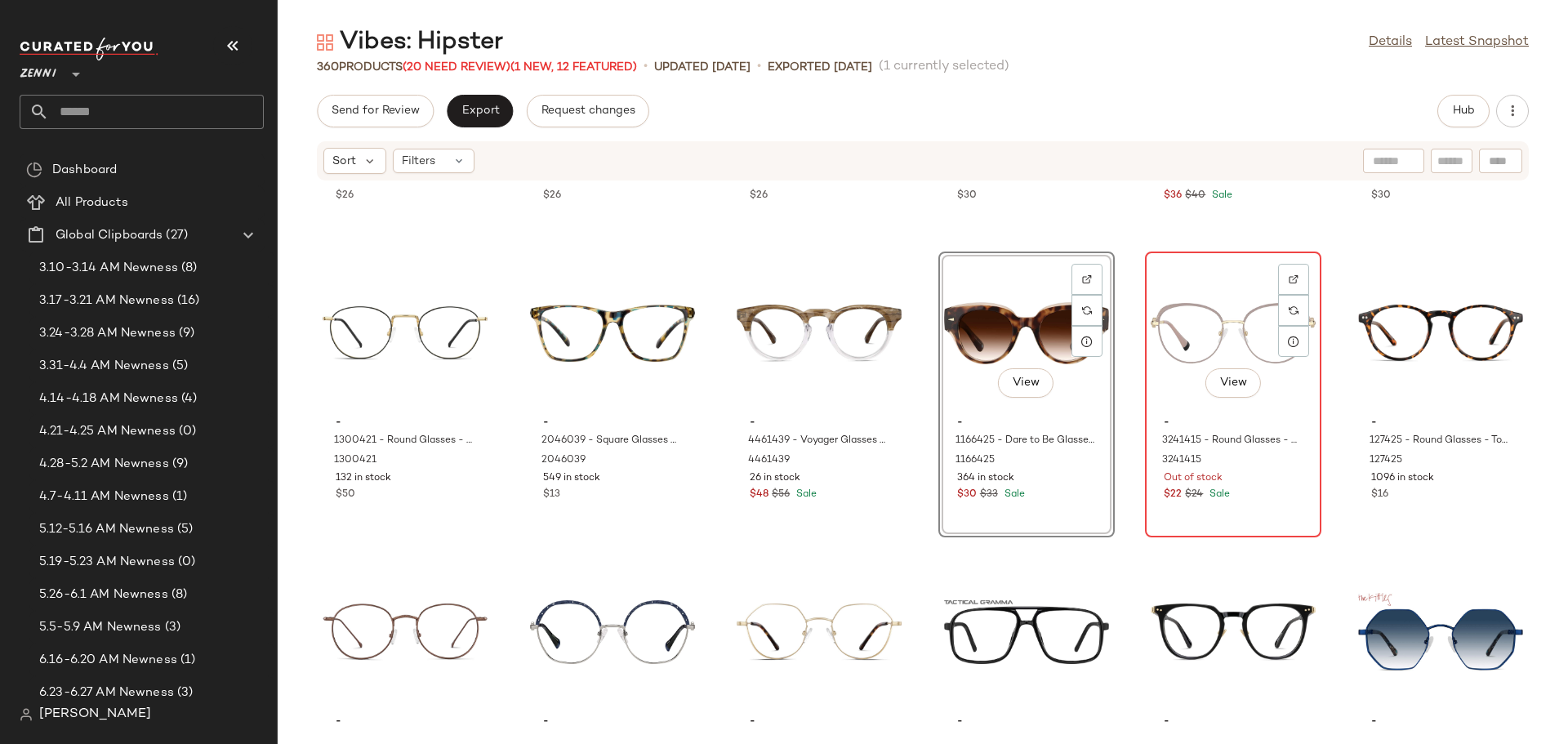
scroll to position [4914, 0]
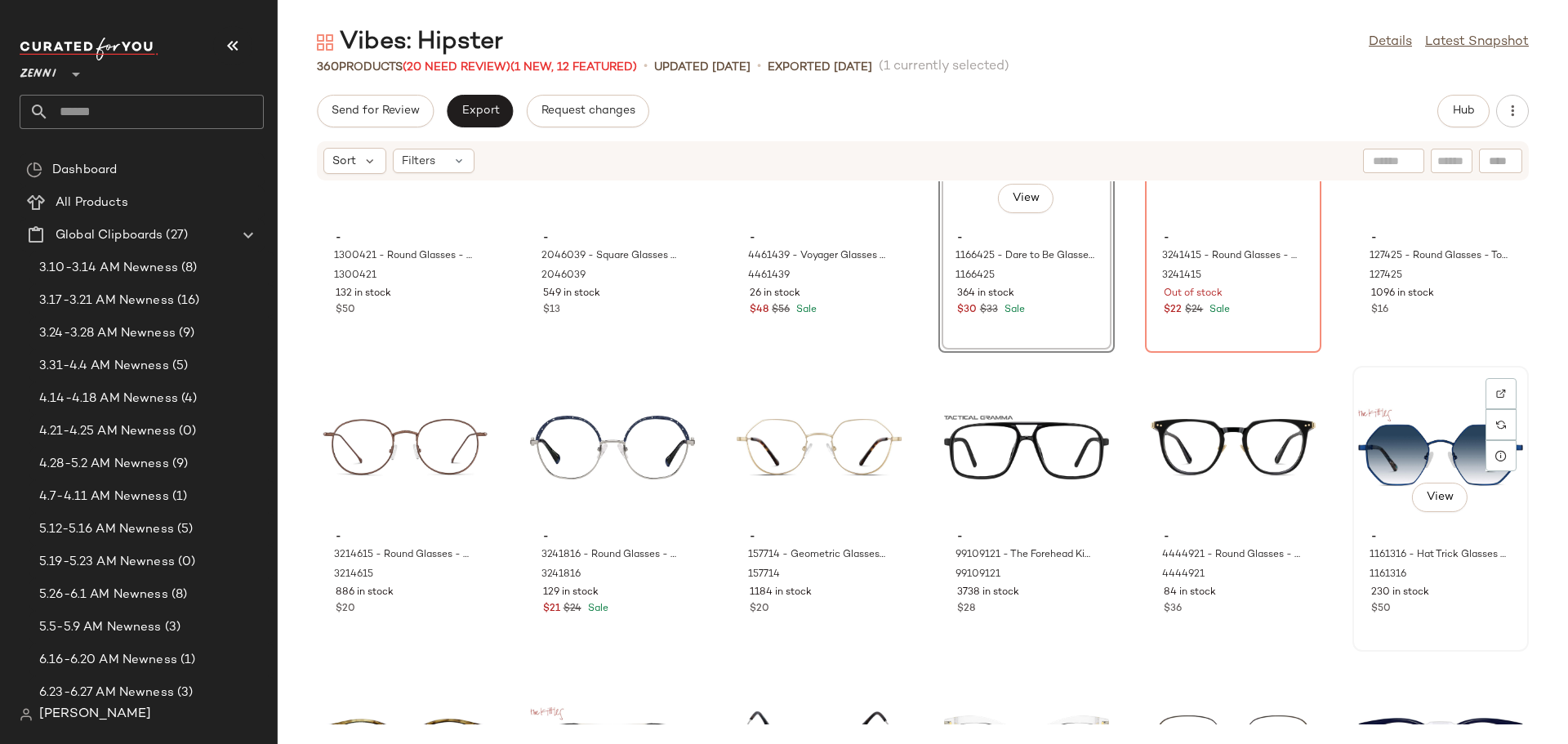
click at [1424, 627] on div "View - 1161316 - Hat Trick Glasses - Blue - Stainless Steel 1161316 230 in stoc…" at bounding box center [1441, 509] width 173 height 283
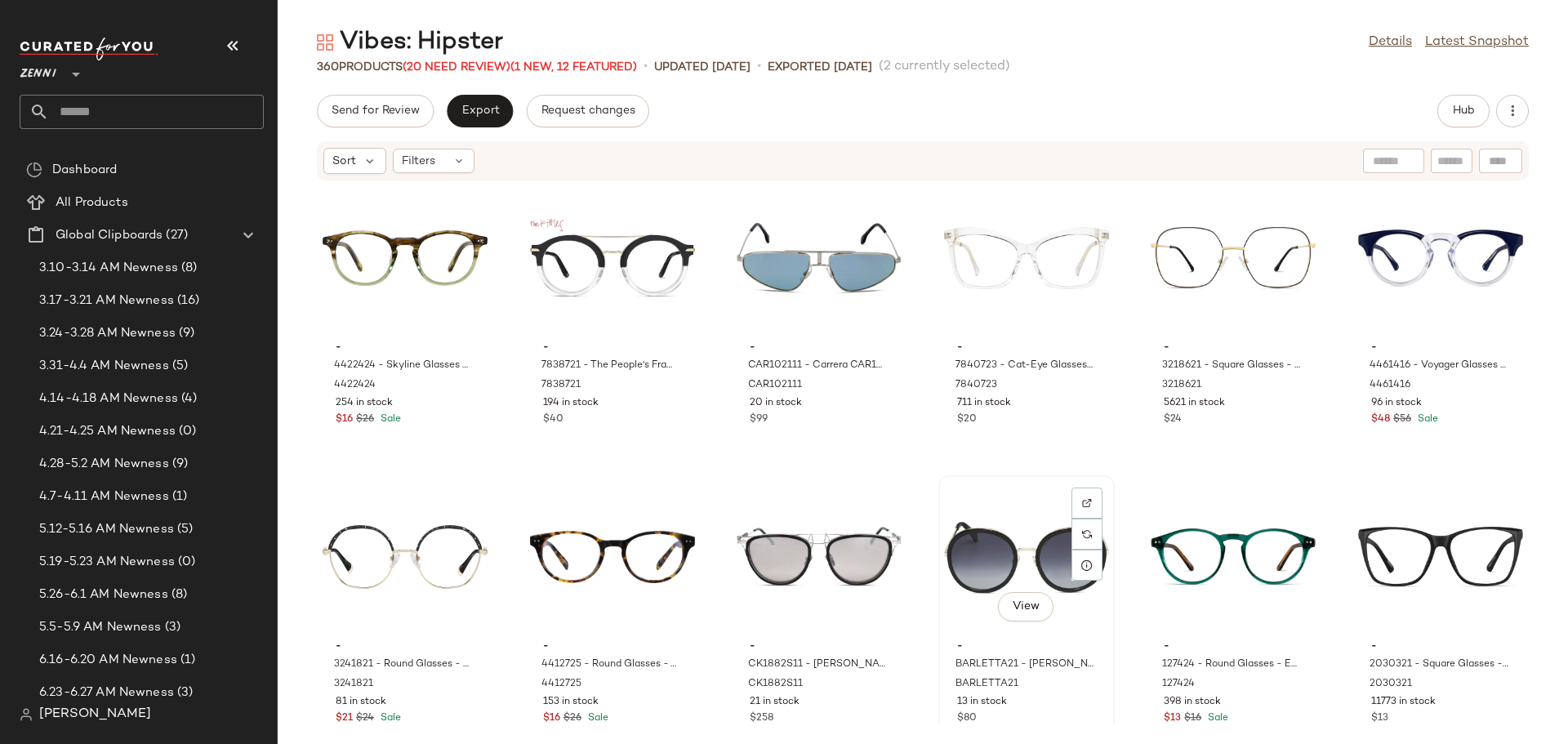
scroll to position [5404, 0]
click at [822, 427] on div "View - CAR102111 - Carrera CAR1021 - Palladium - Metal CAR102111 20 in stock $99" at bounding box center [819, 318] width 173 height 283
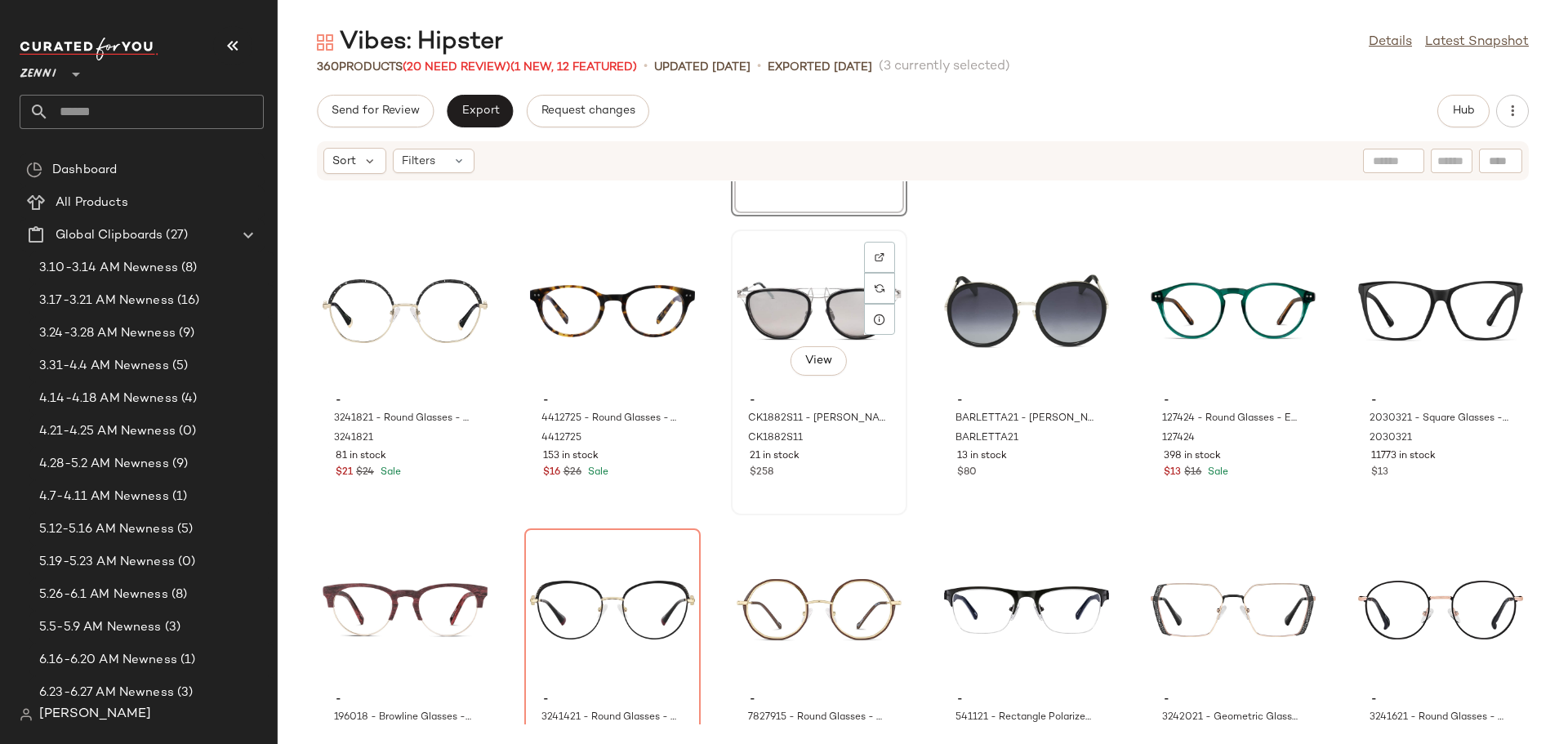
scroll to position [5648, 0]
click at [826, 470] on div "$258" at bounding box center [820, 472] width 139 height 15
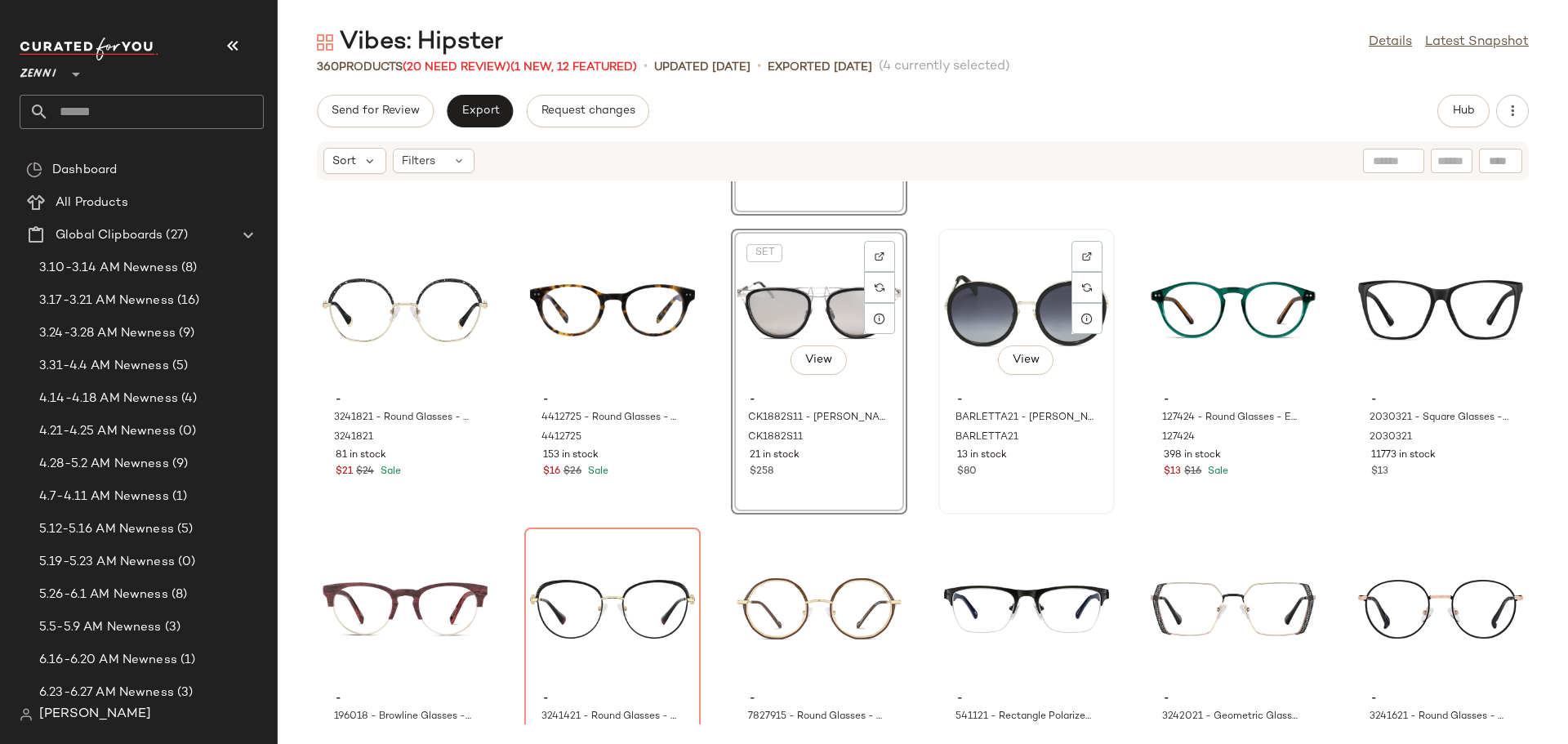
click at [1026, 478] on div "$80" at bounding box center [1027, 472] width 139 height 15
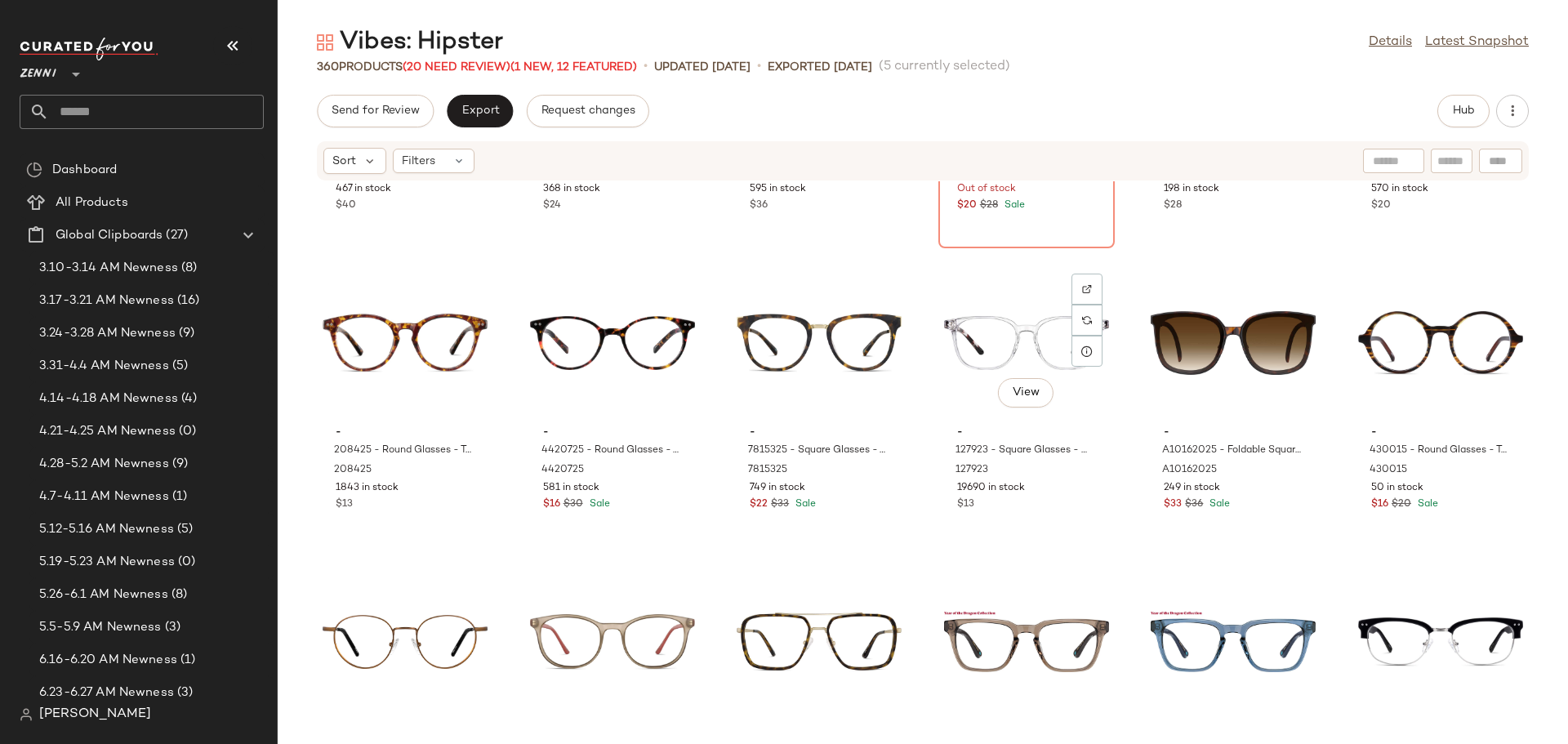
scroll to position [7119, 0]
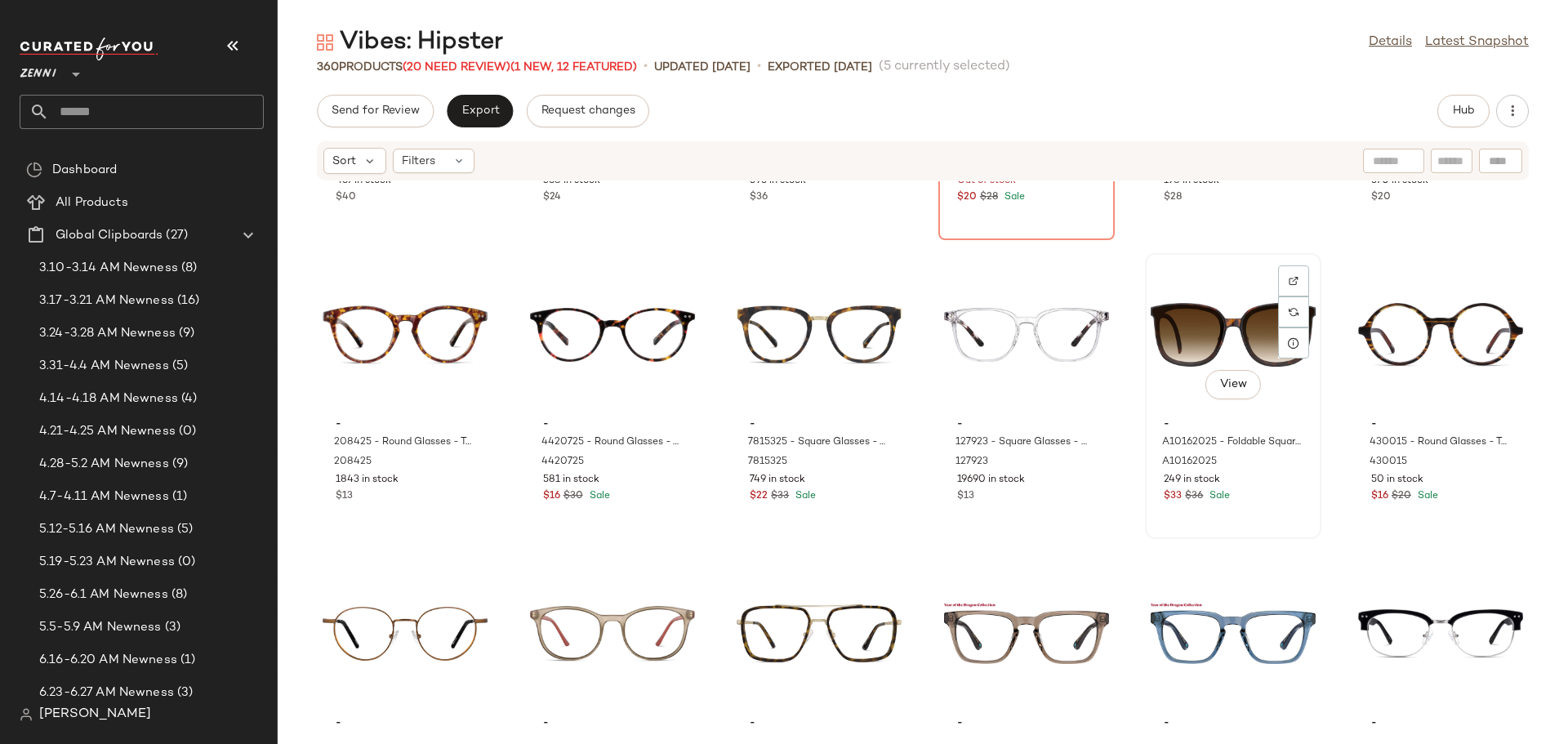
click at [1240, 506] on div "View - A10162025 - Foldable Square Sunglases - Tortoiseshell - Plastic A1016202…" at bounding box center [1232, 396] width 173 height 283
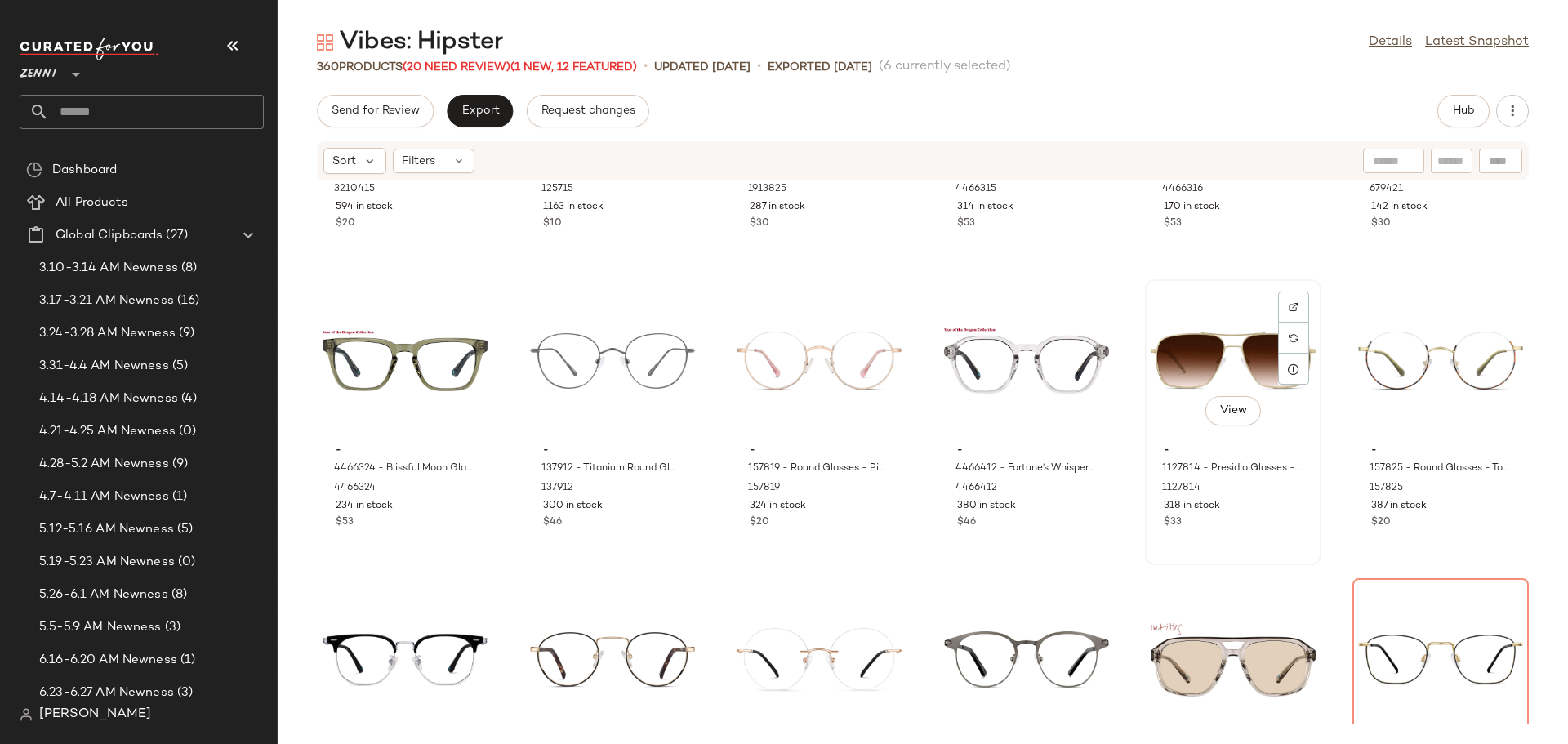
click at [1252, 524] on div "$33" at bounding box center [1233, 523] width 139 height 15
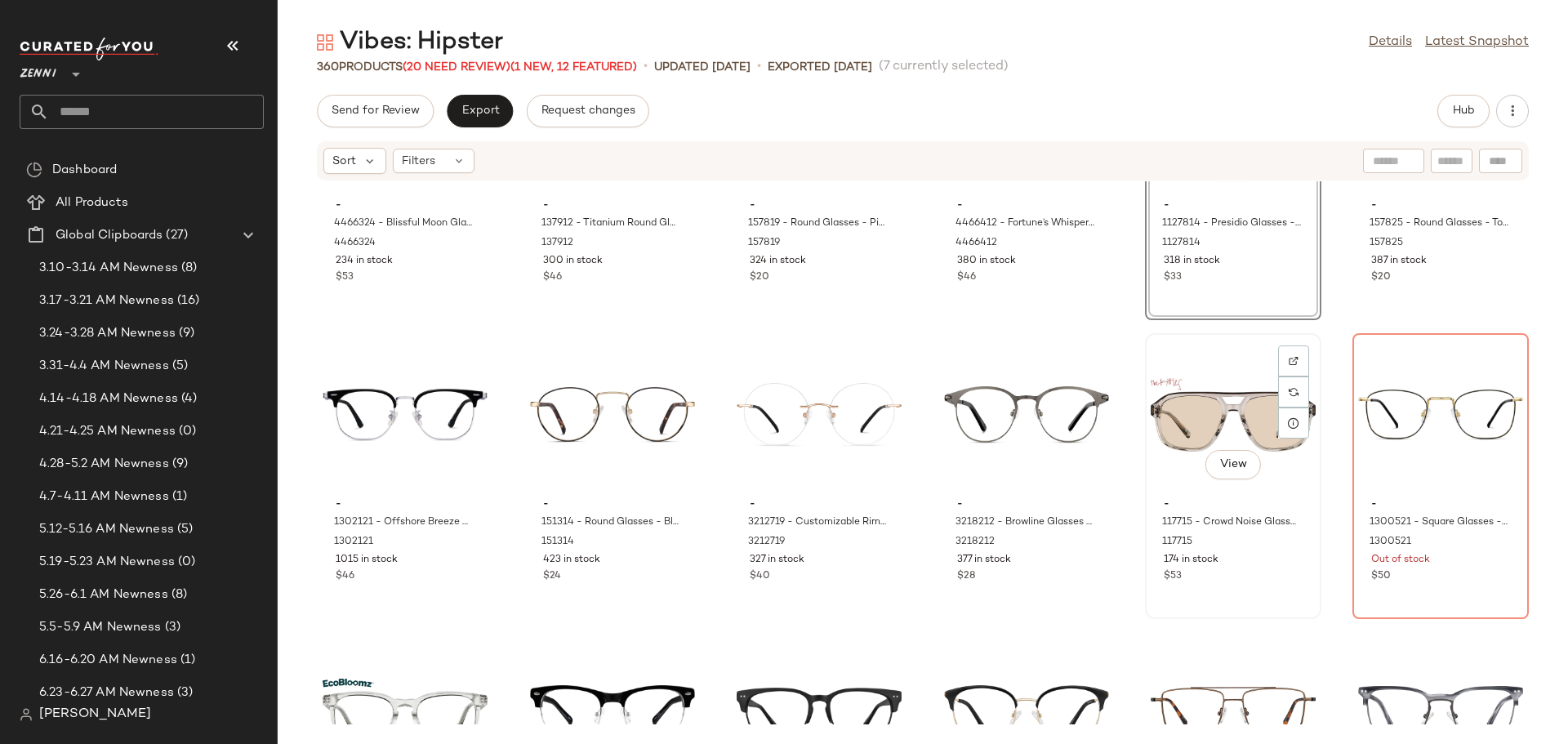
click at [1242, 562] on div "174 in stock" at bounding box center [1233, 560] width 139 height 15
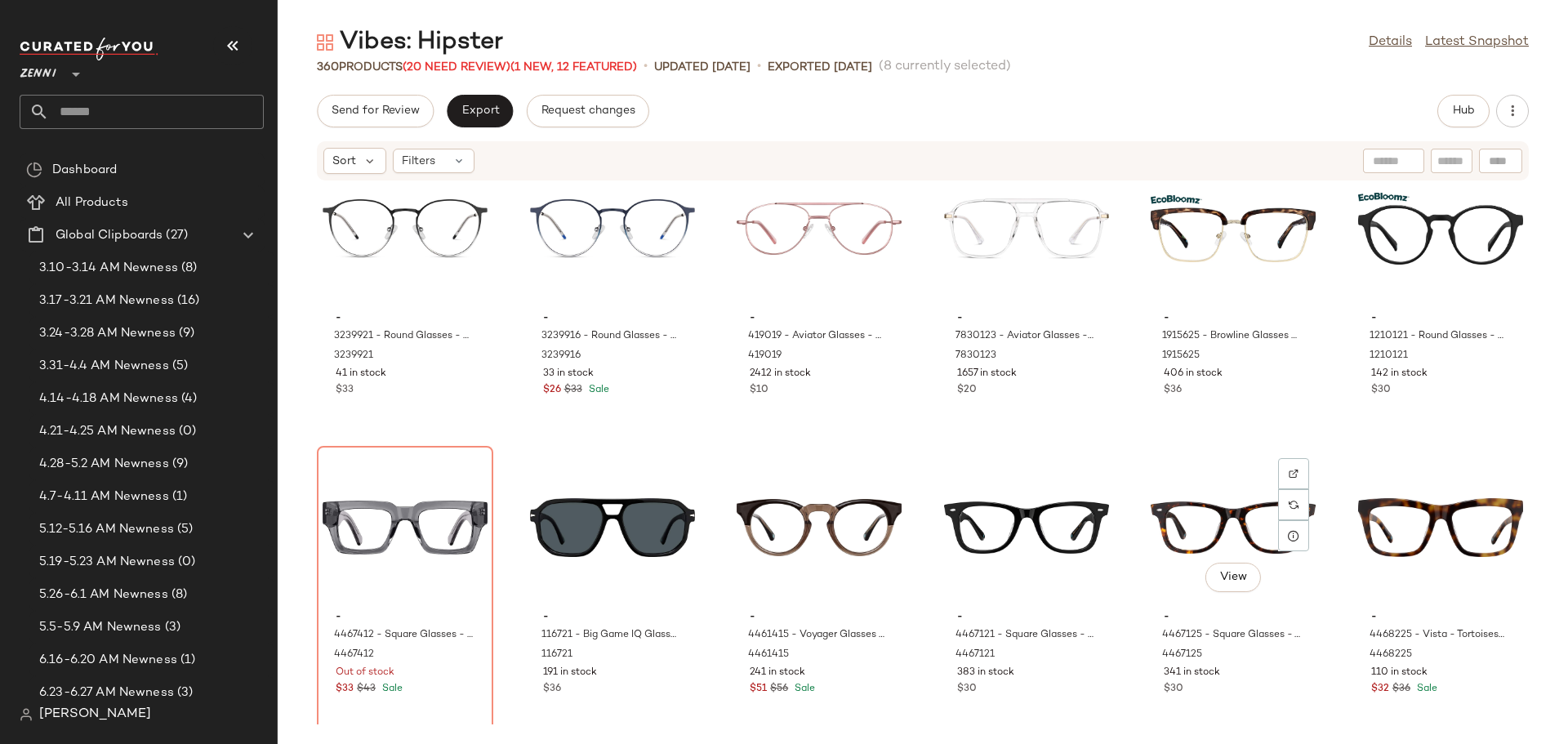
scroll to position [9324, 0]
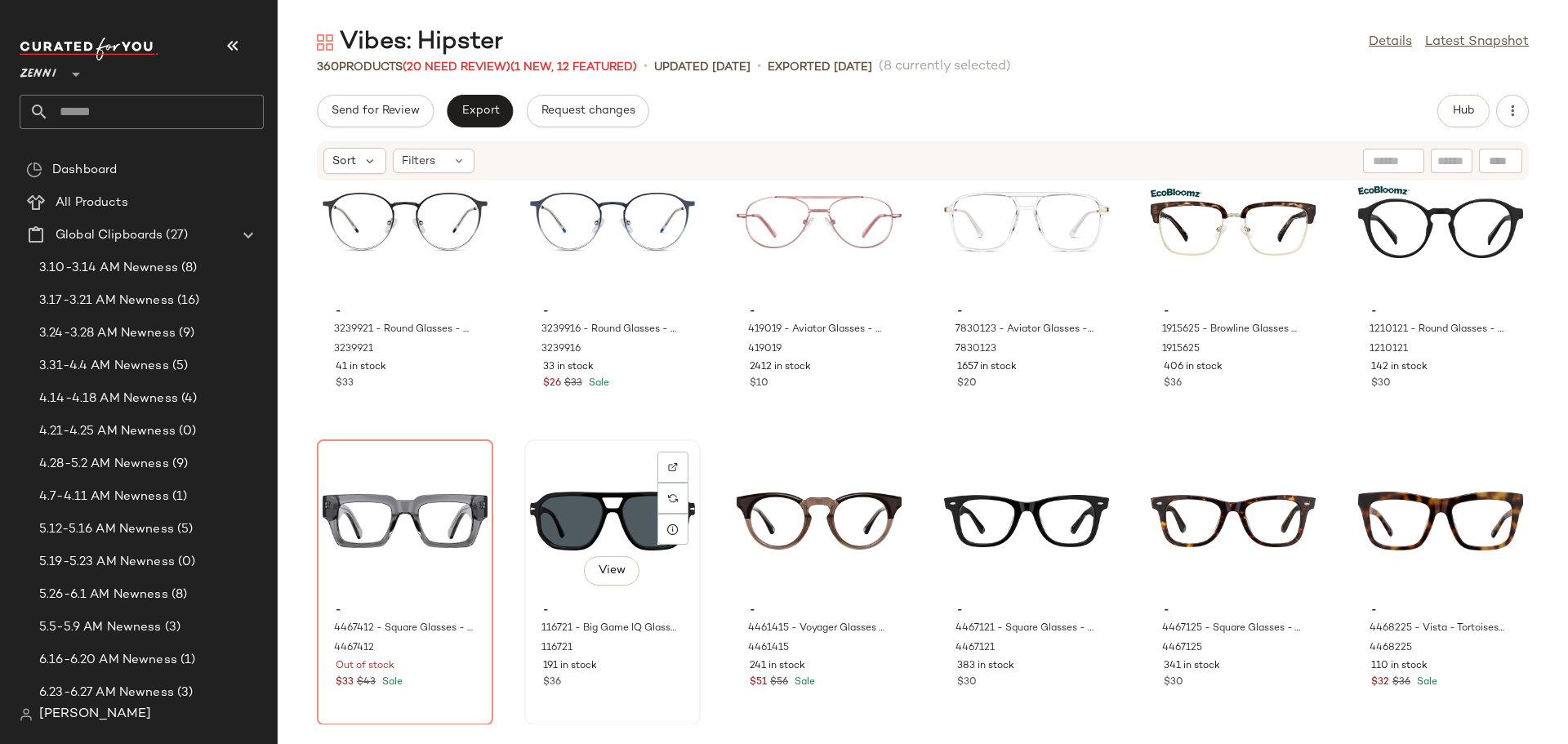
click at [642, 679] on div "$36" at bounding box center [612, 683] width 139 height 15
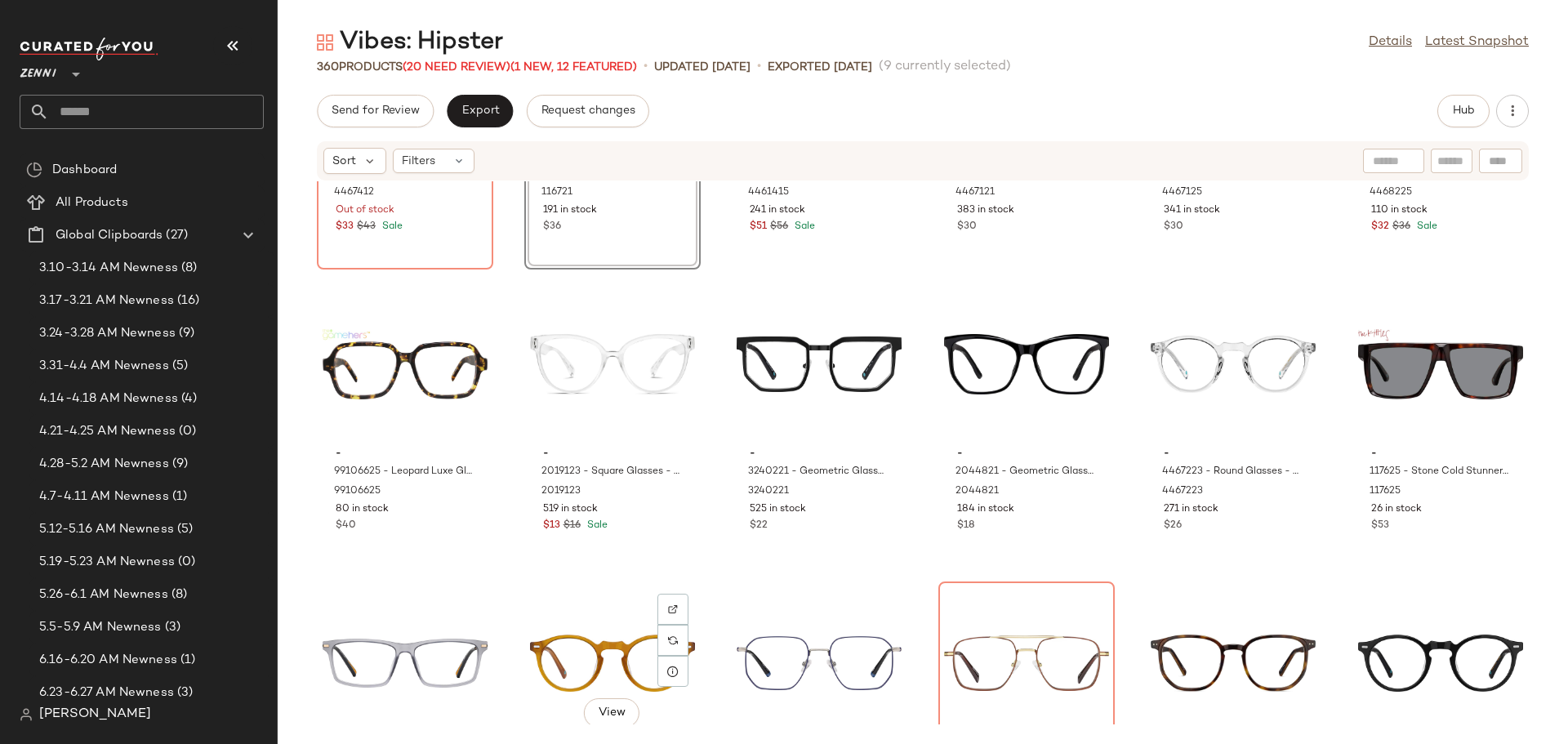
scroll to position [9813, 0]
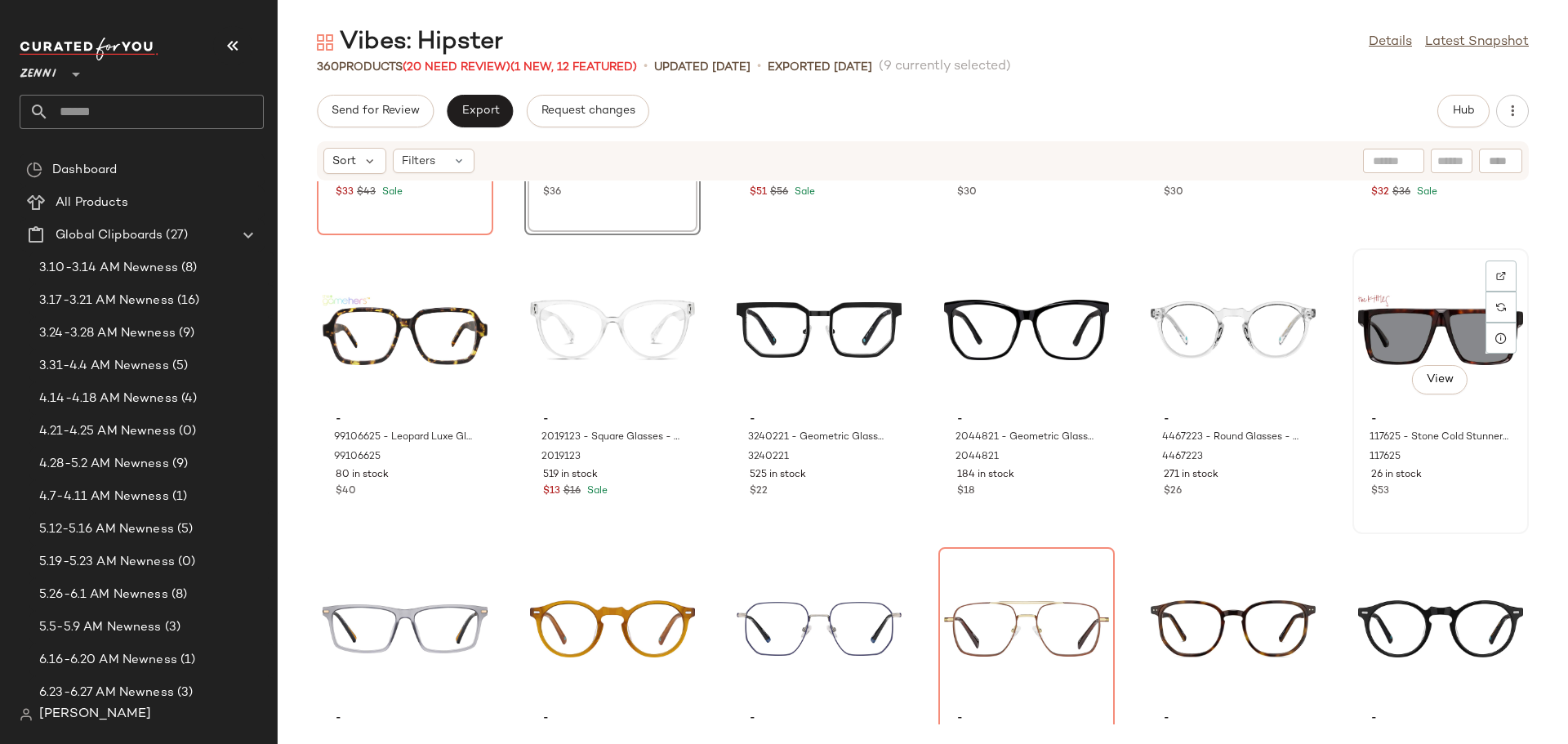
click at [1465, 510] on div "View - 117625 - Stone Cold Stunner Glasses - Tortoiseshell - Acetate 117625 26 …" at bounding box center [1441, 392] width 173 height 283
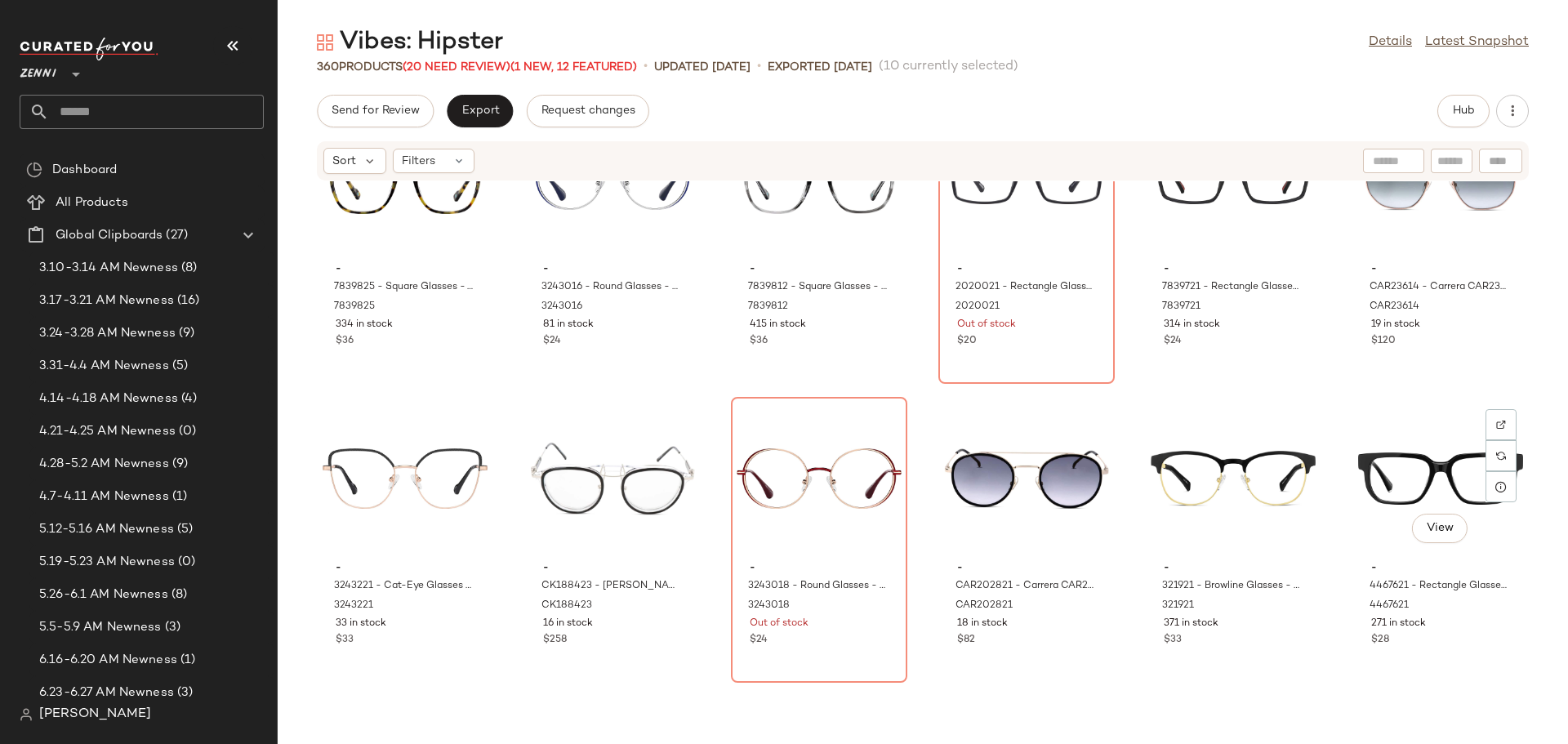
scroll to position [10875, 0]
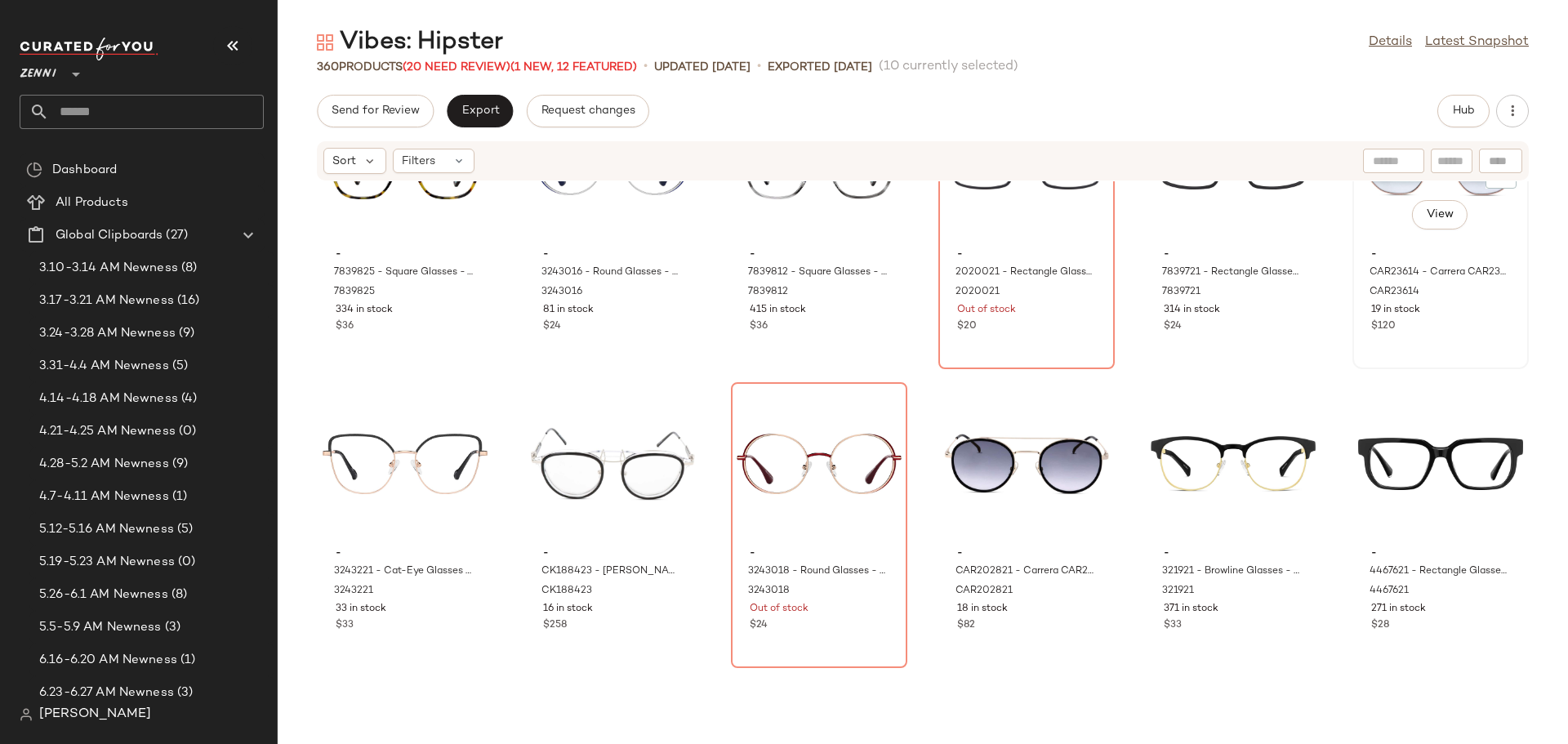
click at [1427, 352] on div "View - CAR23614 - Carrera CAR236 - Gold - Stainless Steel CAR23614 19 in stock …" at bounding box center [1441, 227] width 173 height 283
click at [1073, 625] on div "$82" at bounding box center [1027, 625] width 139 height 15
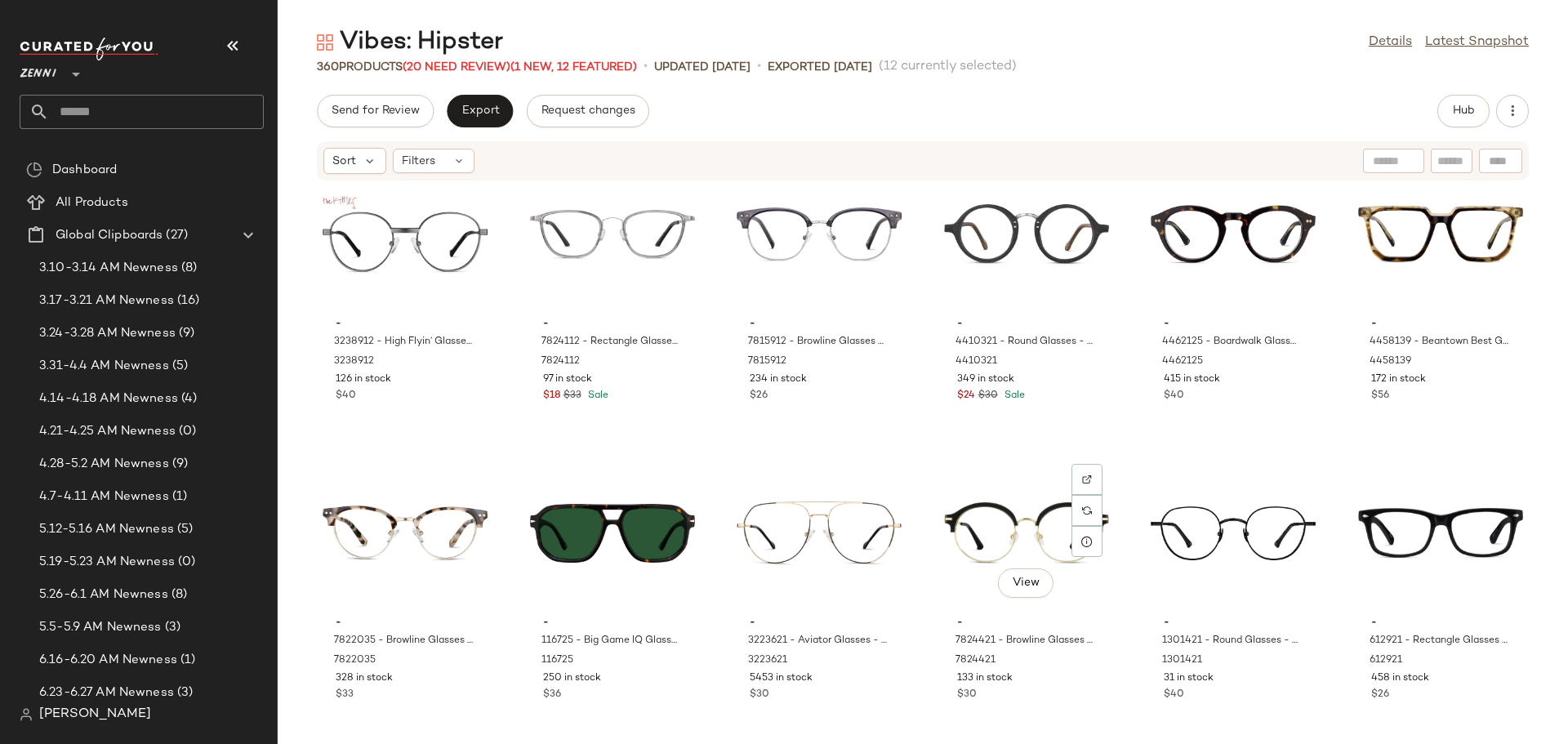
scroll to position [13326, 0]
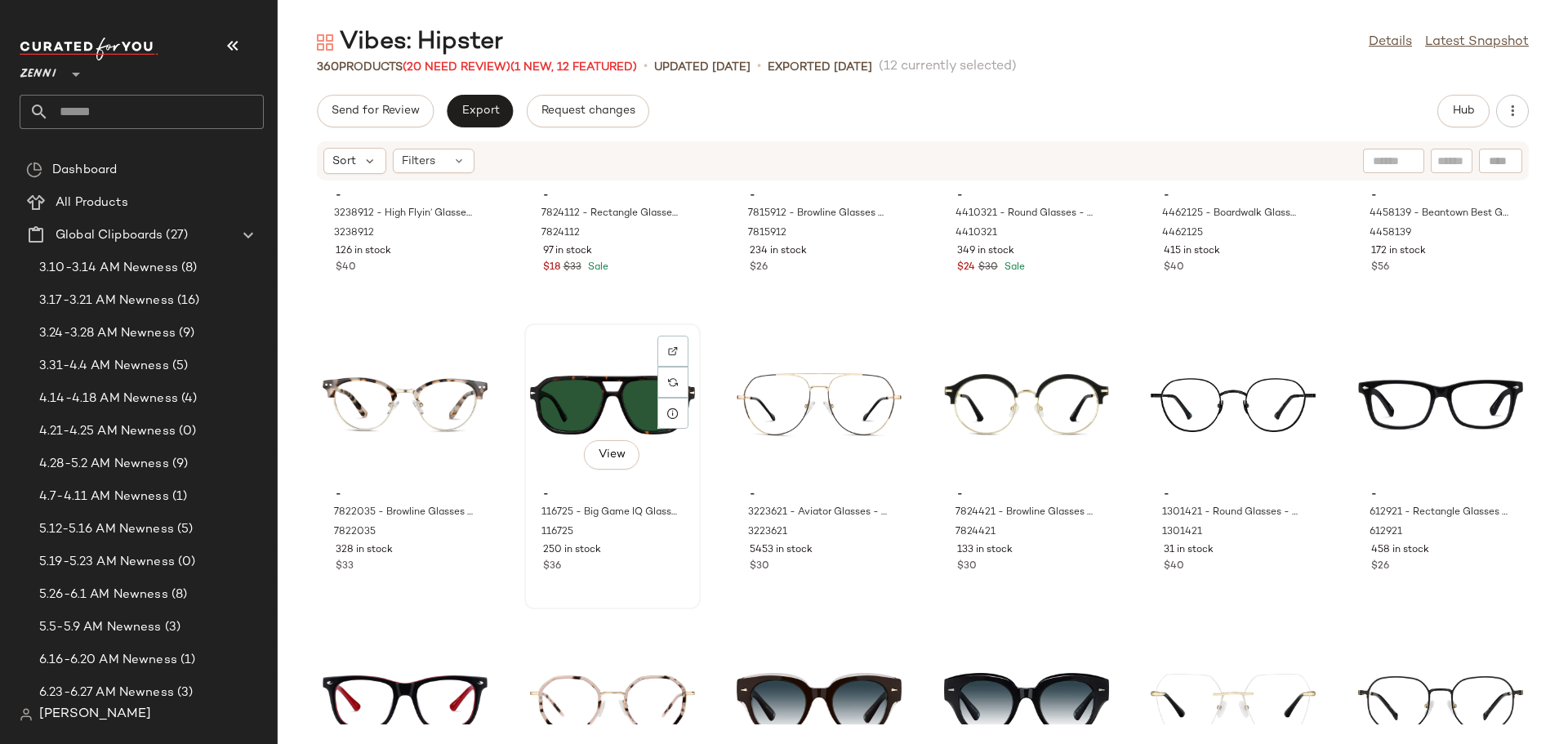
click at [641, 562] on div "$36" at bounding box center [612, 567] width 139 height 15
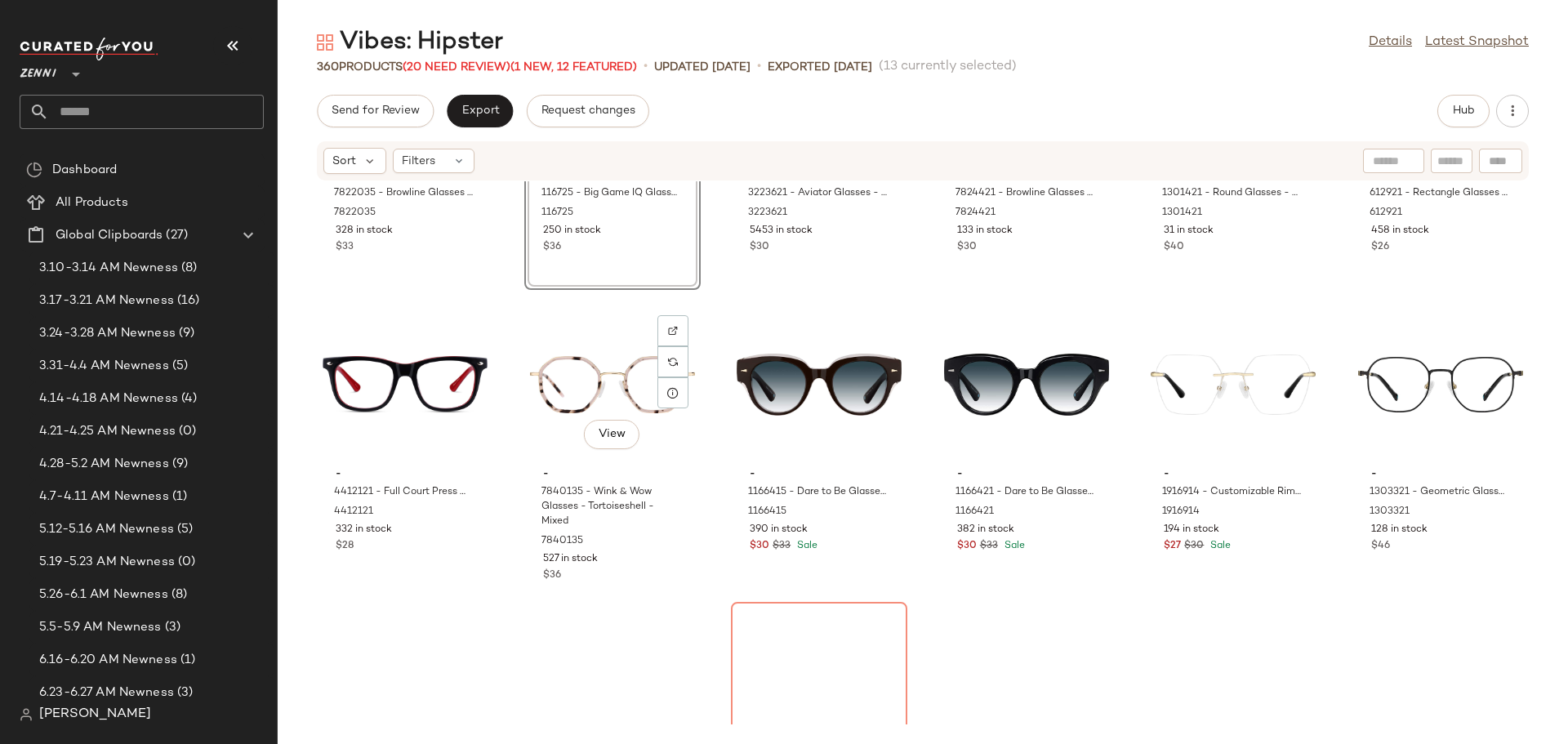
scroll to position [13735, 0]
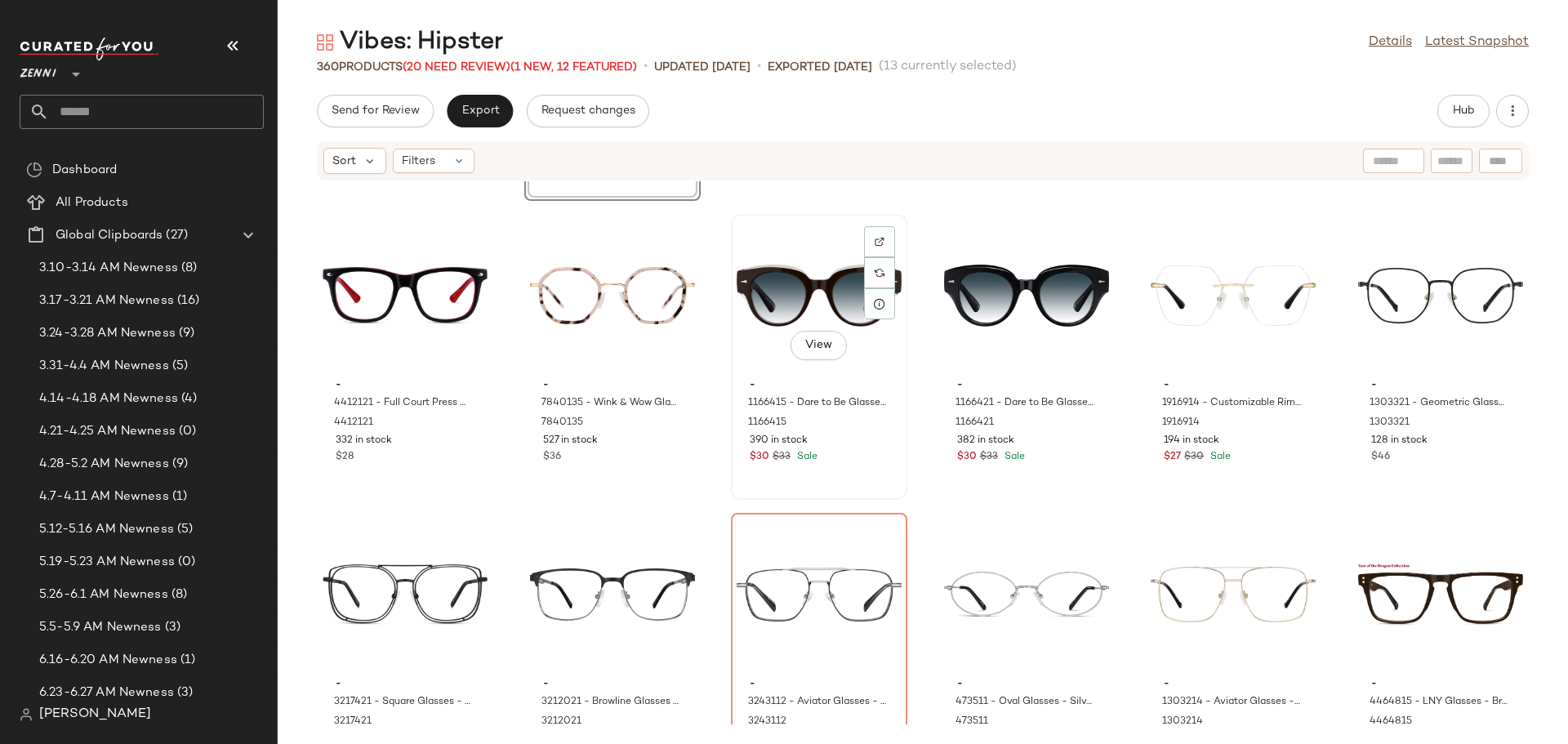
click at [851, 459] on div "$30 $33 Sale" at bounding box center [820, 457] width 139 height 15
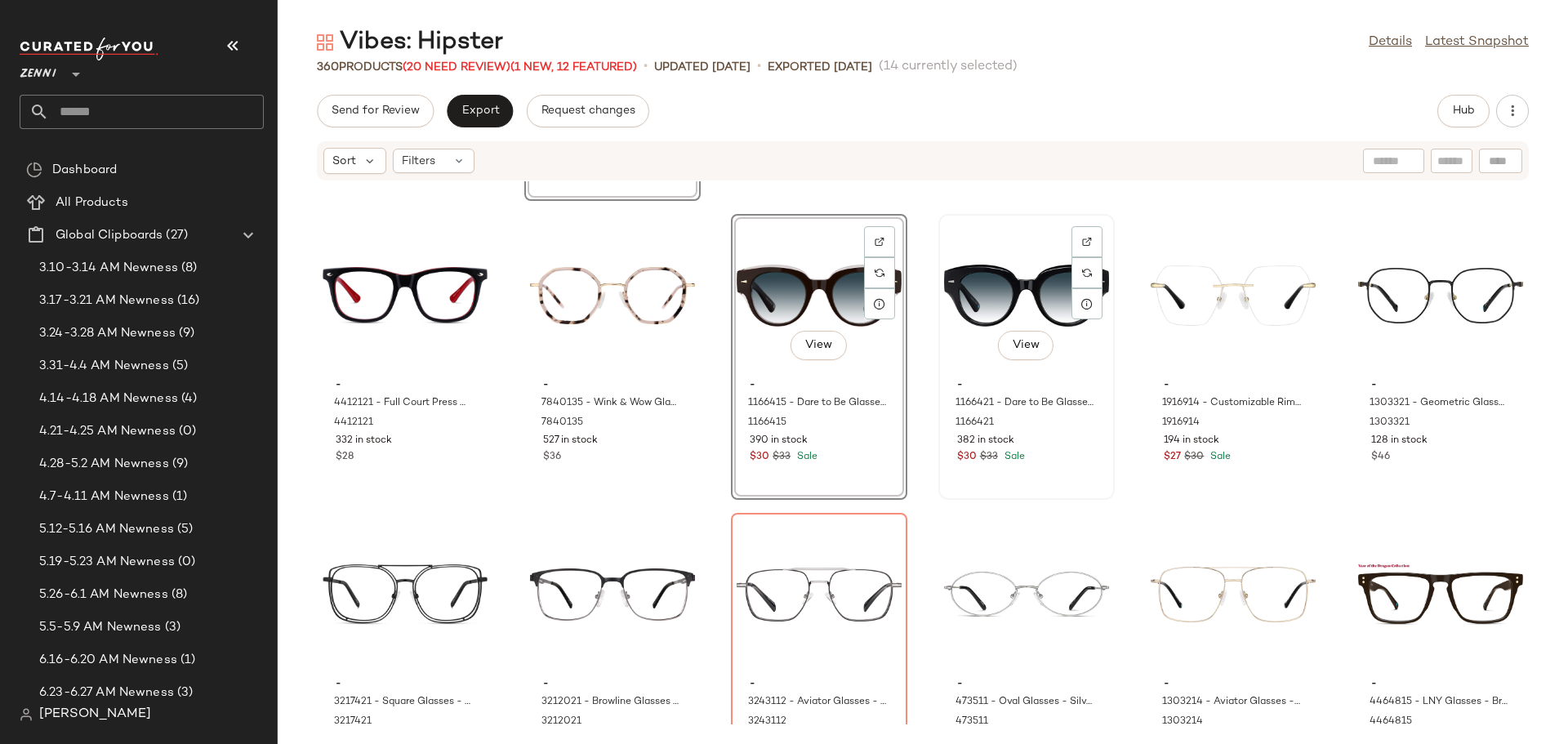
click at [1025, 462] on div "$30 $33 Sale" at bounding box center [1027, 457] width 139 height 15
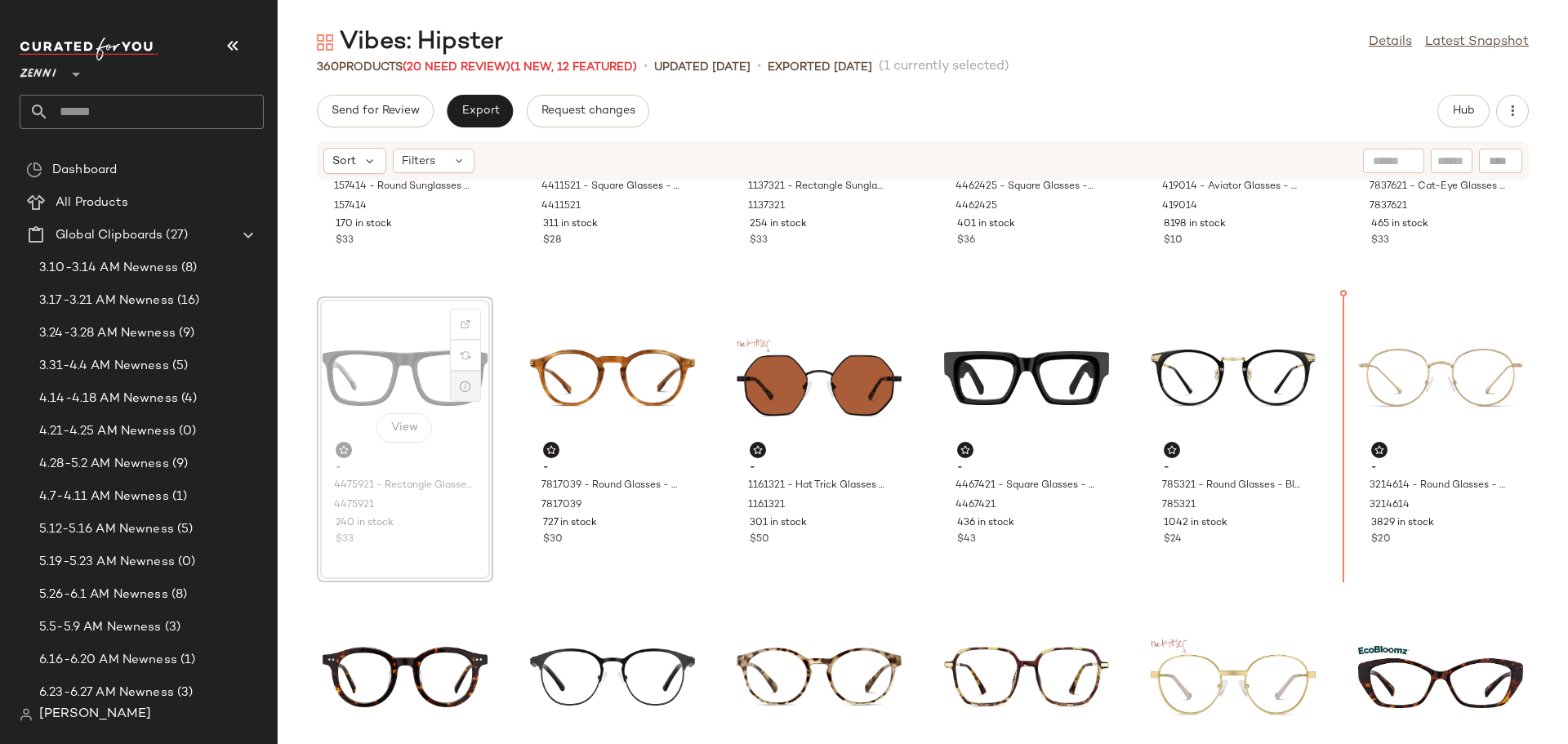
scroll to position [193, 0]
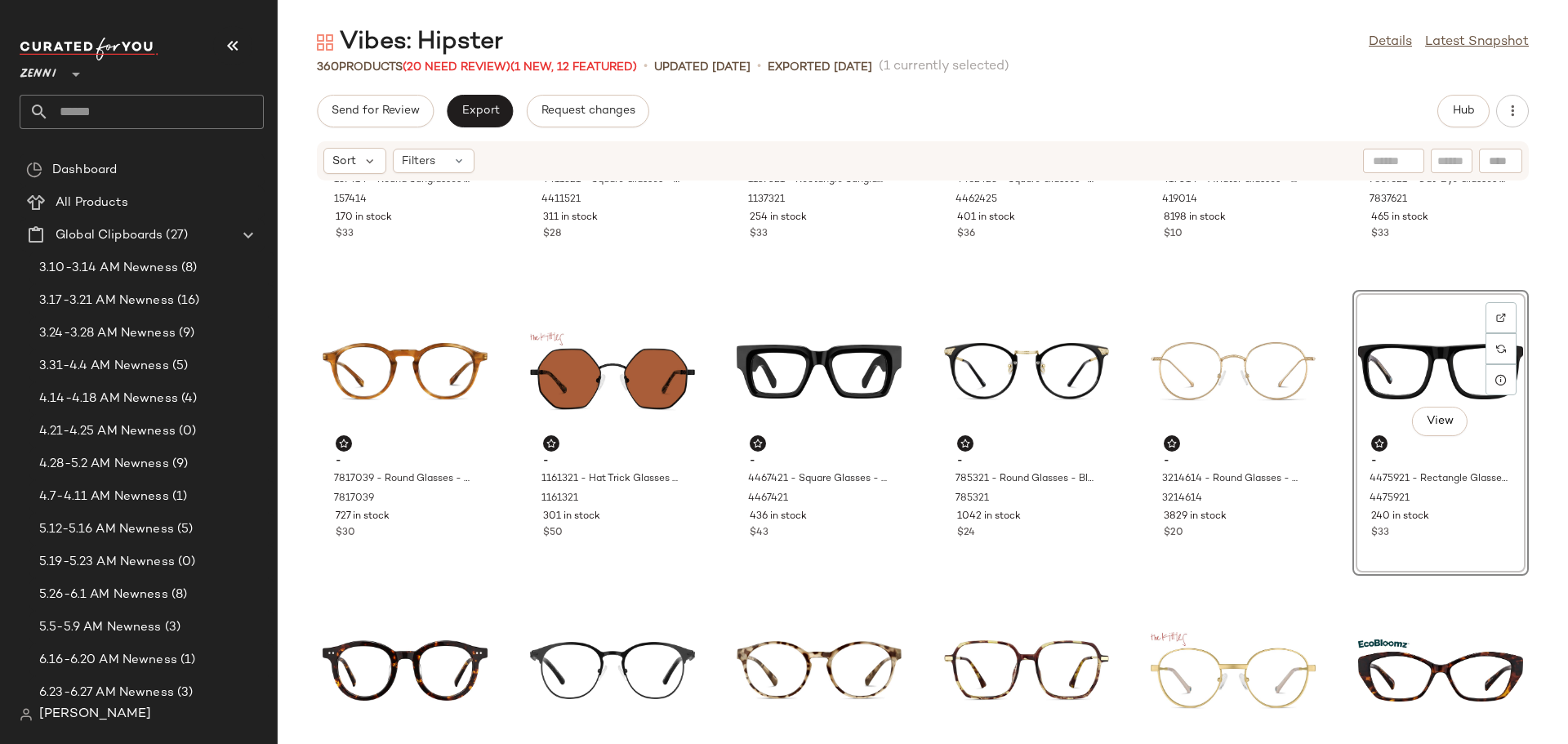
click at [916, 547] on div "- 157414 - Round Sunglasses - Gold - Metal 157414 170 in stock $33 - 4411521 - …" at bounding box center [922, 452] width 1290 height 543
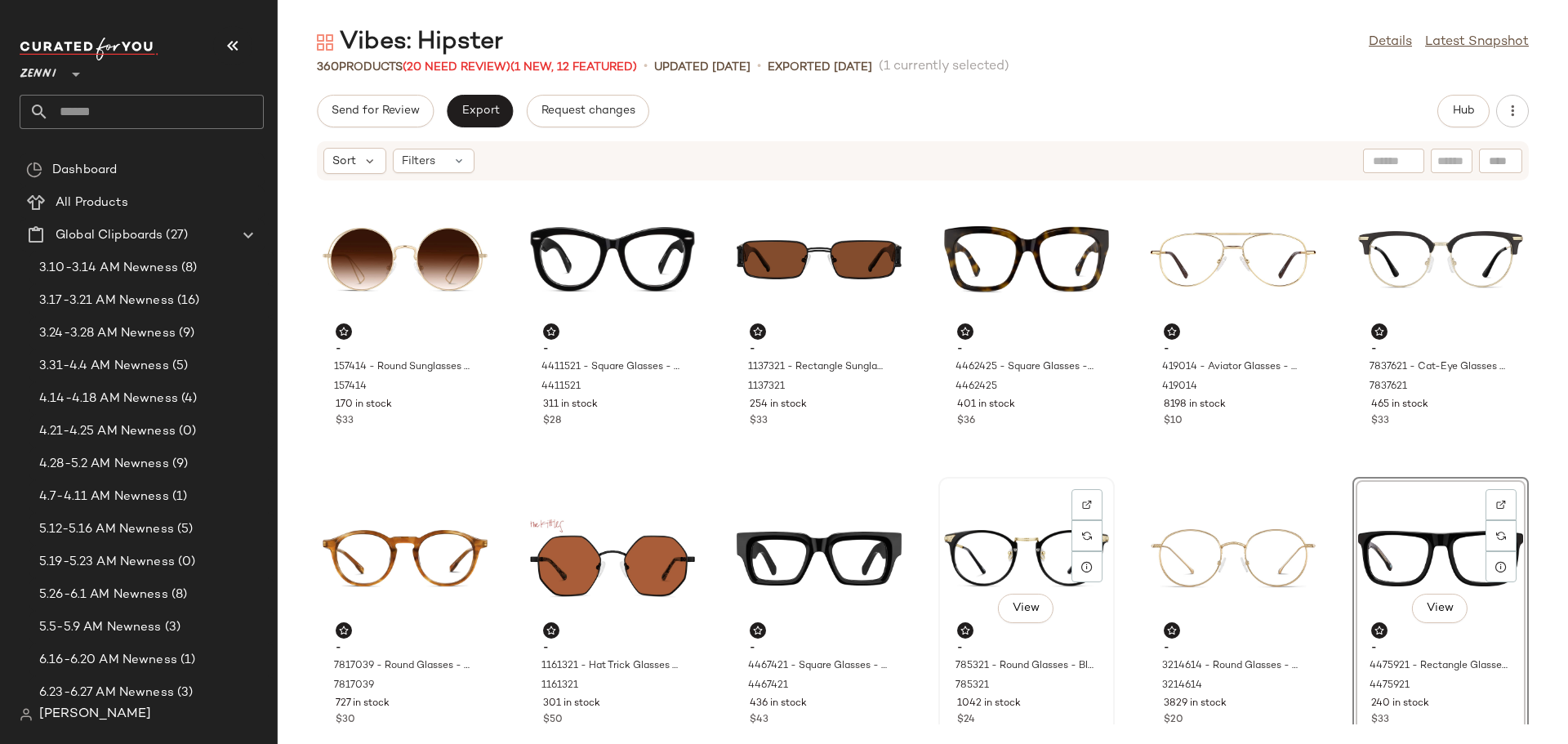
scroll to position [6, 0]
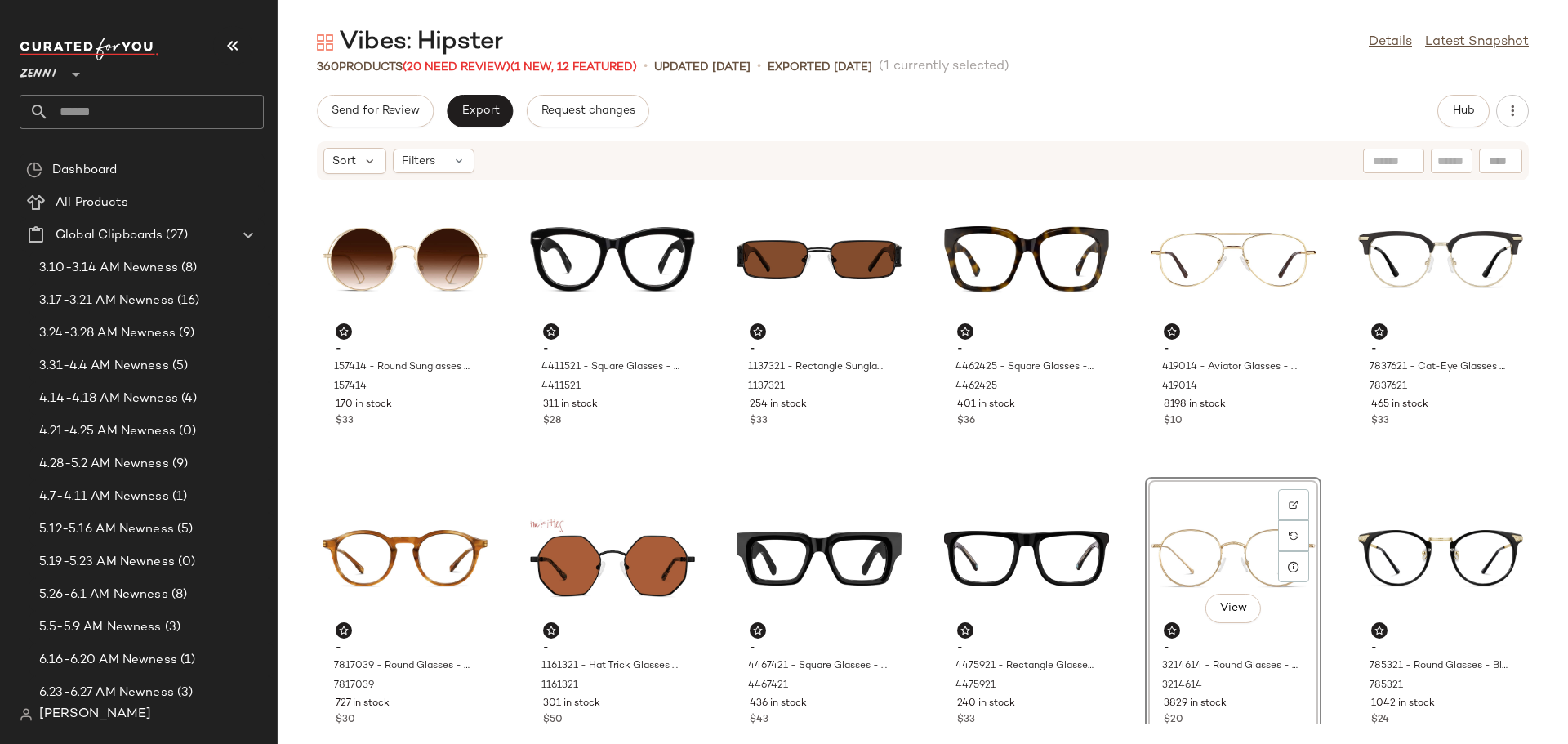
click at [1124, 546] on div "- 157414 - Round Sunglasses - Gold - Metal 157414 170 in stock $33 - 4411521 - …" at bounding box center [922, 452] width 1290 height 543
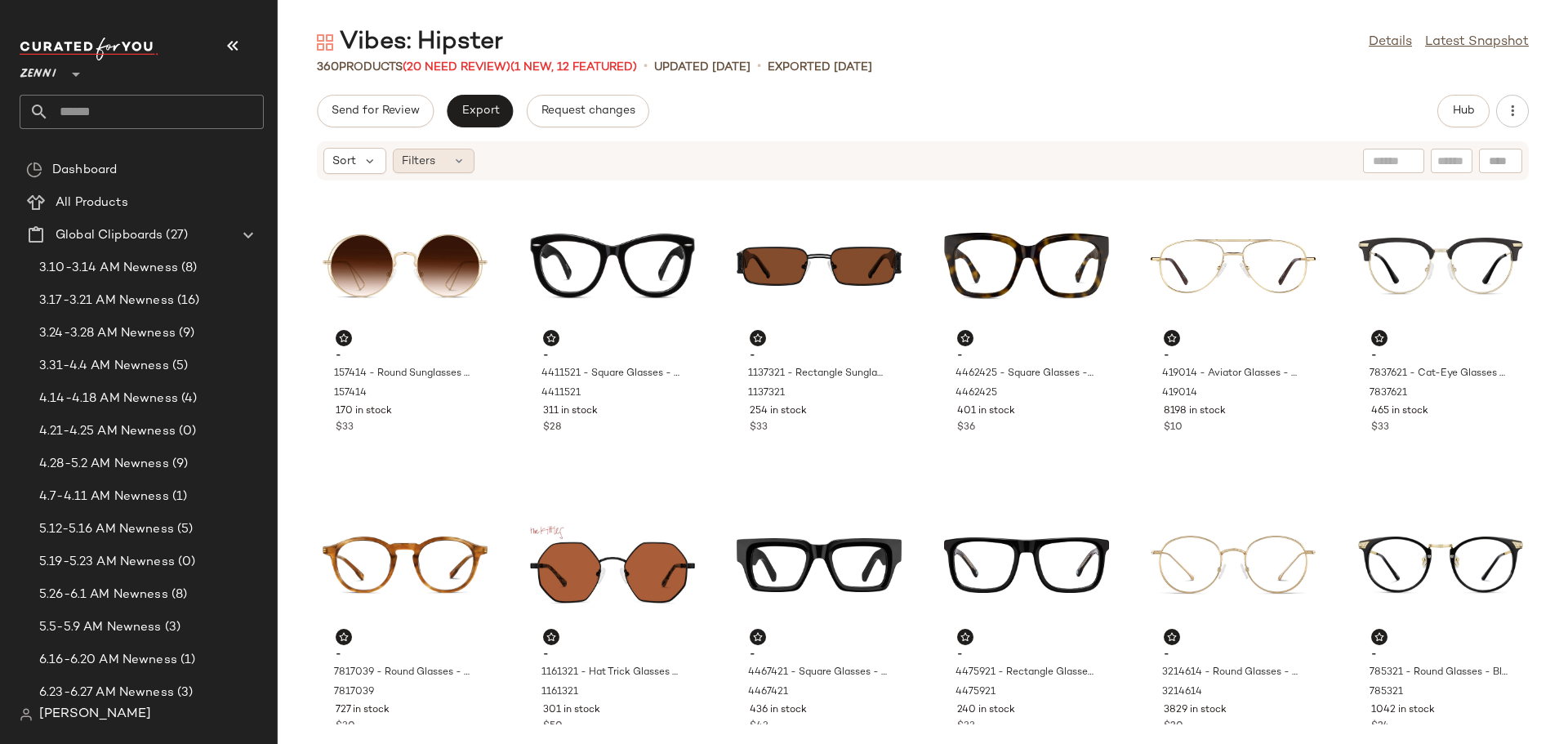
click at [439, 155] on div "Filters" at bounding box center [433, 161] width 82 height 25
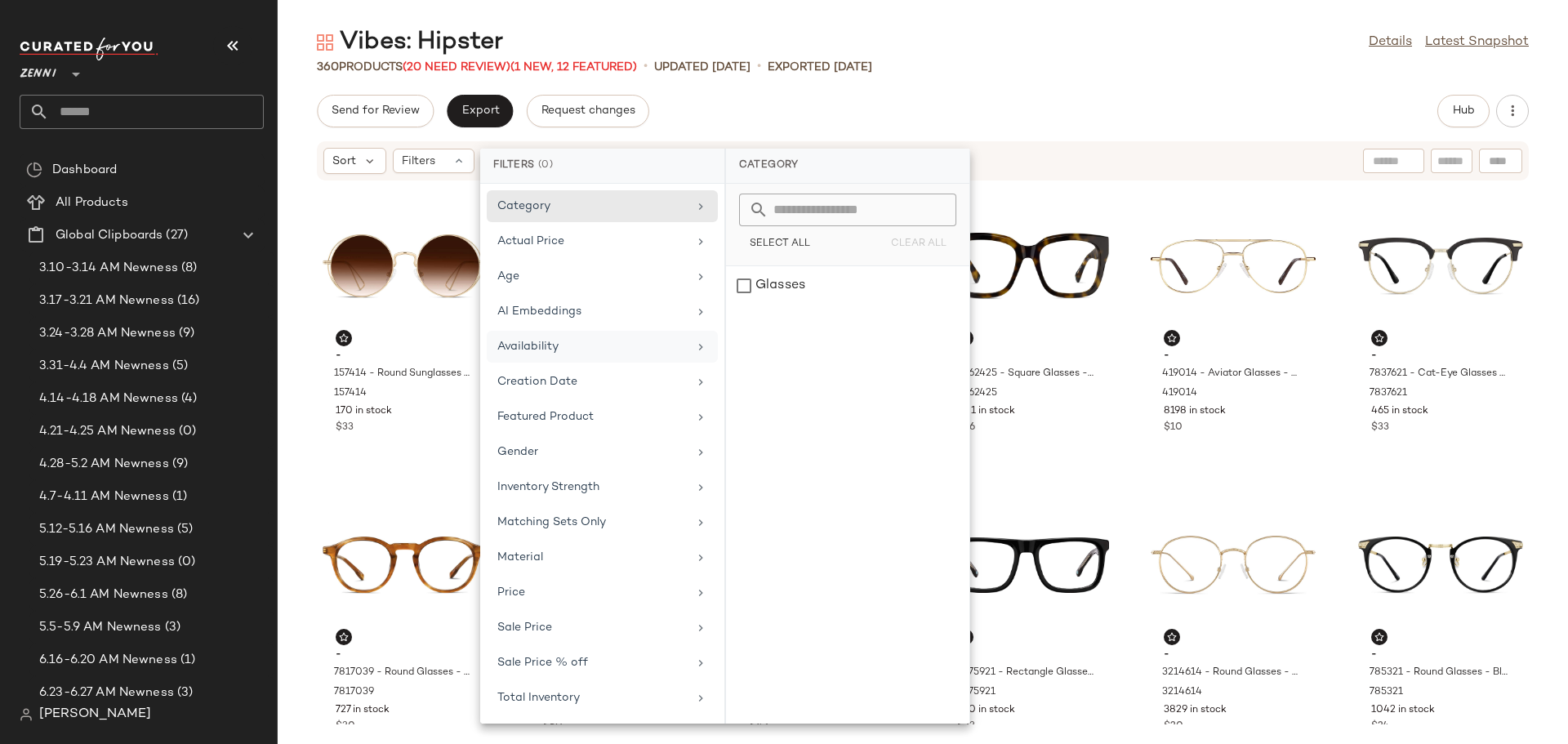
click at [534, 344] on div "Availability" at bounding box center [592, 347] width 191 height 18
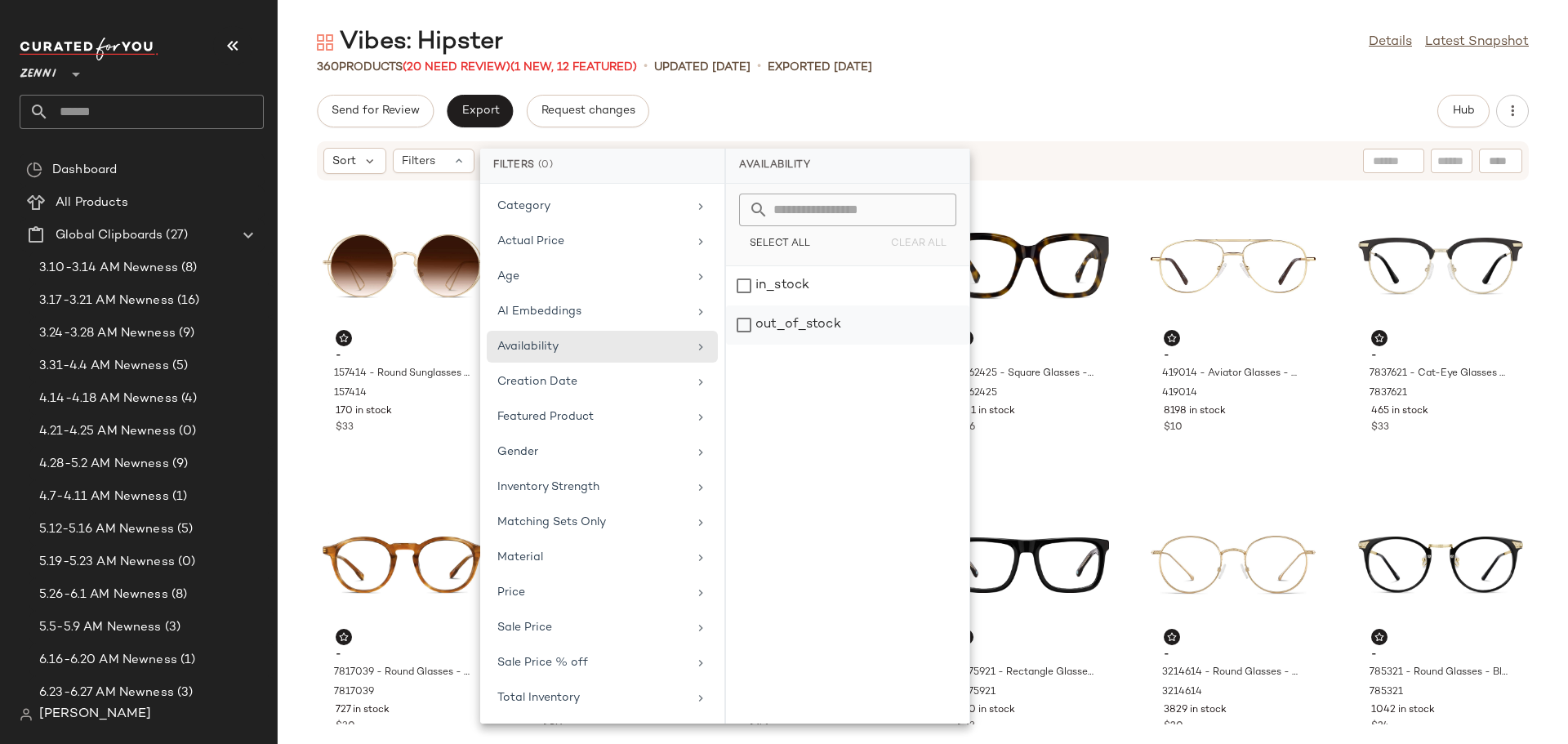
click at [749, 321] on div "out_of_stock" at bounding box center [848, 325] width 243 height 40
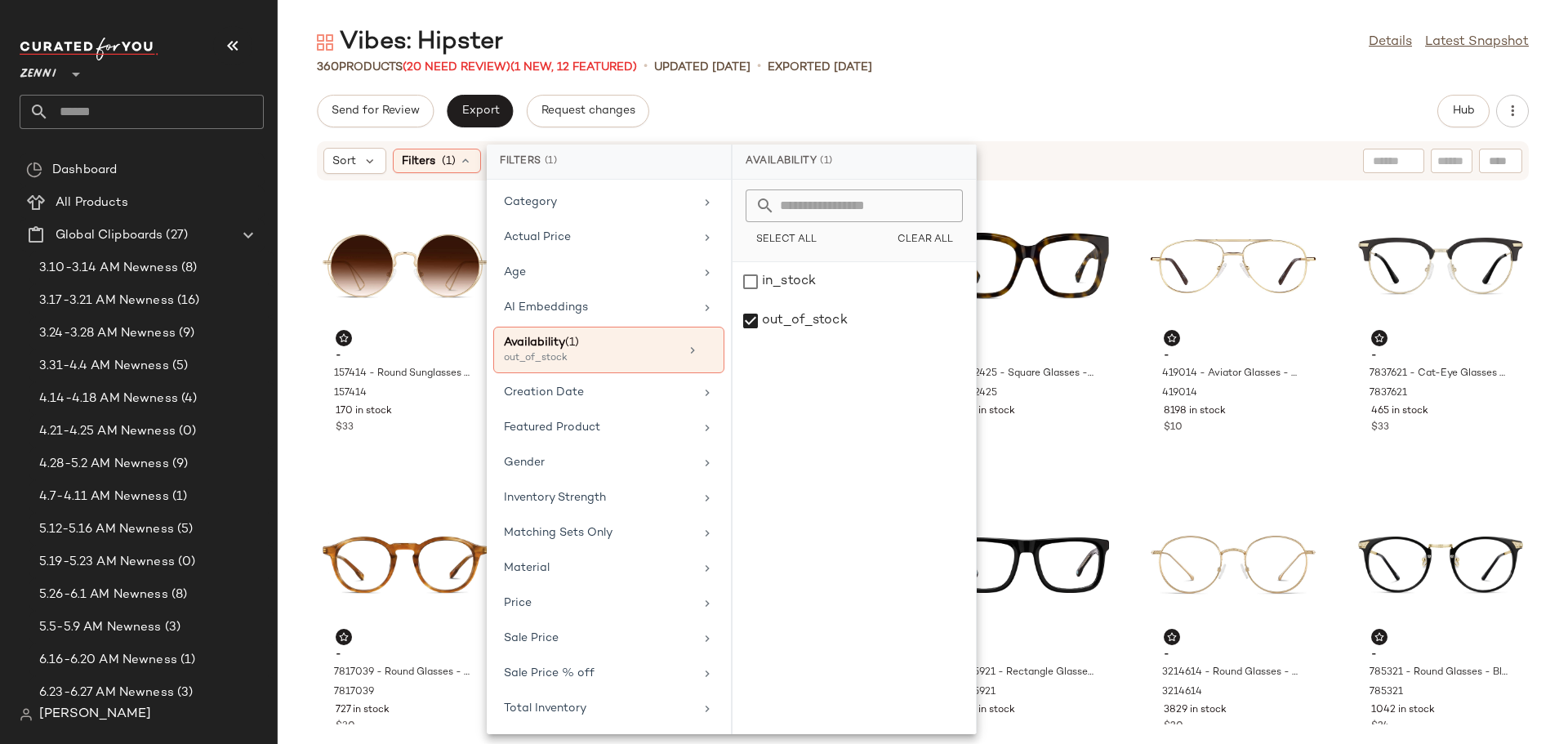
click at [1028, 61] on div "360 Products (20 Need Review) (1 New, 12 Featured) • updated [DATE] • Exported …" at bounding box center [922, 67] width 1290 height 17
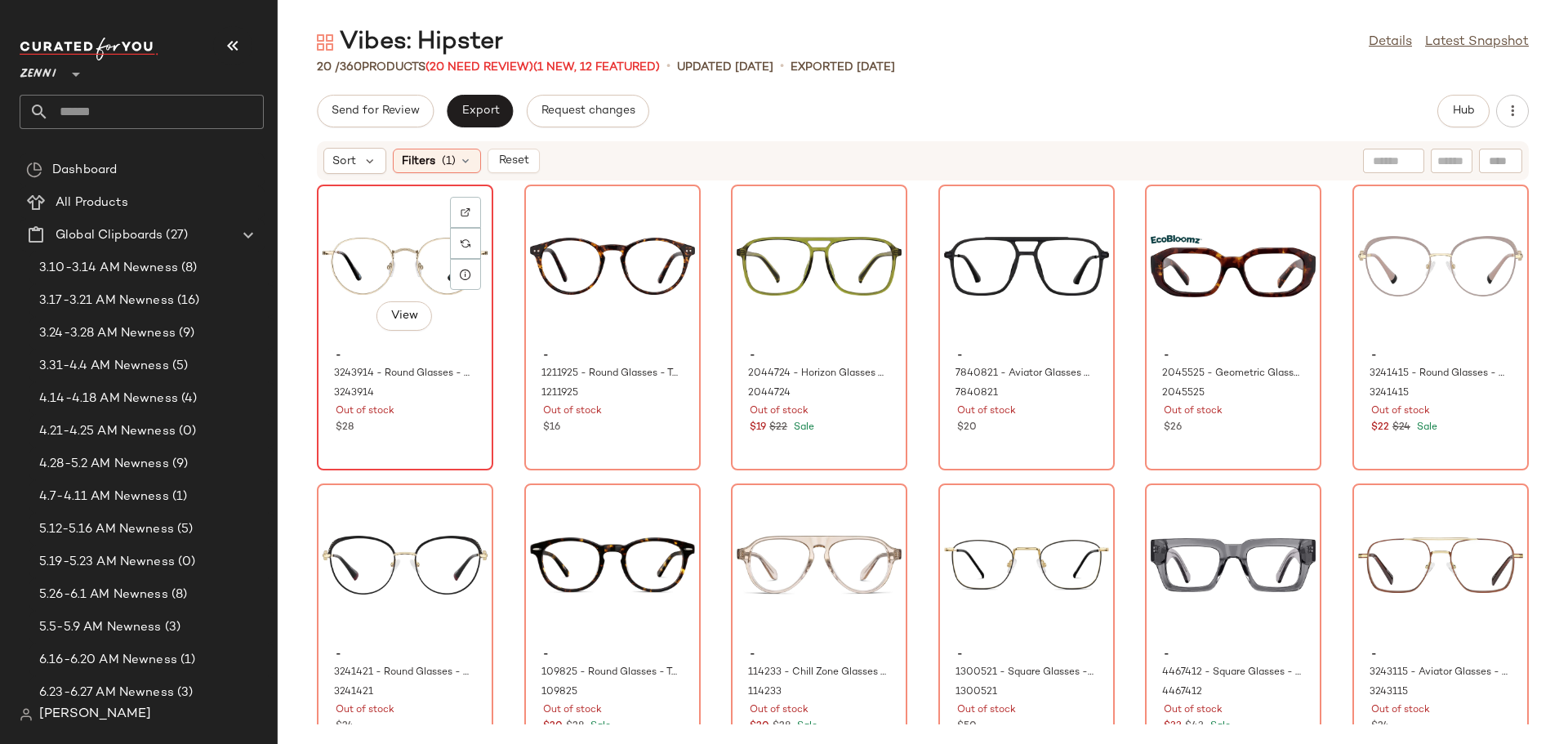
click at [407, 452] on div "View - 3243914 - Round Glasses - Gold - Stainless Steel 3243914 Out of stock $28" at bounding box center [405, 328] width 173 height 283
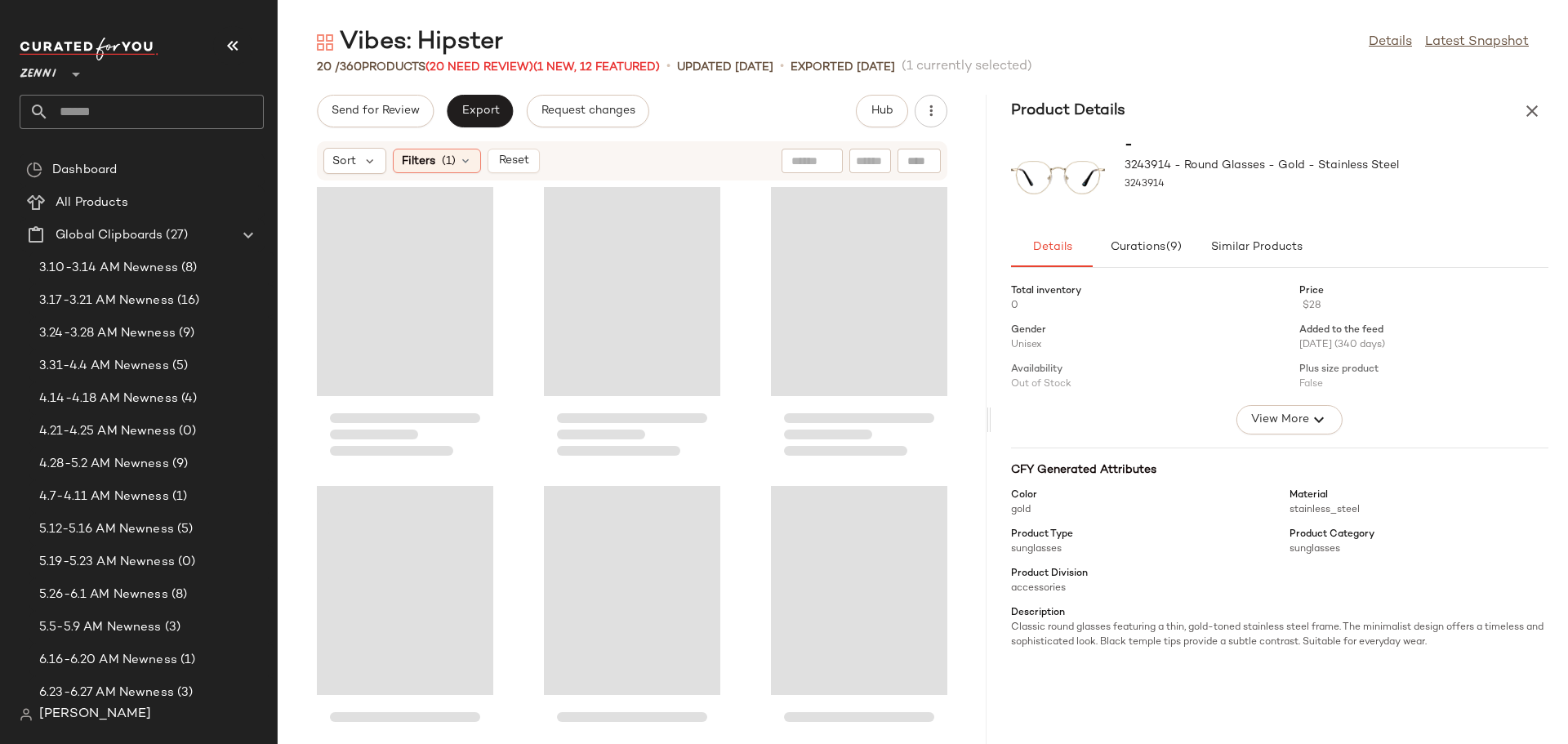
drag, startPoint x: 922, startPoint y: 421, endPoint x: 992, endPoint y: 426, distance: 70.2
click at [992, 426] on div "Vibes: Hipster Details Latest Snapshot 20 / 360 Products (20 Need Review) (1 Ne…" at bounding box center [922, 385] width 1290 height 718
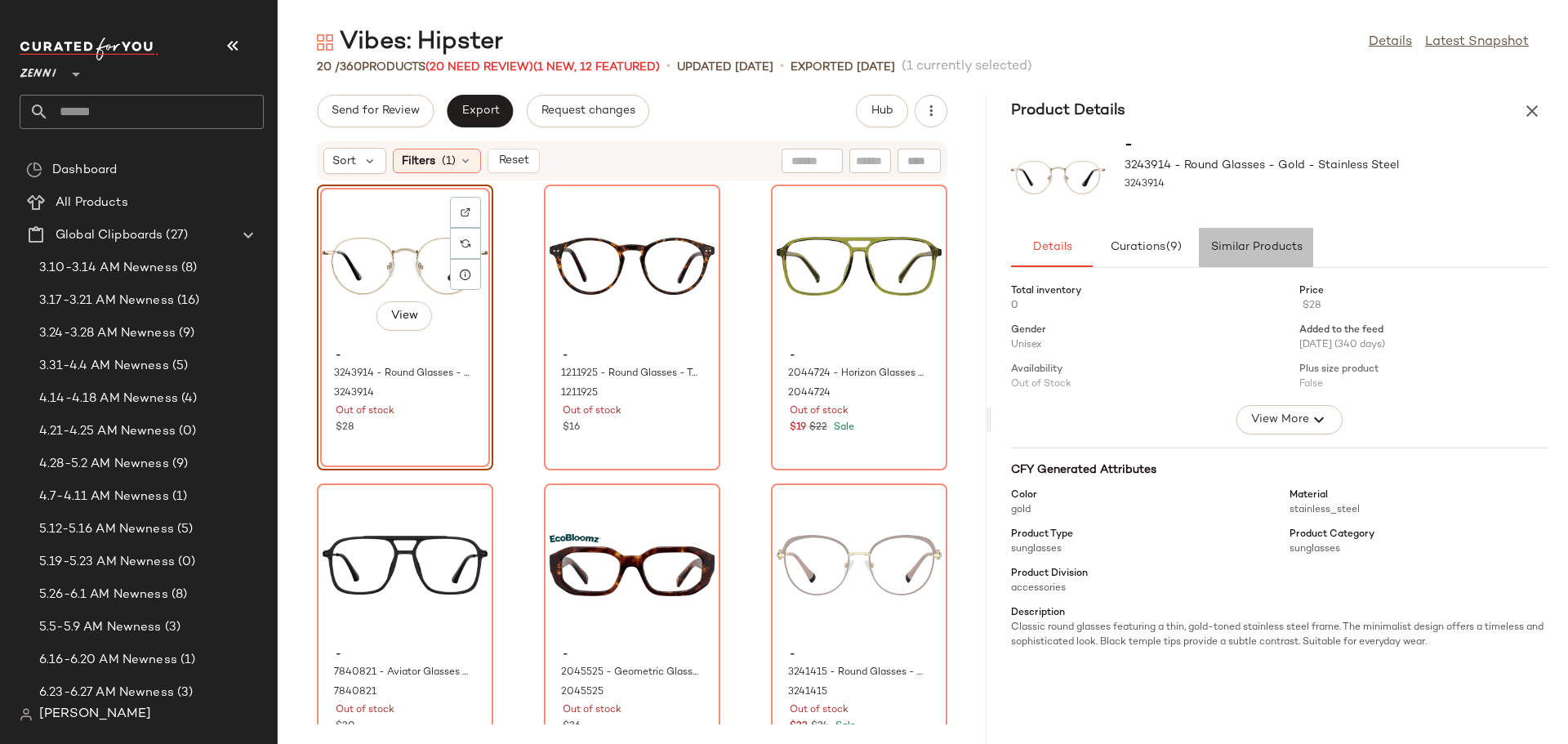
click at [1270, 252] on span "Similar Products" at bounding box center [1255, 247] width 92 height 13
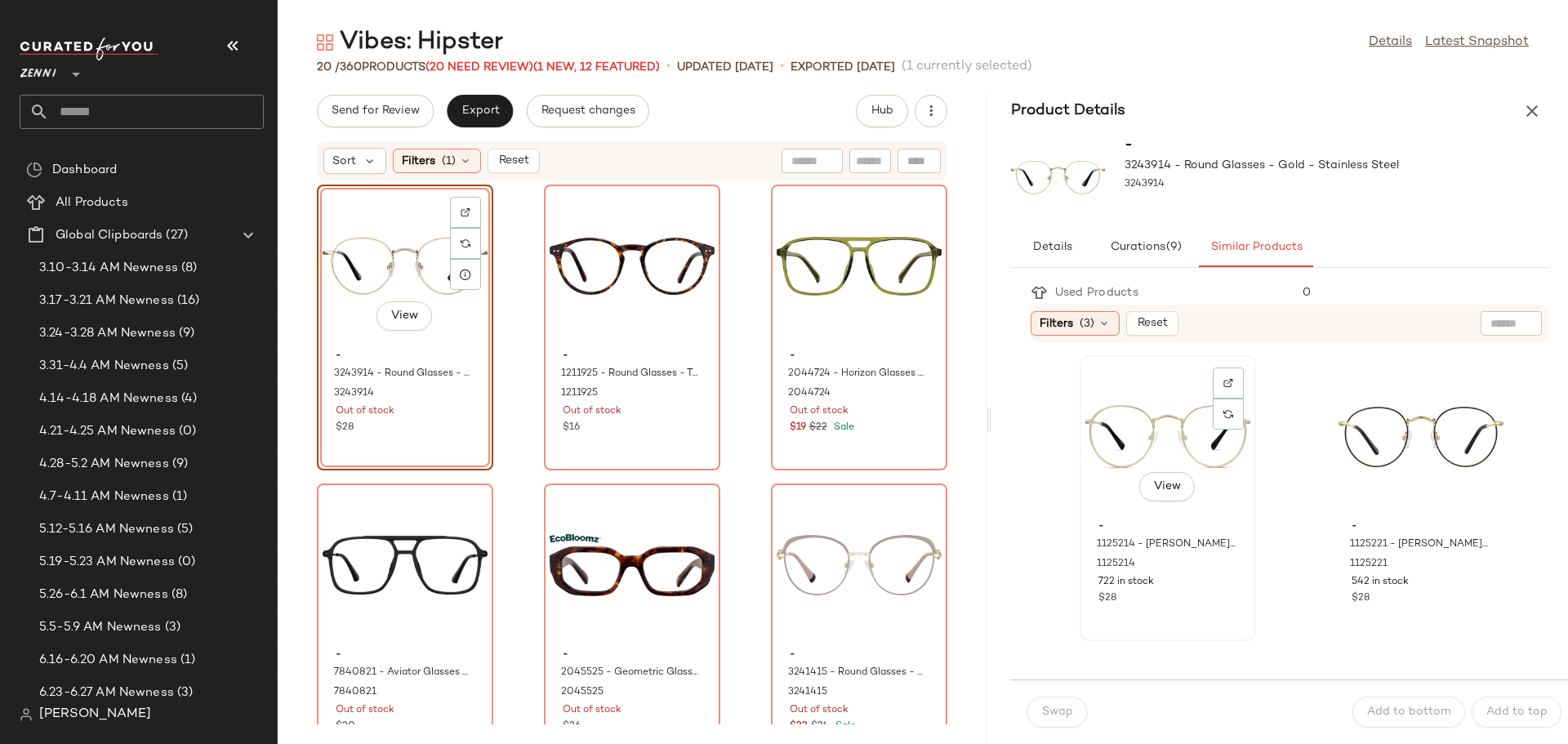
click at [1193, 604] on div "$28" at bounding box center [1168, 598] width 139 height 15
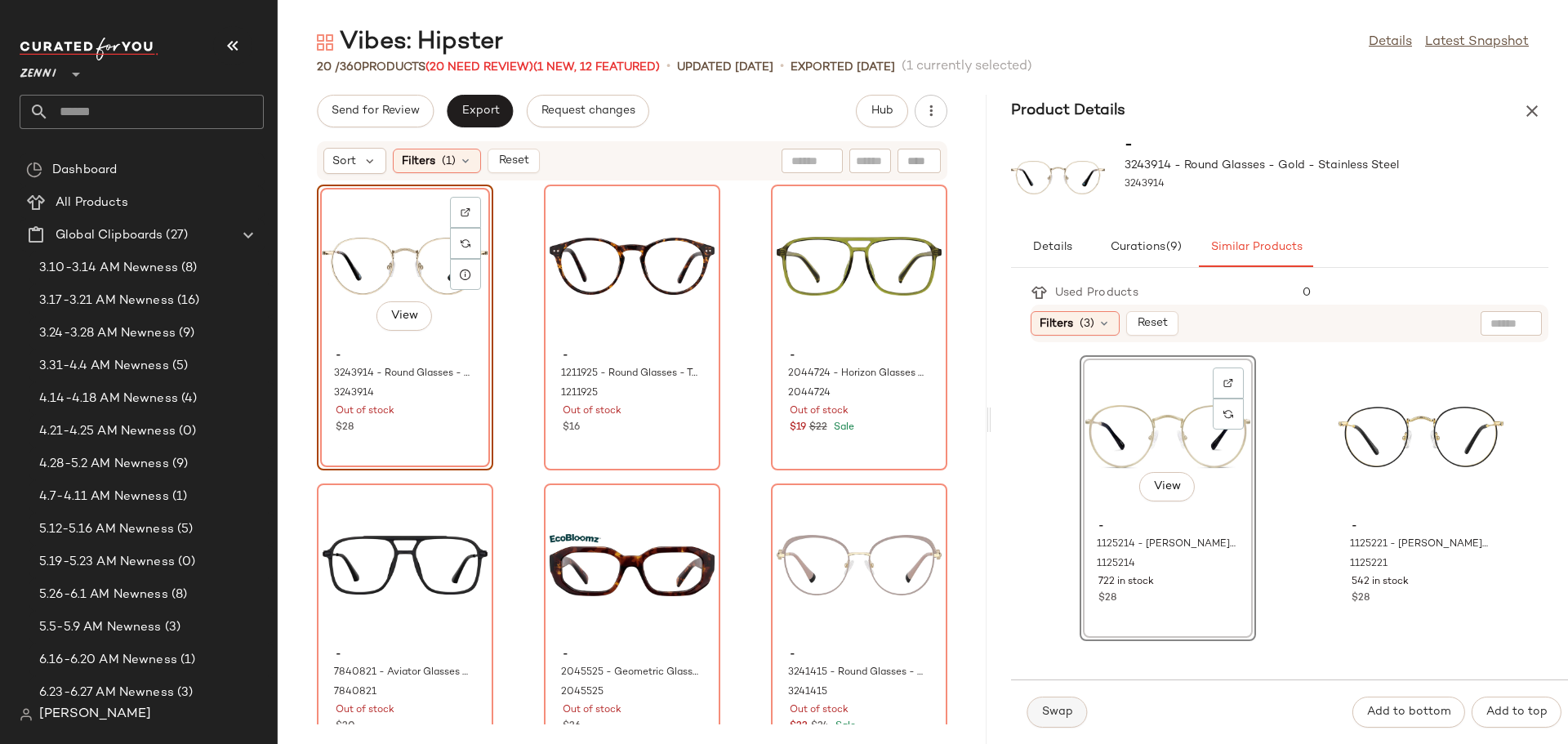
click at [1066, 716] on span "Swap" at bounding box center [1057, 711] width 32 height 13
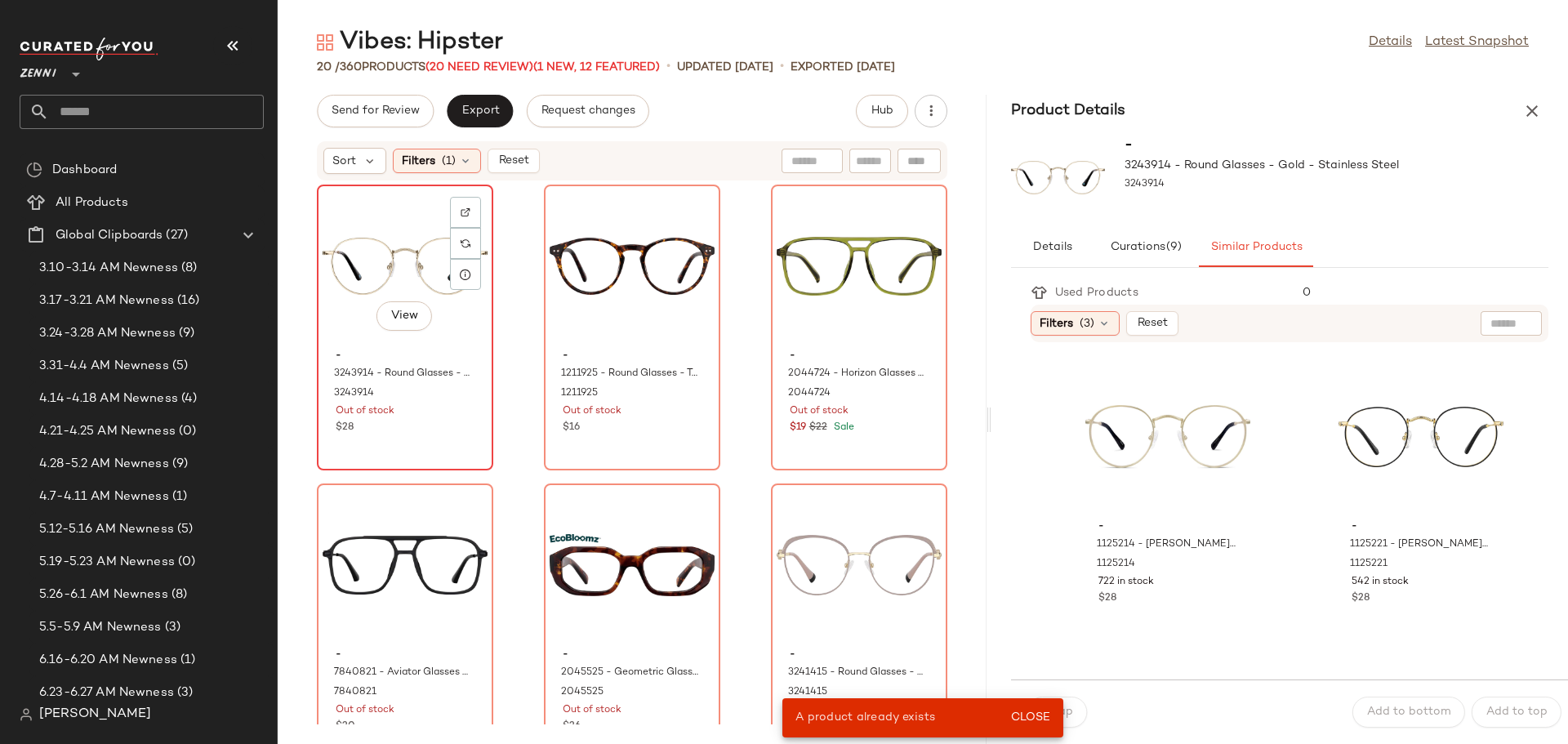
click at [350, 343] on div "- 3243914 - Round Glasses - Gold - Stainless Steel 3243914 Out of stock $28" at bounding box center [405, 390] width 165 height 95
click at [1339, 464] on div "View" at bounding box center [1421, 437] width 165 height 152
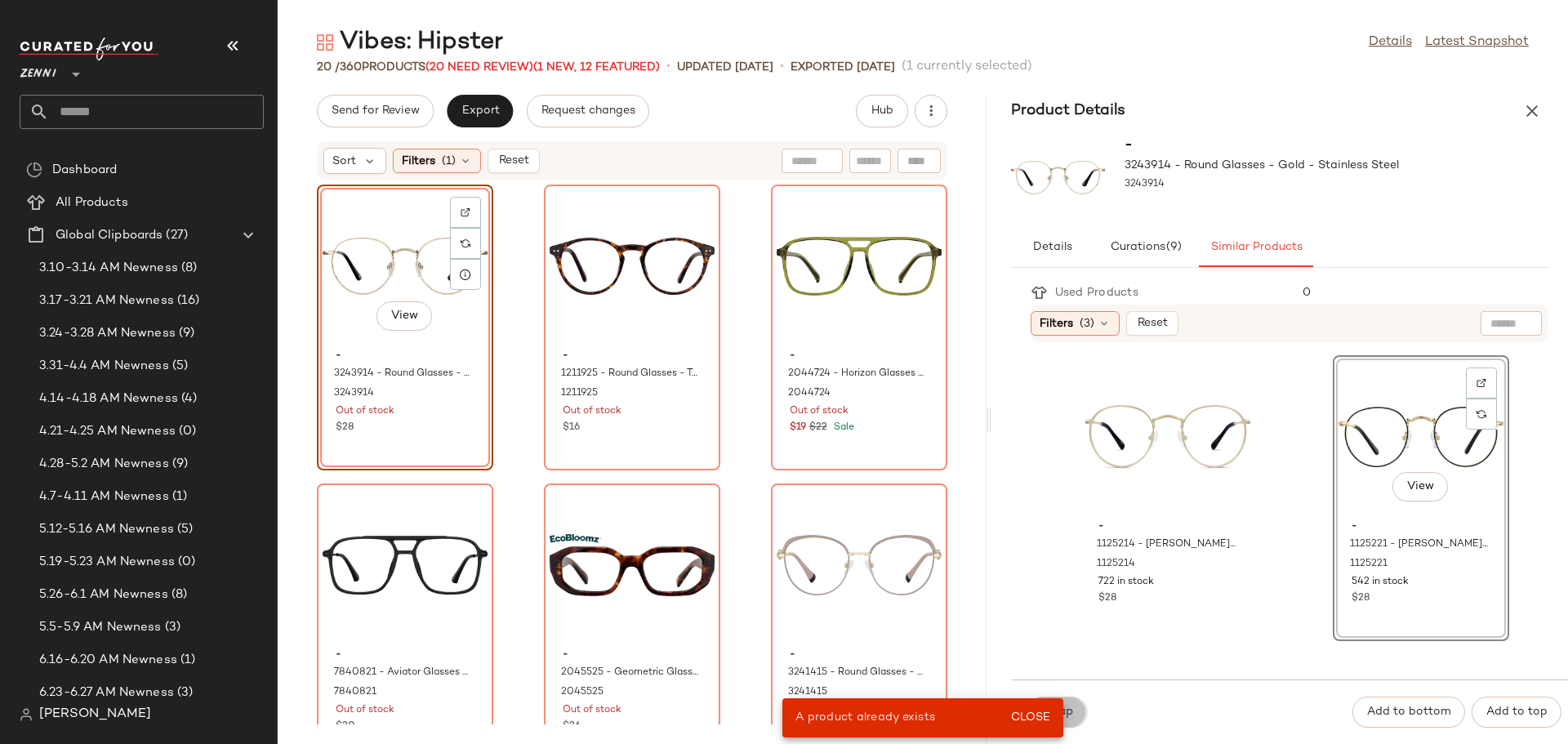
click at [1073, 709] on button "Swap" at bounding box center [1058, 711] width 60 height 31
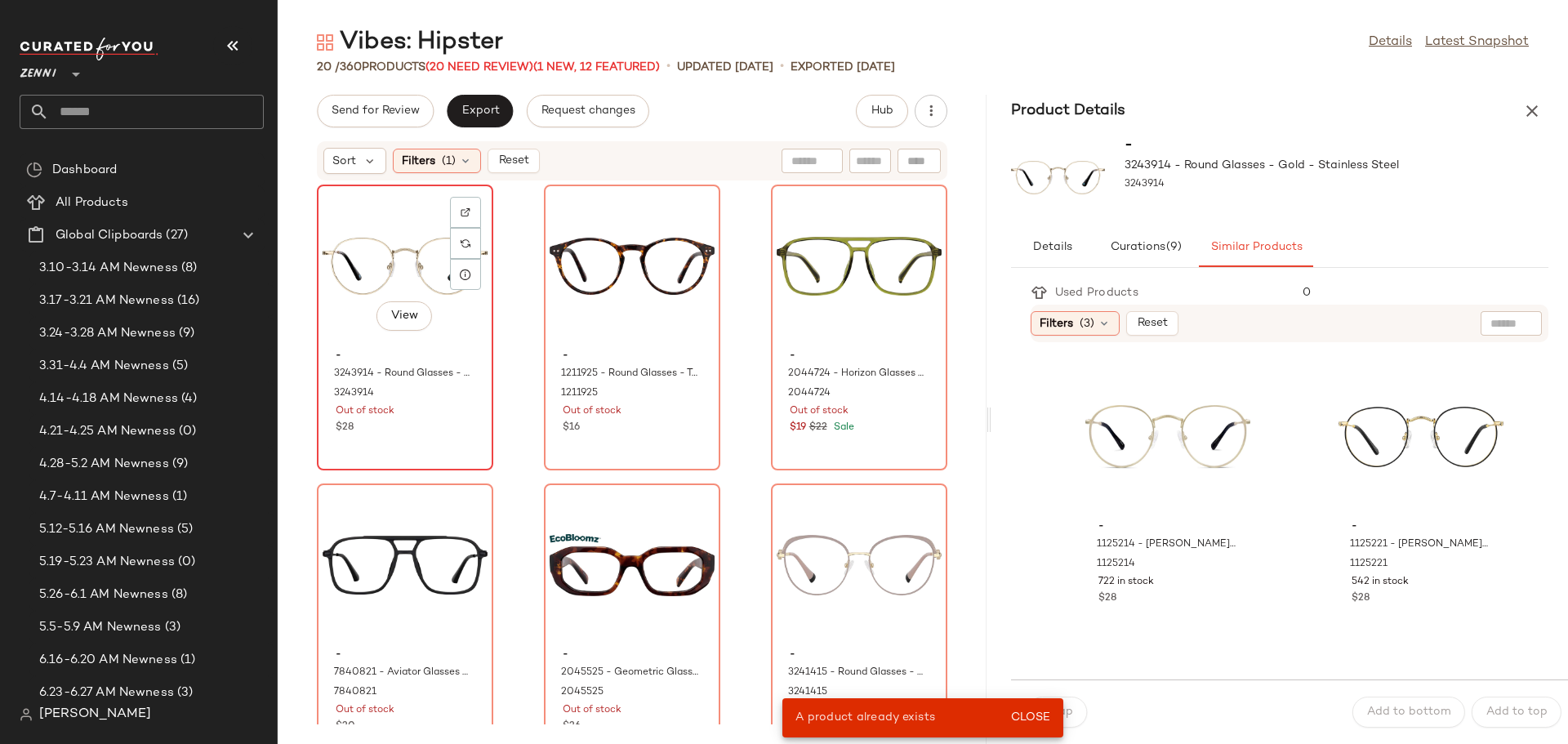
click at [478, 424] on div "- 3243914 - Round Glasses - Gold - Stainless Steel 3243914 Out of stock $28" at bounding box center [405, 390] width 165 height 95
click at [1339, 438] on div "View" at bounding box center [1421, 437] width 165 height 152
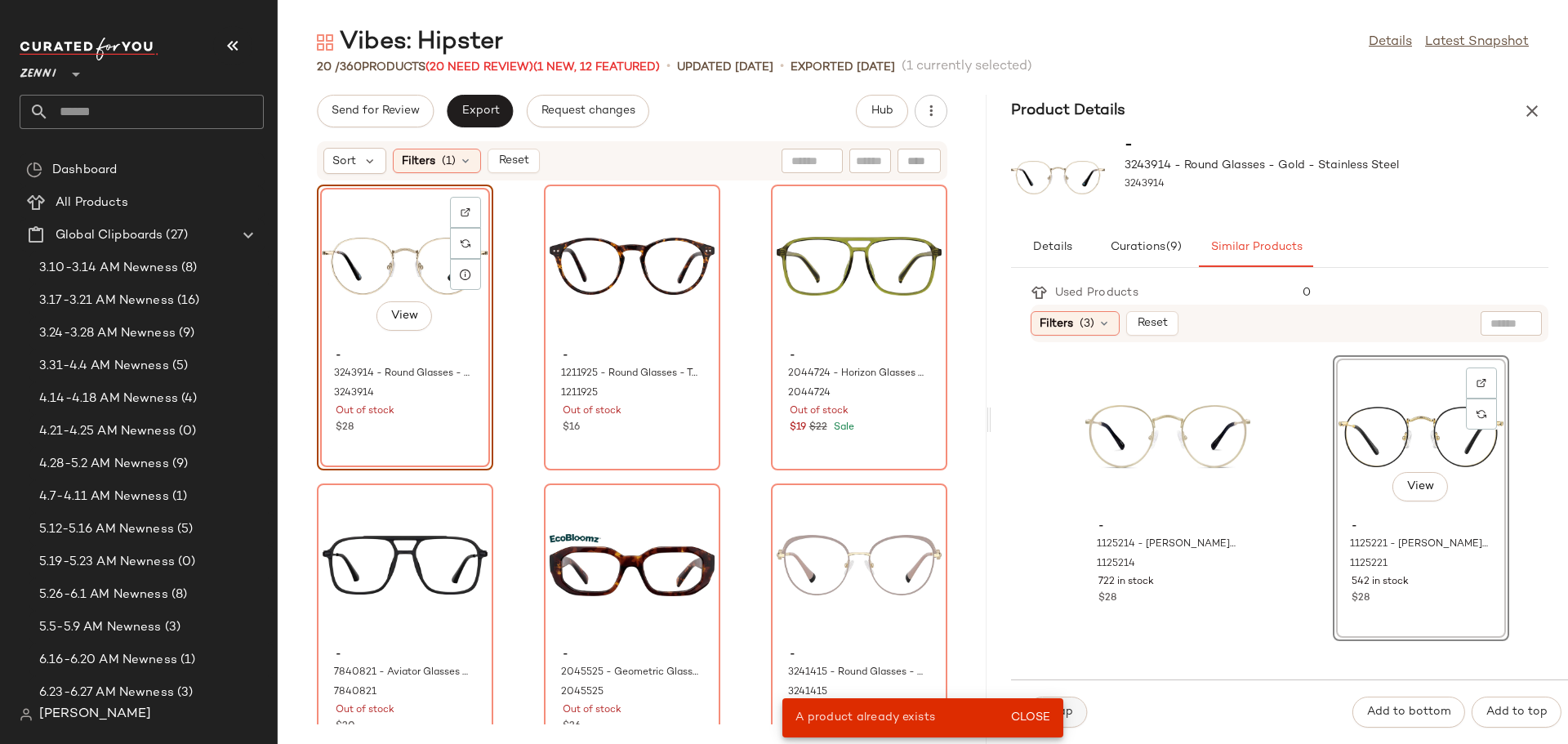
click at [1076, 716] on button "Swap" at bounding box center [1058, 711] width 60 height 31
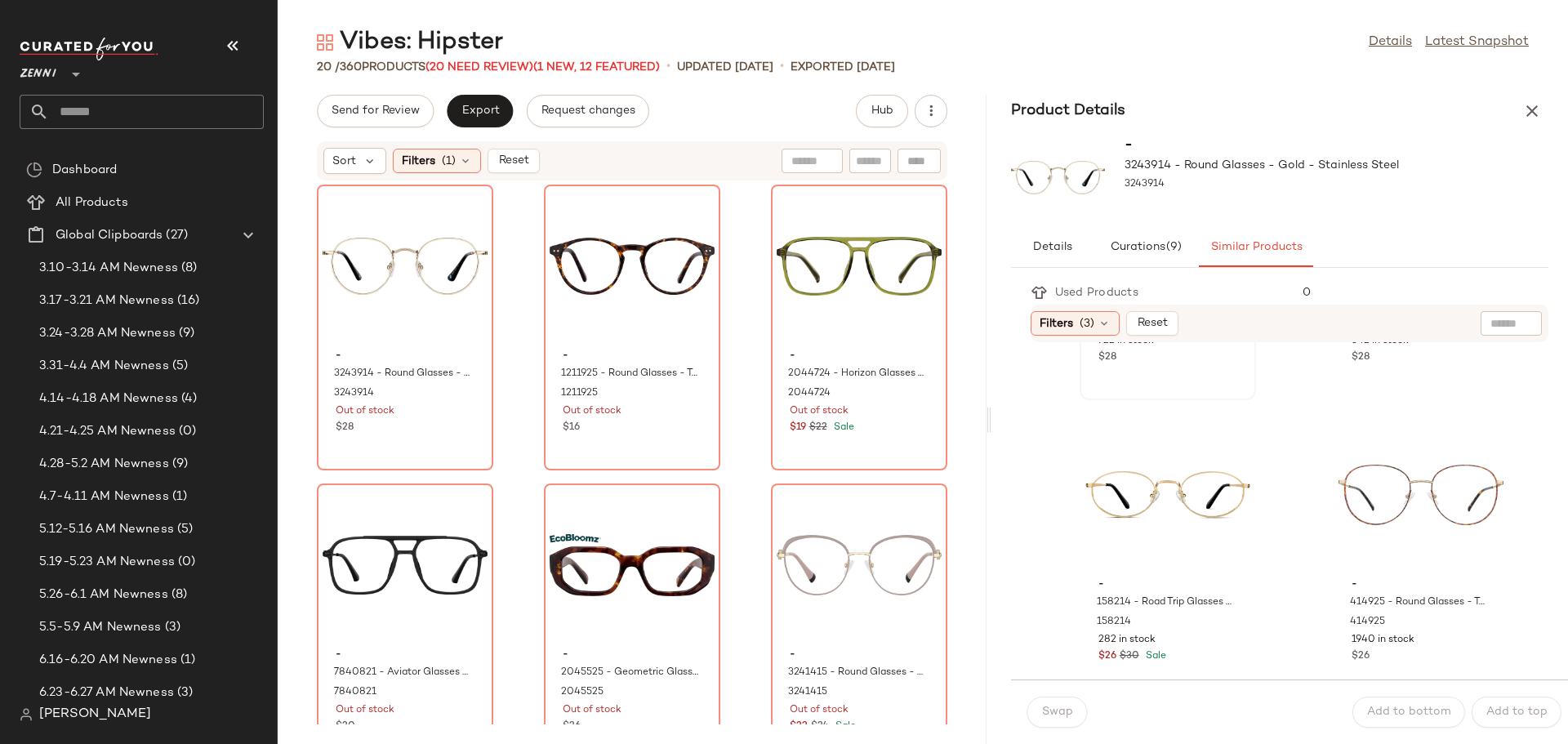
scroll to position [245, 0]
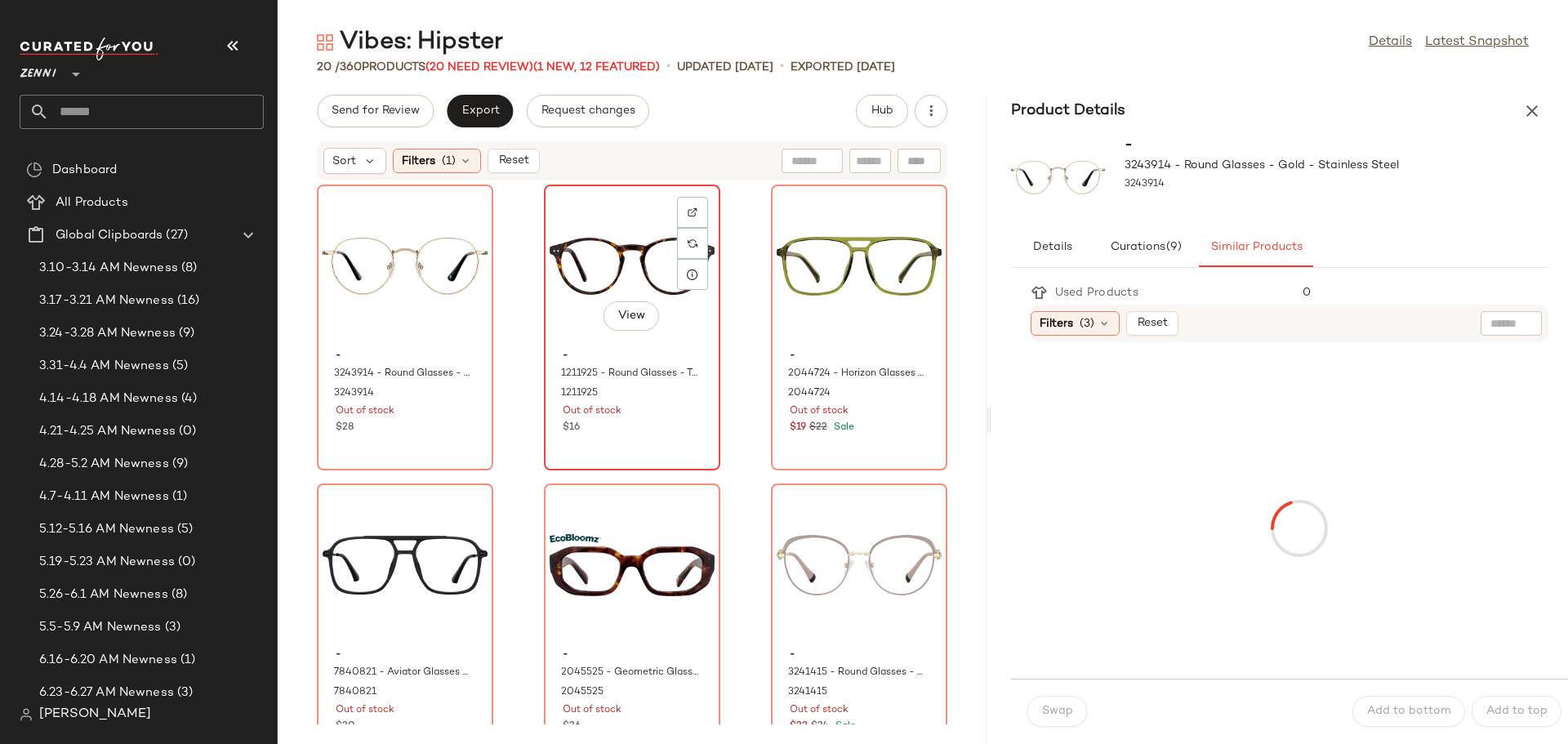
click at [658, 424] on div "$16" at bounding box center [632, 428] width 139 height 15
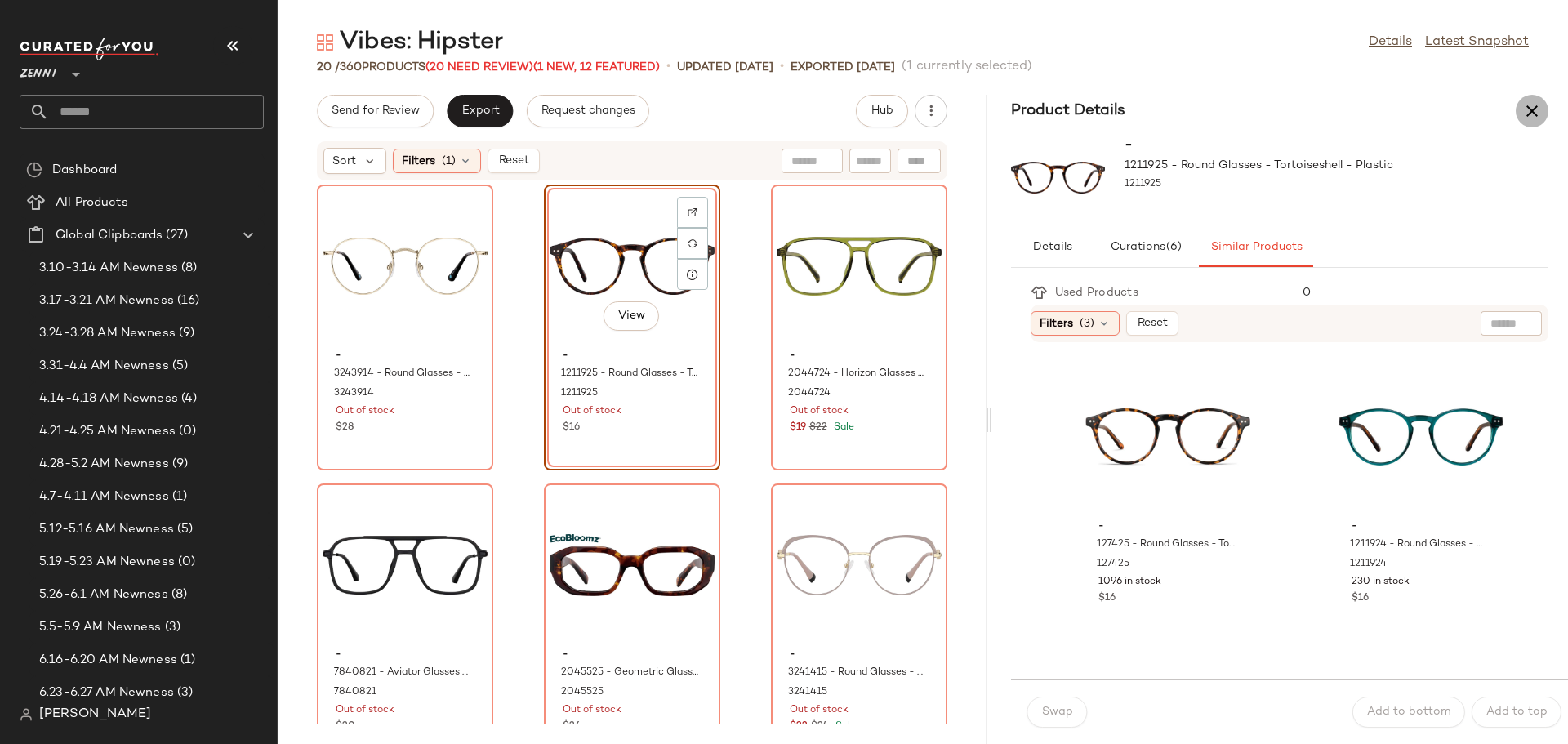
click at [1530, 113] on icon "button" at bounding box center [1532, 111] width 19 height 19
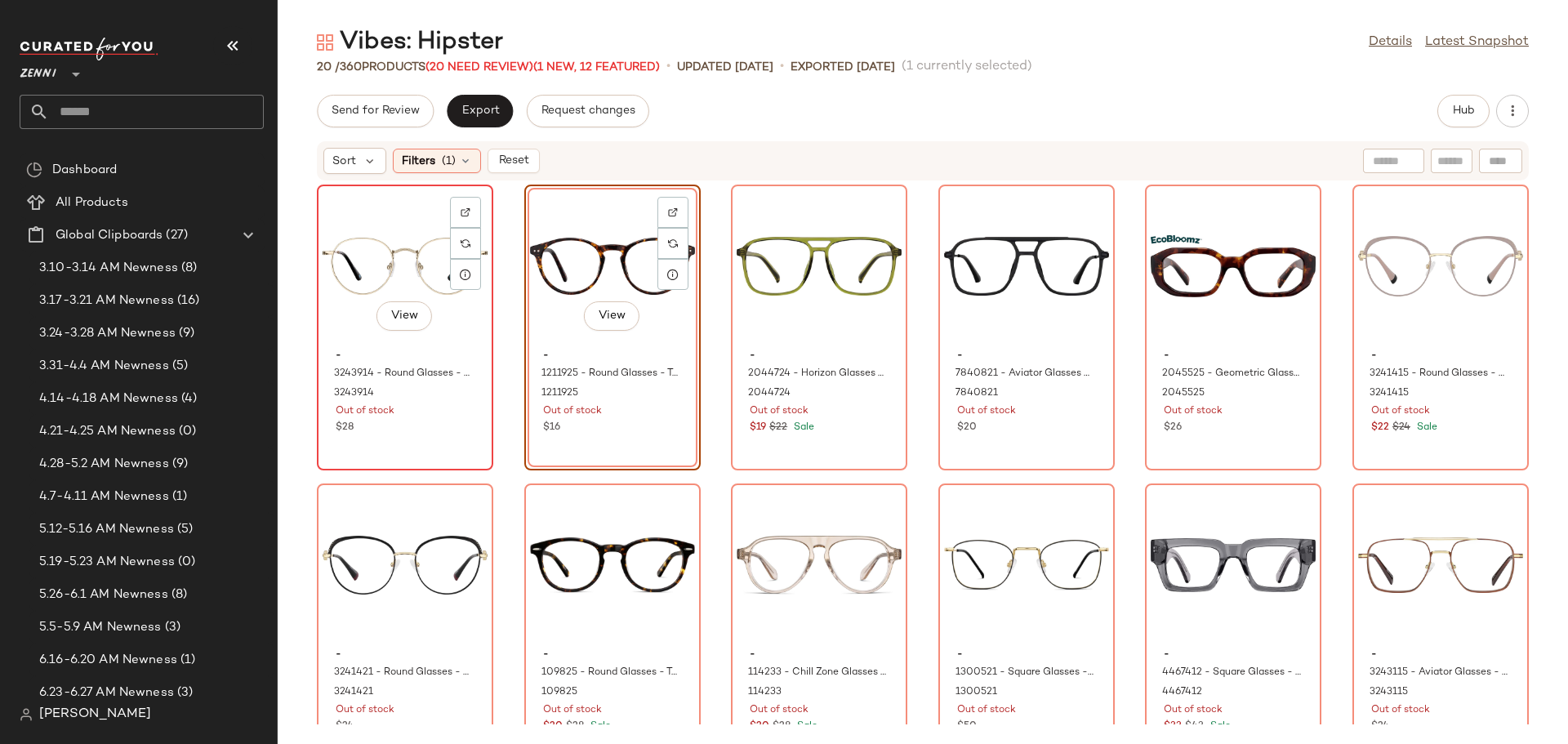
click at [464, 439] on div "View - 3243914 - Round Glasses - Gold - Stainless Steel 3243914 Out of stock $28" at bounding box center [405, 328] width 173 height 283
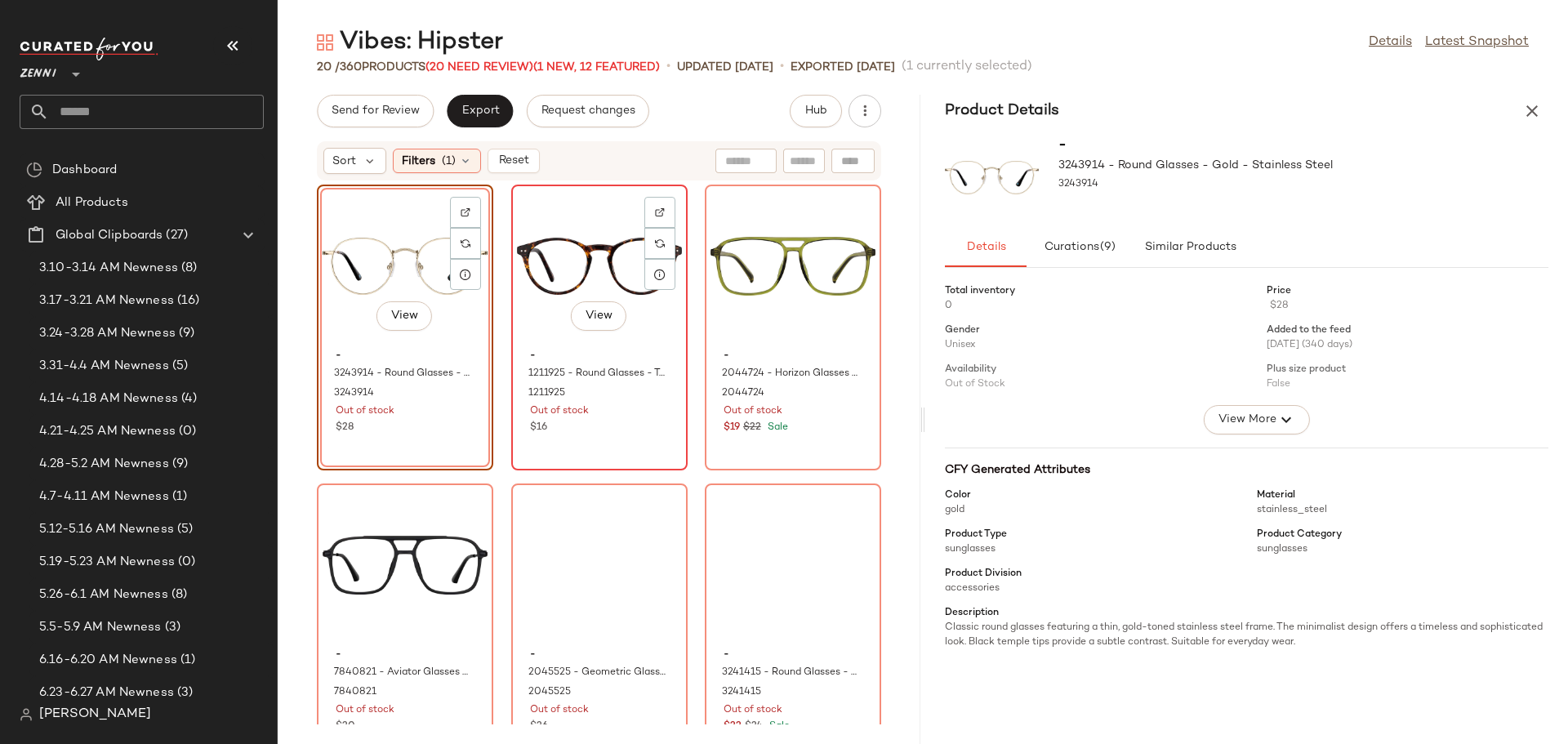
click at [682, 420] on div "- 1211925 - Round Glasses - Tortoiseshell - Plastic 1211925 Out of stock $16" at bounding box center [600, 390] width 165 height 95
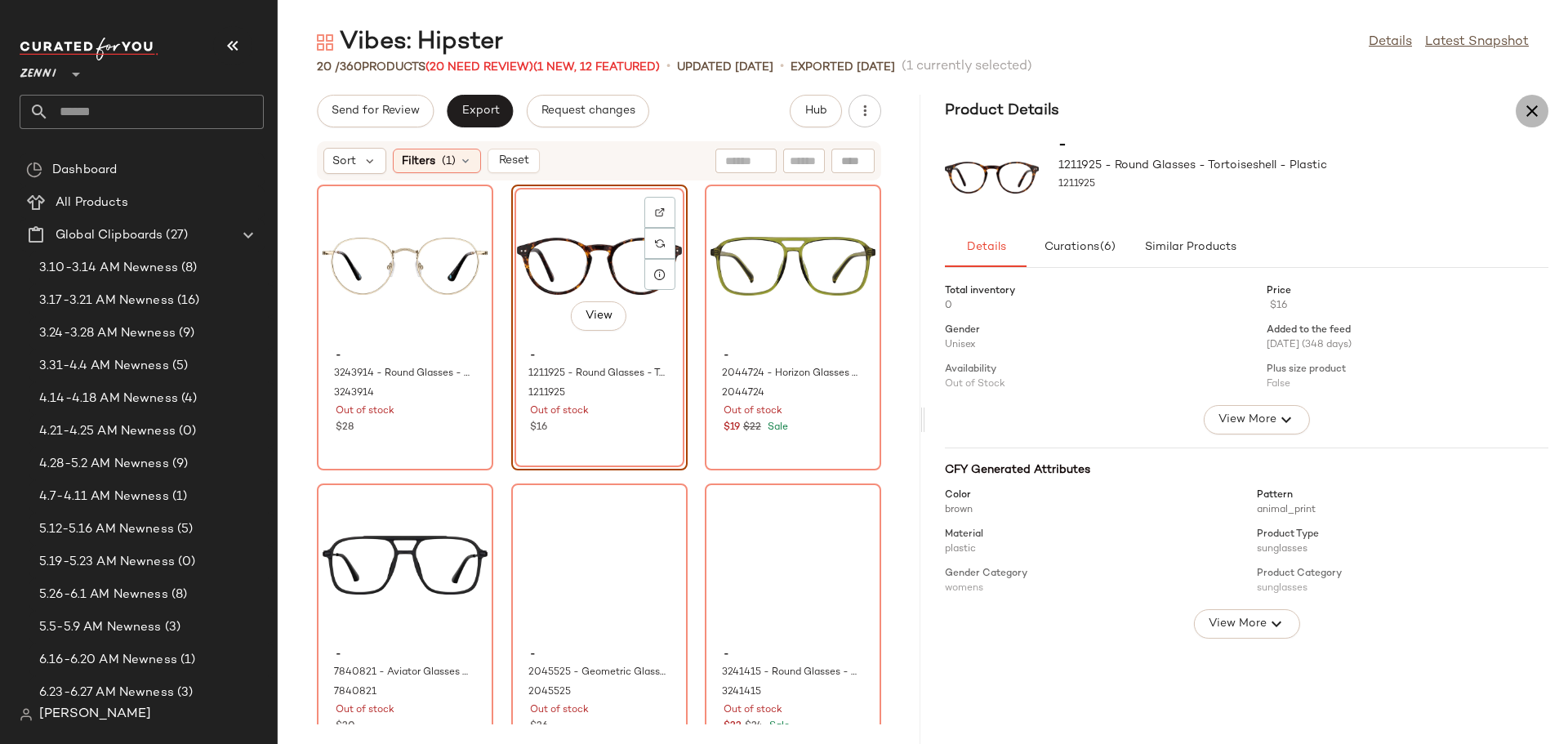
click at [1530, 112] on icon "button" at bounding box center [1532, 111] width 19 height 19
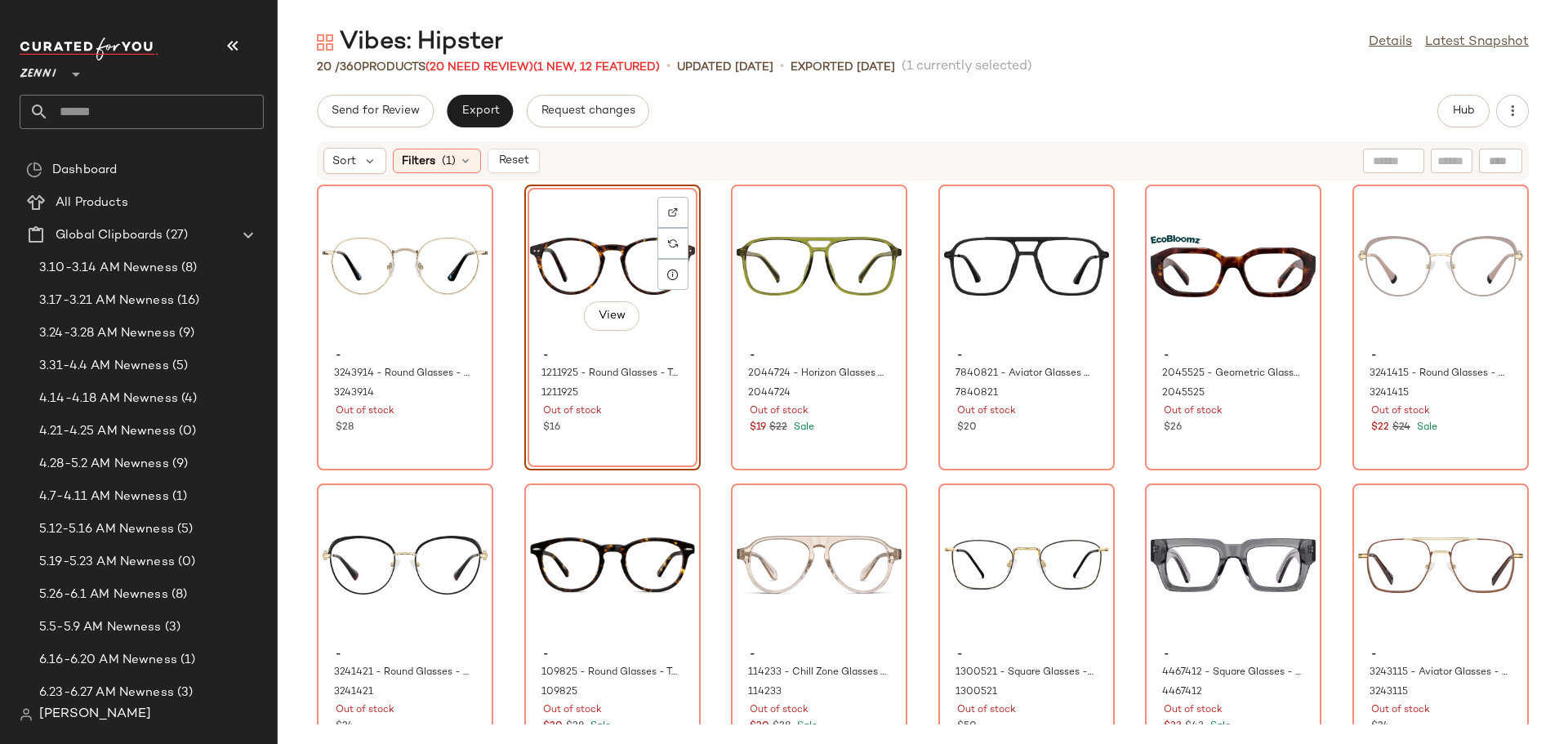
click at [650, 438] on div "View - 1211925 - Round Glasses - Tortoiseshell - Plastic 1211925 Out of stock $…" at bounding box center [612, 327] width 177 height 285
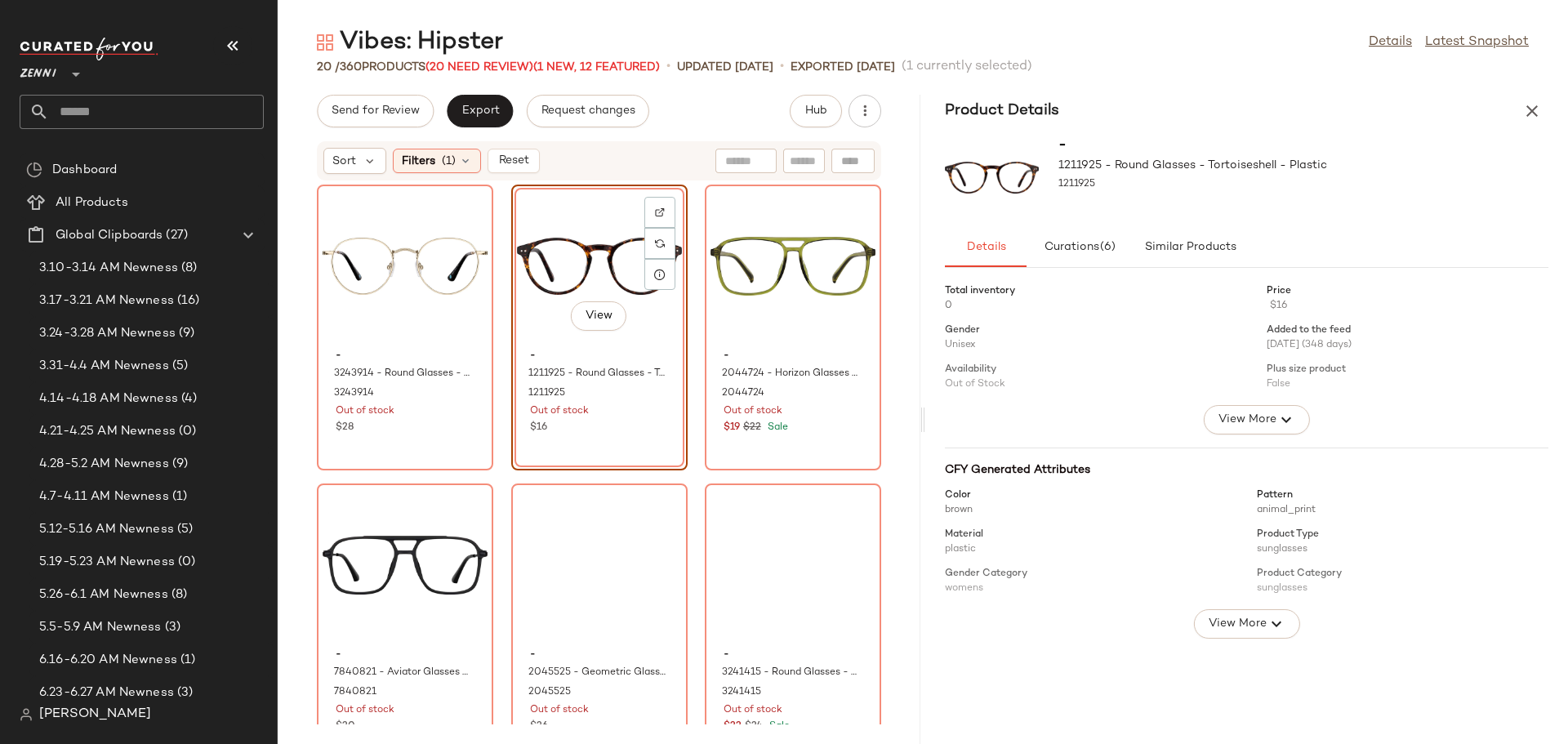
click at [688, 444] on div "View - 1211925 - Round Glasses - Tortoiseshell - Plastic 1211925 Out of stock $…" at bounding box center [599, 327] width 177 height 285
click at [1532, 106] on icon "button" at bounding box center [1532, 111] width 19 height 19
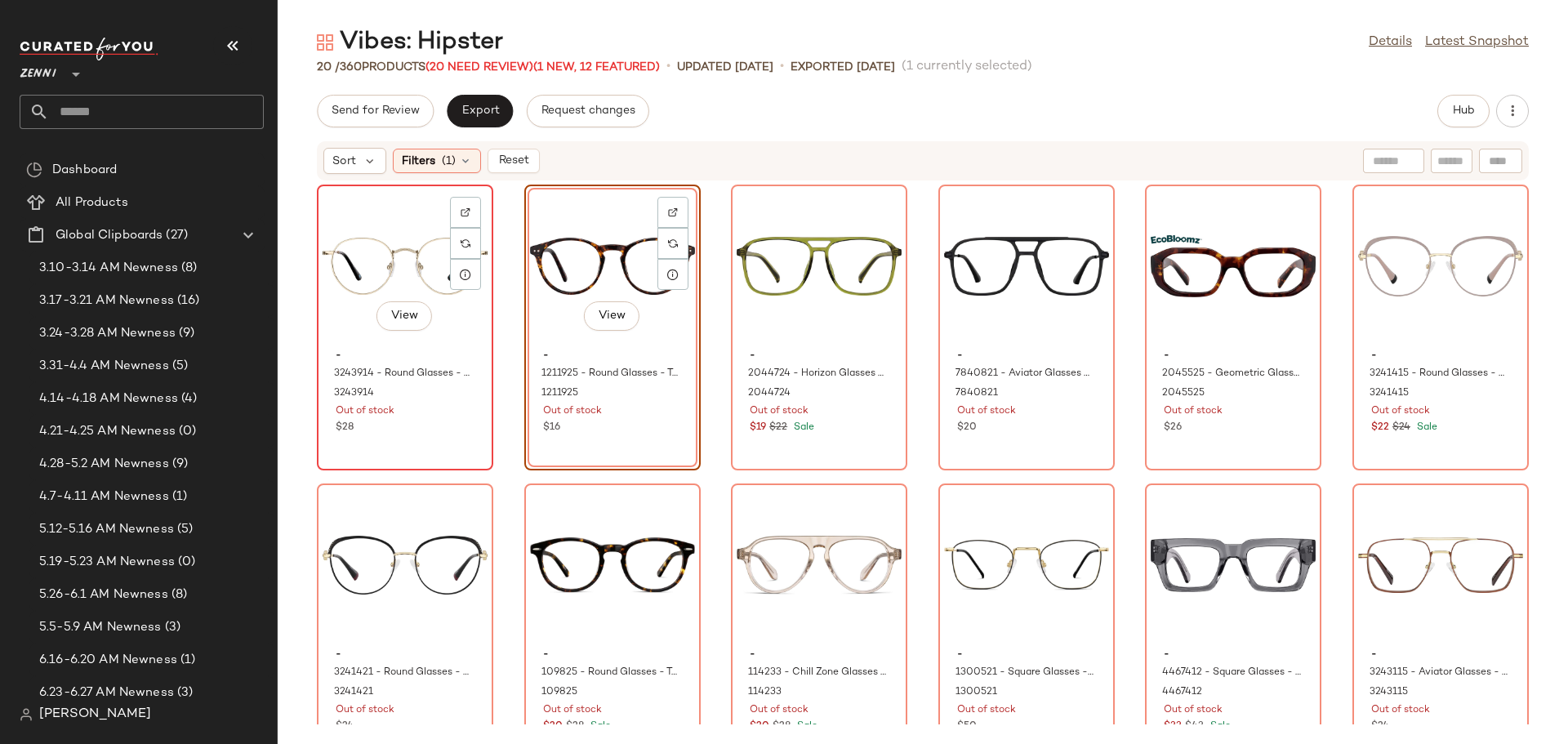
click at [338, 300] on div "View" at bounding box center [405, 266] width 165 height 152
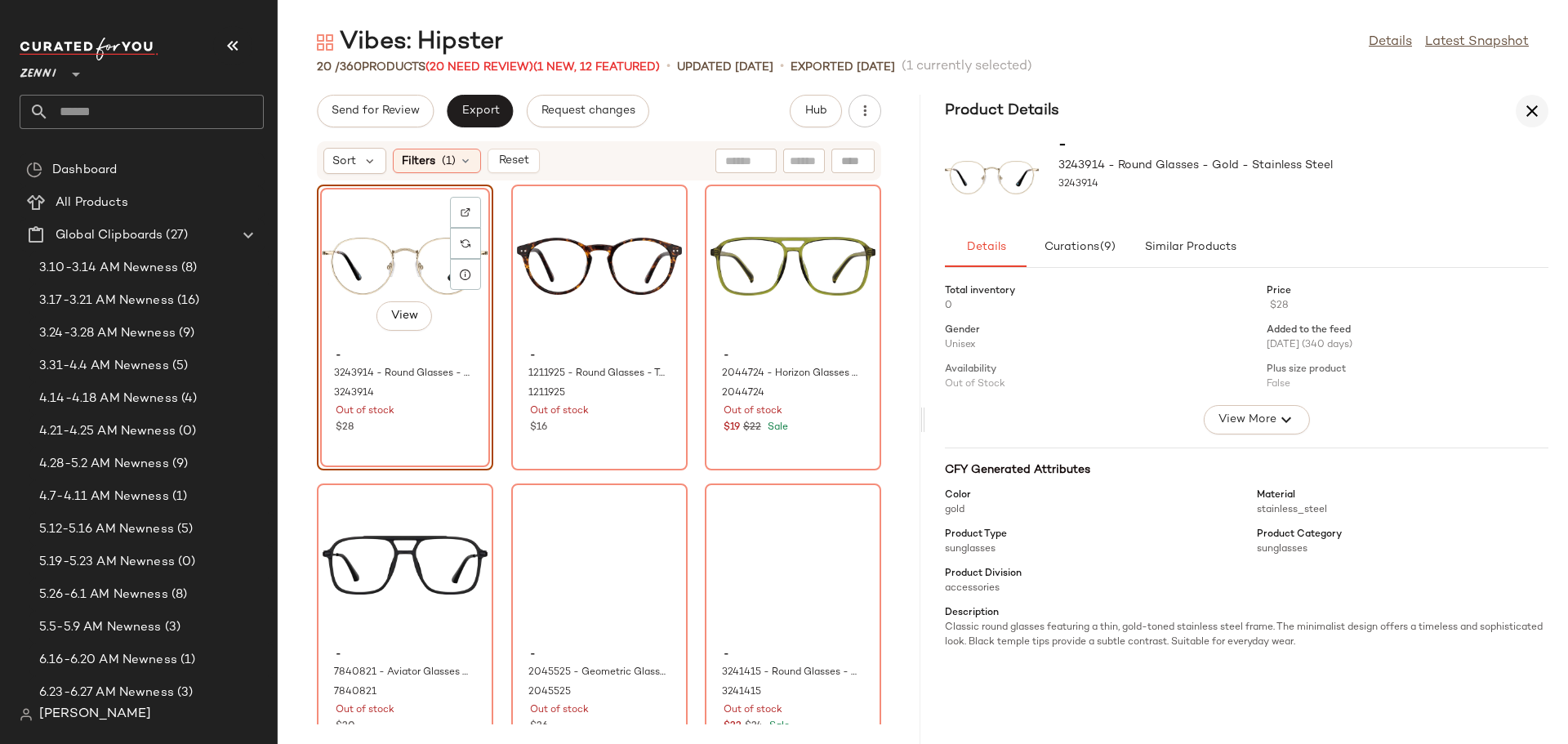
click at [1533, 105] on icon "button" at bounding box center [1532, 111] width 19 height 19
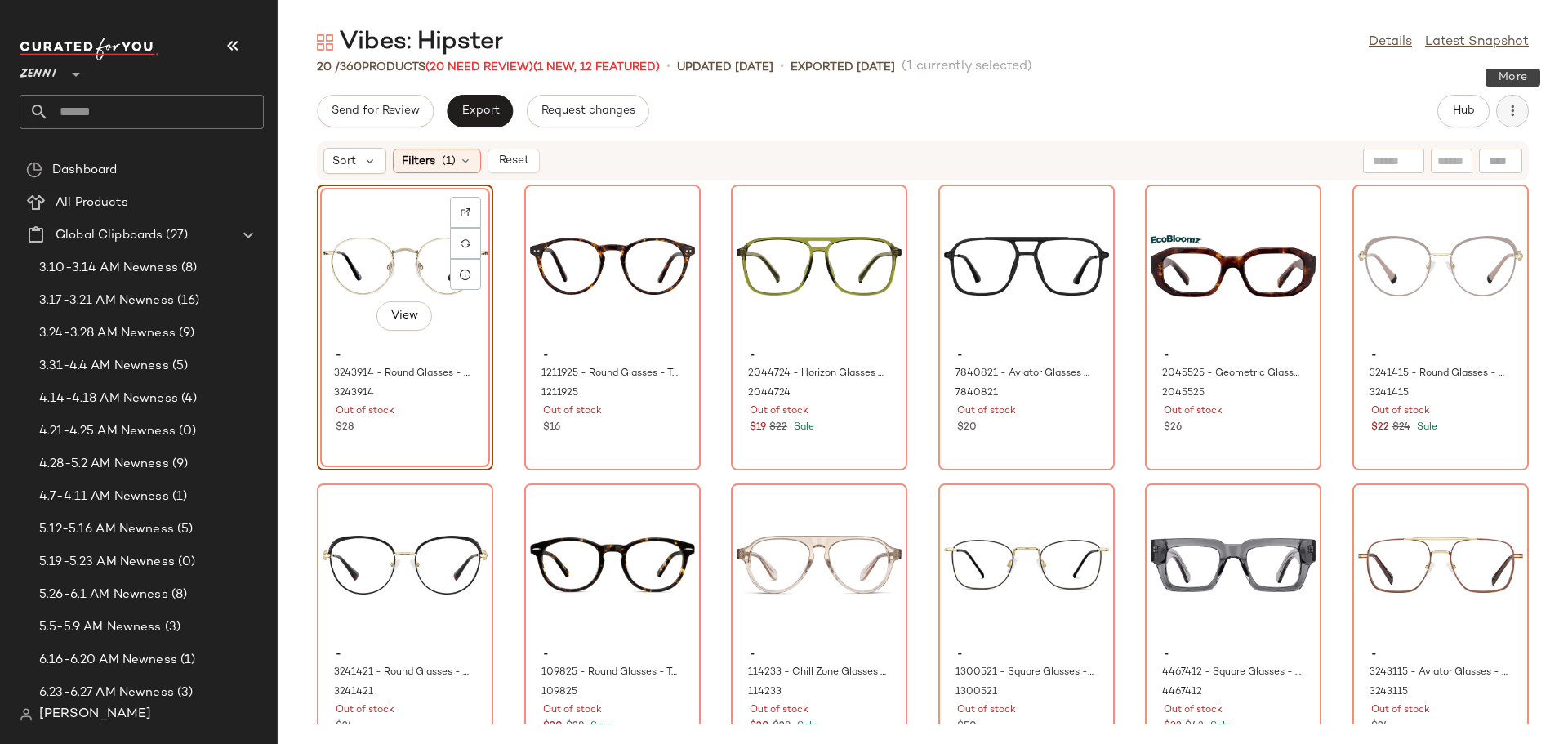
click at [1514, 113] on icon "button" at bounding box center [1513, 111] width 17 height 17
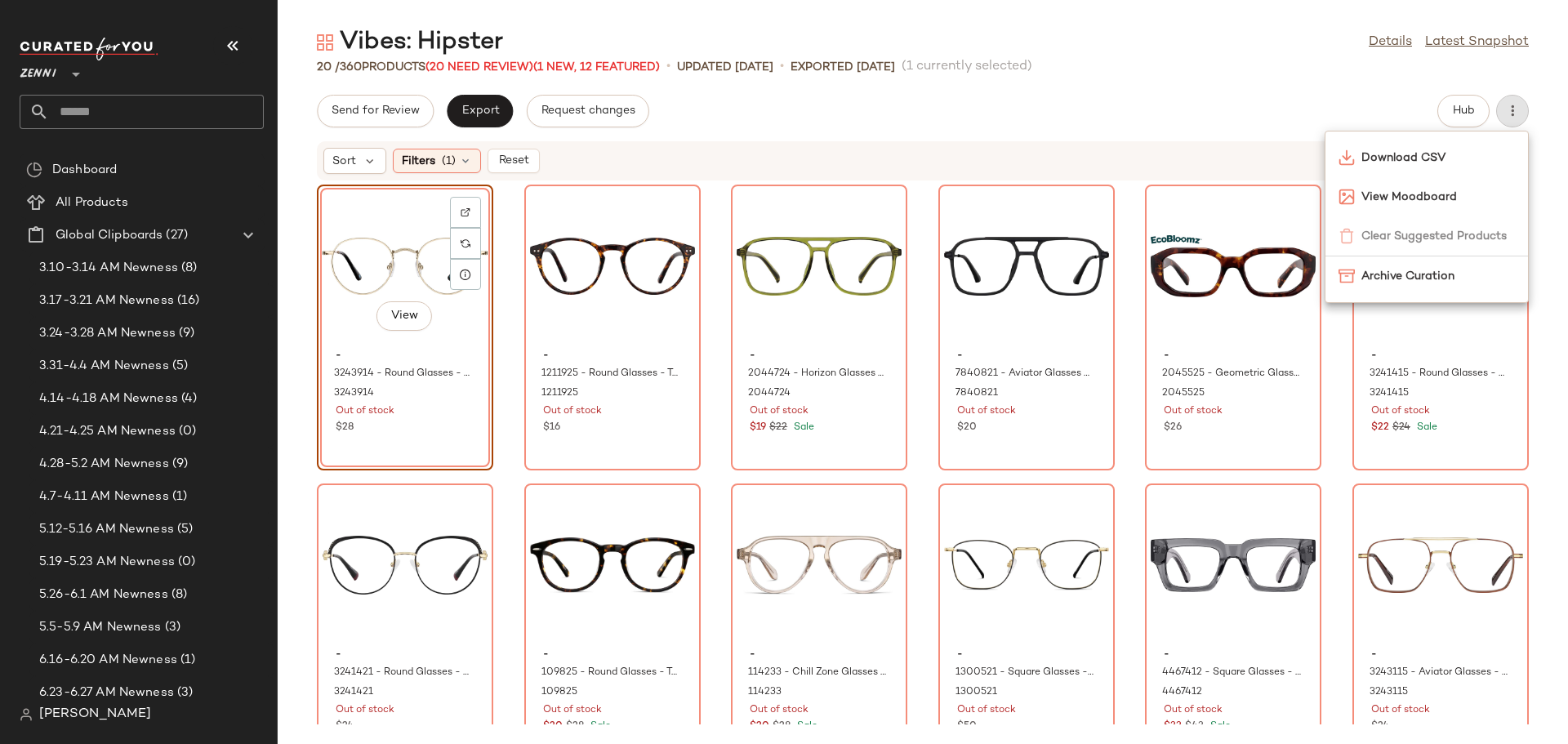
click at [1212, 75] on div "20 / 360 Products (20 Need Review) (1 New, 12 Featured) • updated [DATE] • Expo…" at bounding box center [922, 67] width 1290 height 17
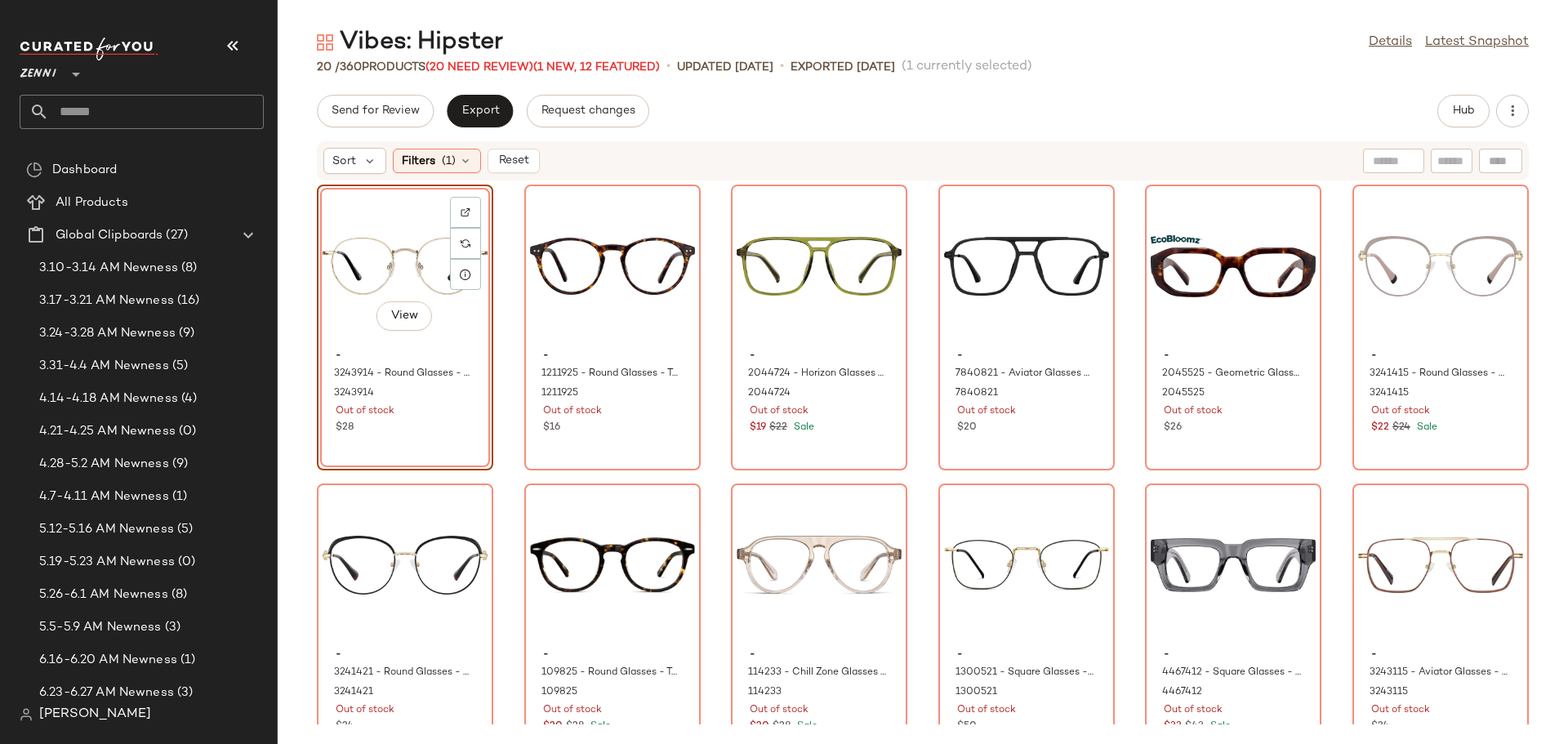
click at [420, 449] on div "View - 3243914 - Round Glasses - Gold - Stainless Steel 3243914 Out of stock $28" at bounding box center [405, 327] width 177 height 285
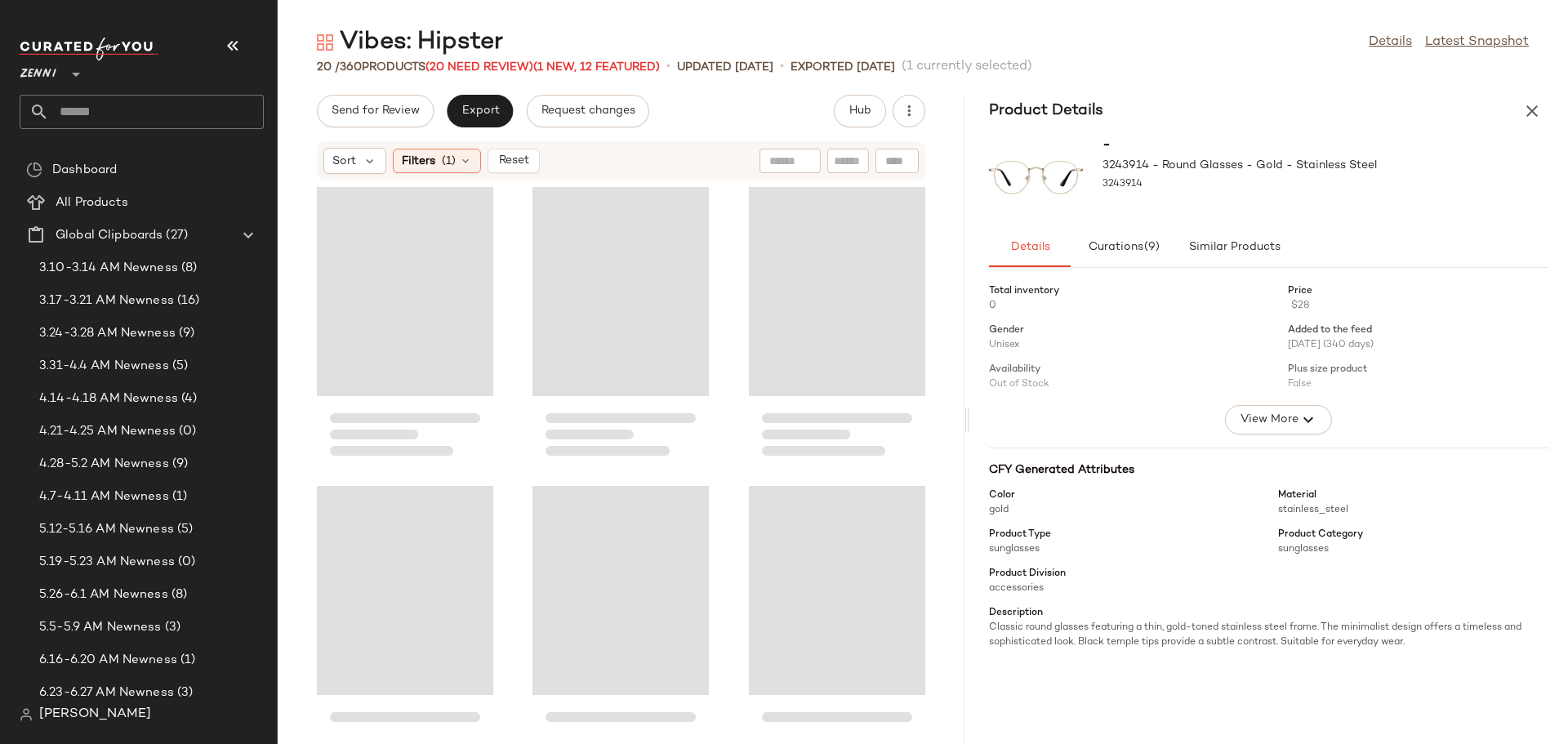
drag, startPoint x: 923, startPoint y: 411, endPoint x: 972, endPoint y: 420, distance: 49.8
click at [972, 420] on div "Vibes: Hipster Details Latest Snapshot 20 / 360 Products (20 Need Review) (1 Ne…" at bounding box center [922, 385] width 1290 height 718
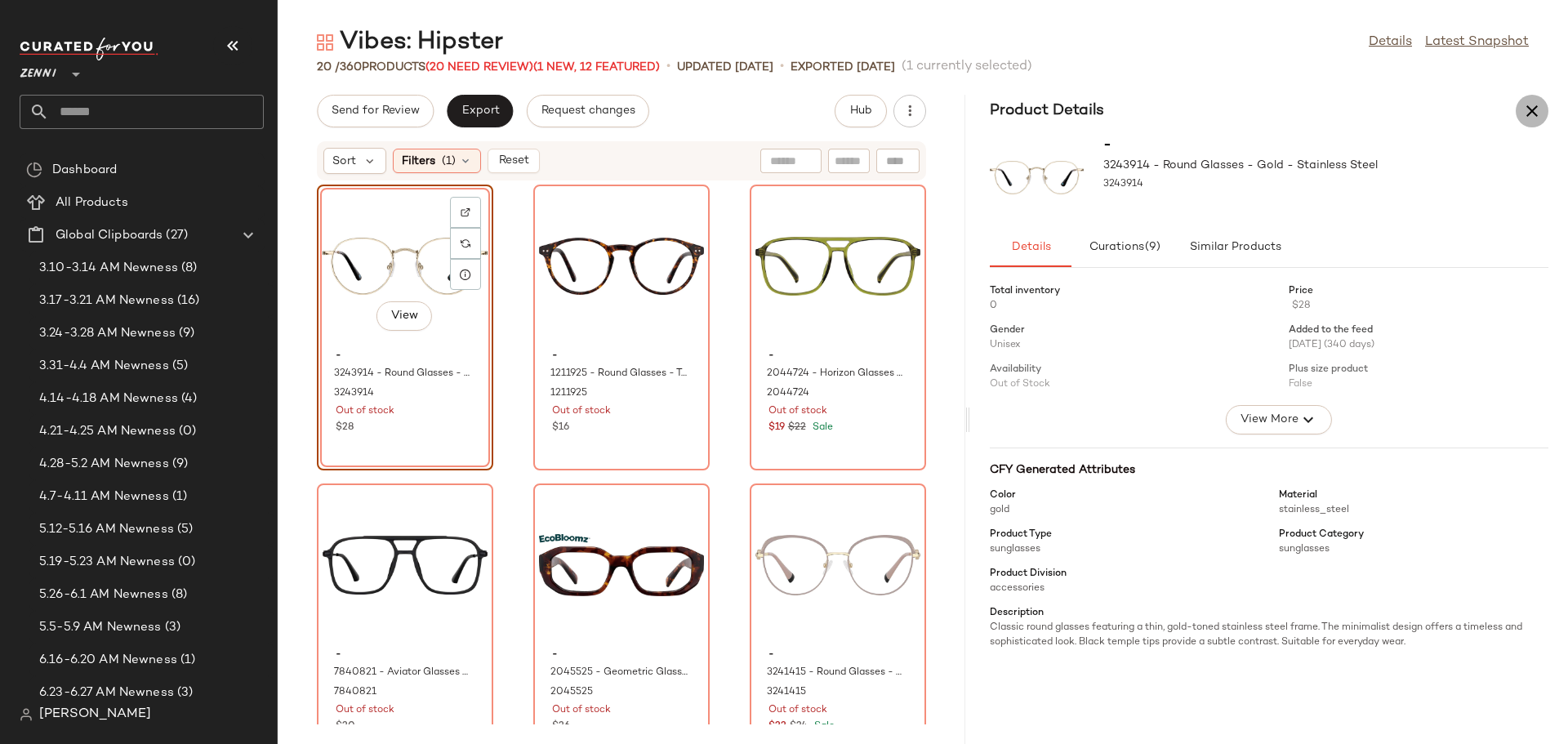
click at [1531, 108] on icon "button" at bounding box center [1532, 111] width 19 height 19
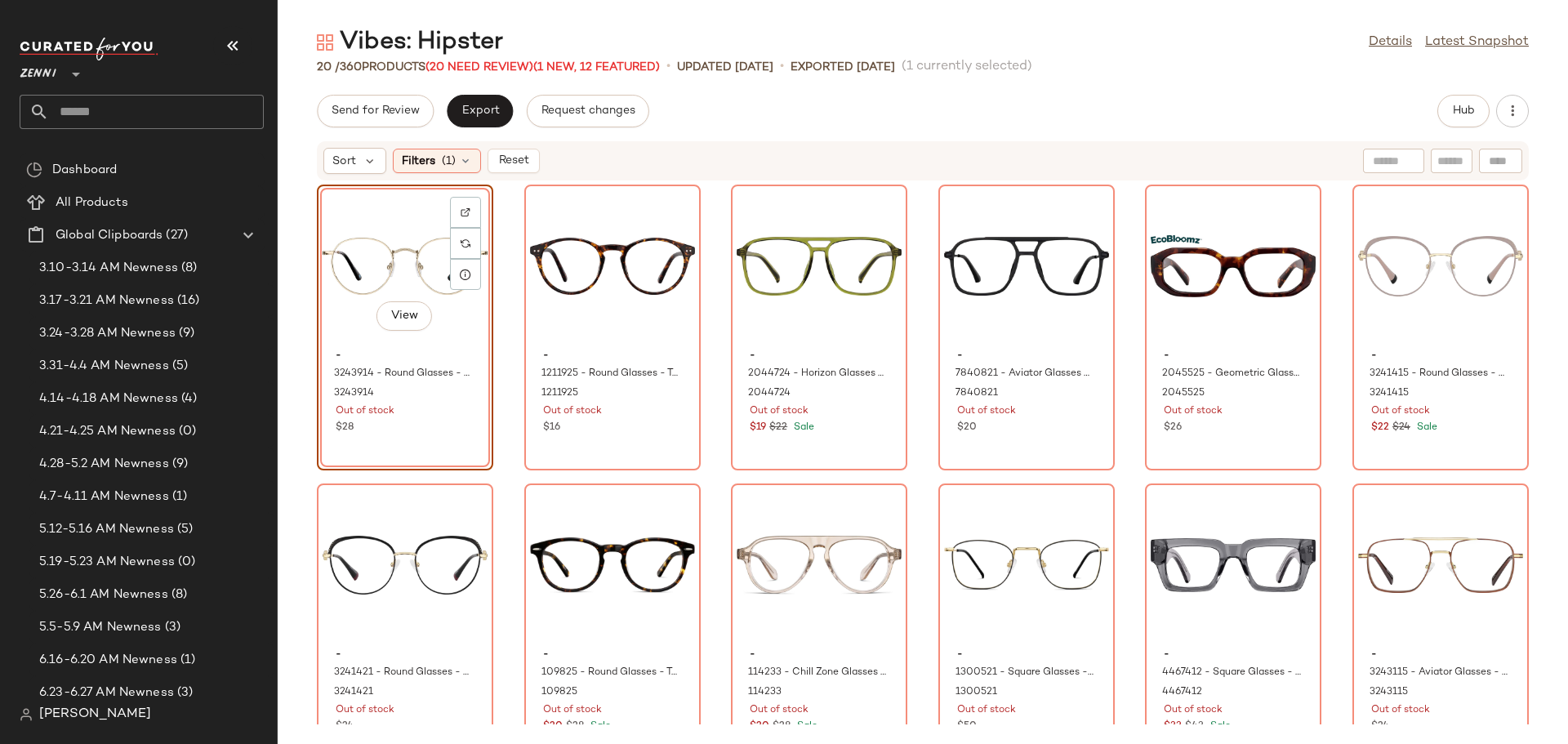
click at [444, 431] on div "View - 3243914 - Round Glasses - Gold - Stainless Steel 3243914 Out of stock $28" at bounding box center [405, 327] width 177 height 285
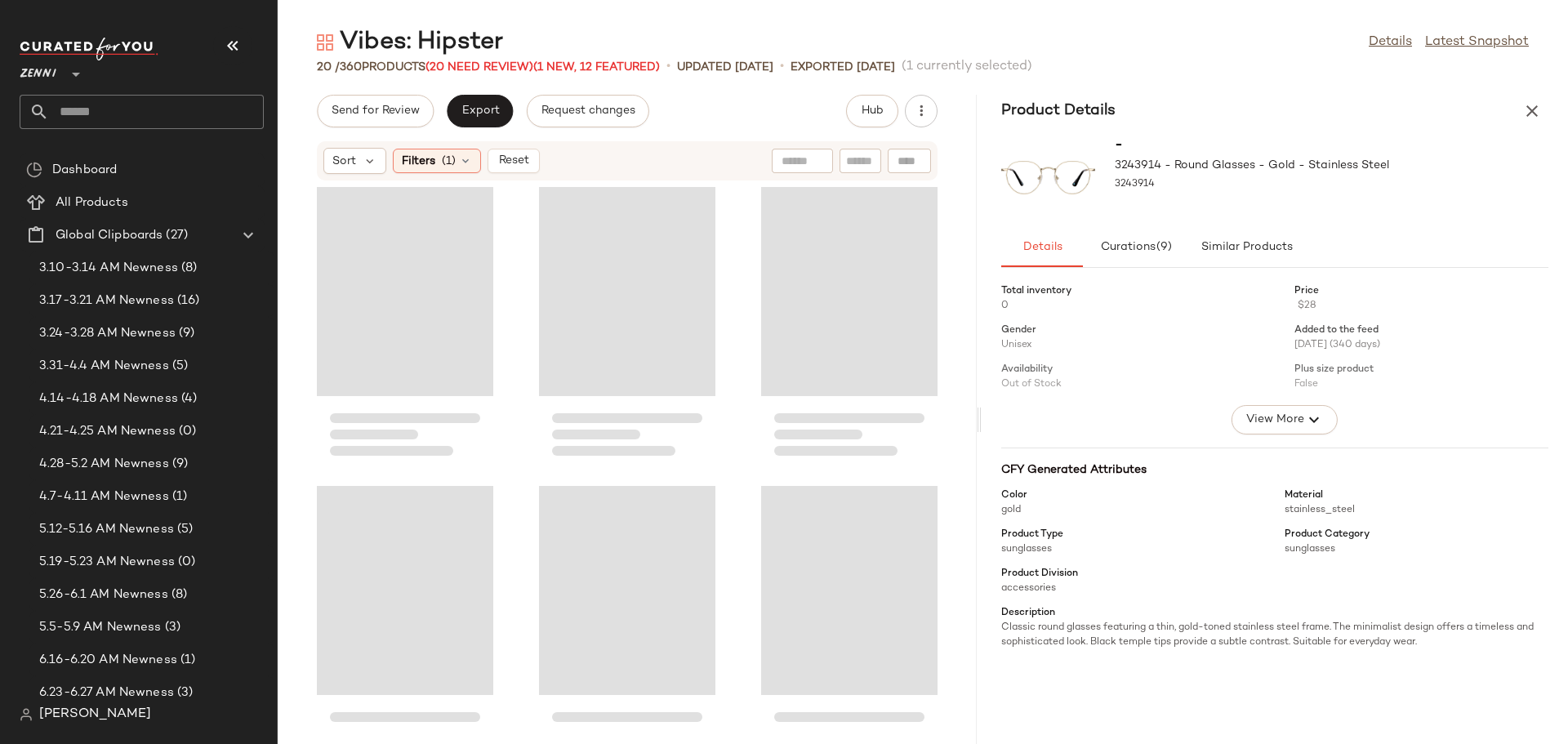
drag, startPoint x: 924, startPoint y: 422, endPoint x: 983, endPoint y: 423, distance: 59.0
click at [983, 423] on div "Vibes: Hipster Details Latest Snapshot 20 / 360 Products (20 Need Review) (1 Ne…" at bounding box center [922, 385] width 1290 height 718
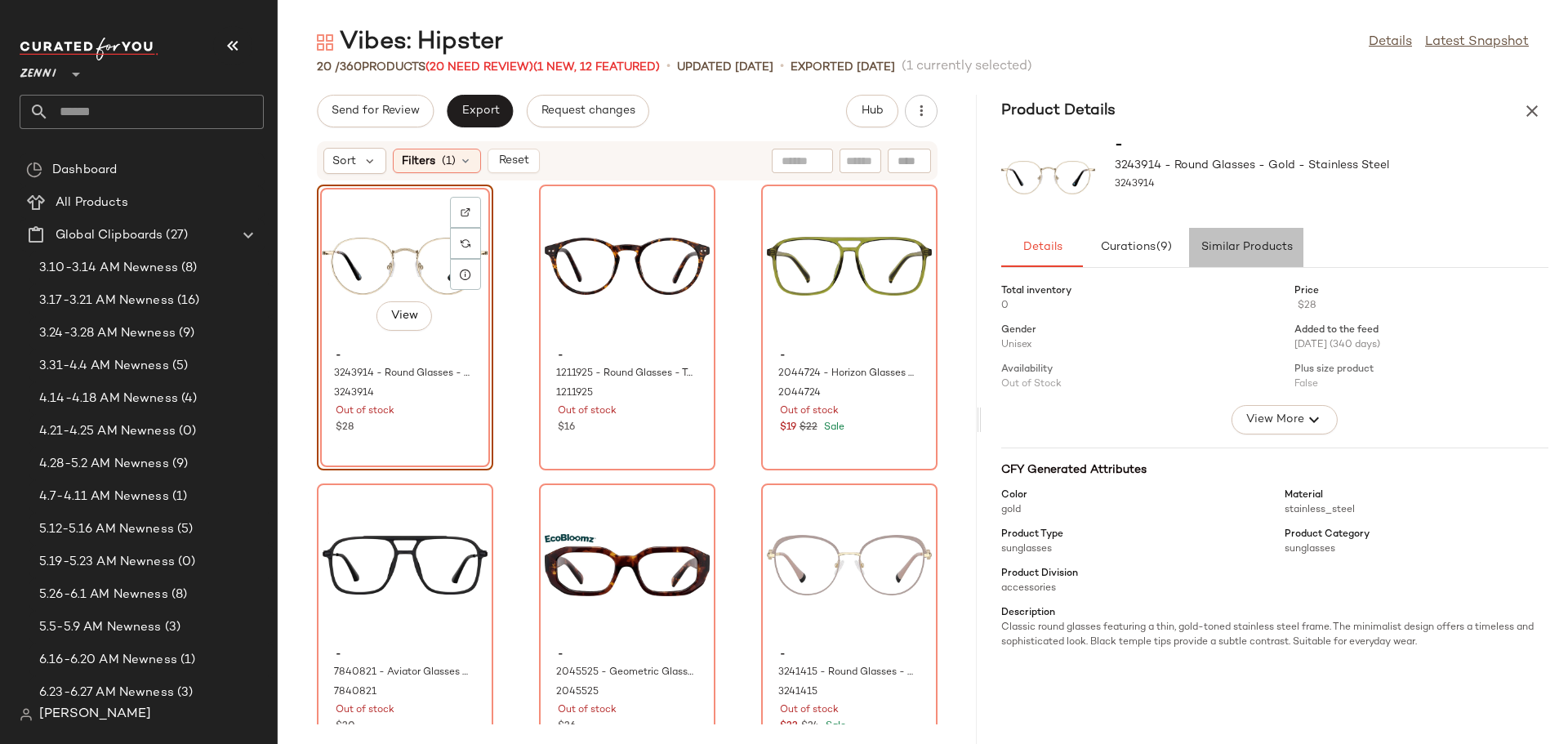
click at [1259, 243] on span "Similar Products" at bounding box center [1246, 247] width 92 height 13
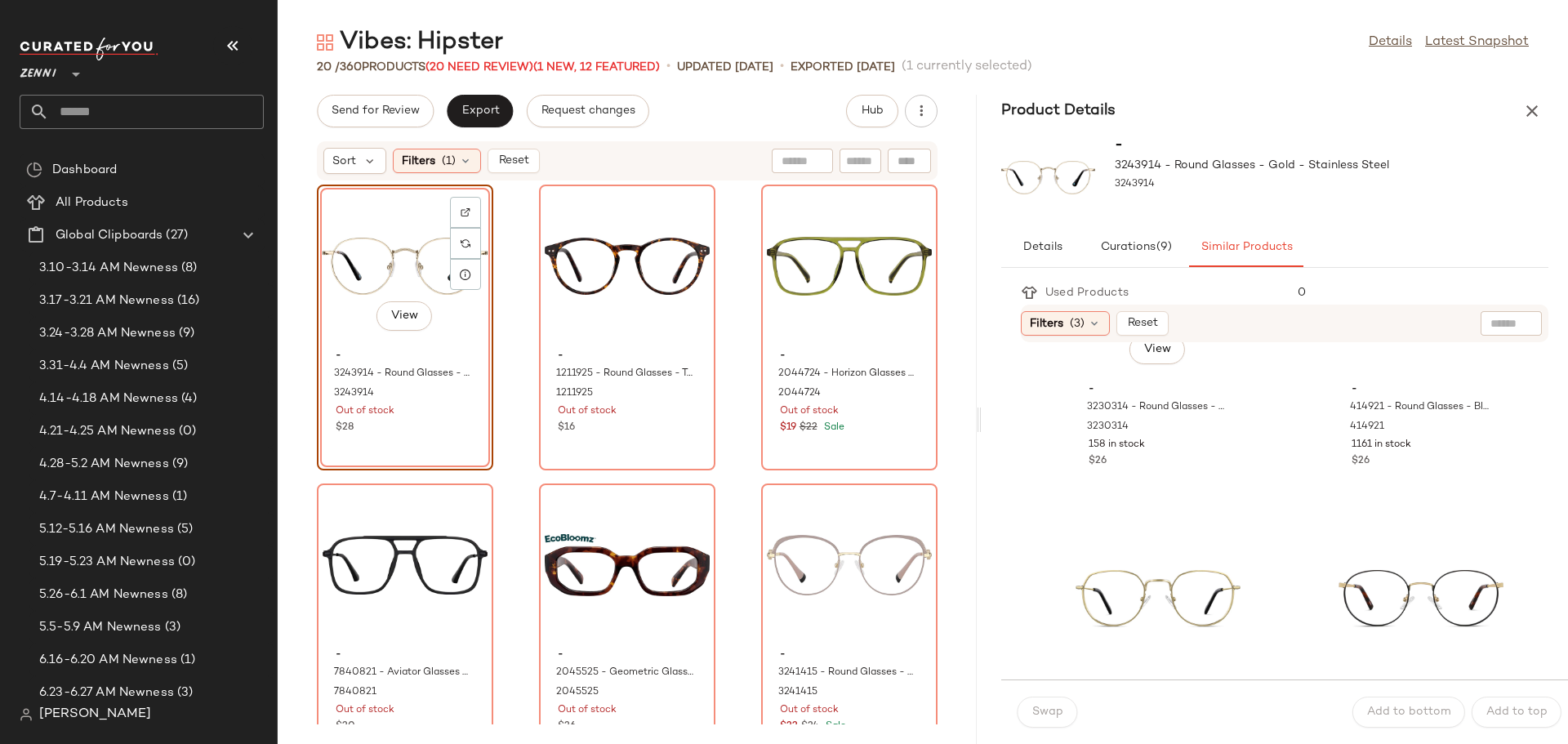
scroll to position [817, 0]
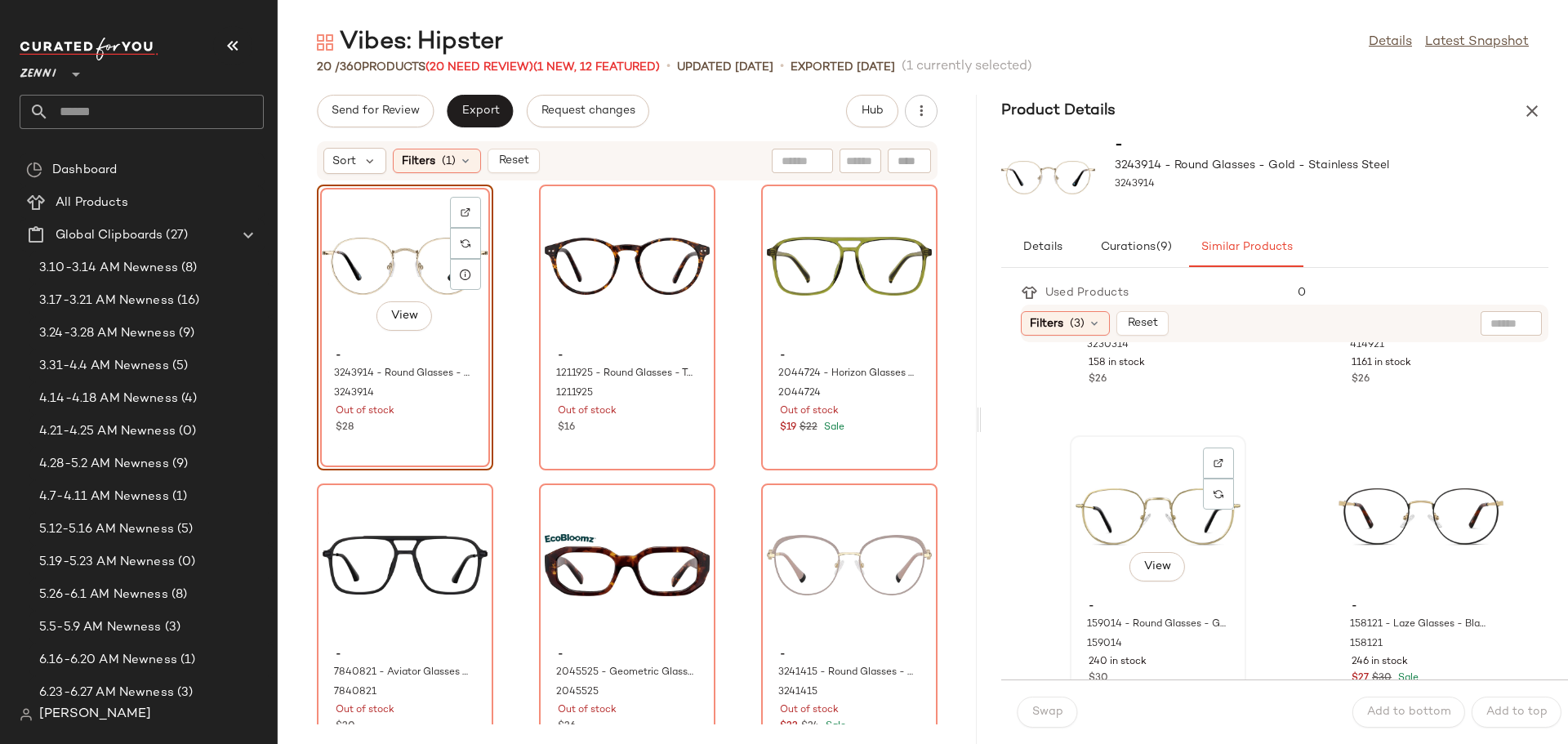
click at [1110, 516] on div "View" at bounding box center [1159, 516] width 165 height 152
click at [1042, 711] on span "Swap" at bounding box center [1047, 711] width 32 height 13
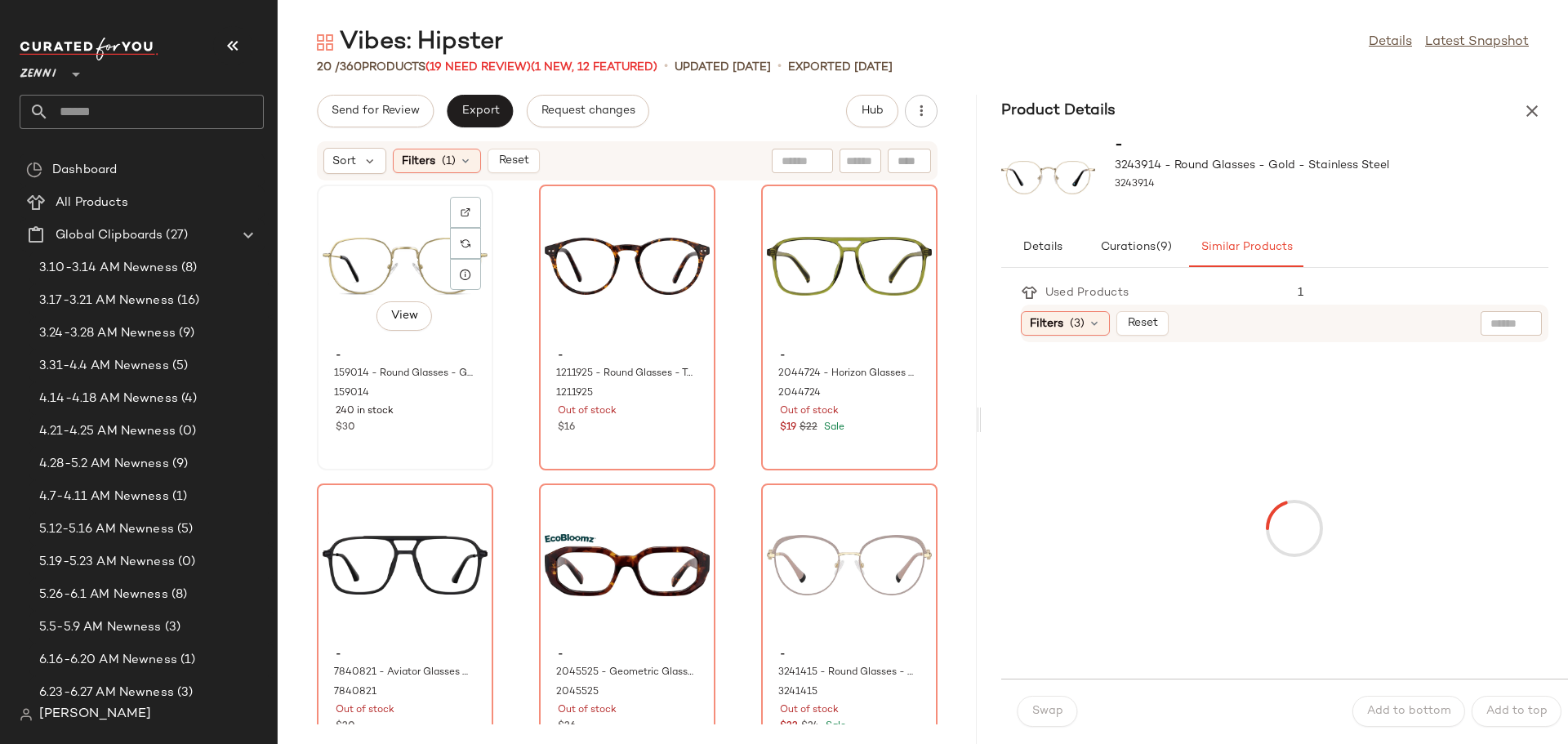
click at [359, 287] on div "View" at bounding box center [405, 266] width 165 height 152
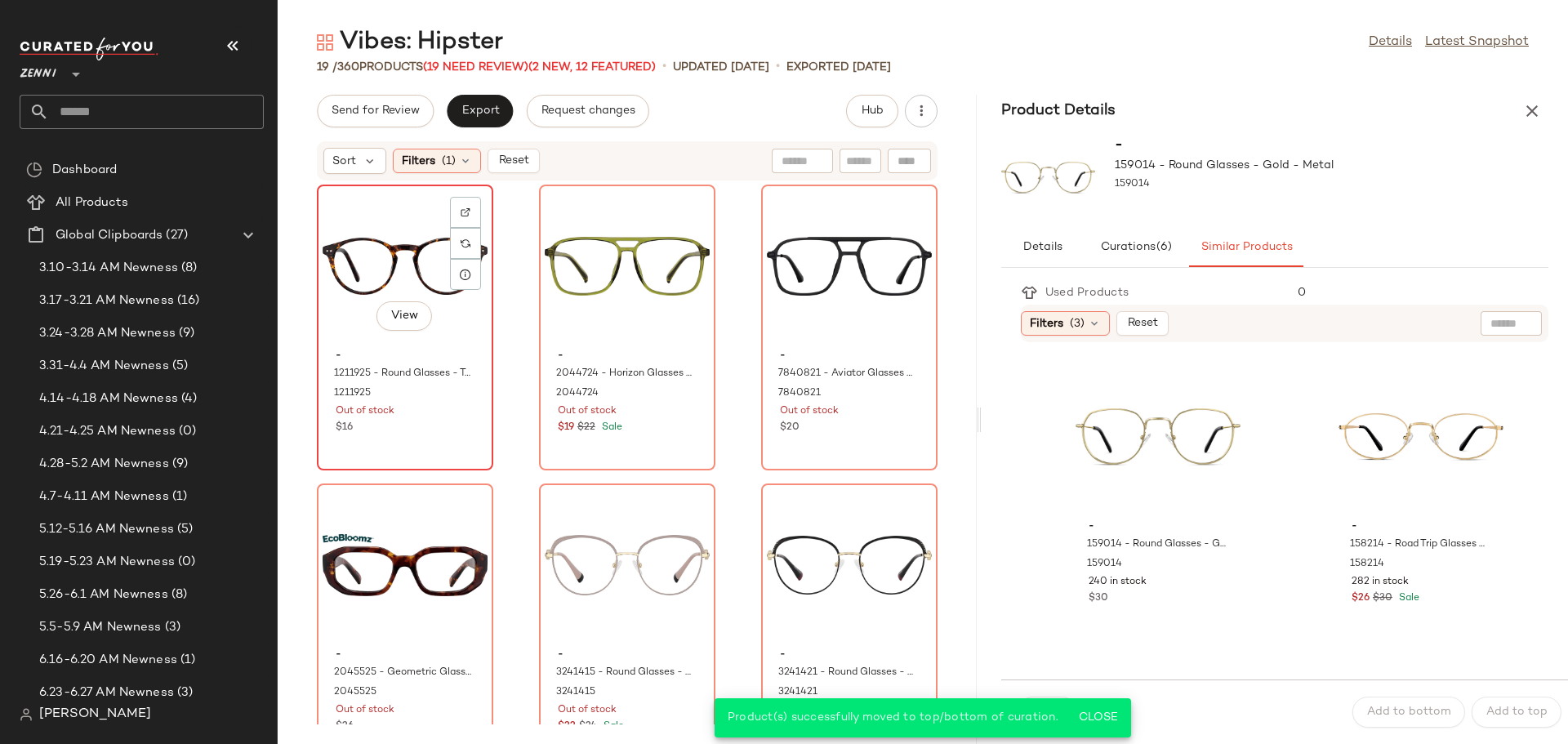
click at [469, 437] on div "View - 1211925 - Round Glasses - Tortoiseshell - Plastic 1211925 Out of stock $…" at bounding box center [405, 328] width 173 height 283
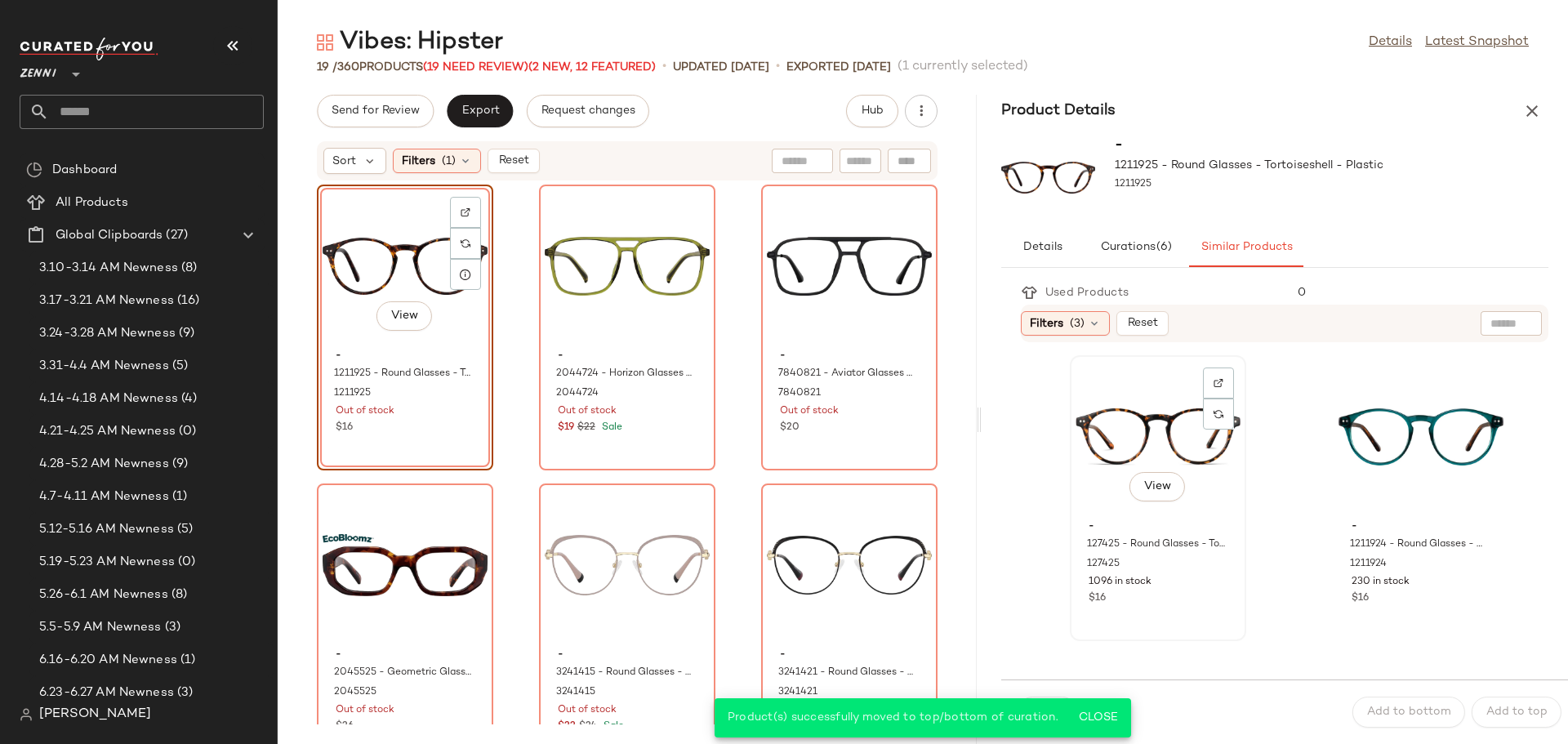
click at [1196, 581] on div "1096 in stock" at bounding box center [1158, 582] width 139 height 15
click at [1107, 723] on span "Close" at bounding box center [1098, 718] width 40 height 13
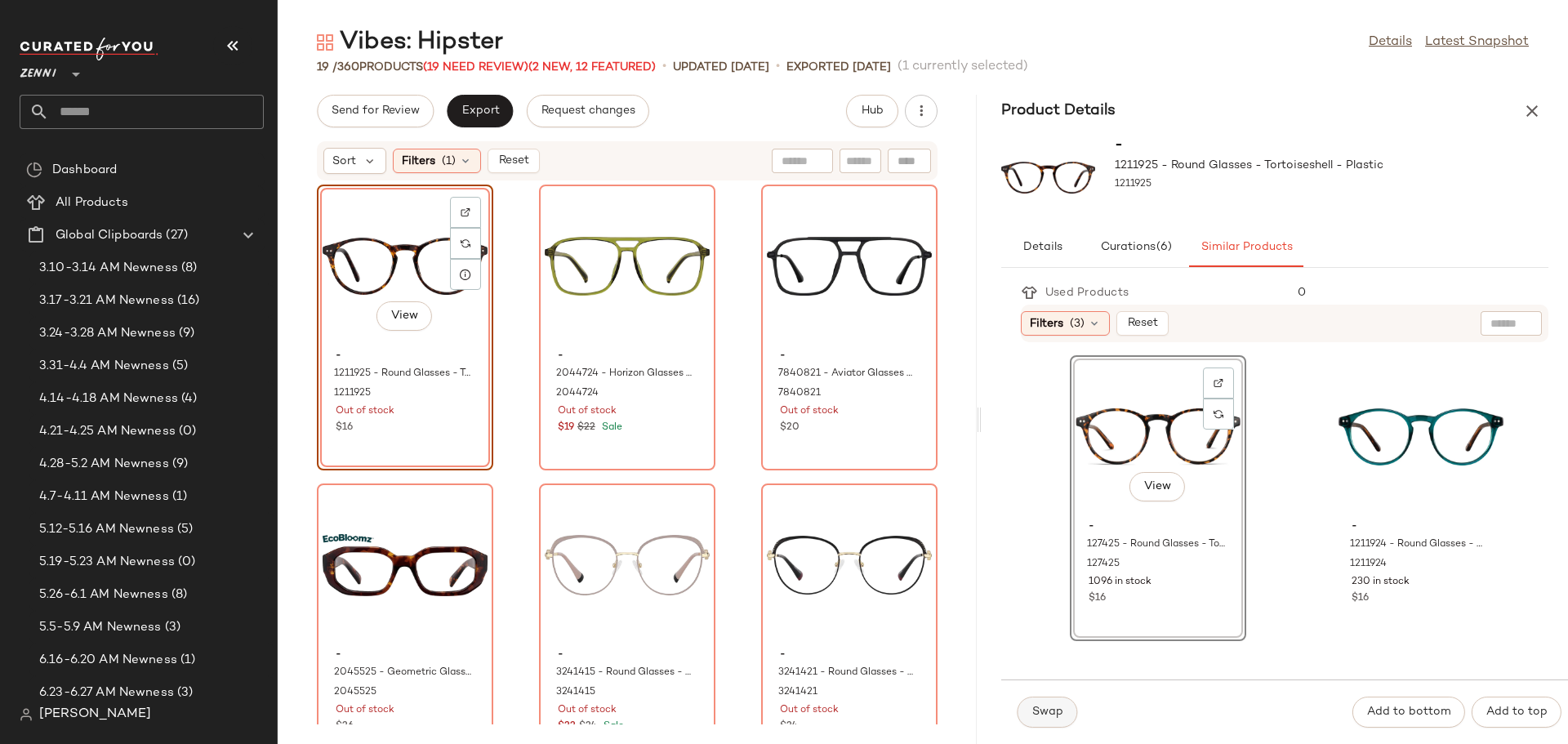
click at [1044, 711] on span "Swap" at bounding box center [1047, 711] width 32 height 13
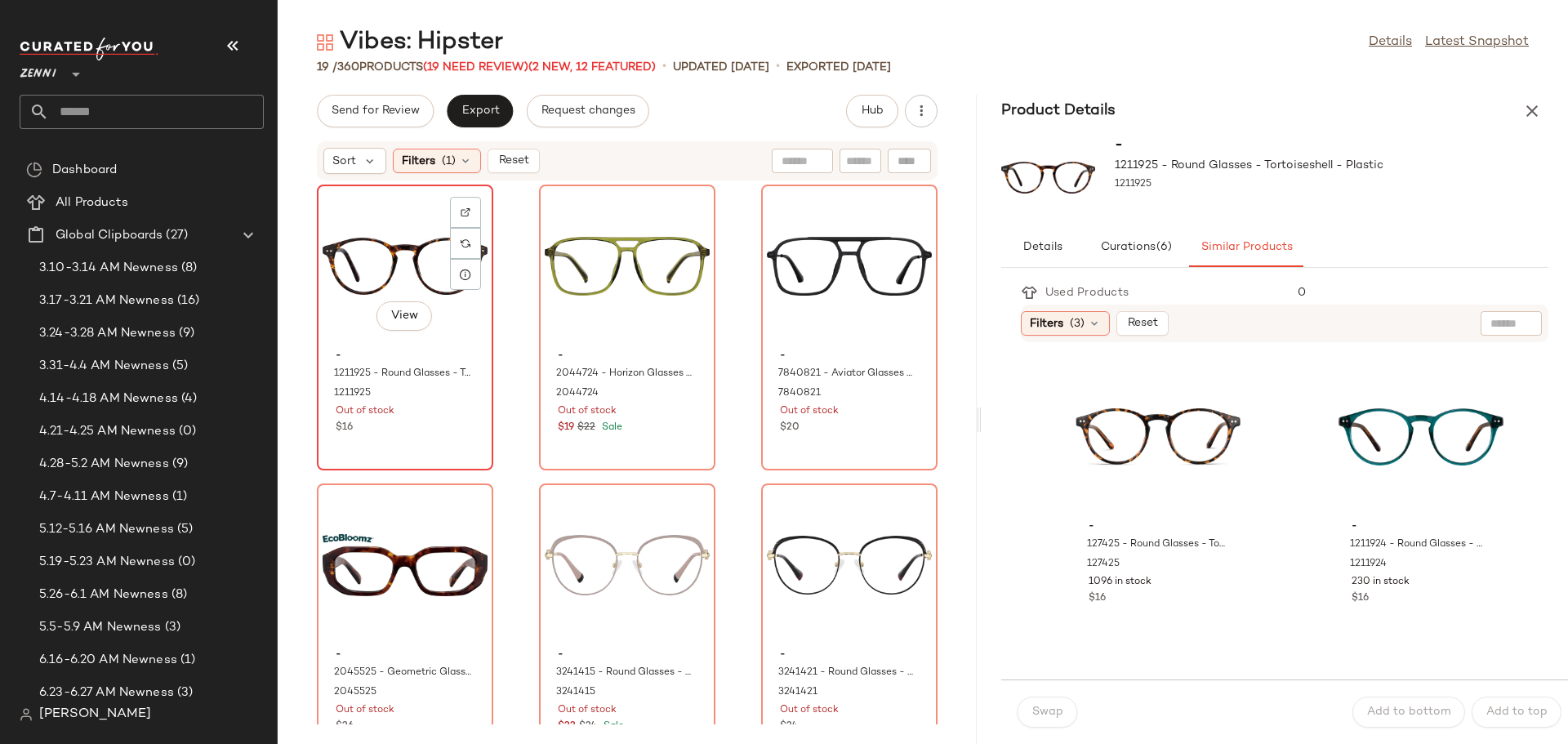
click at [393, 294] on div "View" at bounding box center [405, 266] width 165 height 152
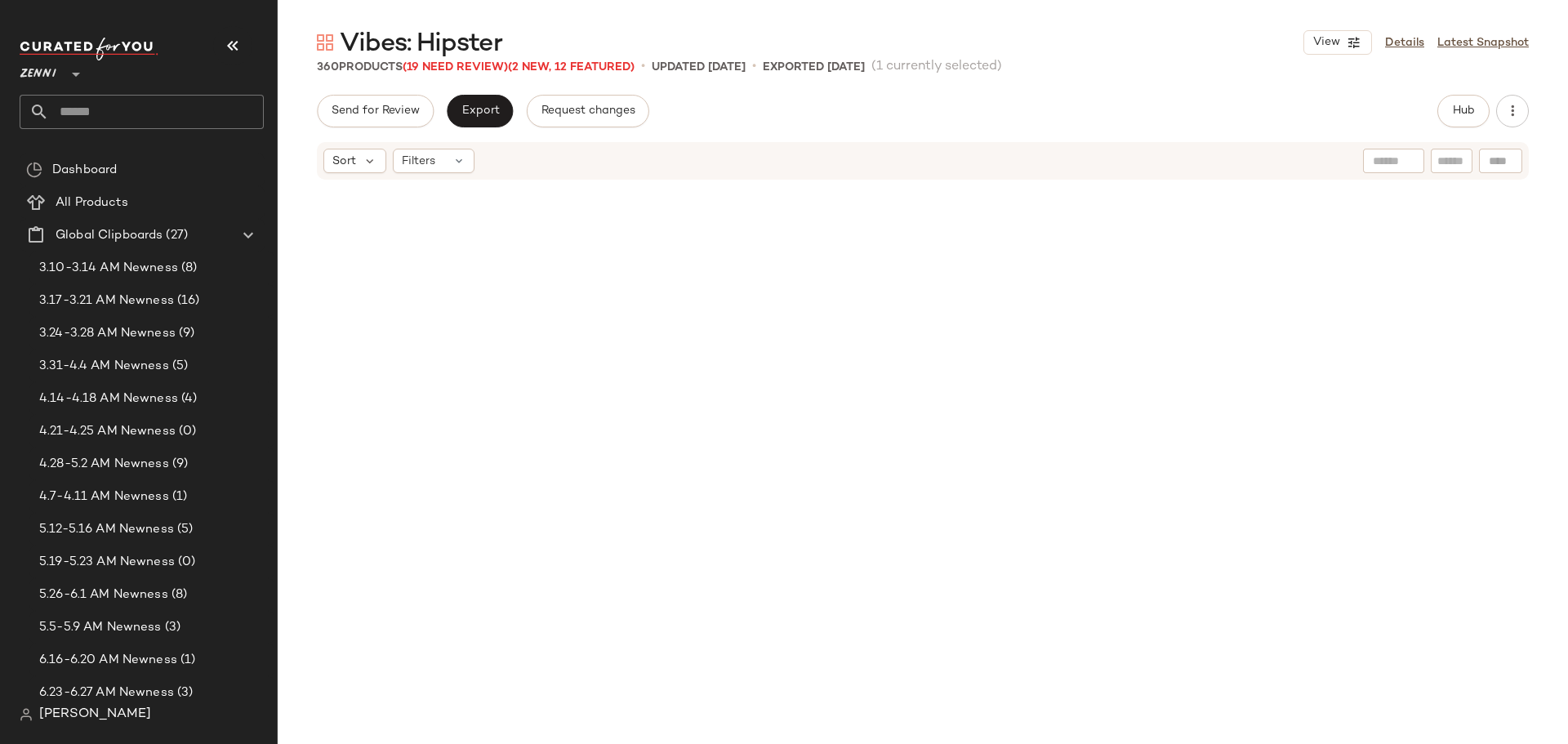
scroll to position [4099, 0]
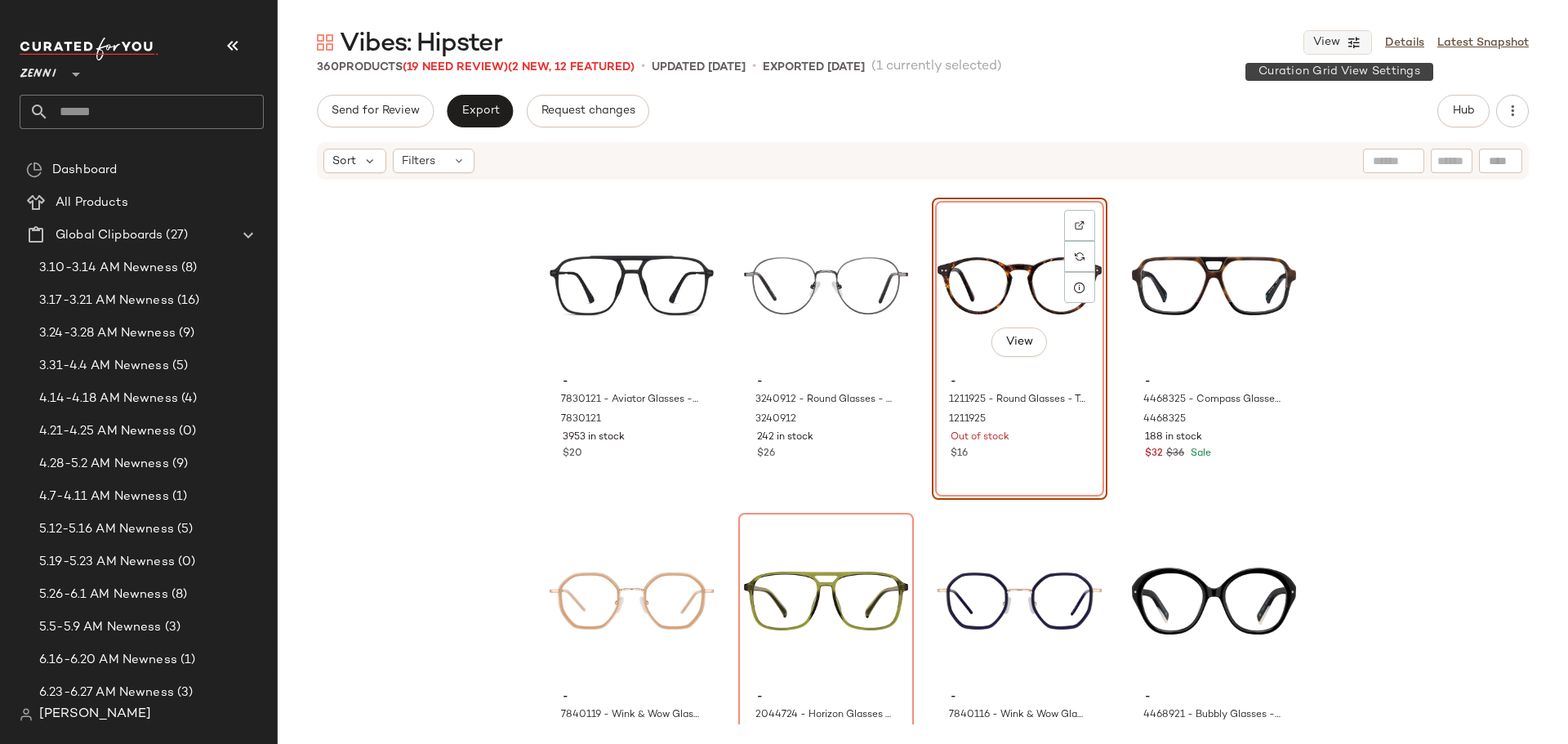
click at [1345, 41] on button "View" at bounding box center [1338, 42] width 69 height 25
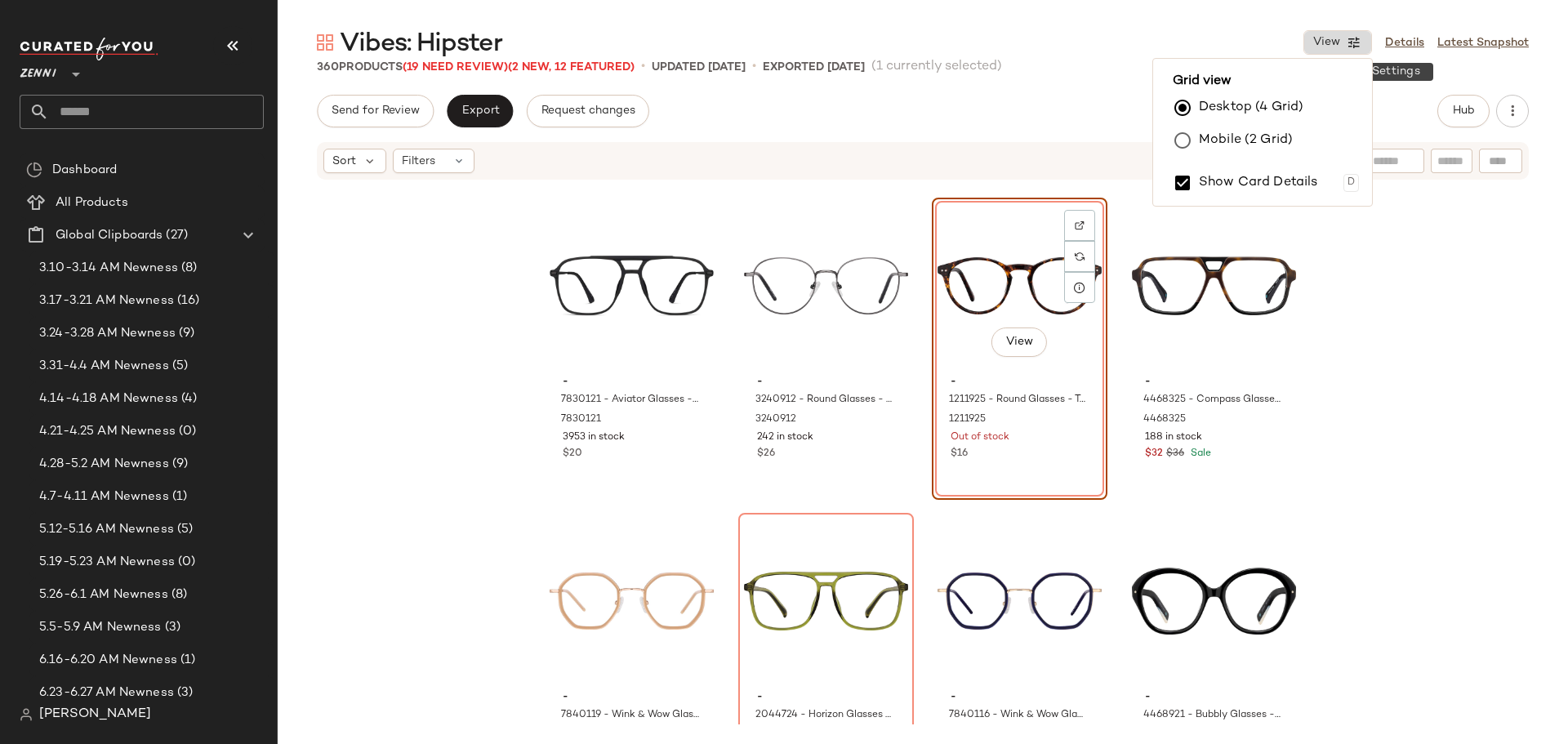
click at [1345, 41] on button "View" at bounding box center [1338, 42] width 69 height 25
click at [1463, 107] on span "Hub" at bounding box center [1463, 111] width 23 height 13
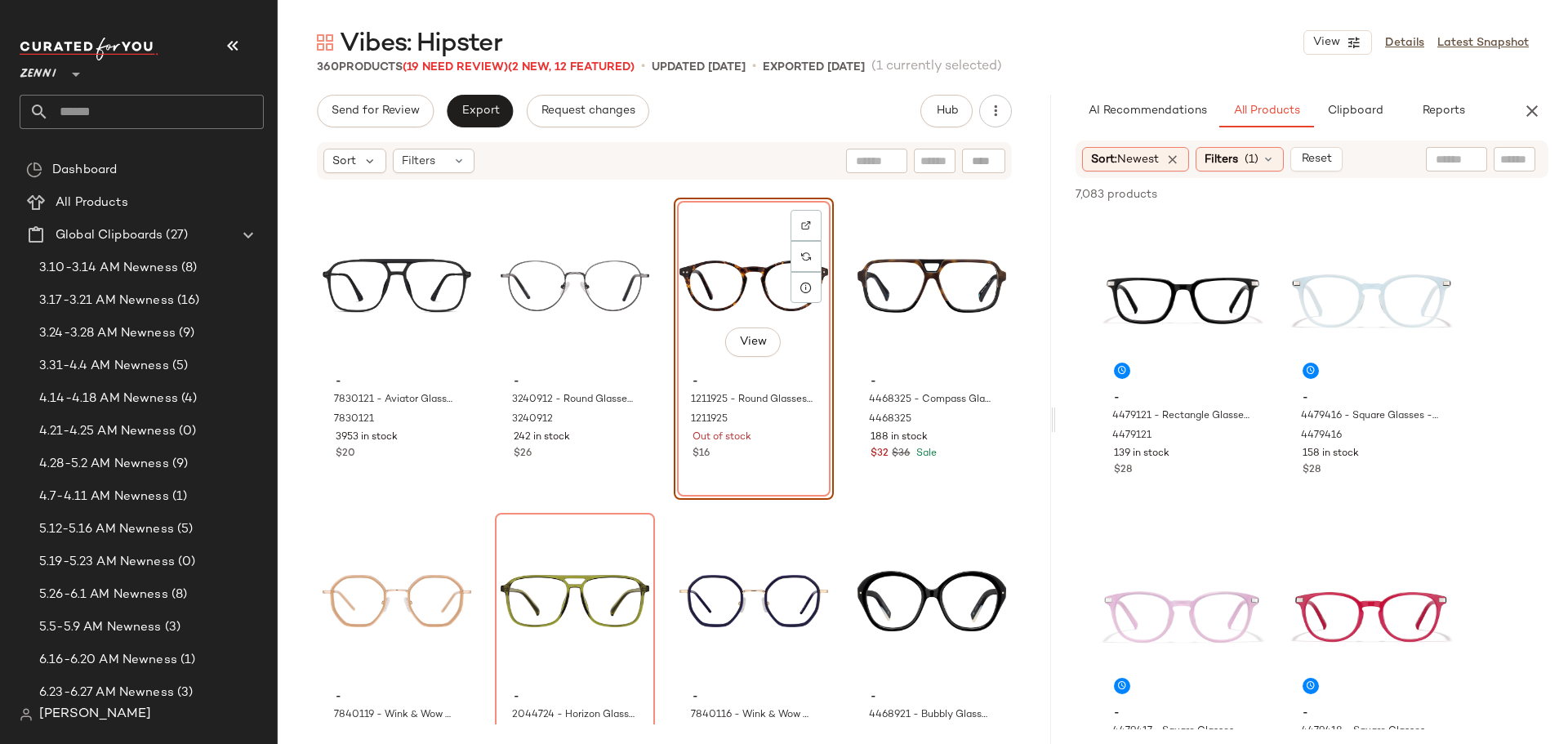
drag, startPoint x: 922, startPoint y: 423, endPoint x: 1057, endPoint y: 415, distance: 135.2
click at [1057, 415] on div "Vibes: Hipster View Details Latest Snapshot 360 Products (19 Need Review) (2 Ne…" at bounding box center [922, 385] width 1290 height 718
click at [465, 158] on icon at bounding box center [459, 161] width 13 height 13
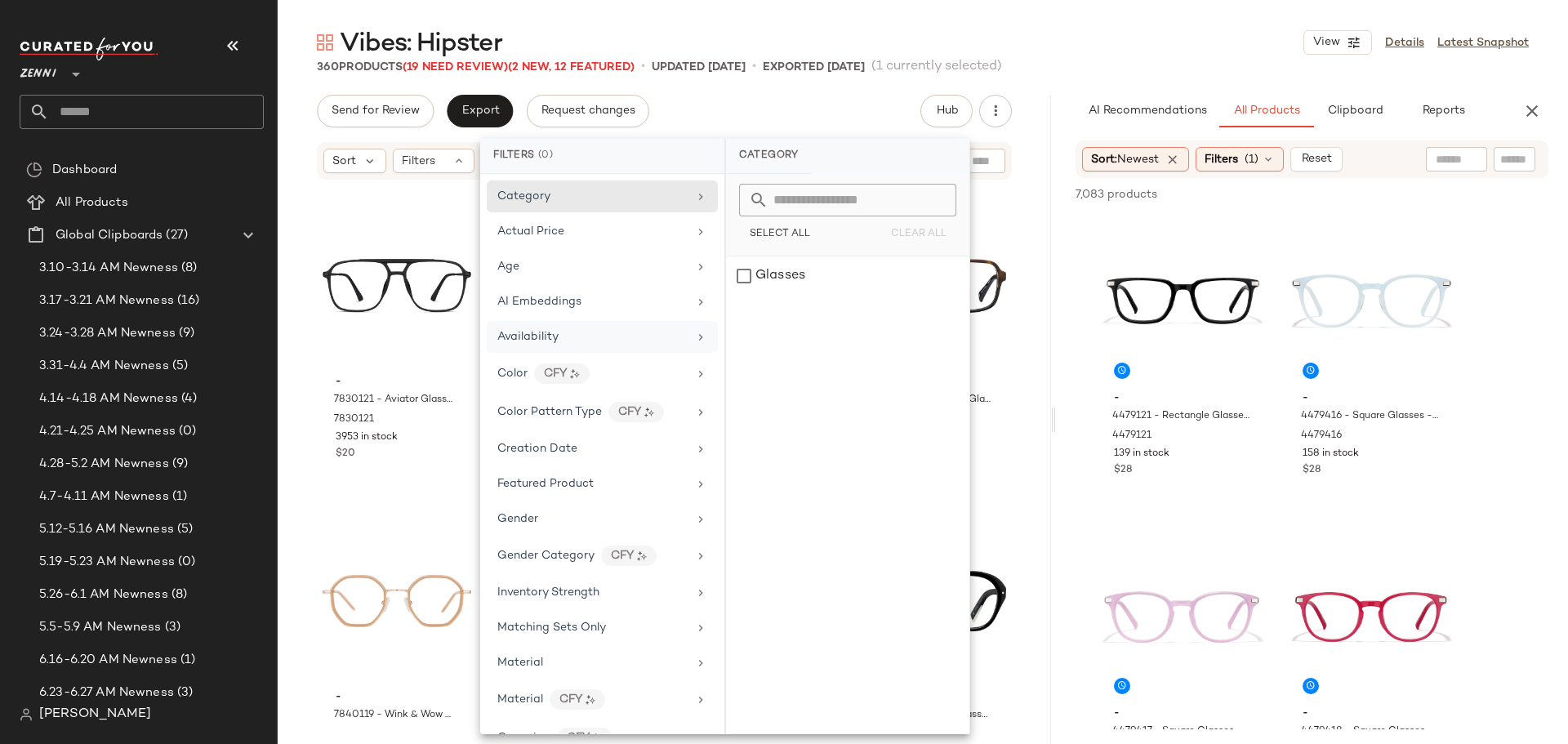
click at [566, 331] on div "Availability" at bounding box center [592, 337] width 191 height 18
click at [744, 312] on div "out_of_stock" at bounding box center [848, 315] width 243 height 40
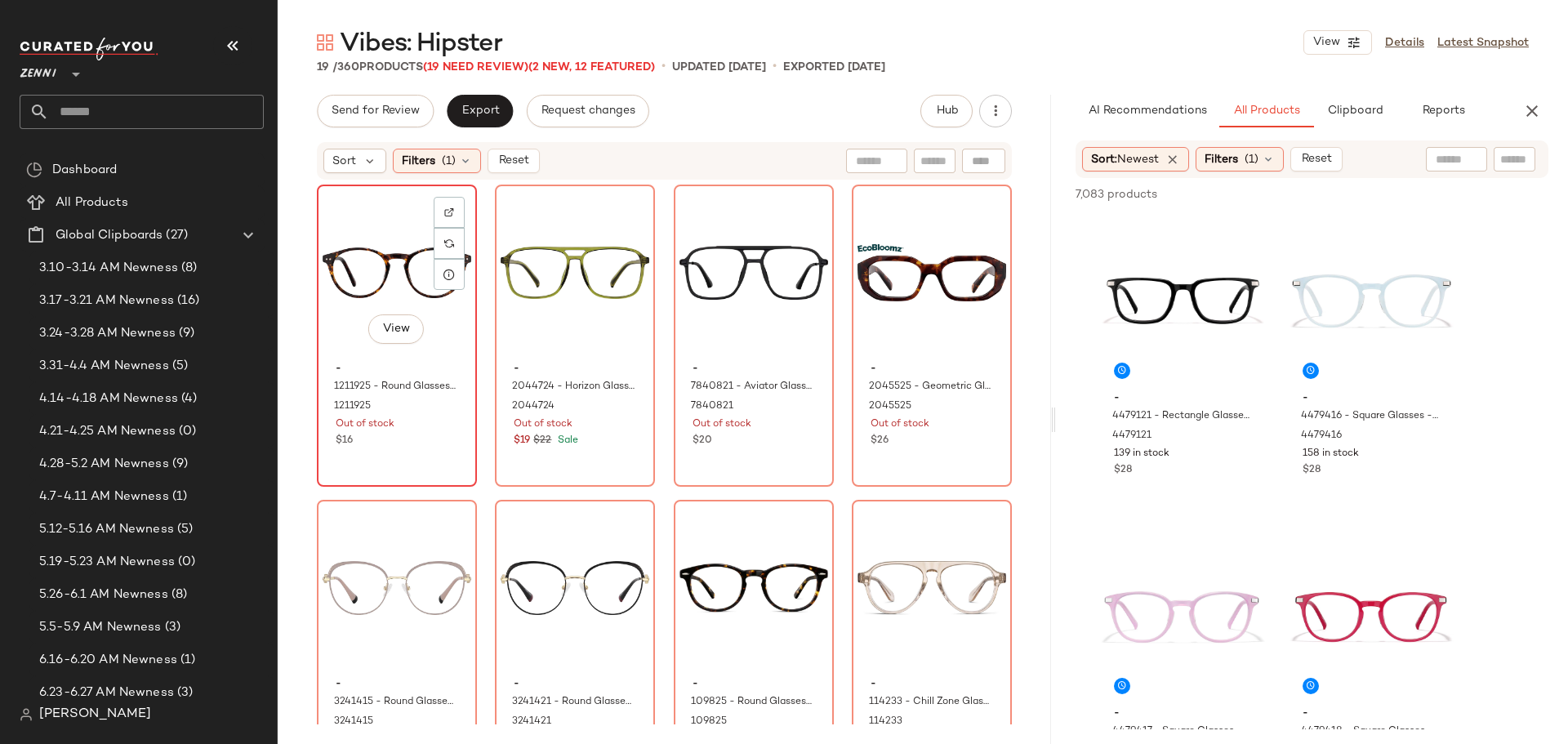
click at [366, 292] on div "View" at bounding box center [396, 273] width 148 height 165
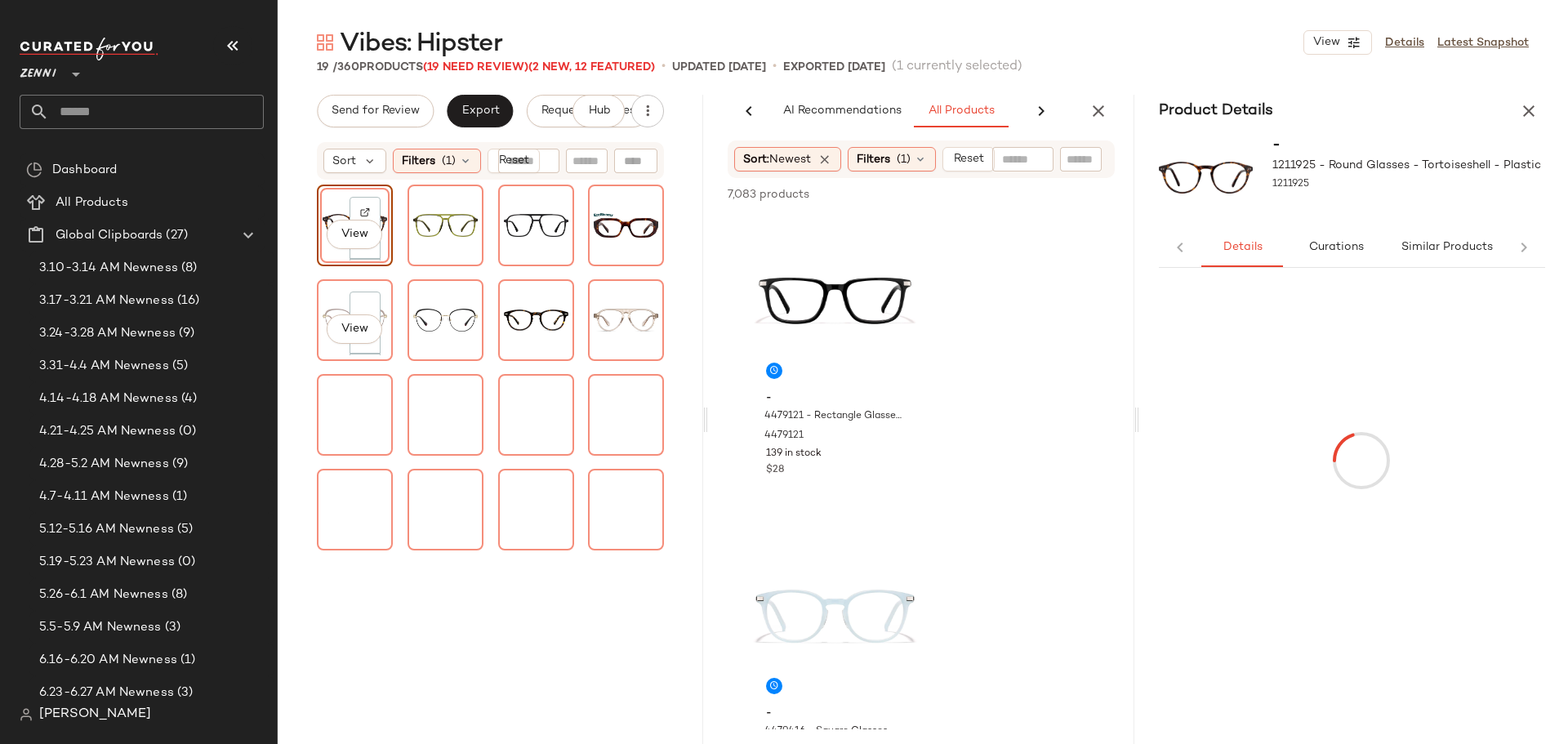
scroll to position [0, 47]
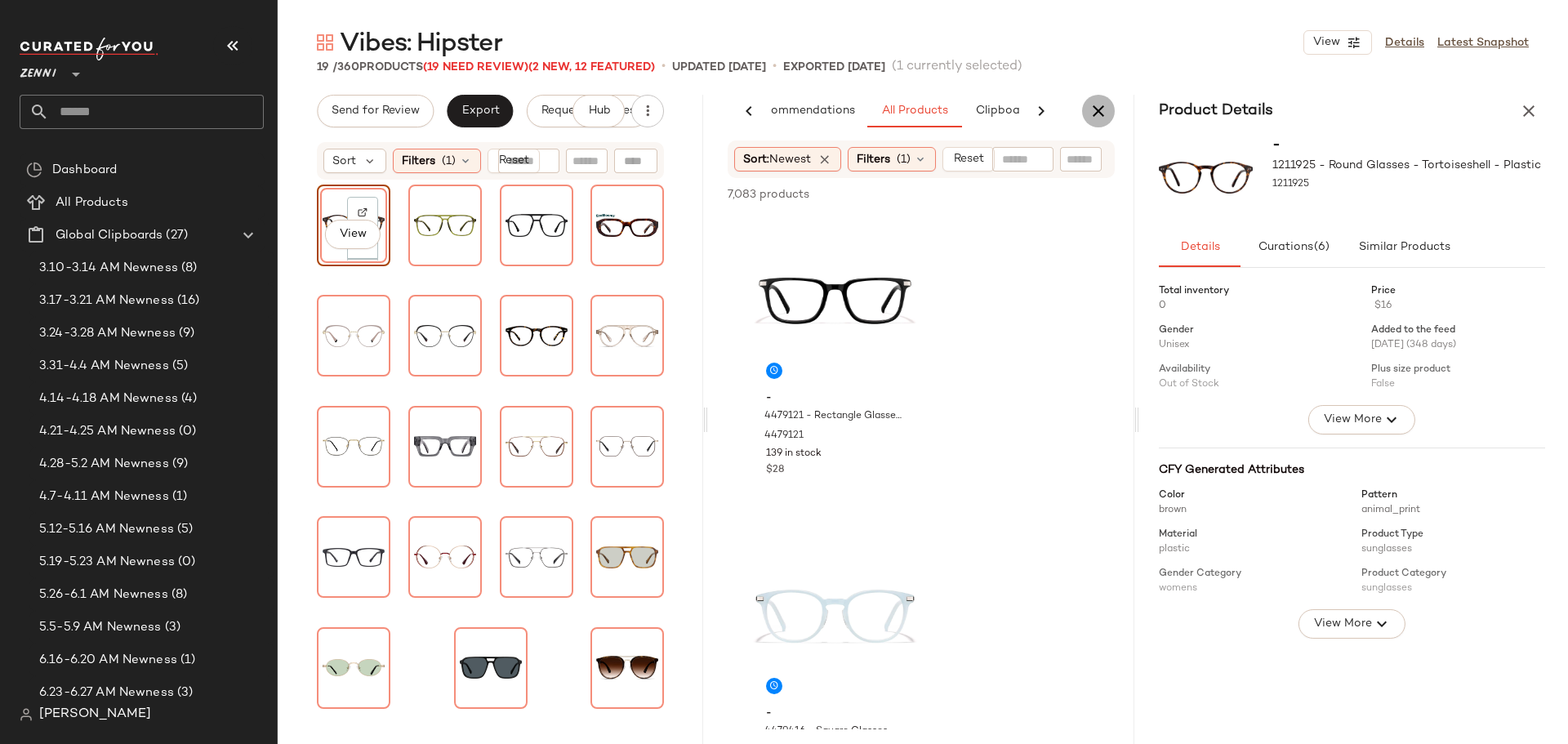
click at [1101, 107] on icon "button" at bounding box center [1098, 111] width 19 height 19
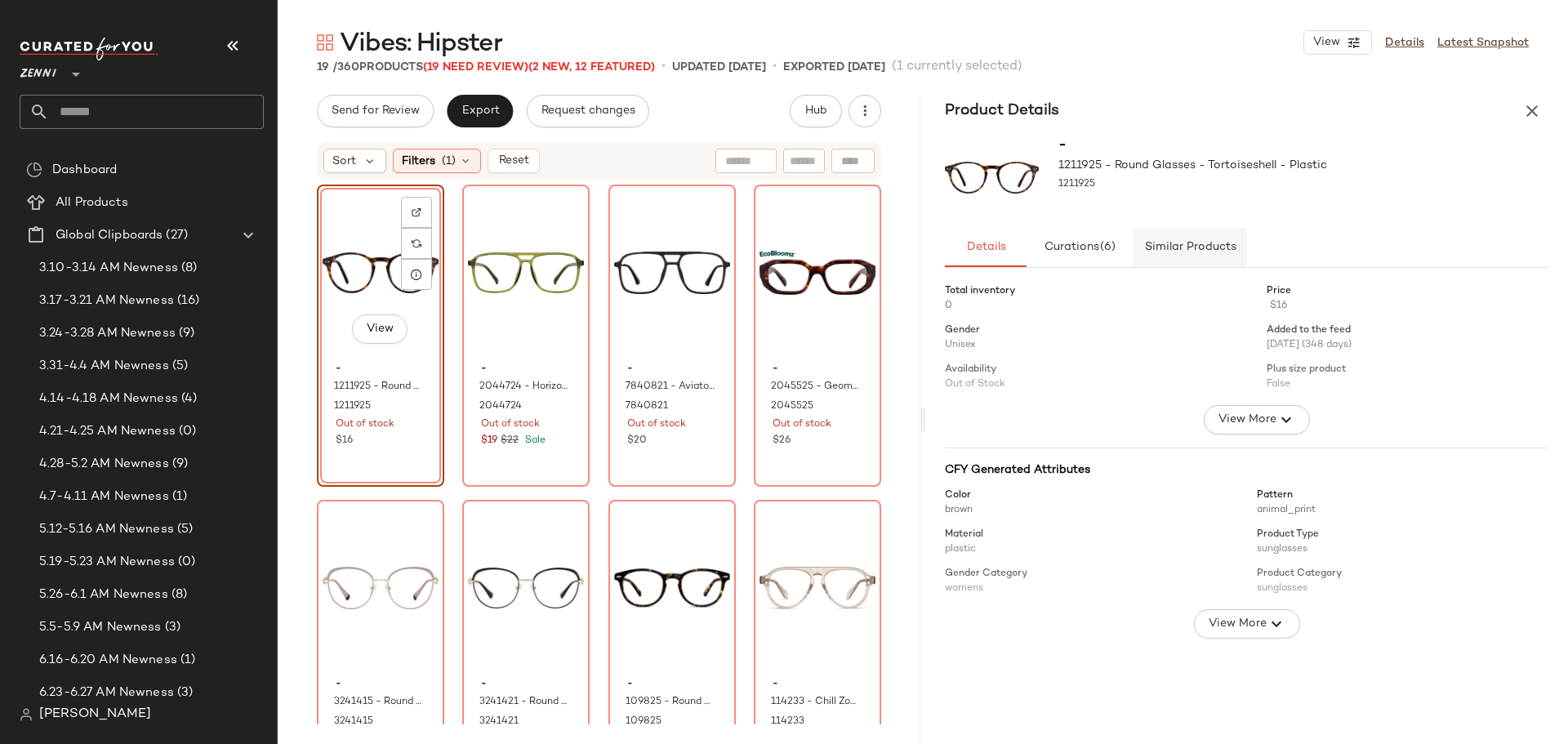
click at [1209, 251] on span "Similar Products" at bounding box center [1189, 247] width 92 height 13
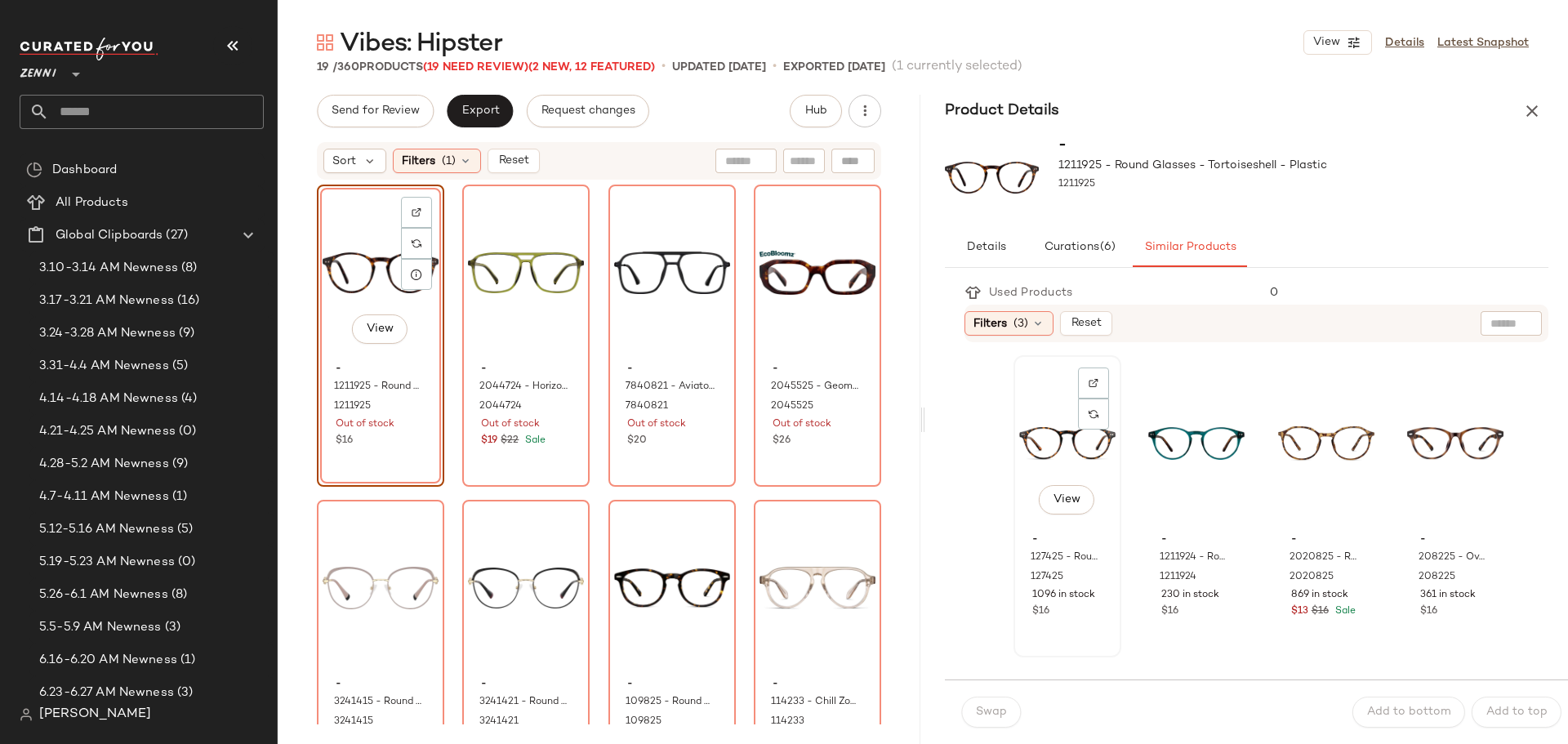
click at [1030, 437] on div "View" at bounding box center [1067, 444] width 97 height 165
click at [988, 712] on span "Swap" at bounding box center [991, 711] width 32 height 13
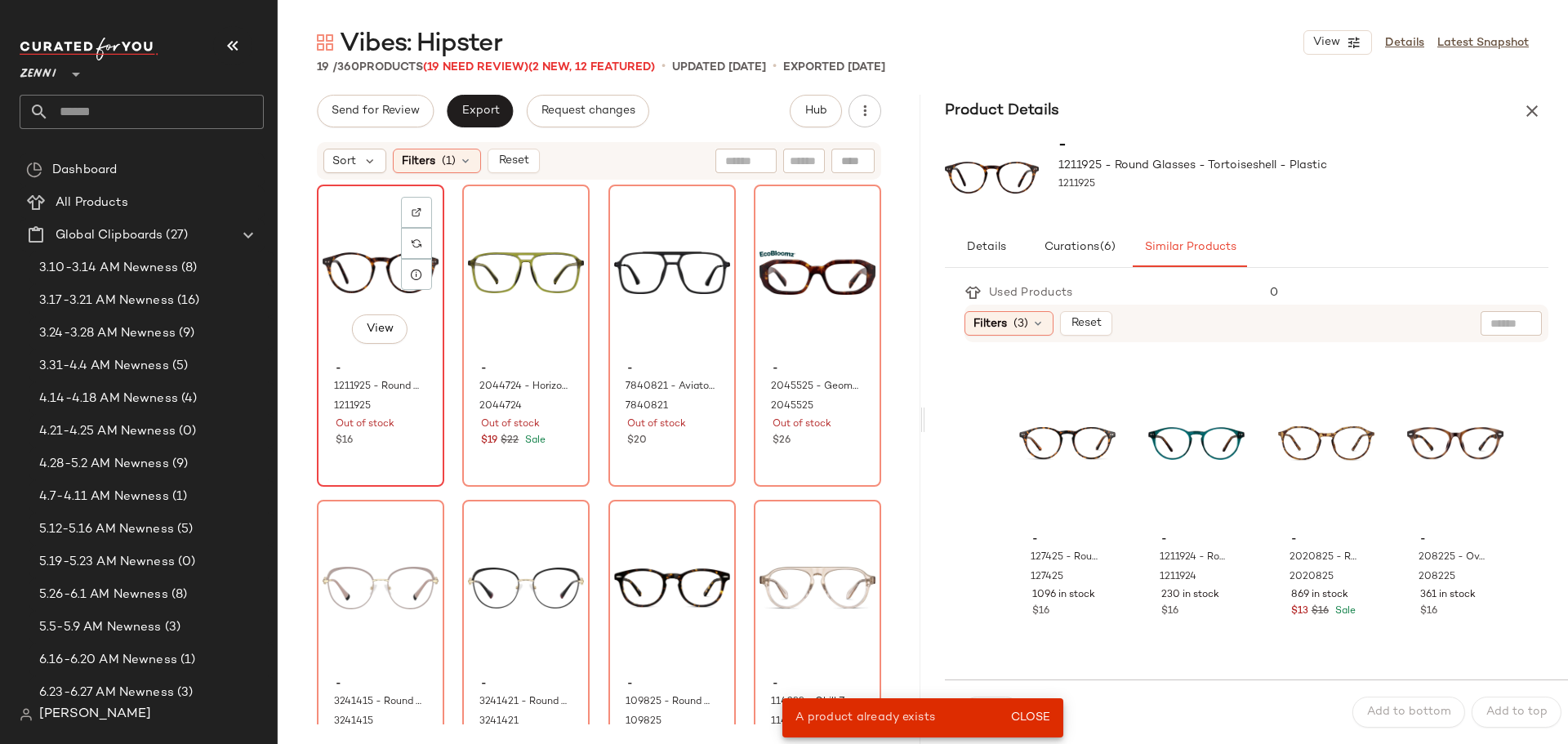
click at [366, 441] on div "$16" at bounding box center [380, 441] width 90 height 15
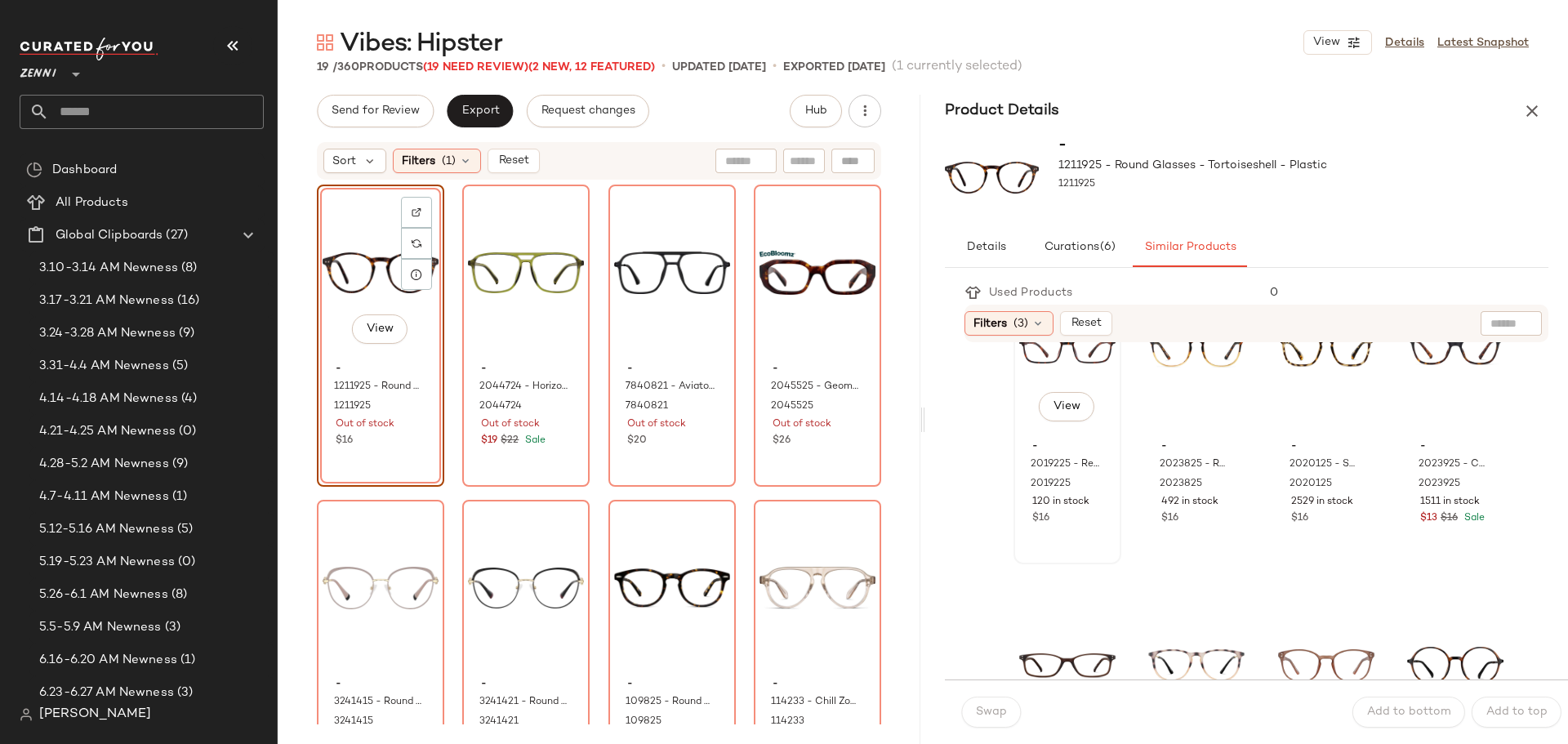
scroll to position [490, 0]
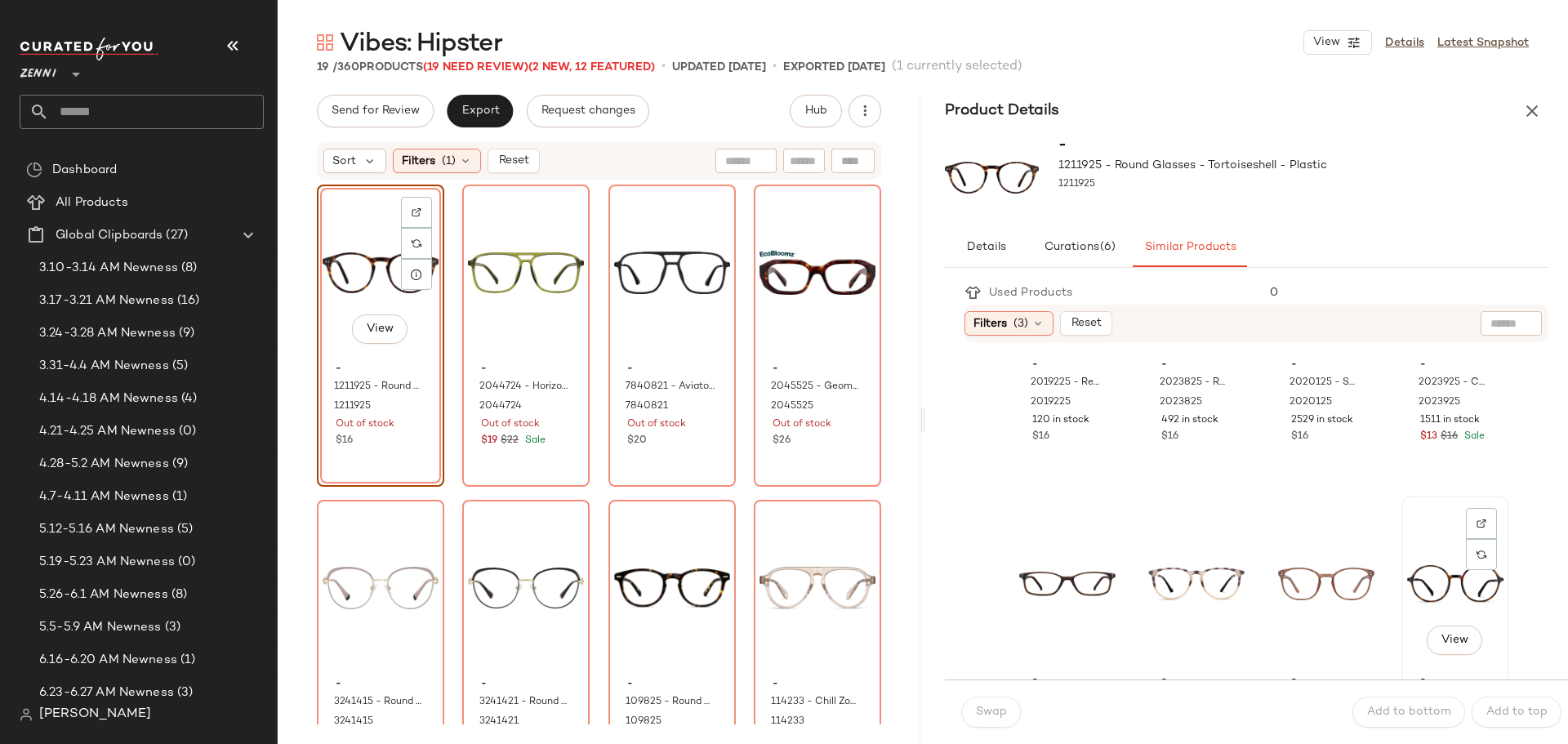
click at [1407, 554] on div "View" at bounding box center [1456, 584] width 97 height 165
click at [982, 706] on span "Swap" at bounding box center [991, 711] width 32 height 13
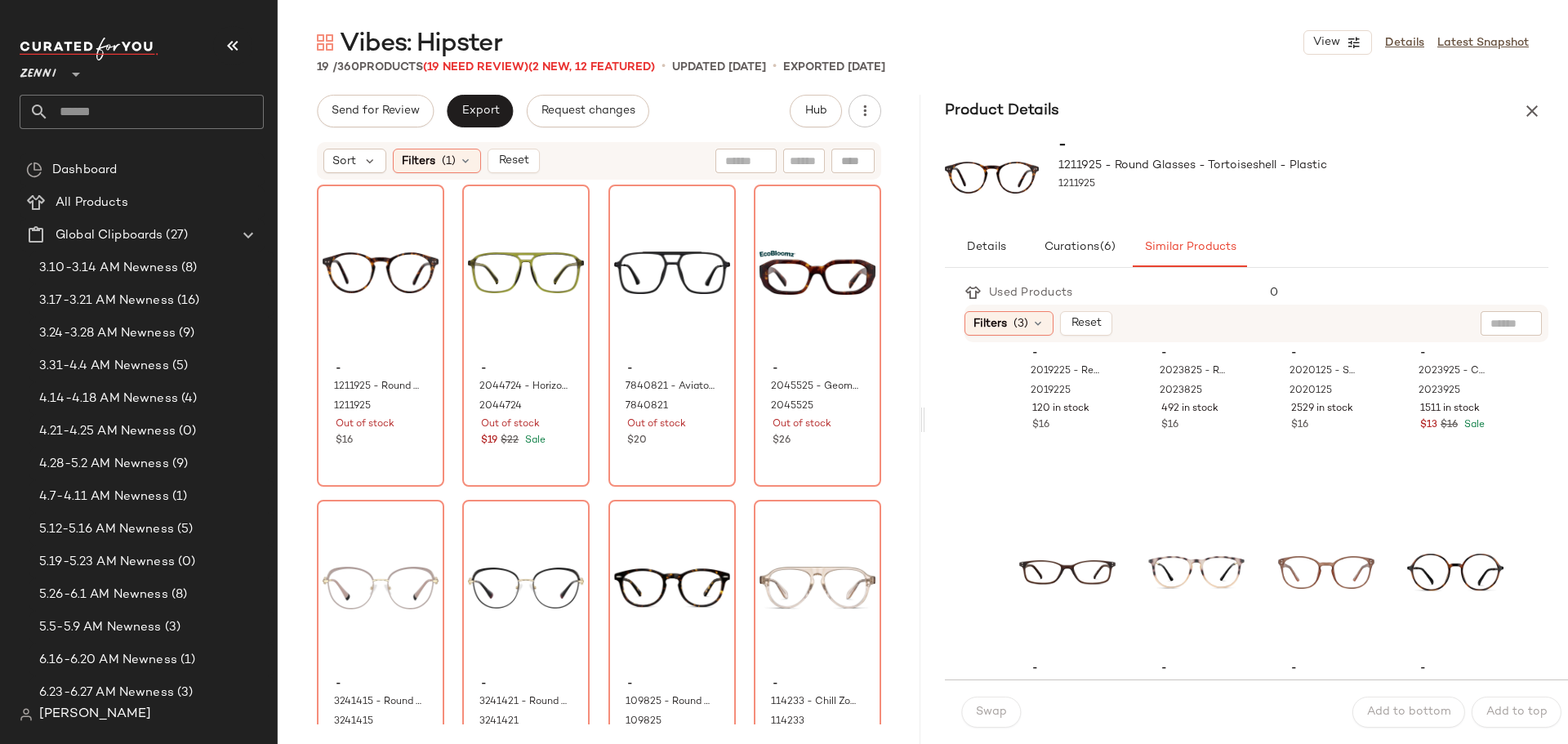
scroll to position [490, 0]
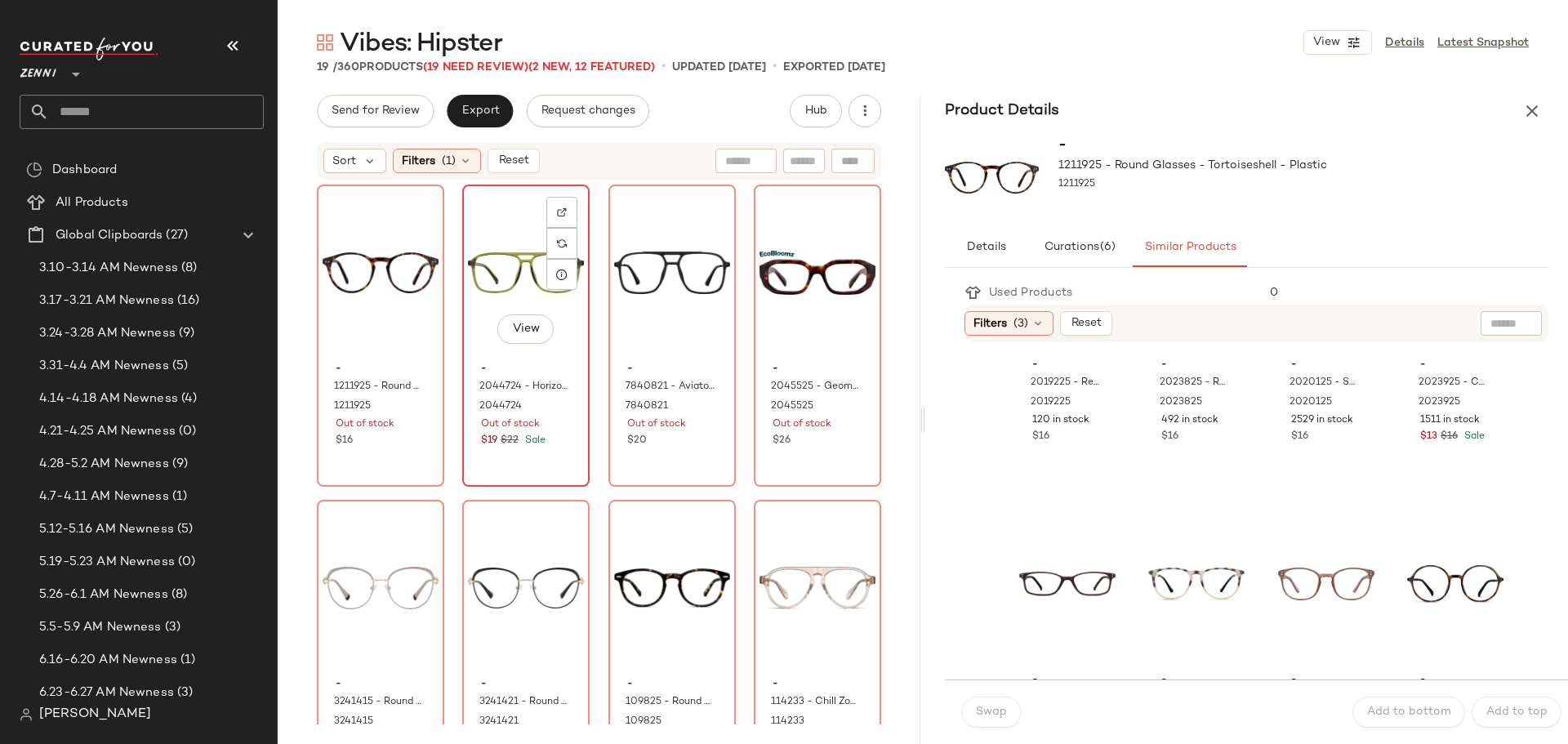
click at [482, 351] on div "View" at bounding box center [526, 273] width 116 height 165
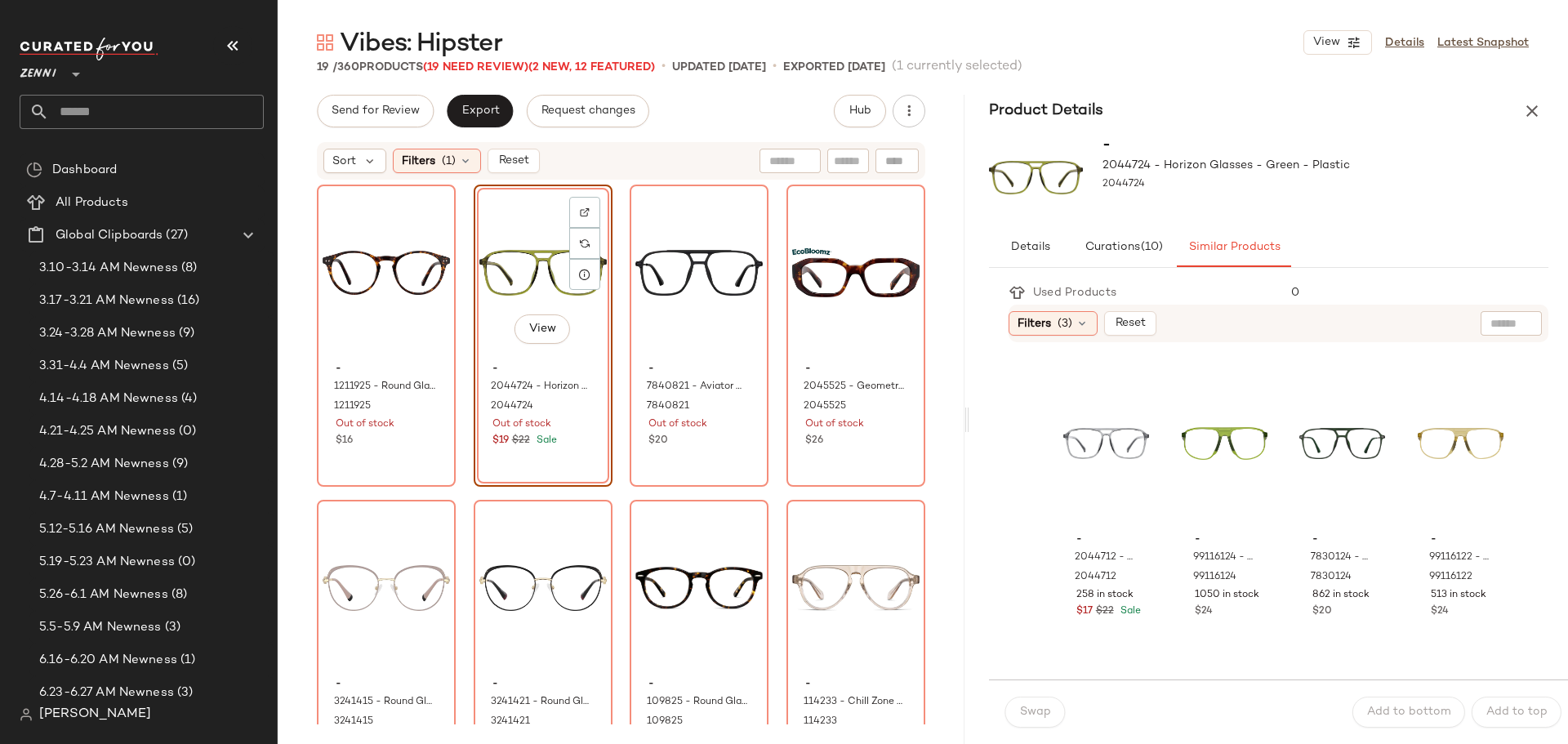
drag, startPoint x: 924, startPoint y: 425, endPoint x: 972, endPoint y: 427, distance: 48.0
click at [972, 427] on div "Vibes: Hipster View Details Latest Snapshot 19 / 360 Products (19 Need Review) …" at bounding box center [922, 385] width 1290 height 718
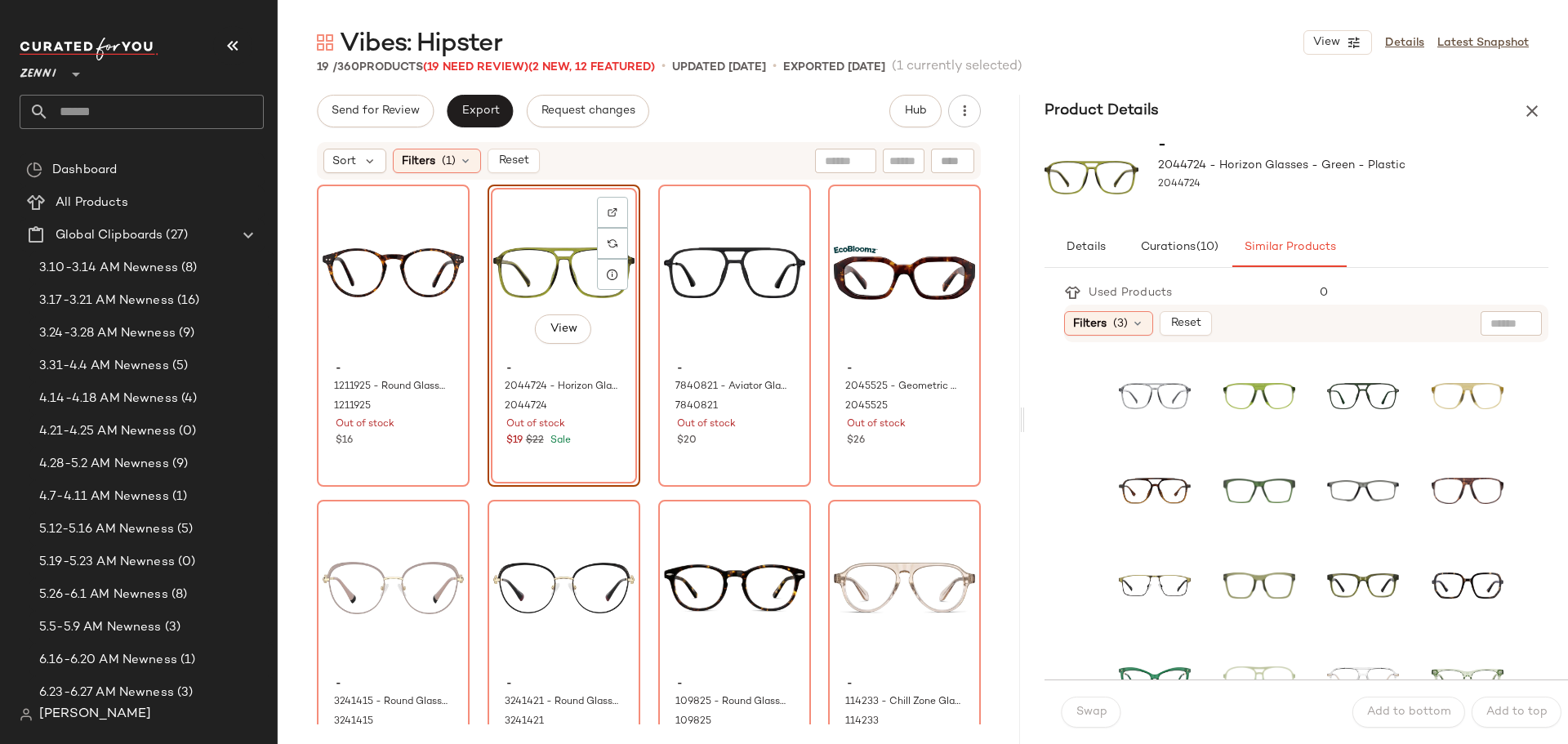
drag, startPoint x: 965, startPoint y: 423, endPoint x: 1025, endPoint y: 417, distance: 60.3
click at [1025, 417] on div "Vibes: Hipster View Details Latest Snapshot 19 / 360 Products (19 Need Review) …" at bounding box center [922, 385] width 1290 height 718
click at [1348, 48] on icon "button" at bounding box center [1354, 42] width 15 height 15
click at [1530, 106] on icon "button" at bounding box center [1532, 111] width 19 height 19
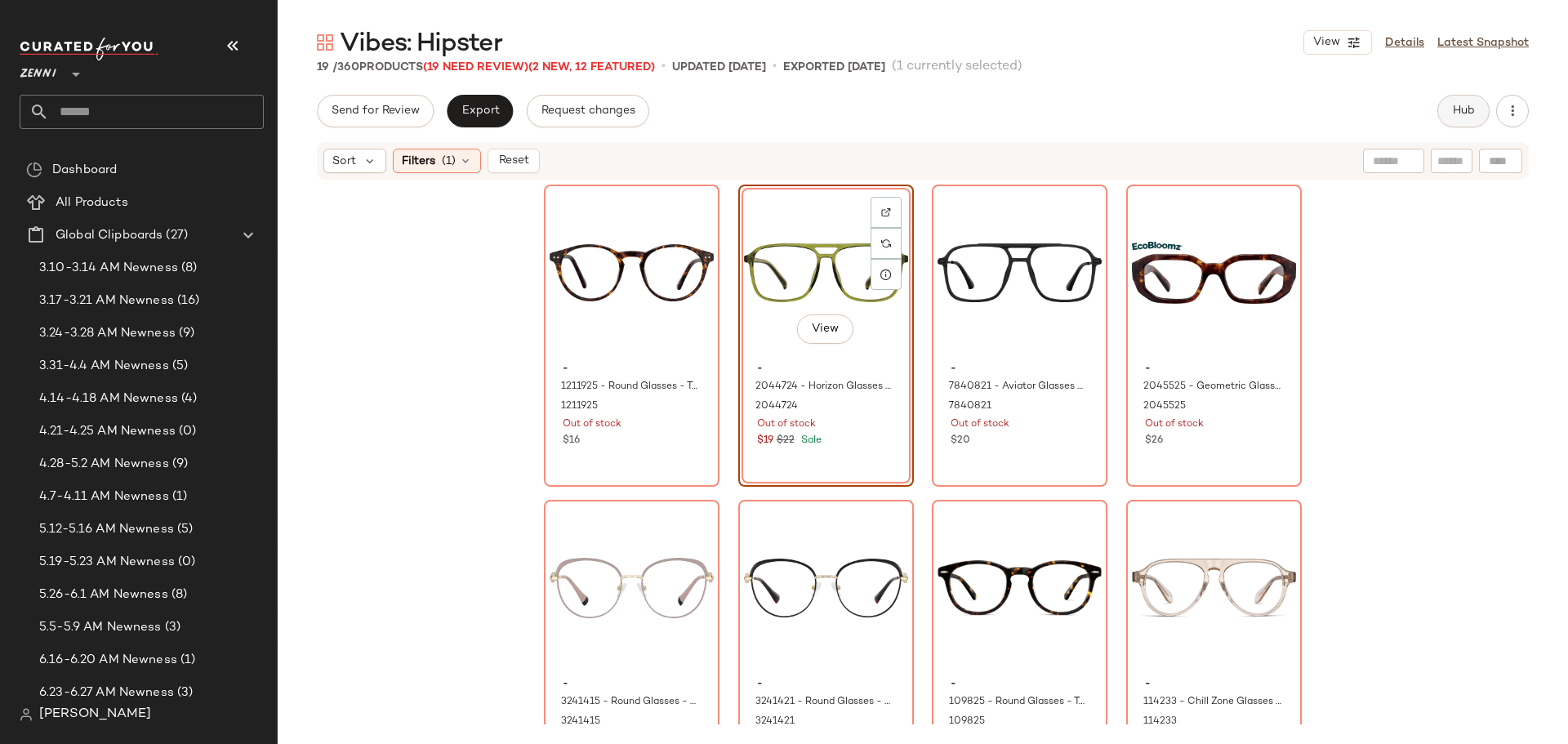
click at [1453, 111] on span "Hub" at bounding box center [1463, 111] width 23 height 13
